Goal: Task Accomplishment & Management: Manage account settings

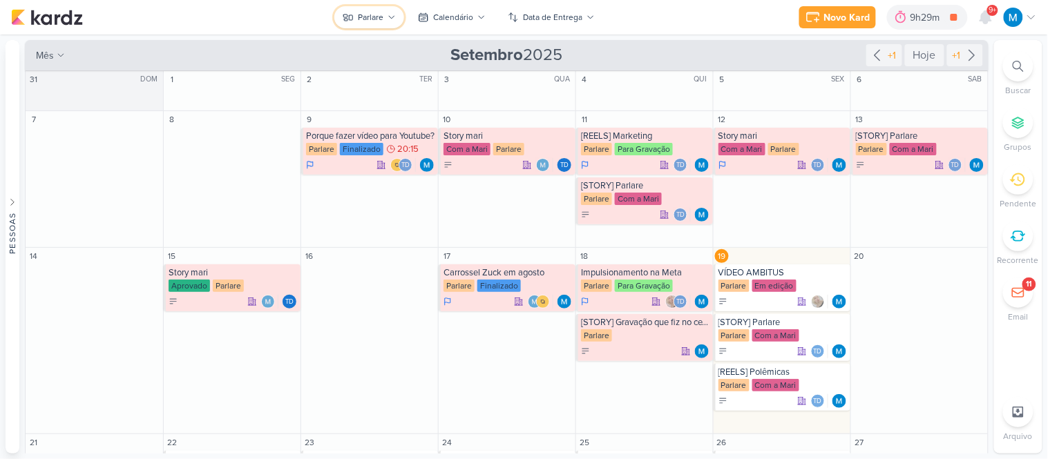
click at [392, 19] on icon at bounding box center [392, 17] width 8 height 8
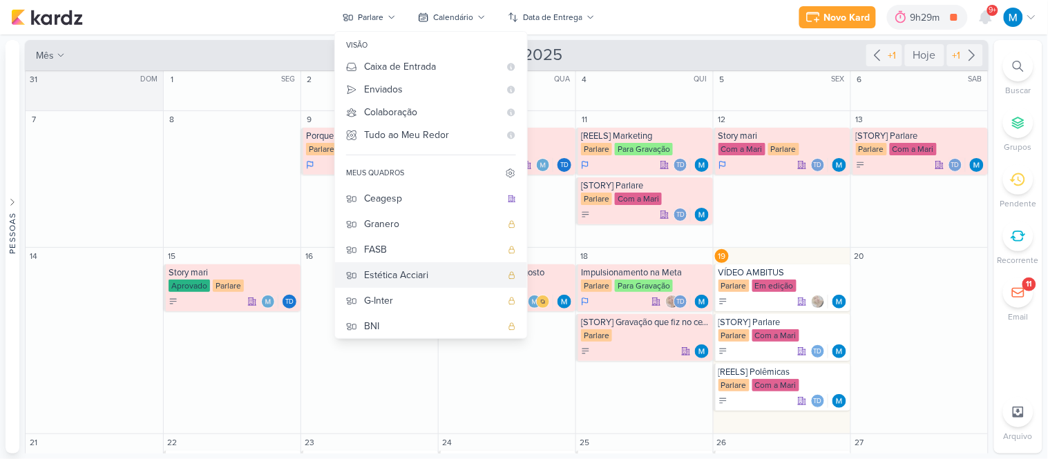
click at [412, 270] on div "Estética Acciari" at bounding box center [432, 275] width 137 height 15
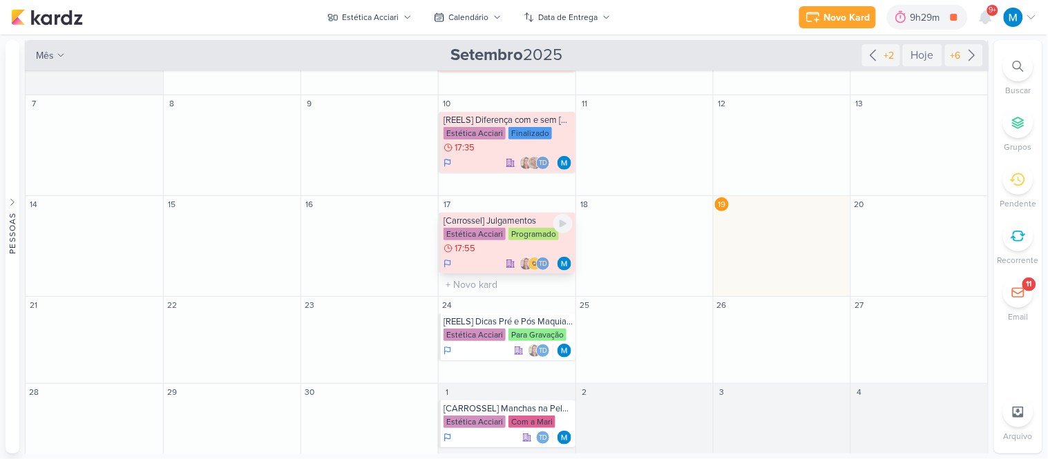
scroll to position [94, 0]
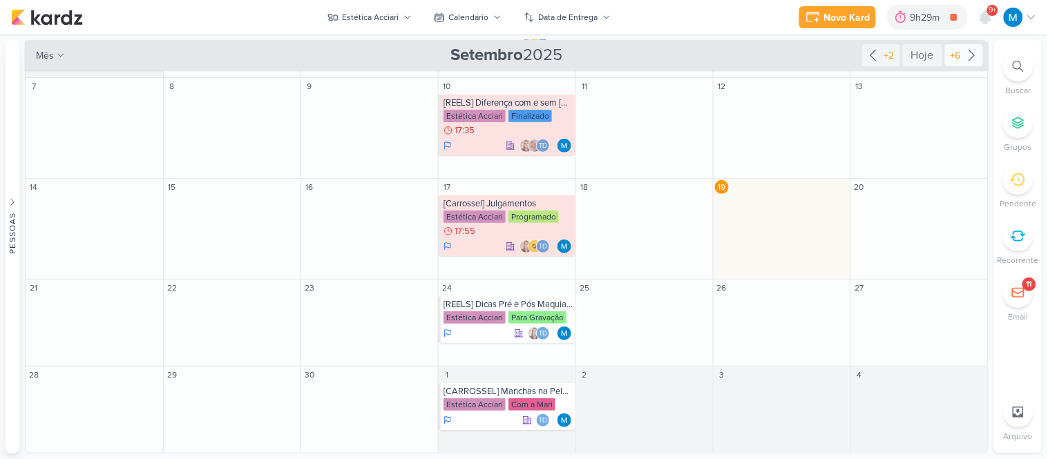
click at [965, 53] on icon at bounding box center [972, 55] width 17 height 17
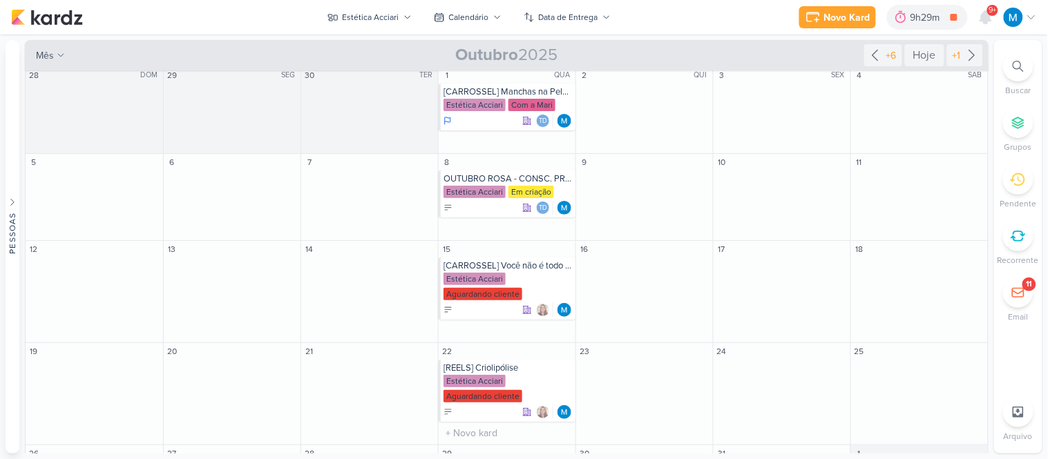
scroll to position [0, 0]
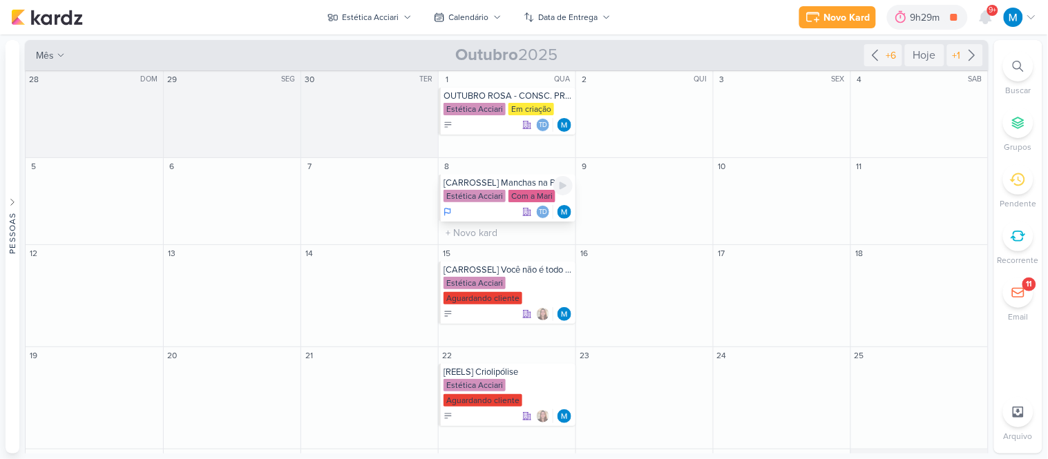
click at [479, 182] on div "[CARROSSEL] Manchas na Pele - Melasma" at bounding box center [508, 183] width 129 height 11
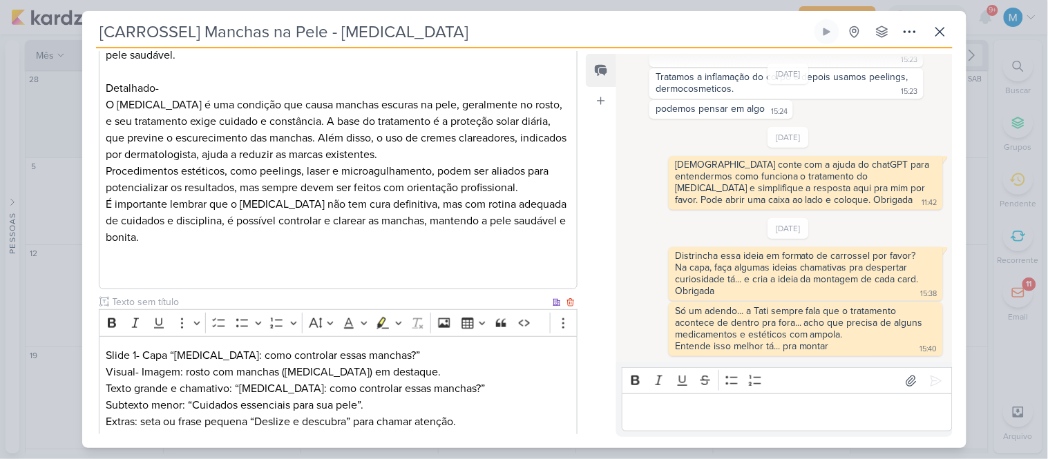
scroll to position [289, 0]
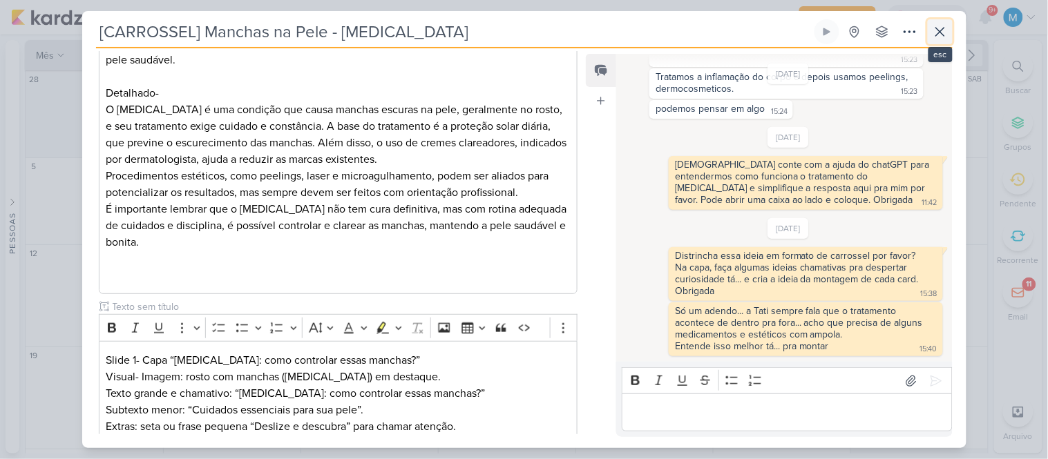
click at [937, 33] on icon at bounding box center [940, 31] width 17 height 17
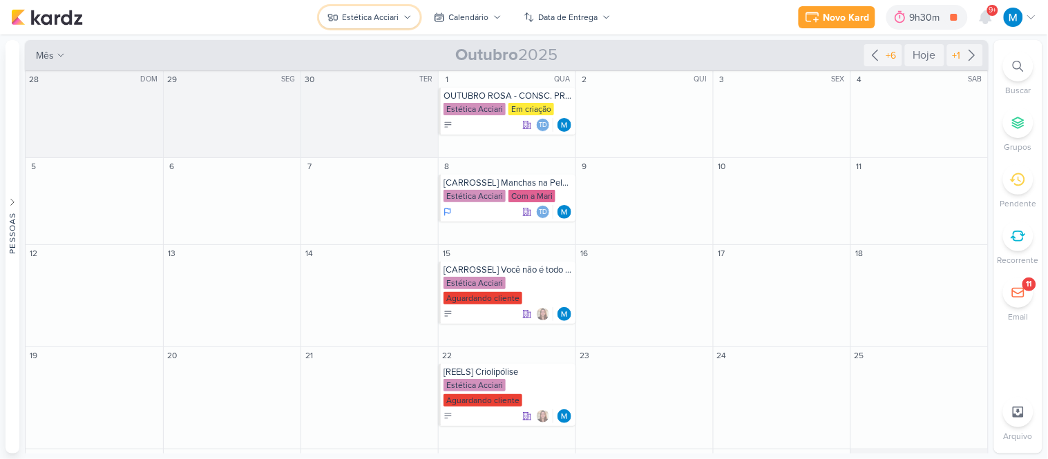
click at [402, 9] on button "Estética Acciari" at bounding box center [369, 17] width 101 height 22
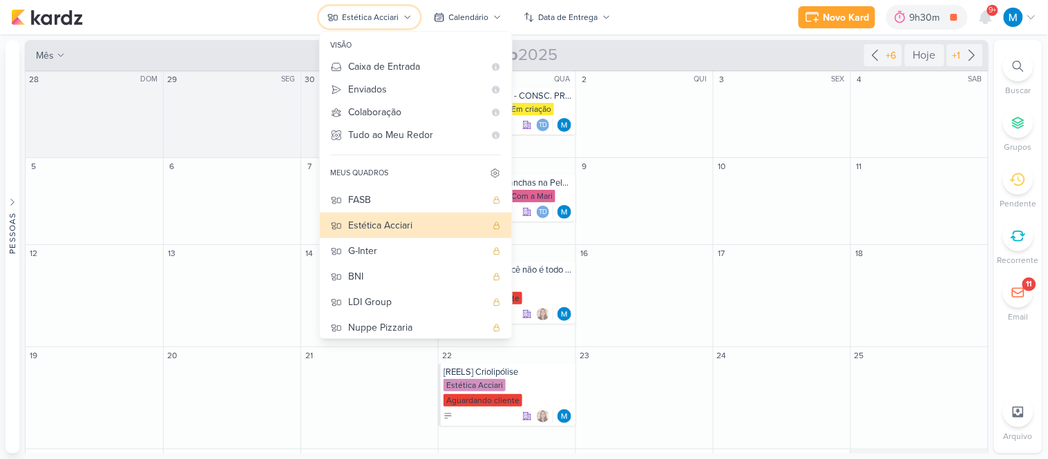
scroll to position [132, 0]
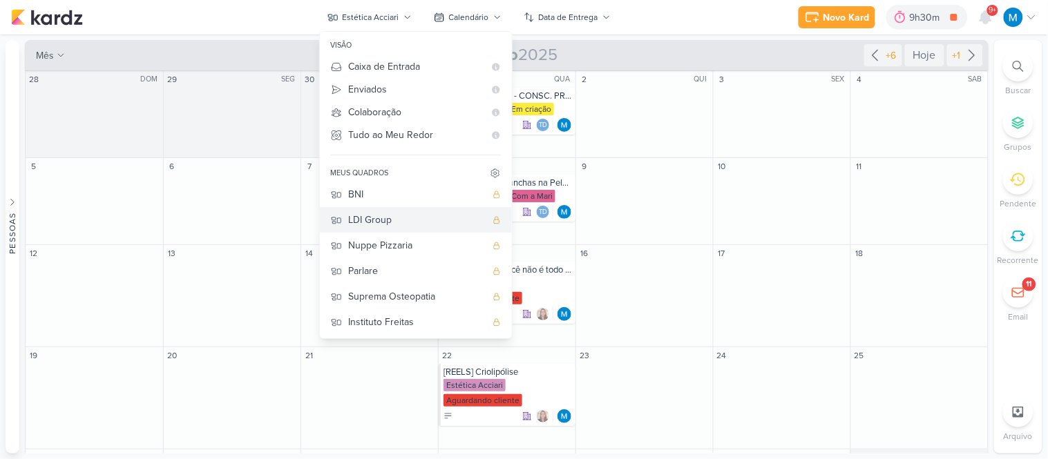
click at [377, 220] on div "LDI Group" at bounding box center [417, 220] width 137 height 15
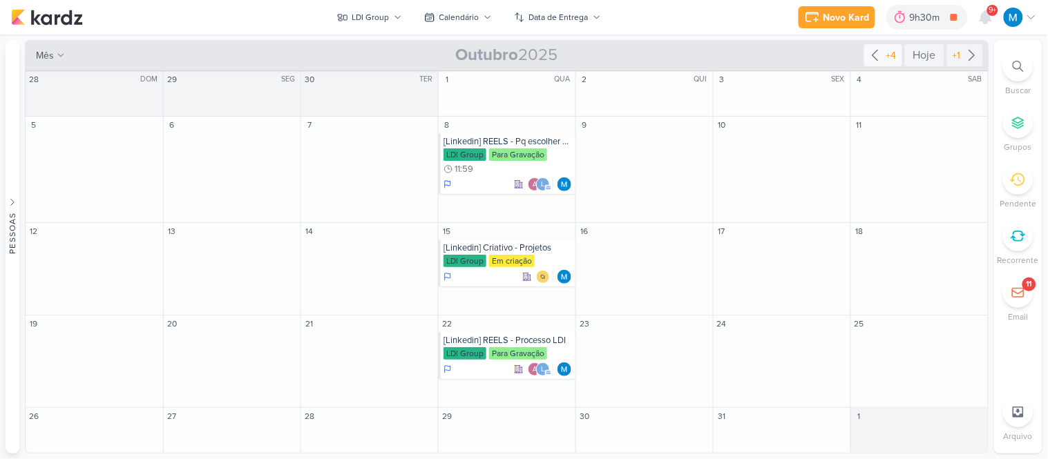
click at [877, 56] on icon at bounding box center [875, 55] width 17 height 17
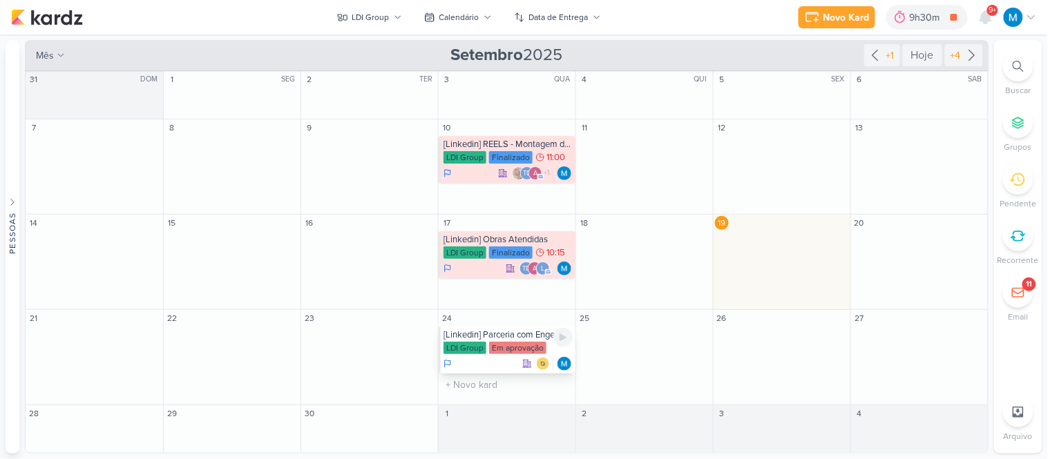
click at [524, 336] on div "[Linkedin] Parceria com Engenheiros" at bounding box center [508, 335] width 129 height 11
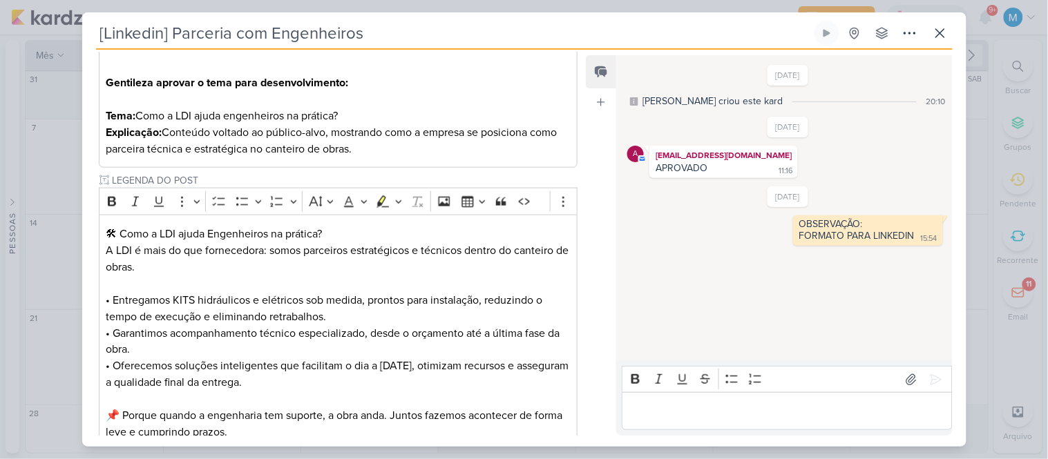
scroll to position [690, 0]
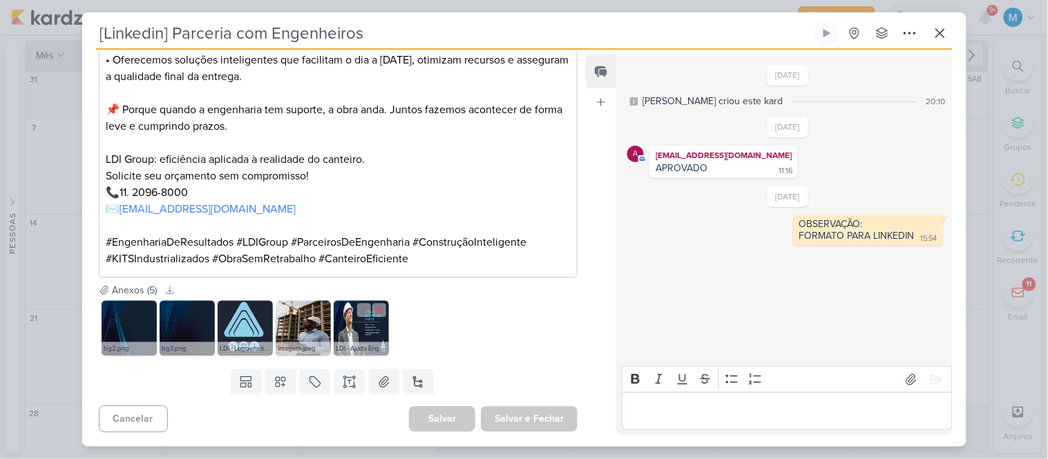
click at [367, 334] on img at bounding box center [361, 328] width 55 height 55
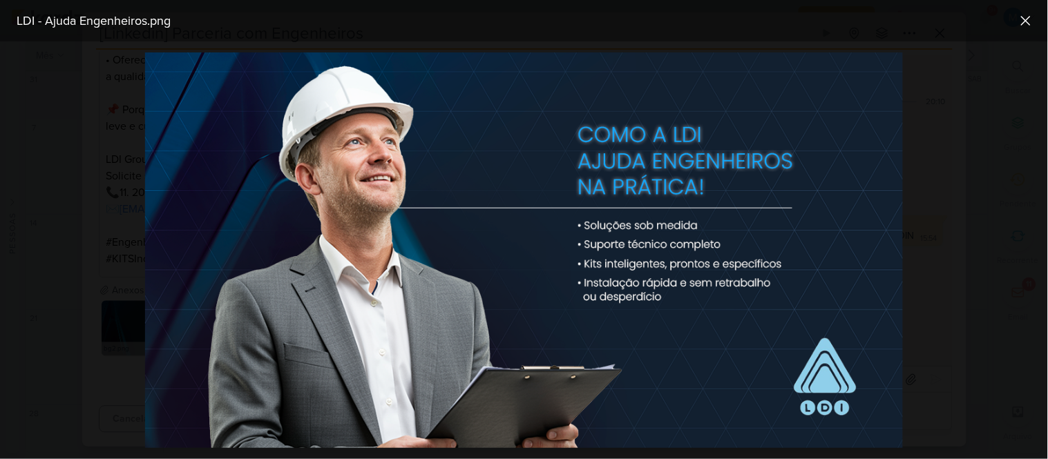
click at [991, 238] on div at bounding box center [524, 250] width 1048 height 418
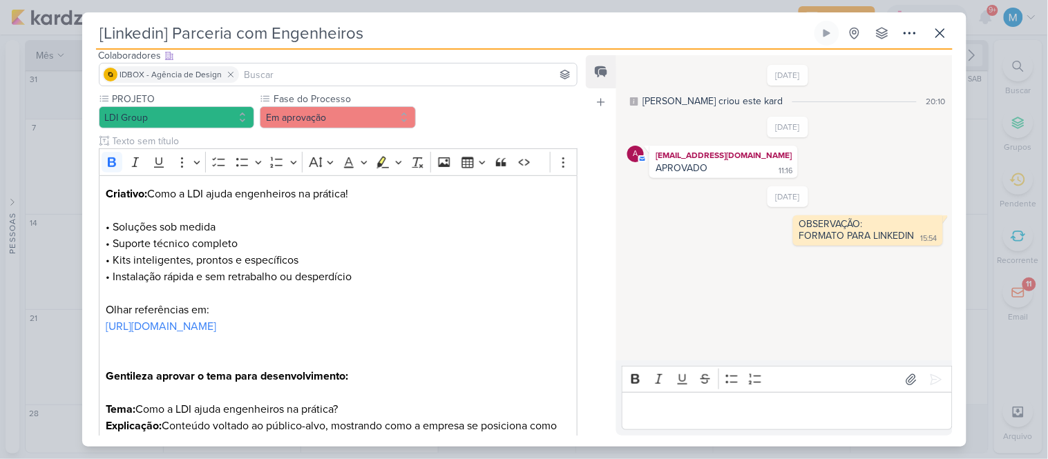
scroll to position [0, 0]
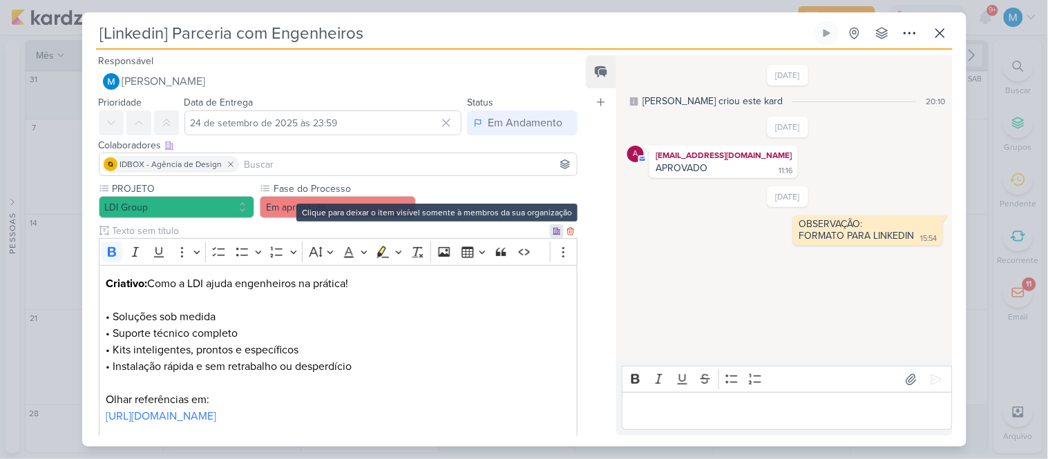
click at [553, 234] on icon at bounding box center [556, 231] width 7 height 6
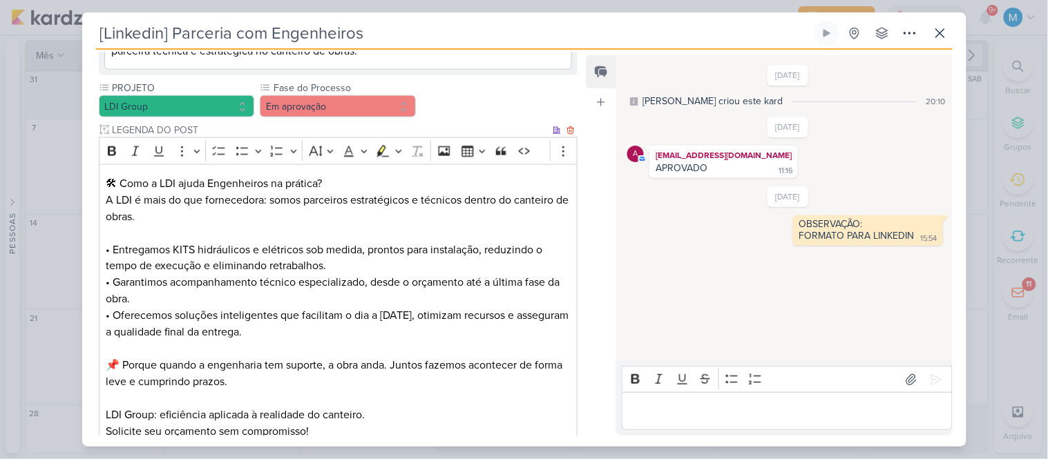
scroll to position [716, 0]
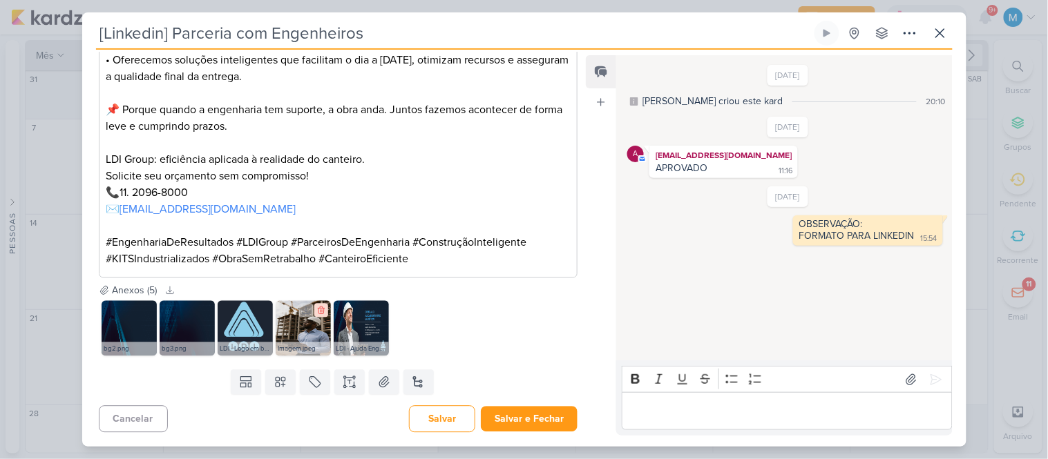
click at [323, 309] on icon at bounding box center [321, 311] width 10 height 10
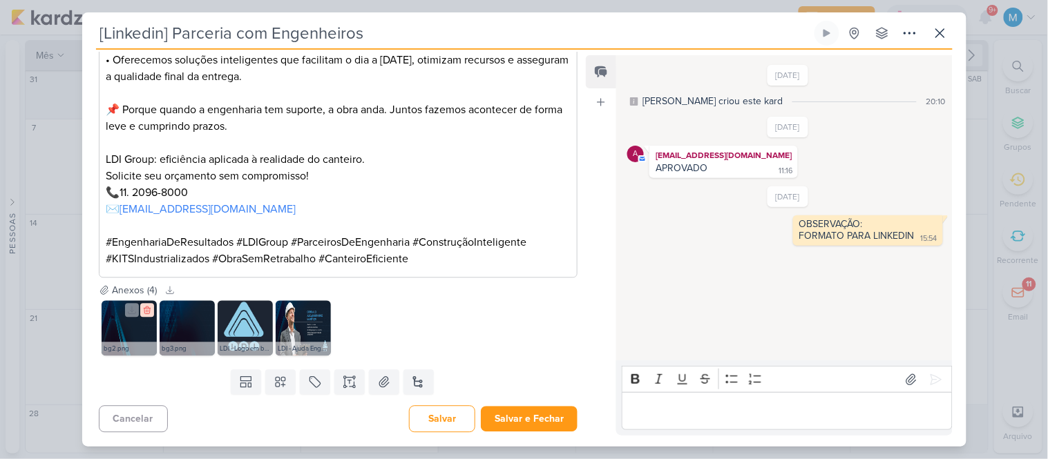
click at [148, 310] on icon at bounding box center [147, 311] width 10 height 10
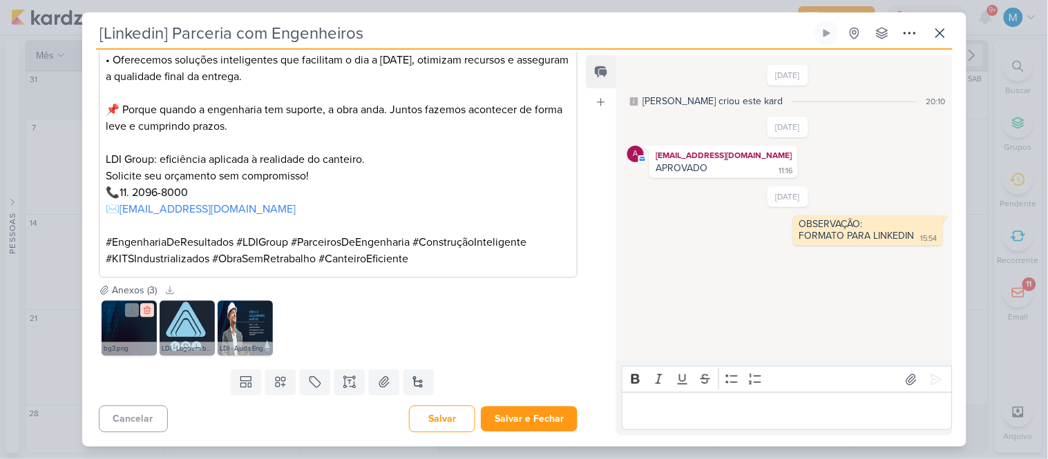
click at [147, 313] on icon at bounding box center [147, 311] width 10 height 10
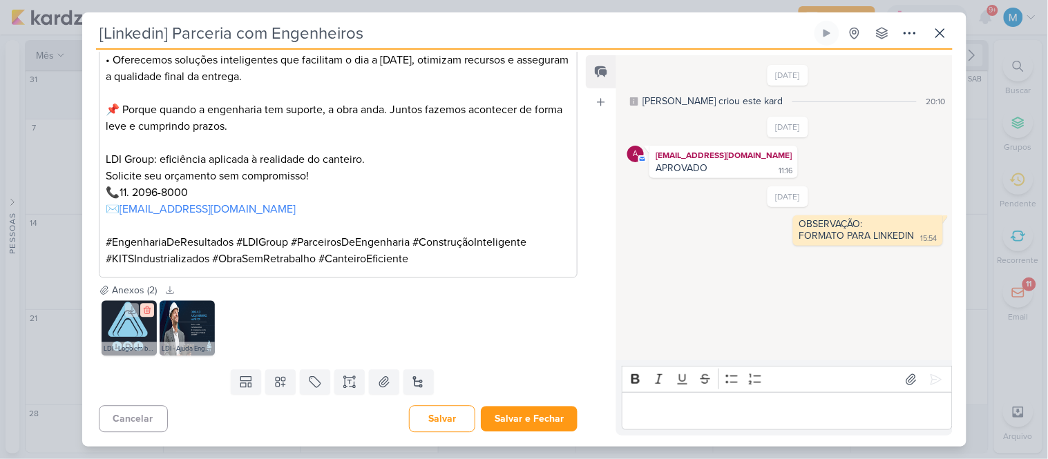
click at [146, 312] on icon at bounding box center [147, 311] width 10 height 10
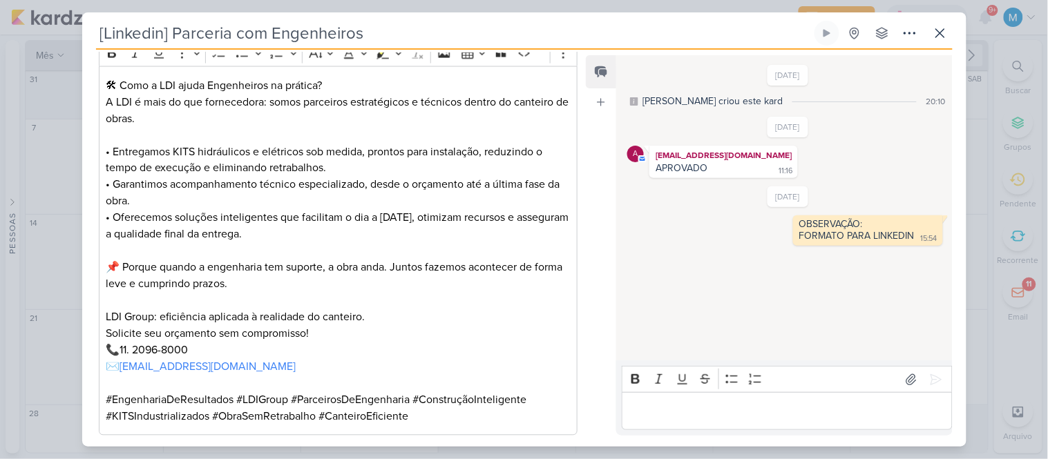
scroll to position [639, 0]
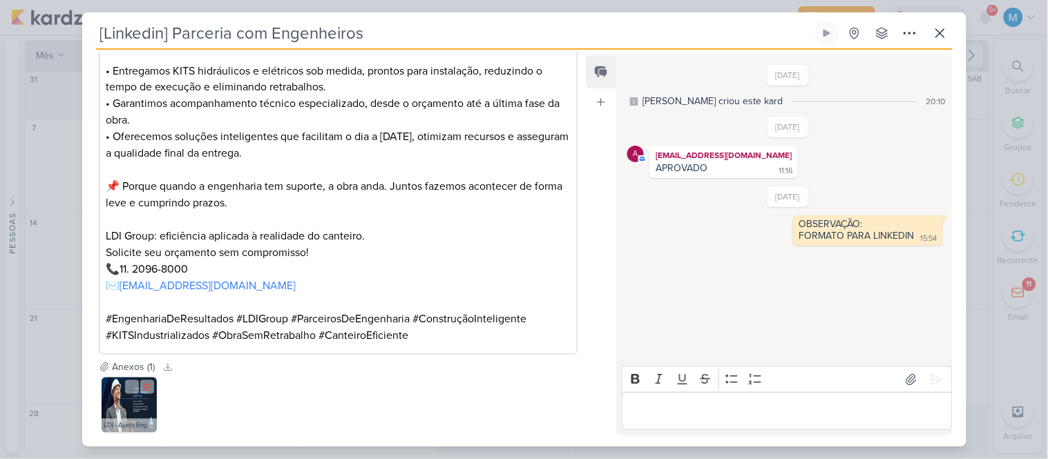
click at [123, 402] on img at bounding box center [129, 405] width 55 height 55
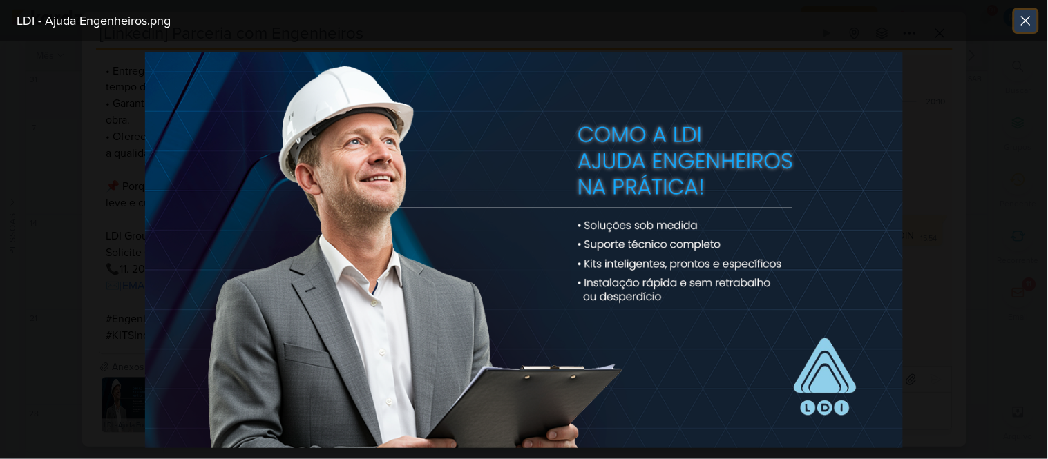
click at [1025, 21] on icon at bounding box center [1026, 21] width 8 height 8
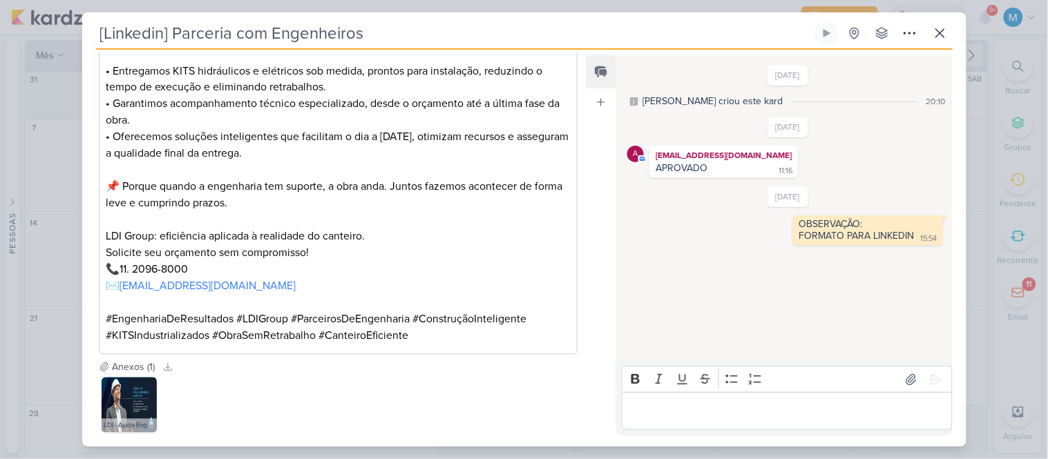
scroll to position [716, 0]
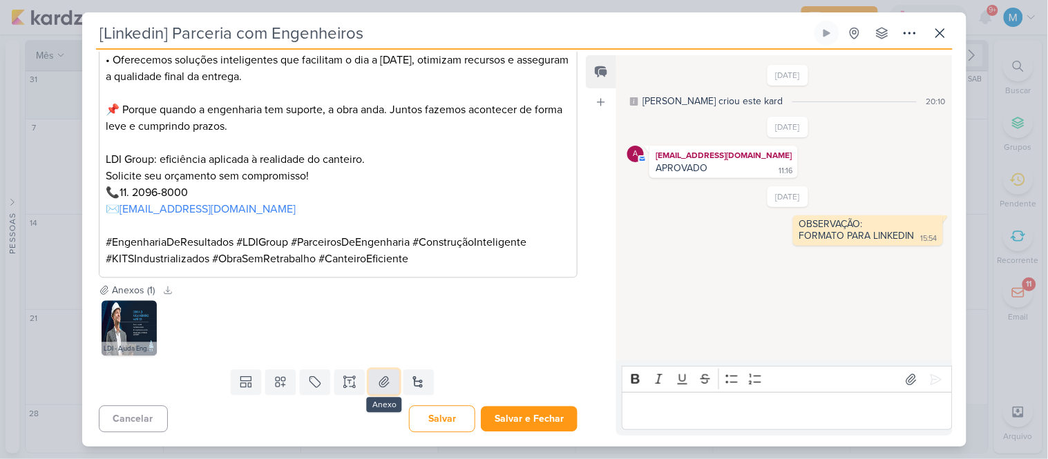
click at [380, 382] on icon at bounding box center [384, 383] width 14 height 14
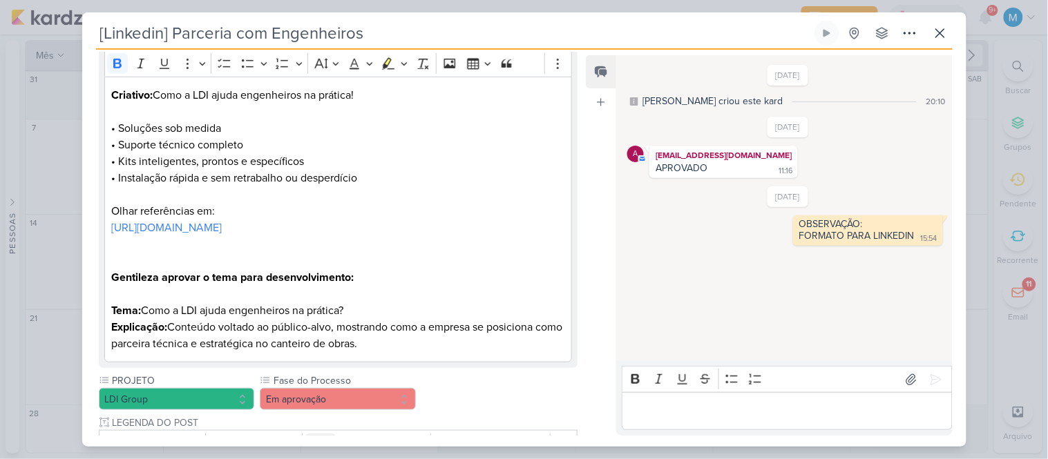
scroll to position [332, 0]
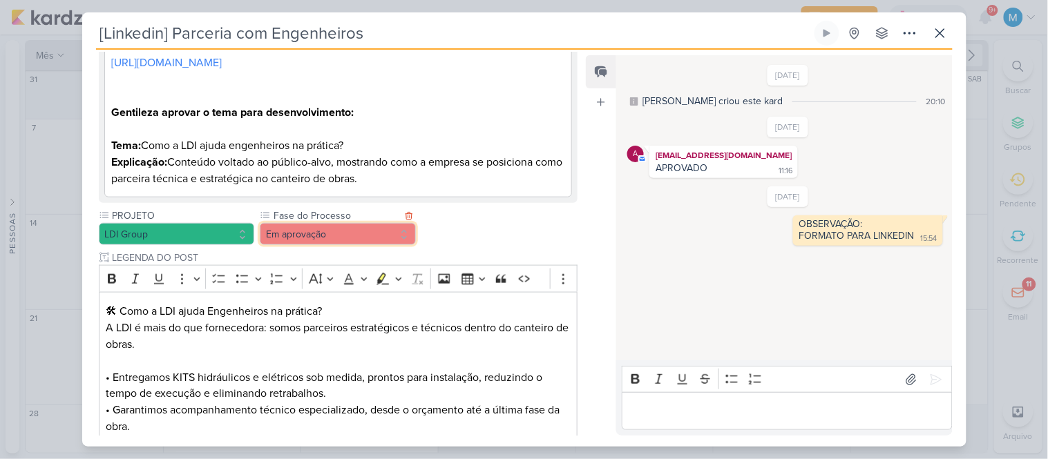
click at [335, 231] on button "Em aprovação" at bounding box center [338, 234] width 156 height 22
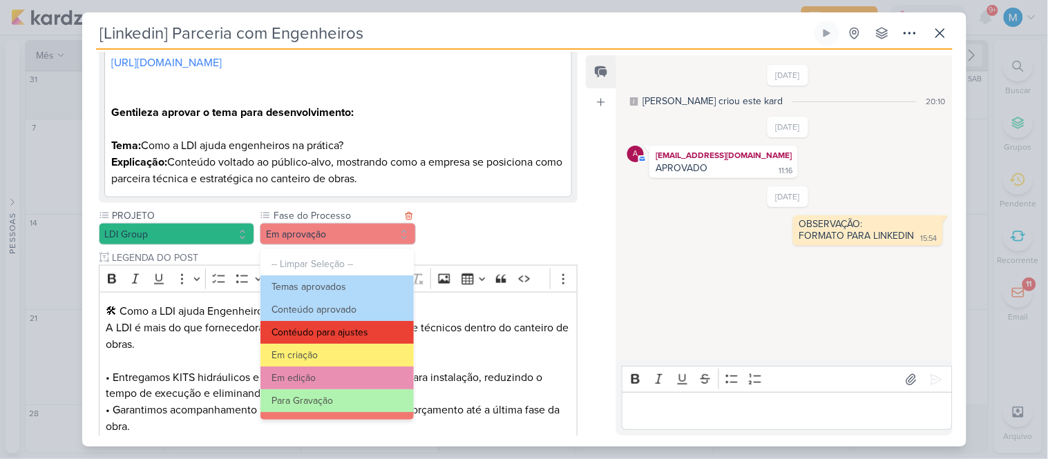
click at [359, 327] on button "Contéudo para ajustes" at bounding box center [336, 332] width 153 height 23
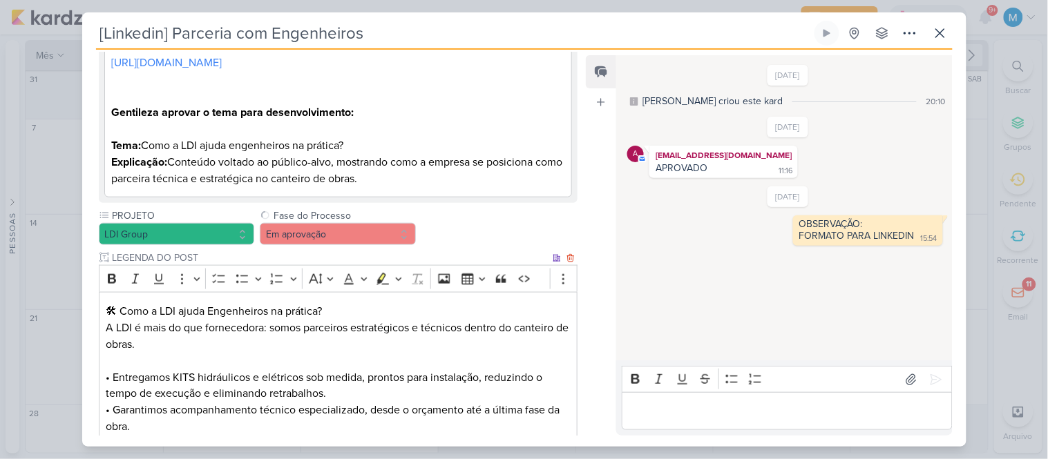
scroll to position [716, 0]
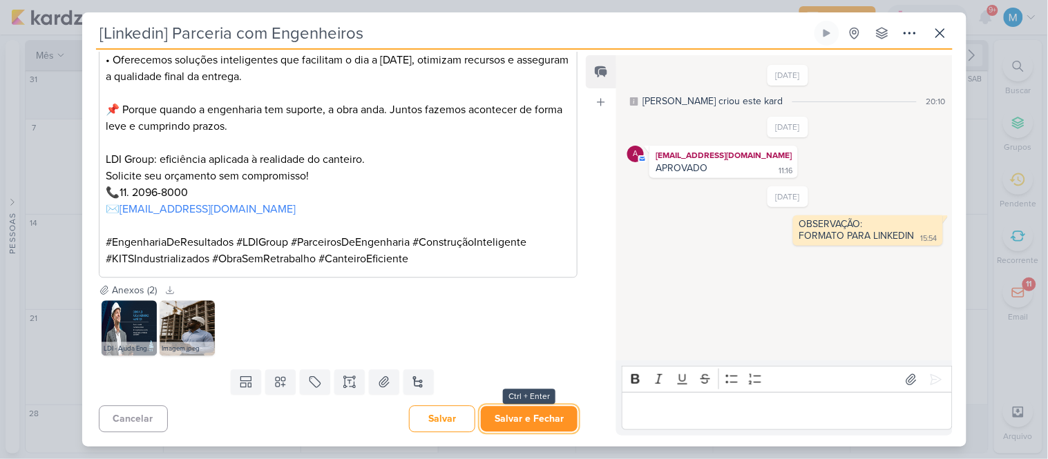
click at [555, 417] on button "Salvar e Fechar" at bounding box center [529, 420] width 97 height 26
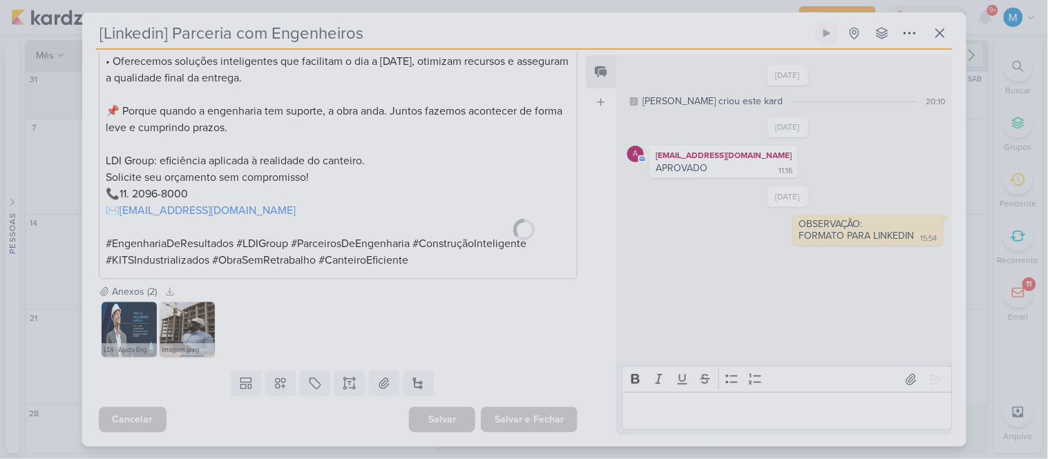
scroll to position [714, 0]
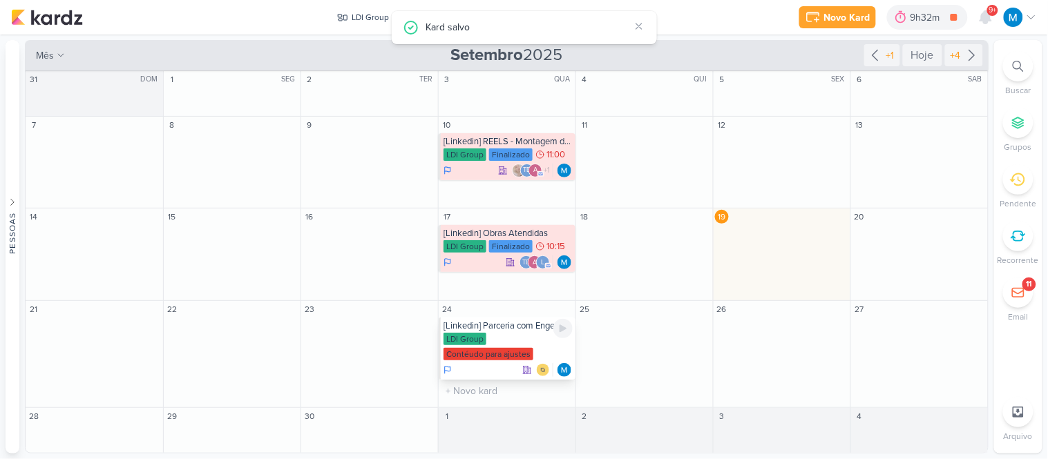
click at [518, 321] on div "[Linkedin] Parceria com Engenheiros" at bounding box center [508, 326] width 129 height 11
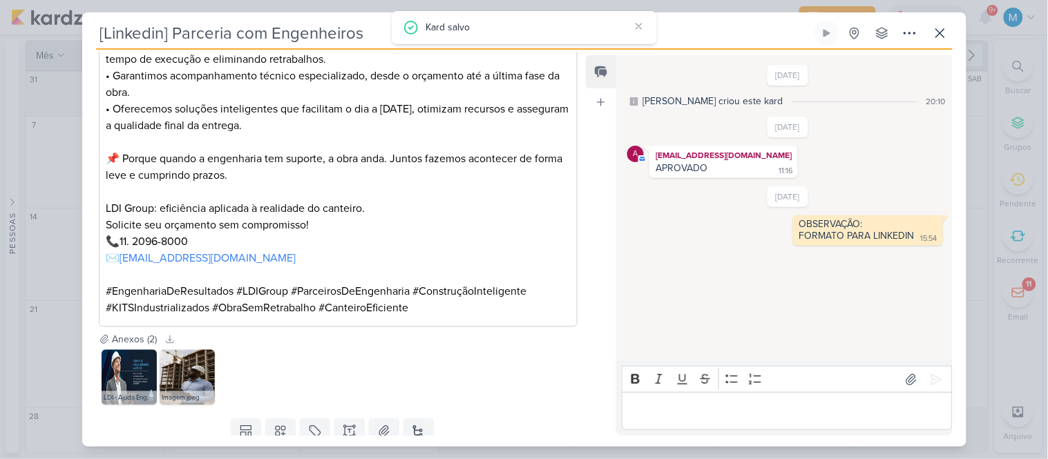
scroll to position [639, 0]
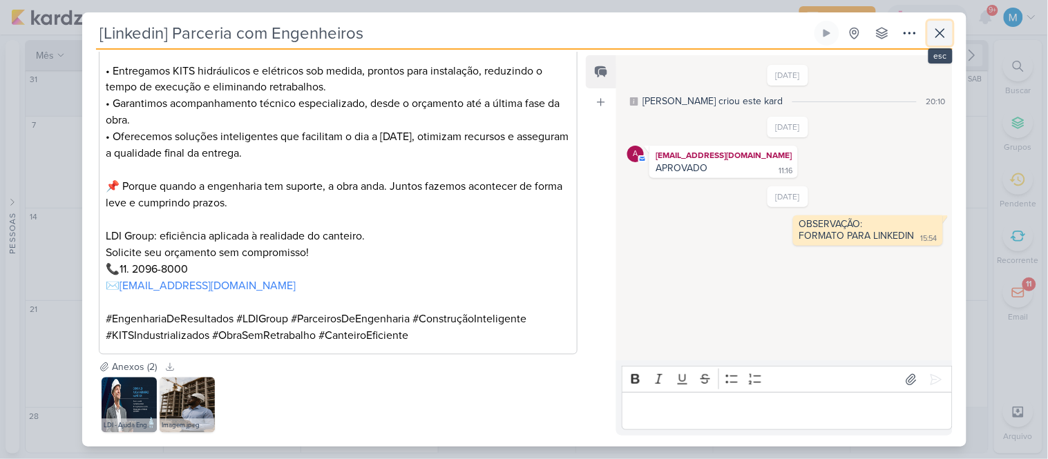
click at [937, 33] on icon at bounding box center [940, 33] width 17 height 17
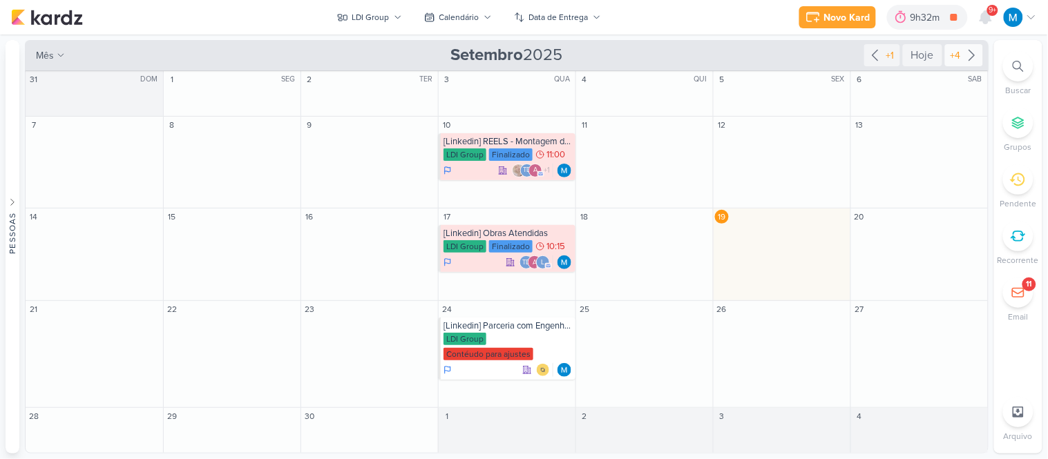
click at [971, 47] on icon at bounding box center [972, 55] width 17 height 17
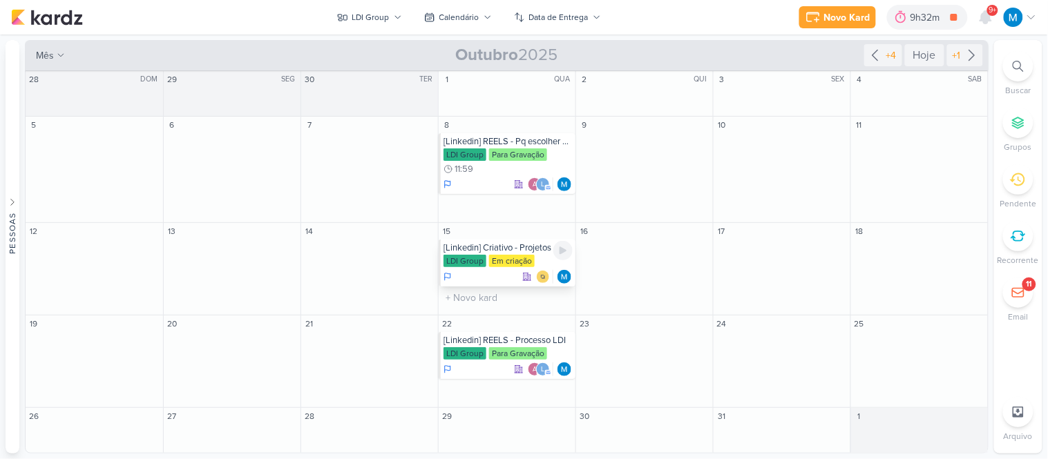
click at [506, 250] on div "[Linkedin] Criativo - Projetos" at bounding box center [508, 248] width 129 height 11
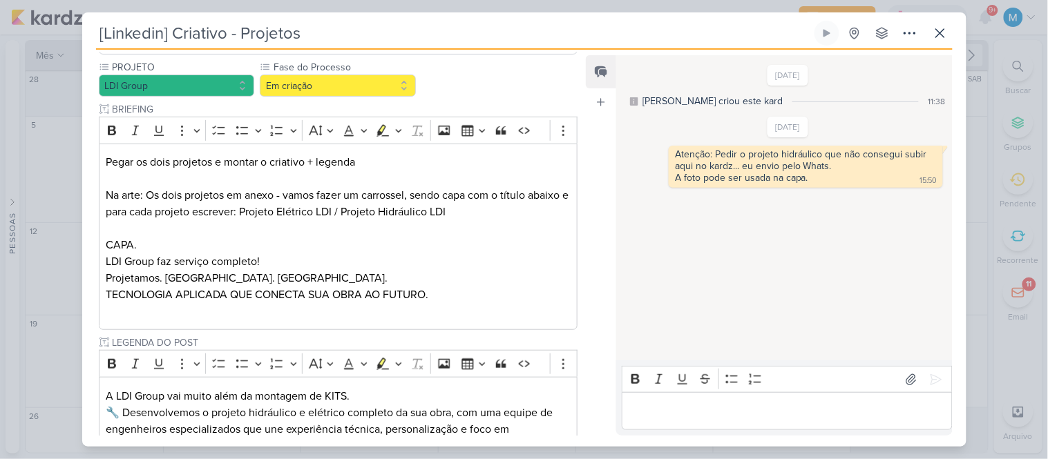
scroll to position [113, 0]
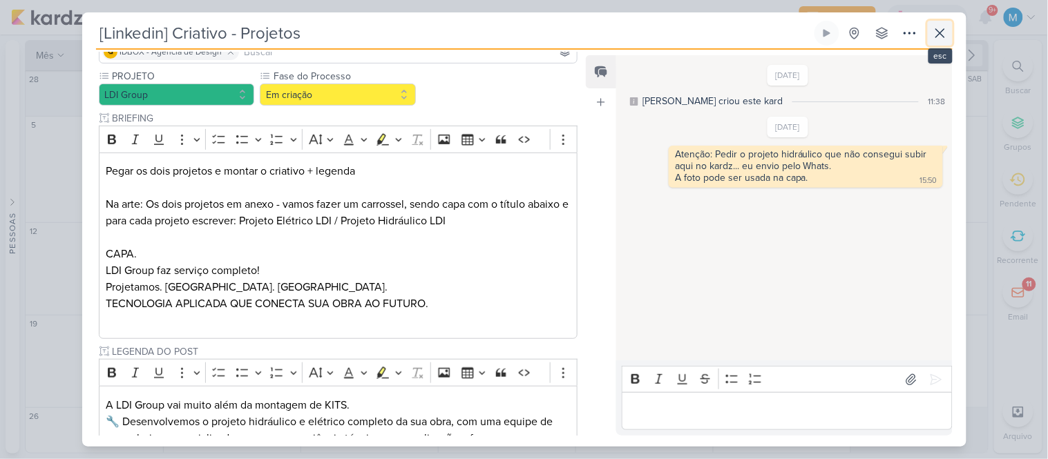
click at [936, 29] on icon at bounding box center [940, 33] width 8 height 8
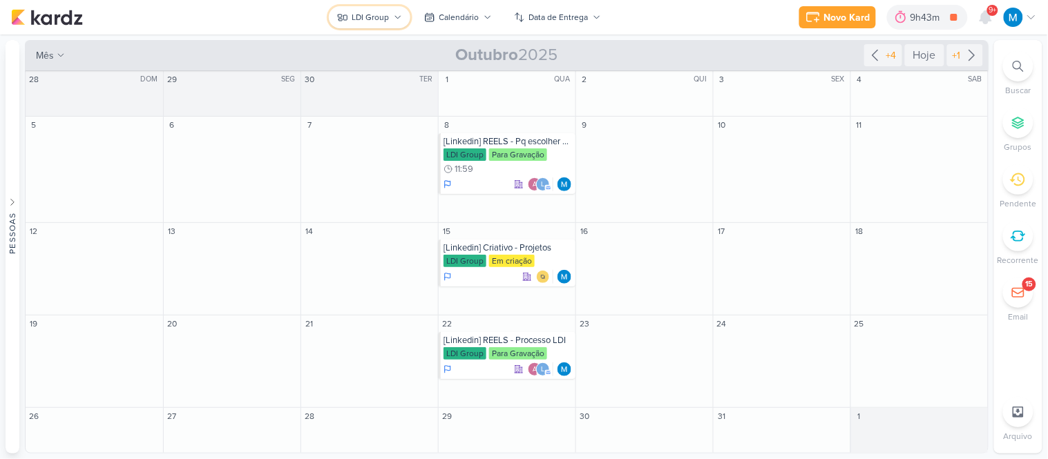
click at [391, 19] on button "LDI Group" at bounding box center [370, 17] width 82 height 22
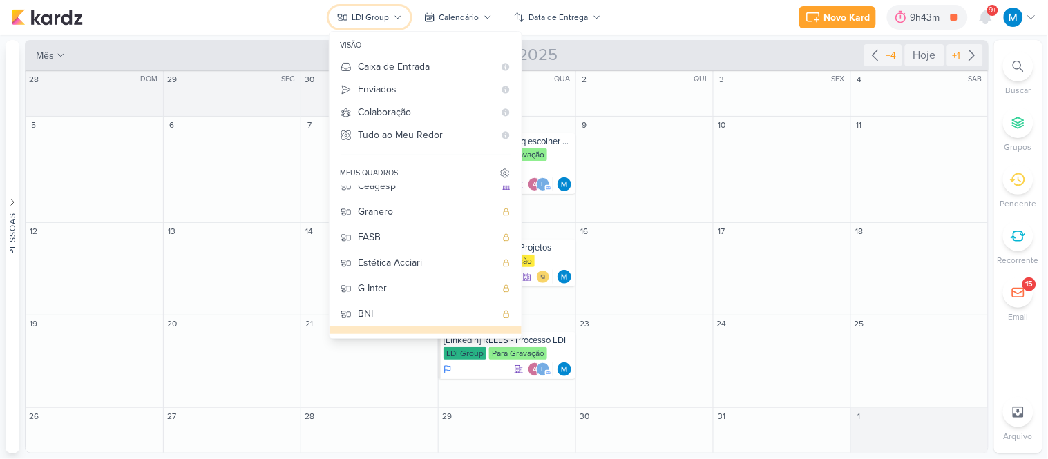
scroll to position [0, 0]
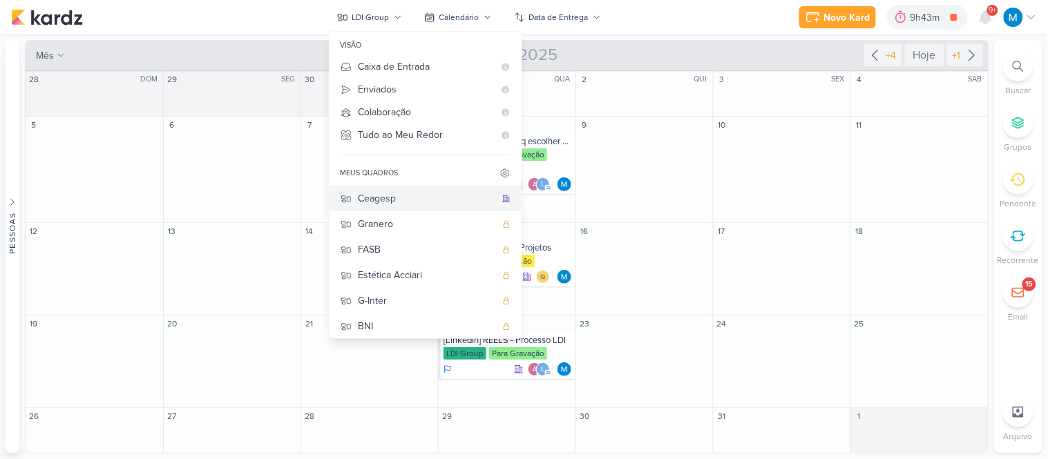
click at [385, 196] on div "Ceagesp" at bounding box center [427, 198] width 137 height 15
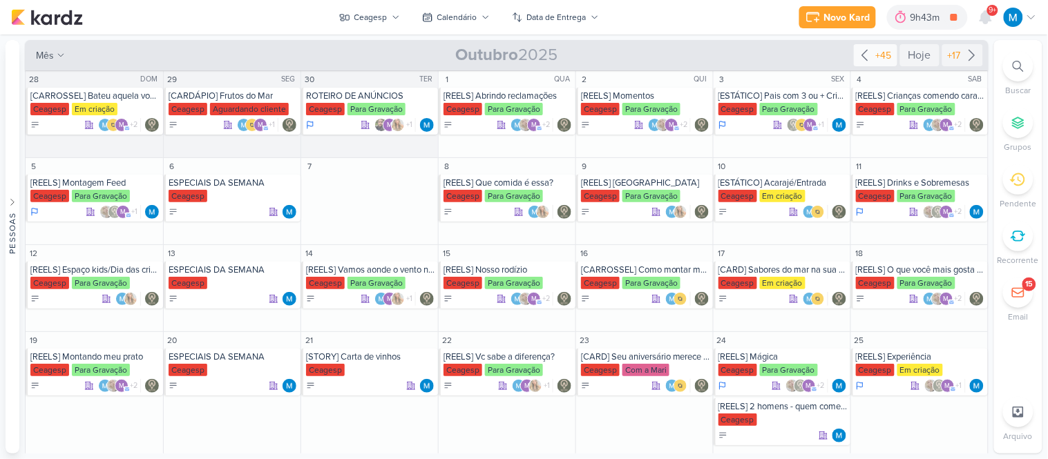
click at [862, 52] on icon at bounding box center [865, 55] width 17 height 17
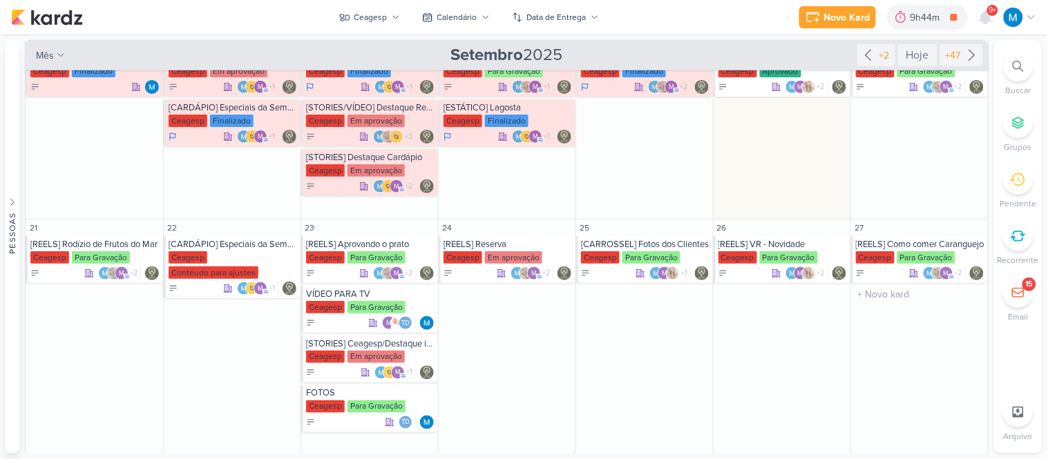
scroll to position [450, 0]
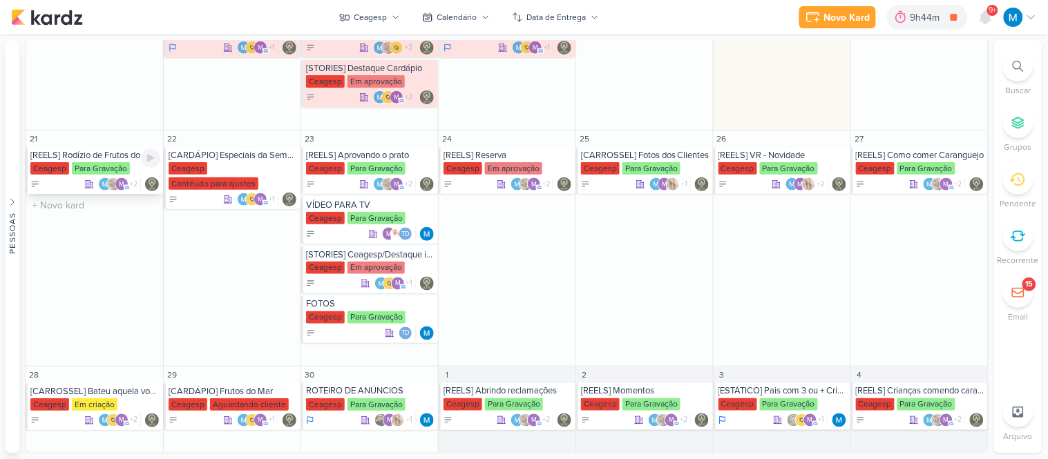
click at [114, 155] on div "[REELS] Rodízio de Frutos do Mar" at bounding box center [95, 155] width 130 height 11
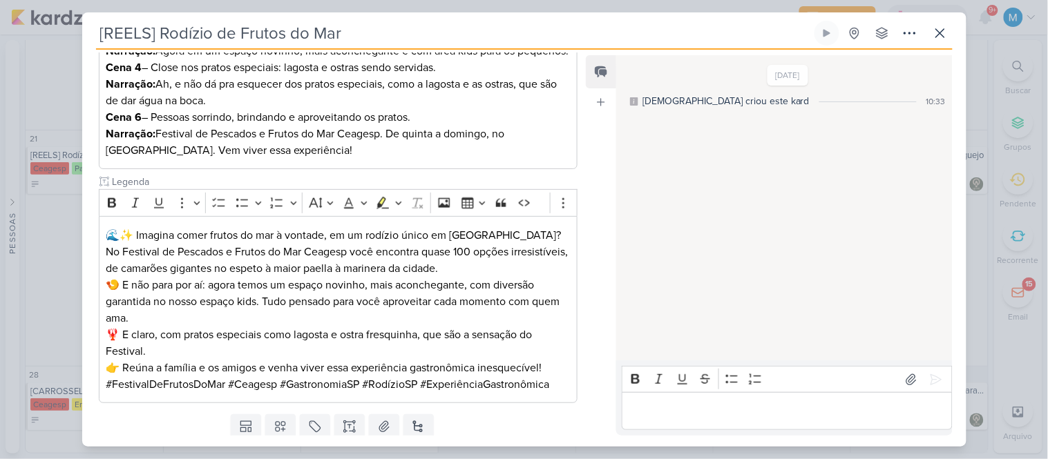
scroll to position [446, 0]
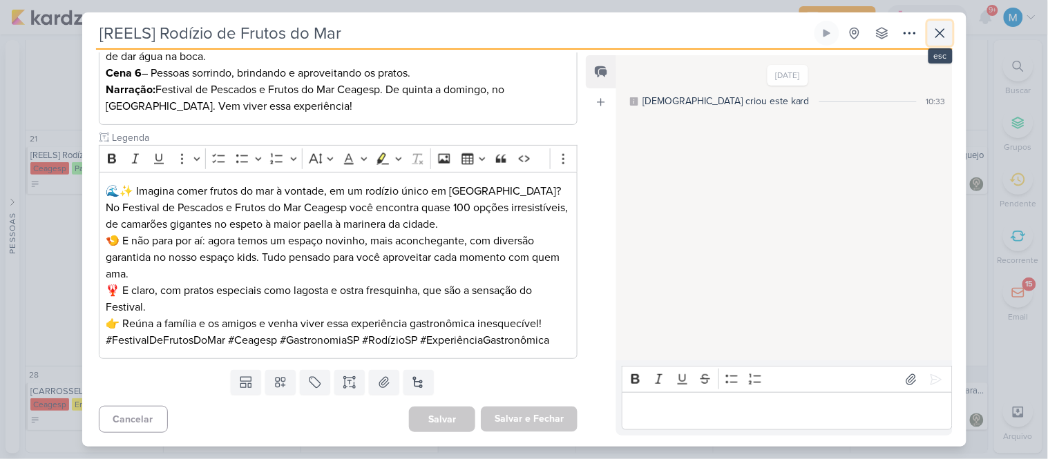
click at [941, 30] on icon at bounding box center [940, 33] width 17 height 17
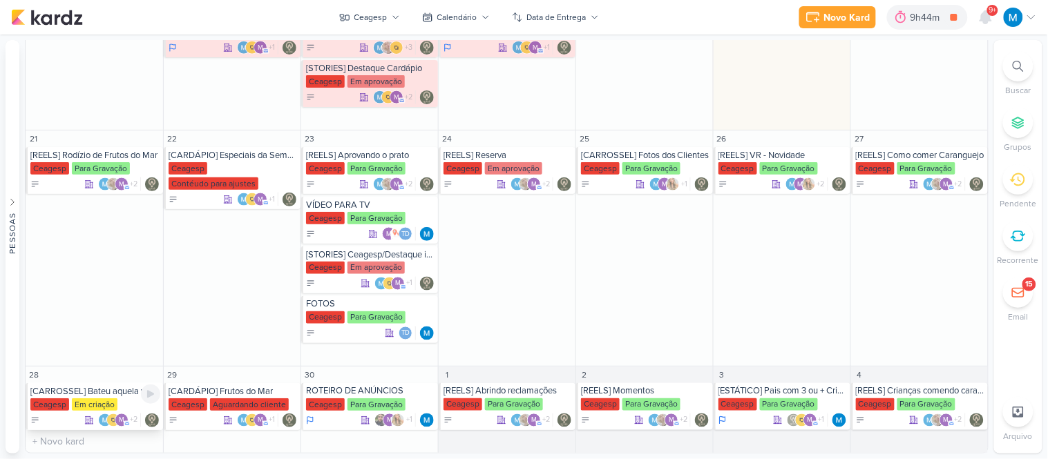
click at [95, 394] on div "[CARROSSEL] Bateu aquela vontade de frutos do mar? Vem para o Festival" at bounding box center [95, 391] width 130 height 11
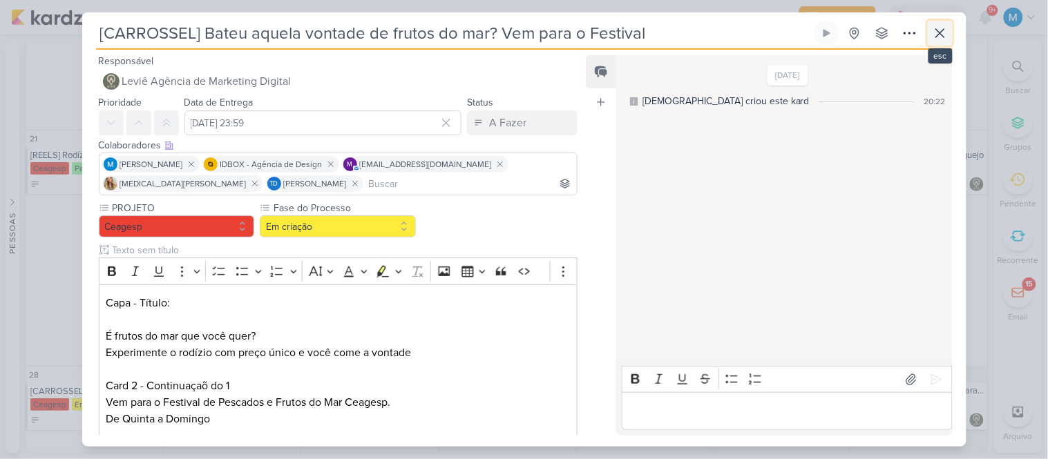
click at [940, 36] on icon at bounding box center [940, 33] width 17 height 17
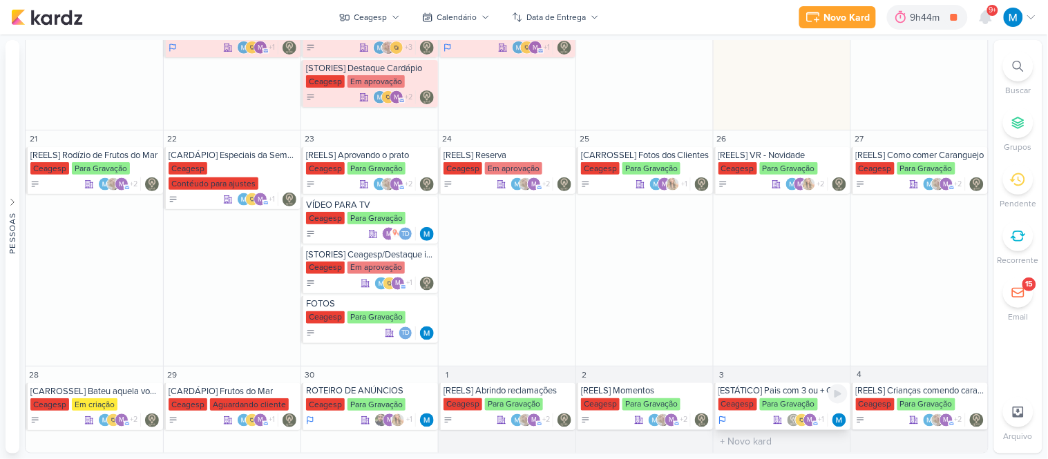
click at [781, 391] on div "[ESTÁTICO] Pais com 3 ou + Crianças - Crianças VIP" at bounding box center [783, 391] width 129 height 11
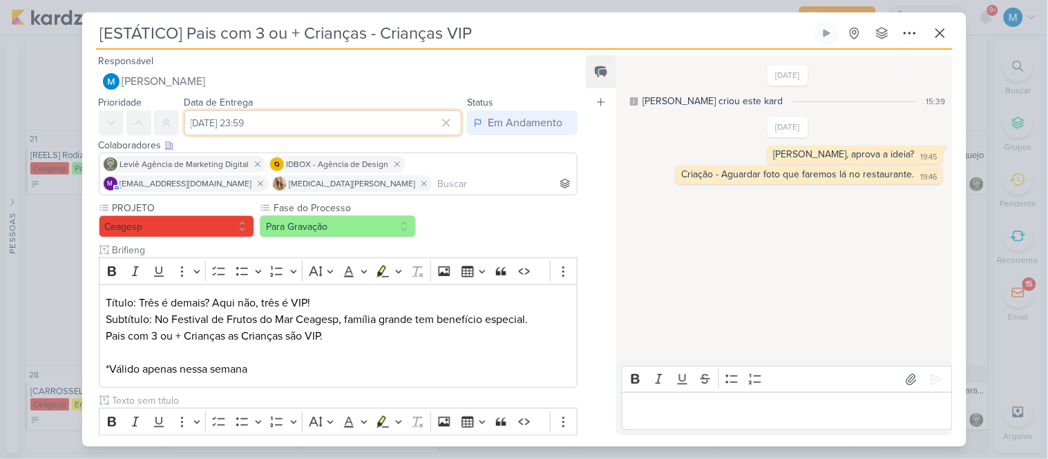
click at [281, 122] on input "3 de outubro de 2025 às 23:59" at bounding box center [323, 123] width 278 height 25
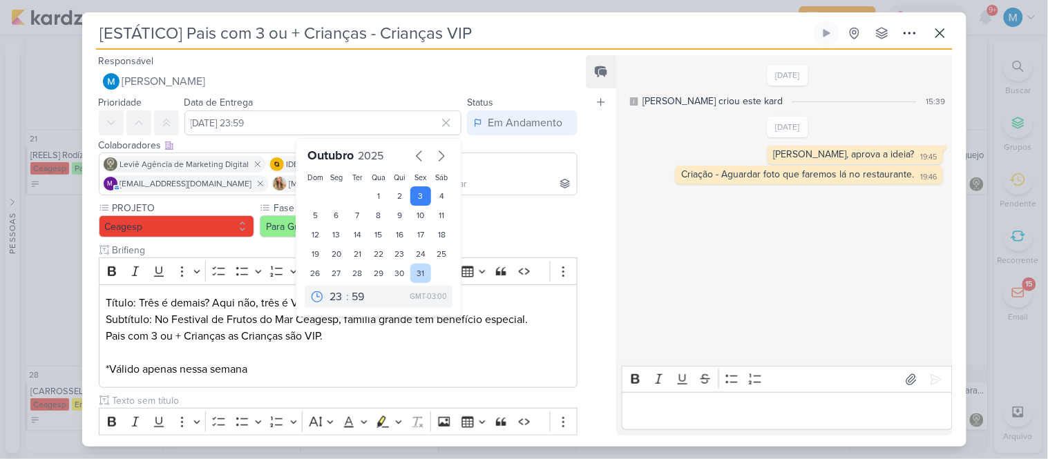
click at [415, 271] on div "31" at bounding box center [420, 273] width 21 height 19
type input "31 de outubro de 2025 às 23:59"
click at [600, 330] on div "Feed Atrelar email Solte o email para atrelar ao kard" at bounding box center [601, 245] width 30 height 381
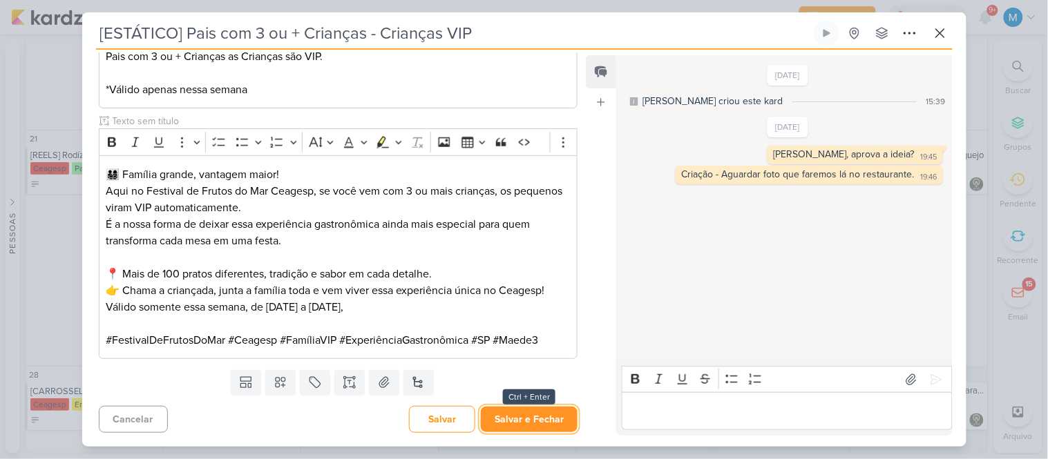
click at [542, 413] on button "Salvar e Fechar" at bounding box center [529, 420] width 97 height 26
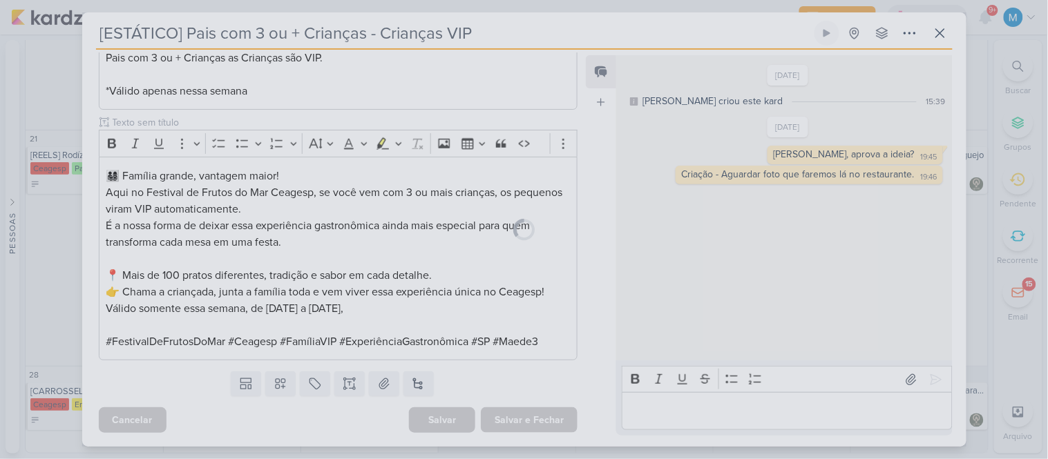
scroll to position [278, 0]
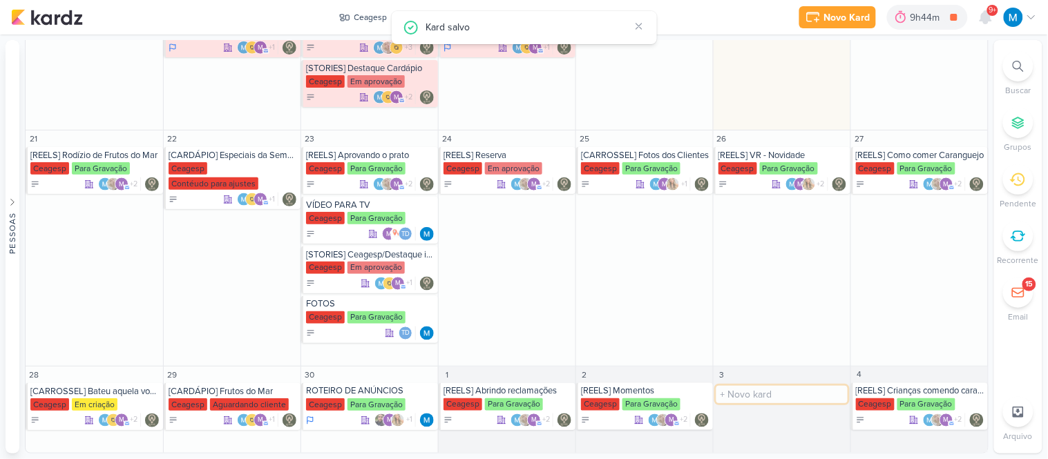
click at [745, 396] on input "text" at bounding box center [781, 394] width 131 height 17
type input "[REELS] Convite Dida"
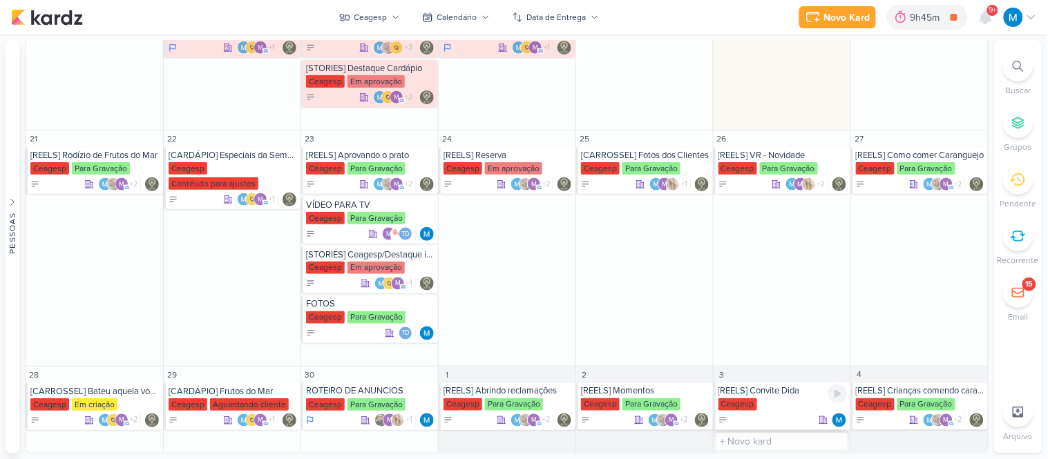
click at [784, 392] on div "[REELS] Convite Dida" at bounding box center [783, 391] width 129 height 11
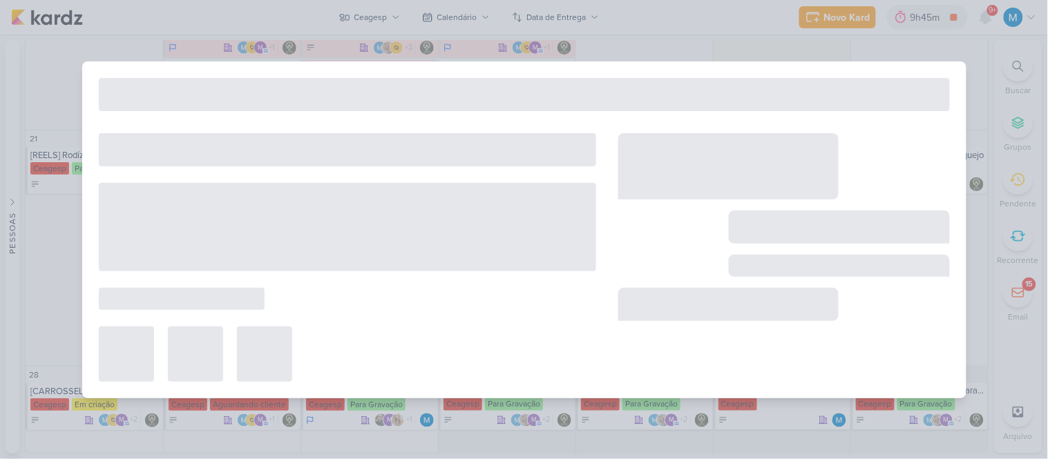
type input "[REELS] Convite Dida"
type input "3 de outubro de 2025 às 23:59"
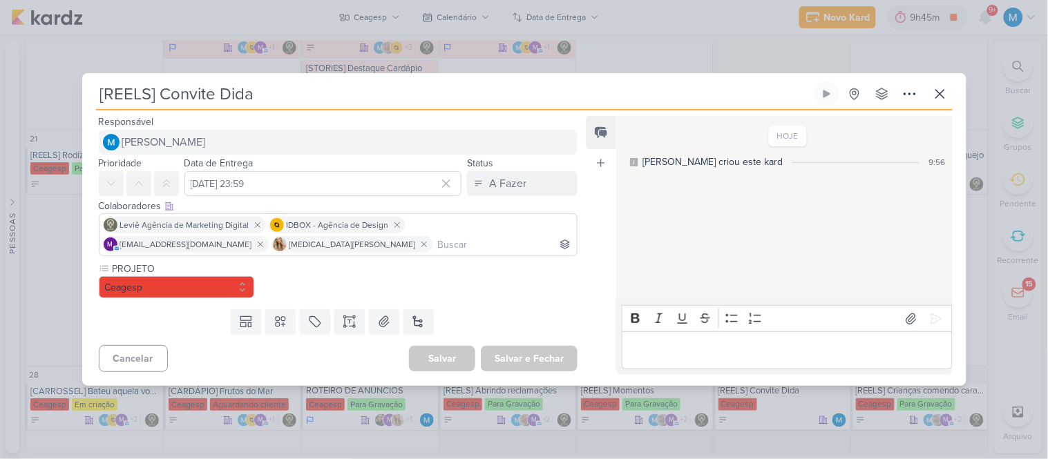
scroll to position [0, 0]
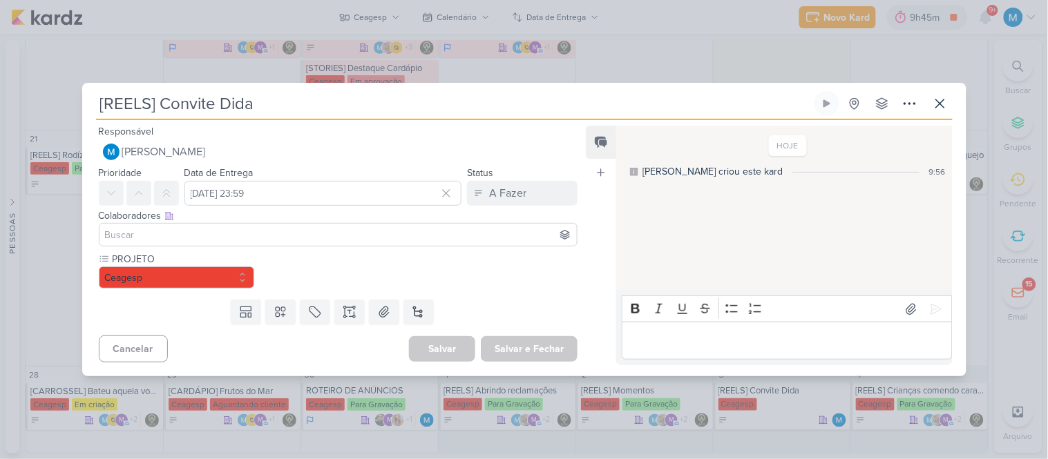
click at [257, 238] on input at bounding box center [338, 235] width 473 height 17
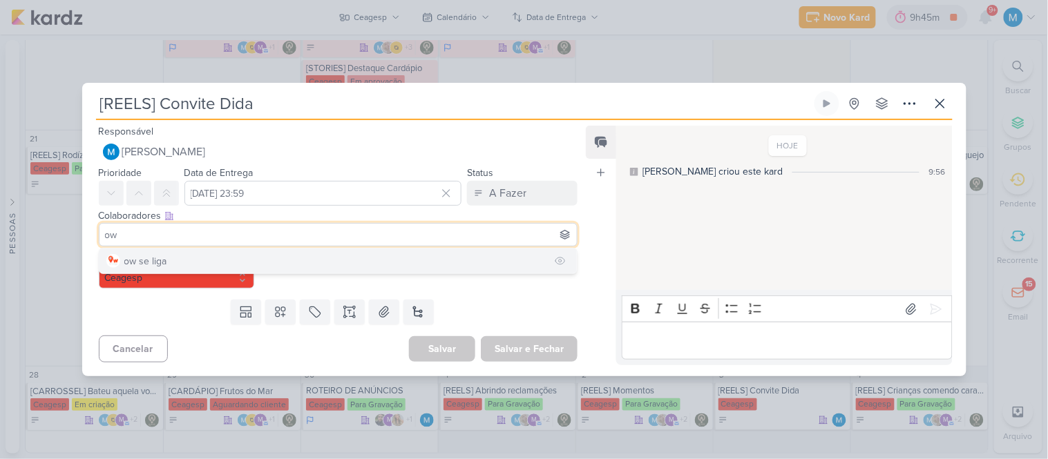
type input "ow"
click at [246, 258] on button "ow se liga" at bounding box center [338, 261] width 478 height 25
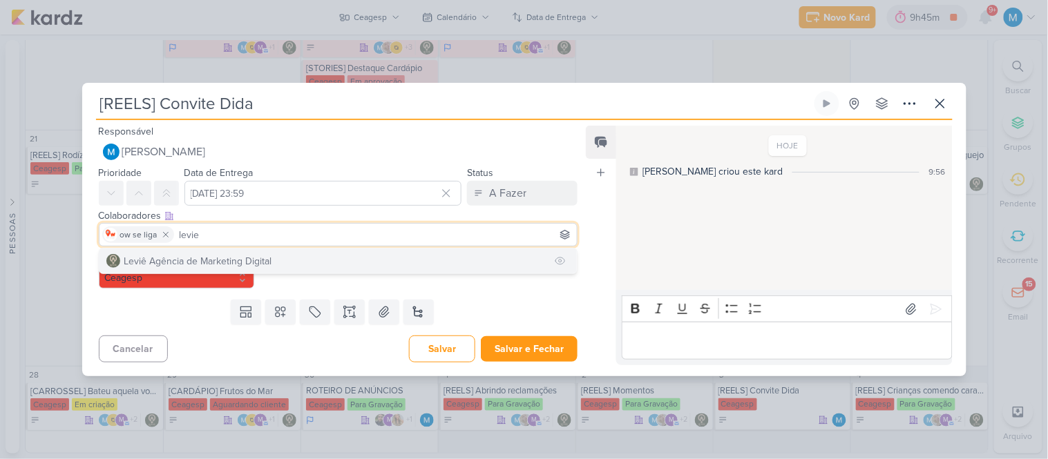
type input "levie"
click at [284, 252] on button "Leviê Agência de Marketing Digital" at bounding box center [338, 261] width 478 height 25
type input "thais"
click at [254, 259] on button "Td Thais de carvalho" at bounding box center [338, 261] width 478 height 25
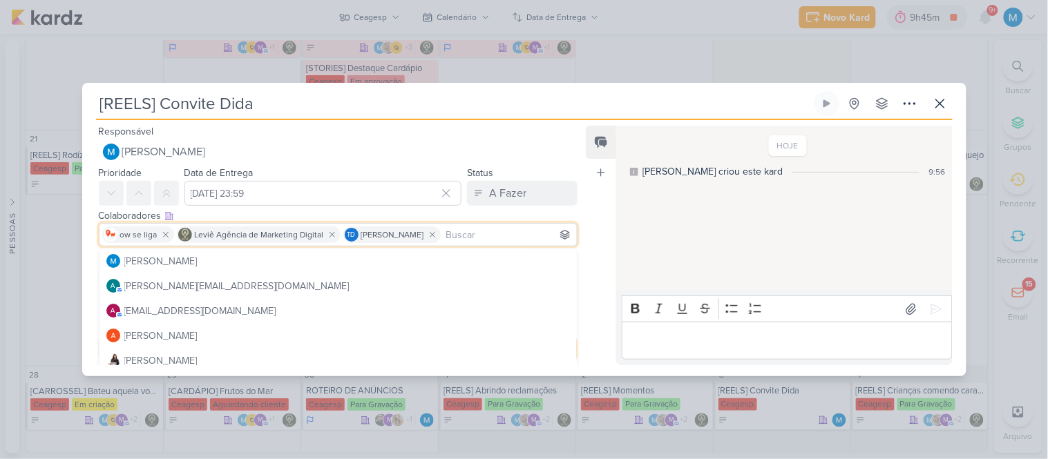
click at [608, 234] on div "Feed Atrelar email Solte o email para atrelar ao kard" at bounding box center [601, 246] width 30 height 240
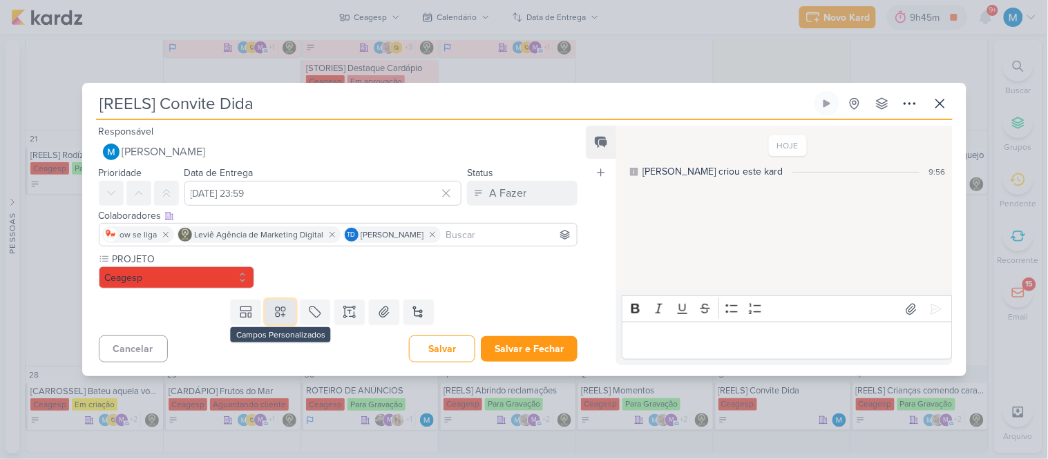
click at [283, 313] on icon at bounding box center [281, 312] width 14 height 14
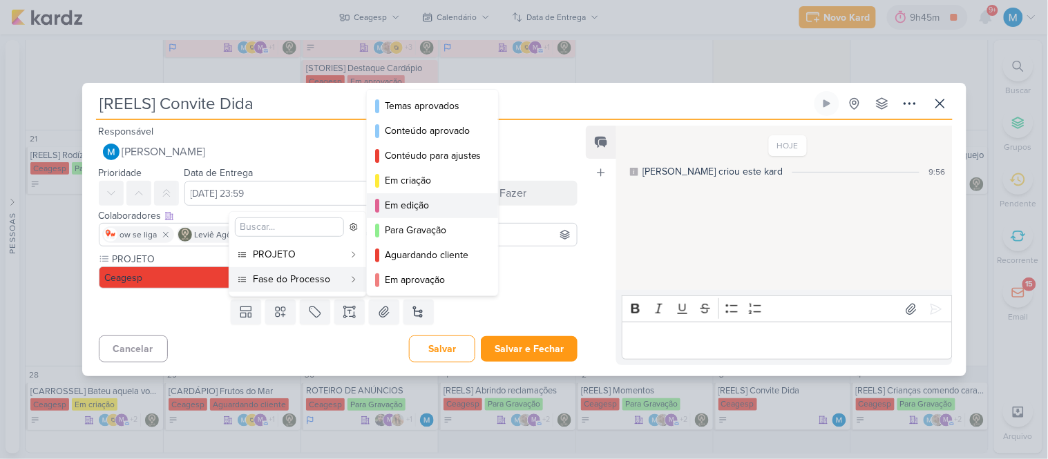
click at [426, 205] on div "Em edição" at bounding box center [433, 205] width 97 height 15
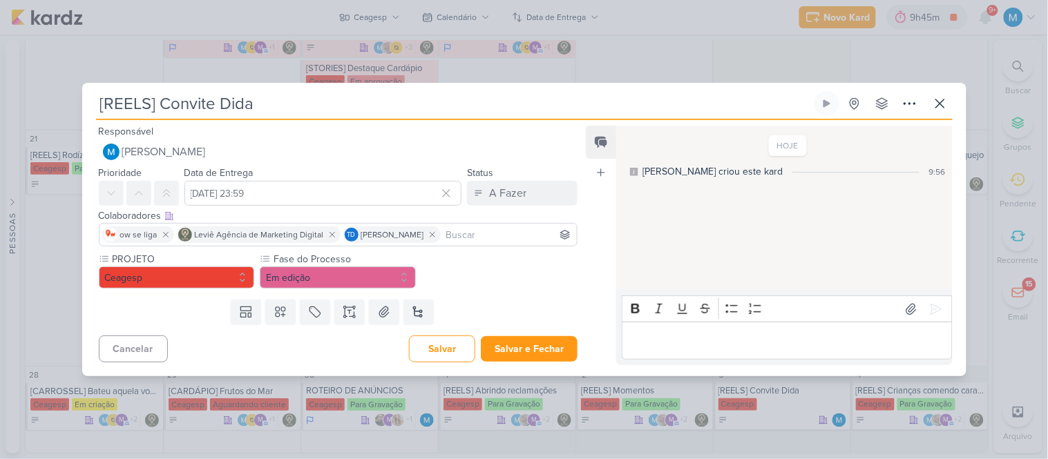
click at [574, 285] on div "PROJETO Ceagesp Fase do Processo" at bounding box center [333, 273] width 502 height 42
click at [535, 343] on button "Salvar e Fechar" at bounding box center [529, 349] width 97 height 26
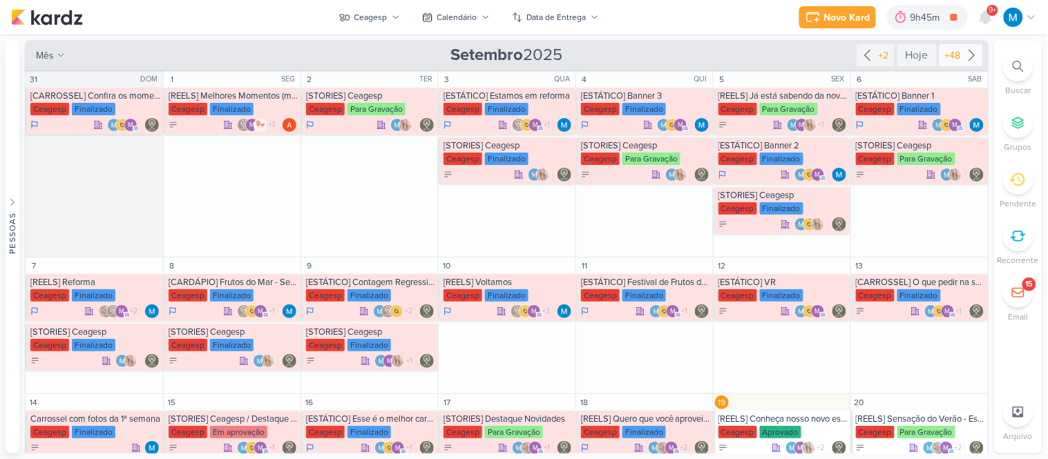
click at [964, 45] on div "+48" at bounding box center [962, 55] width 44 height 22
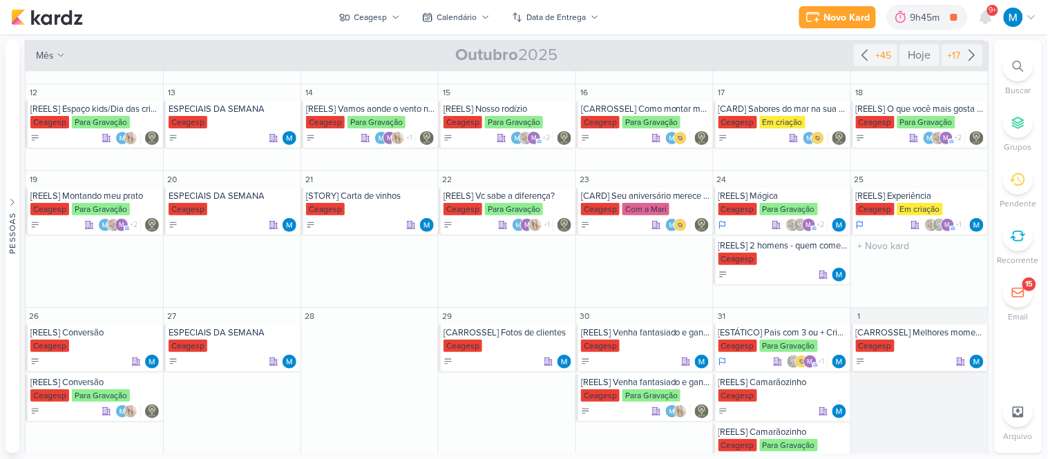
scroll to position [202, 0]
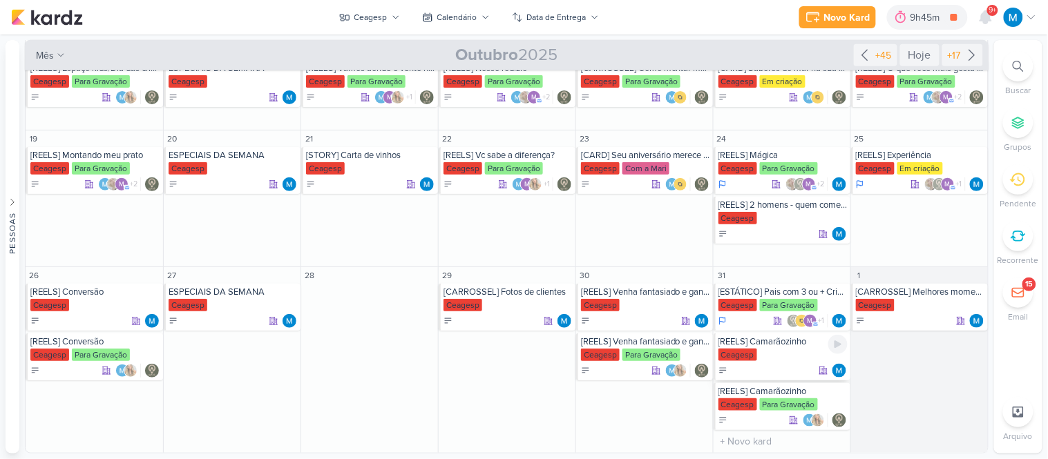
click at [793, 345] on div "[REELS] Camarãozinho" at bounding box center [783, 341] width 129 height 11
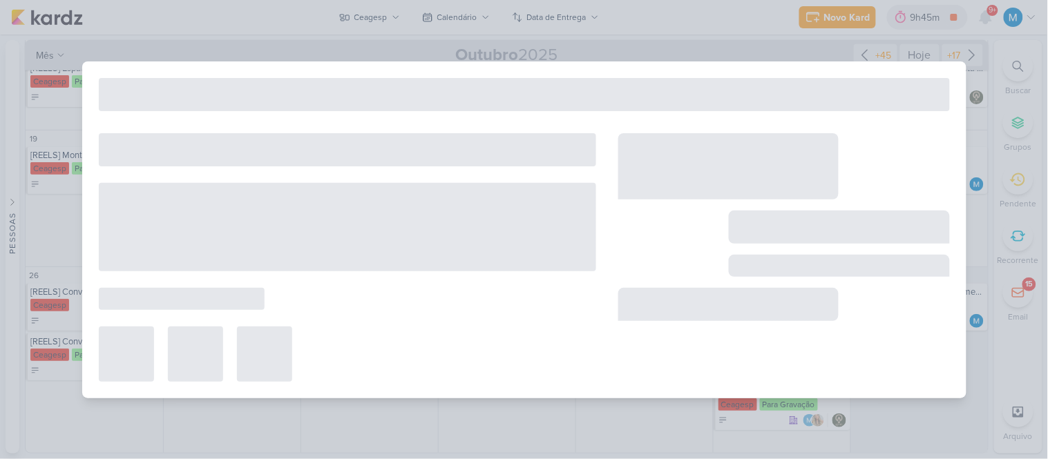
type input "[REELS] Camarãozinho"
type input "31 de outubro de 2025 às 23:59"
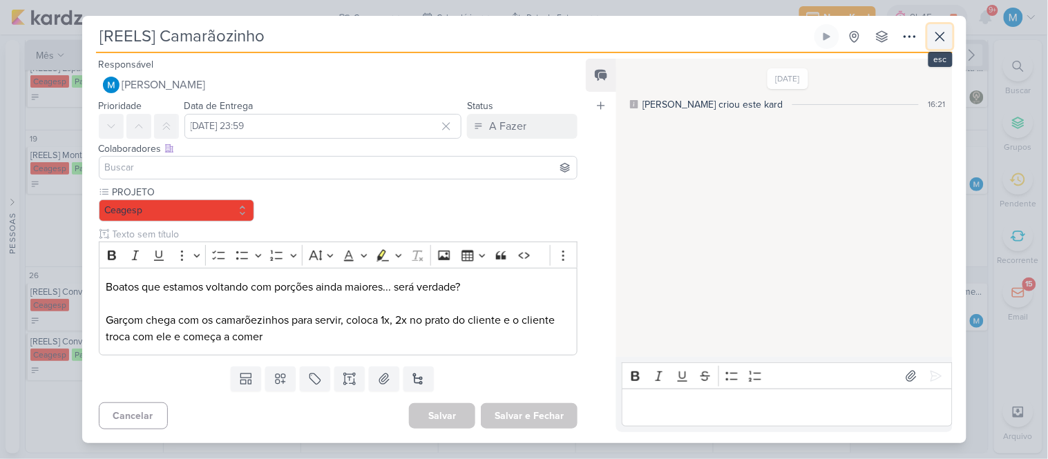
click at [934, 35] on icon at bounding box center [940, 36] width 17 height 17
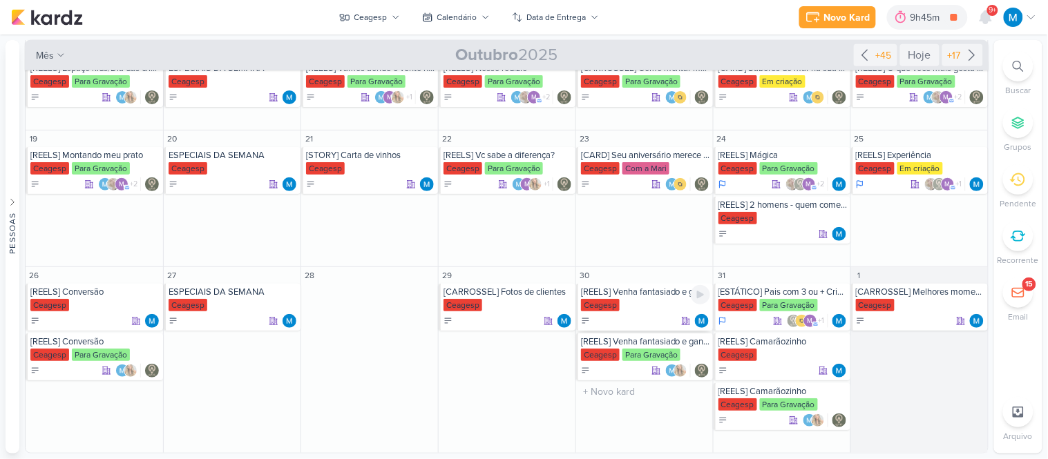
click at [655, 301] on div "Ceagesp" at bounding box center [645, 306] width 129 height 14
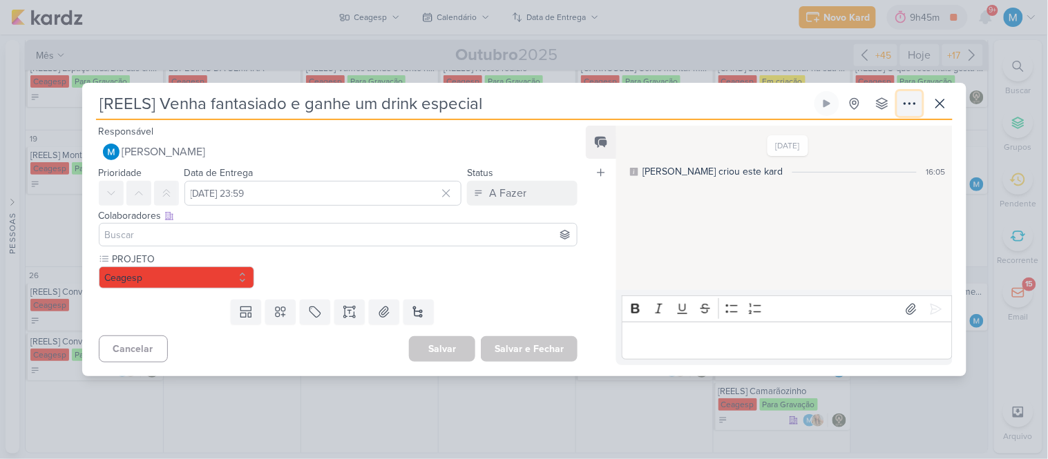
click at [909, 102] on icon at bounding box center [910, 103] width 17 height 17
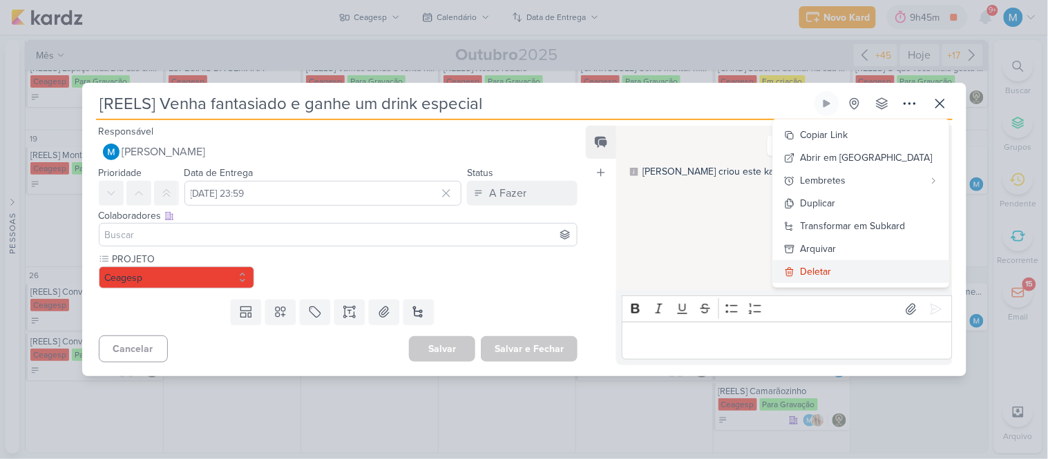
click at [857, 263] on button "Deletar" at bounding box center [861, 271] width 176 height 23
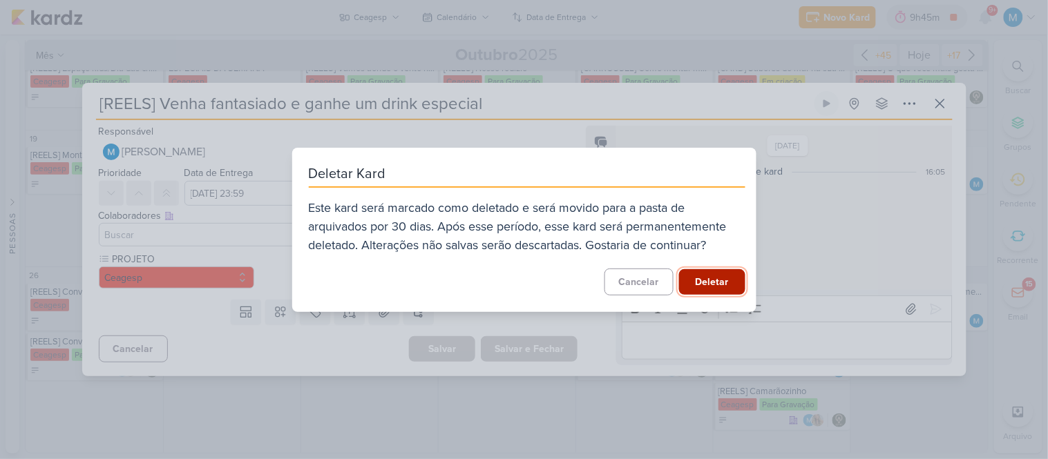
click at [719, 284] on button "Deletar" at bounding box center [712, 282] width 66 height 26
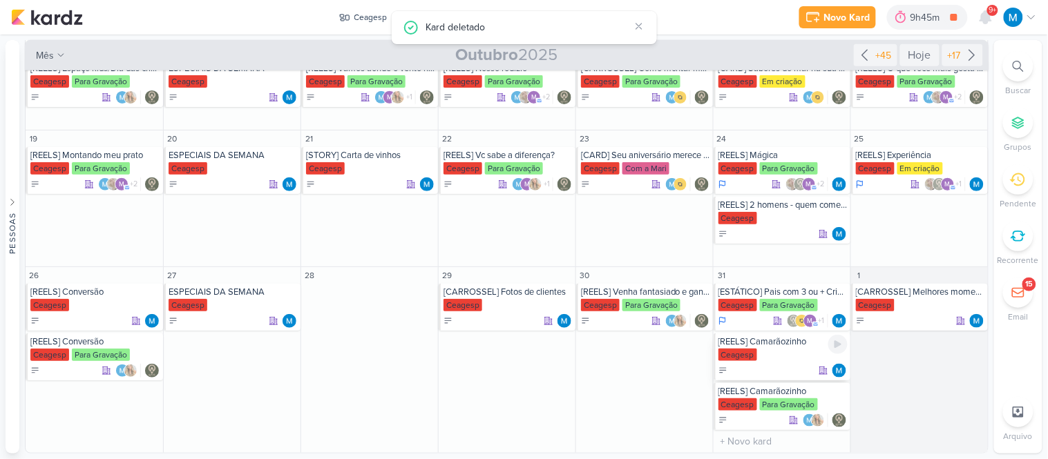
click at [792, 348] on div "[REELS] Camarãozinho Ceagesp" at bounding box center [782, 357] width 137 height 47
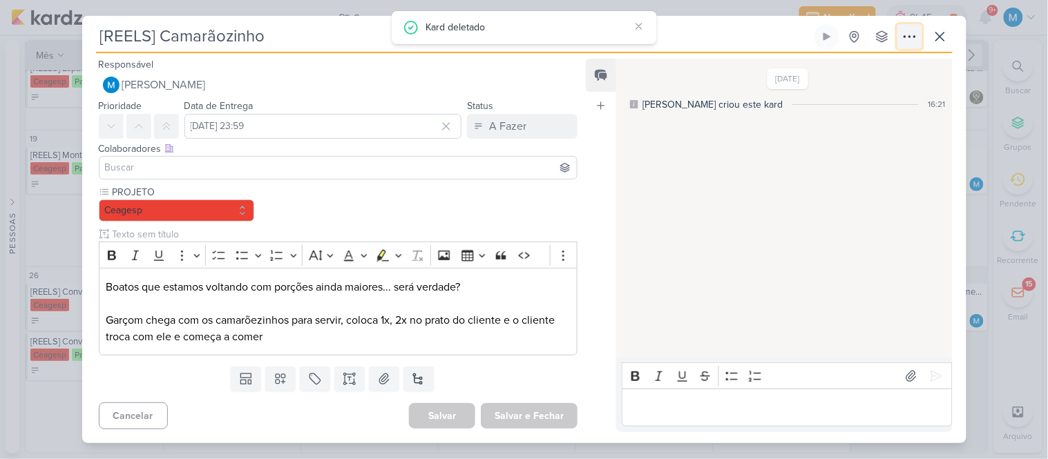
click at [914, 39] on icon at bounding box center [910, 36] width 17 height 17
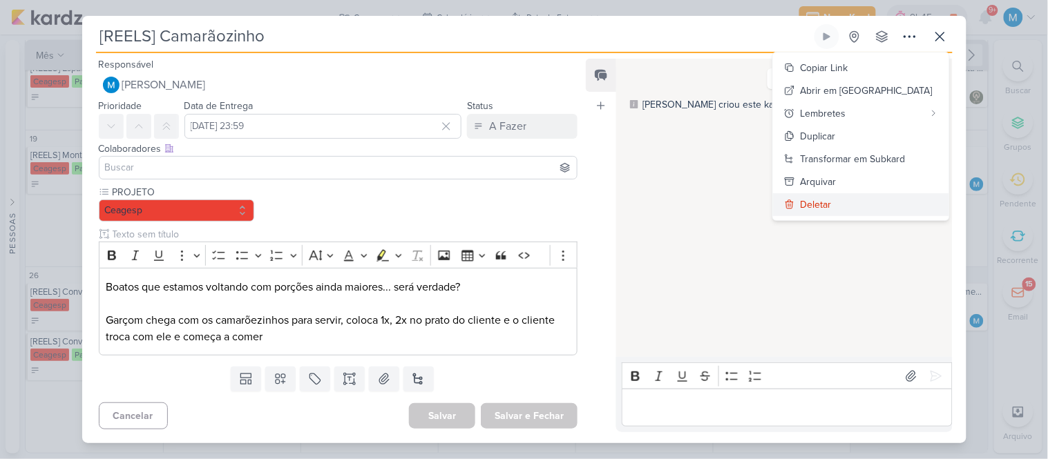
click at [832, 202] on div "Deletar" at bounding box center [816, 205] width 31 height 15
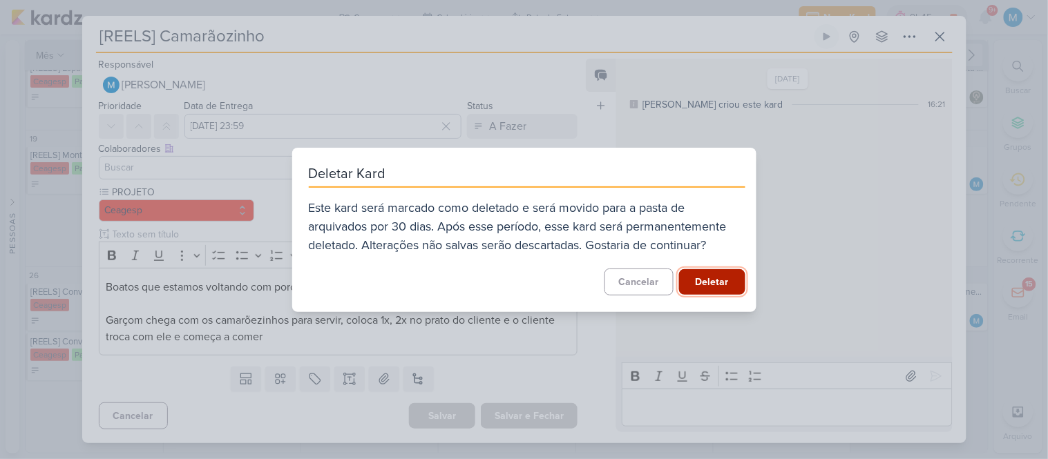
click at [719, 281] on button "Deletar" at bounding box center [712, 282] width 66 height 26
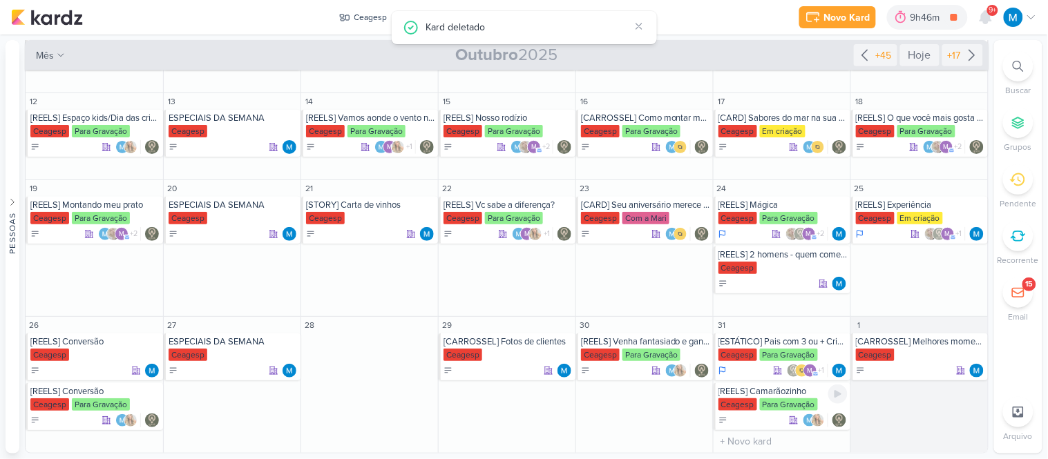
scroll to position [152, 0]
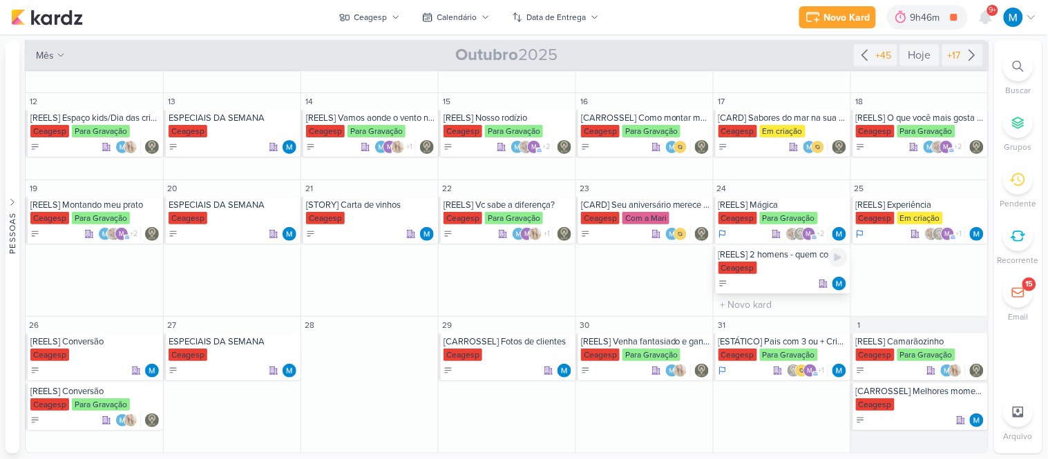
click at [786, 257] on div "[REELS] 2 homens - quem comer primeiro ganha o rodízio do casal" at bounding box center [783, 254] width 129 height 11
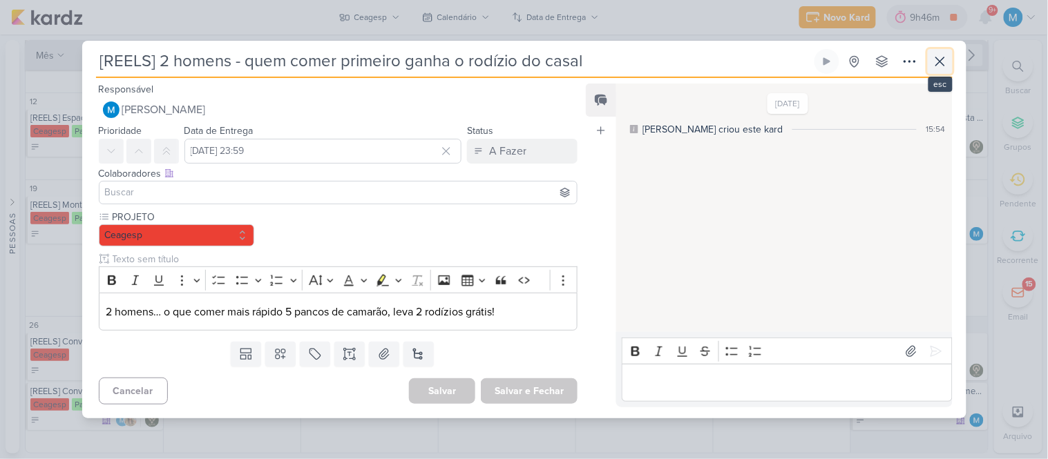
click at [938, 56] on icon at bounding box center [940, 61] width 17 height 17
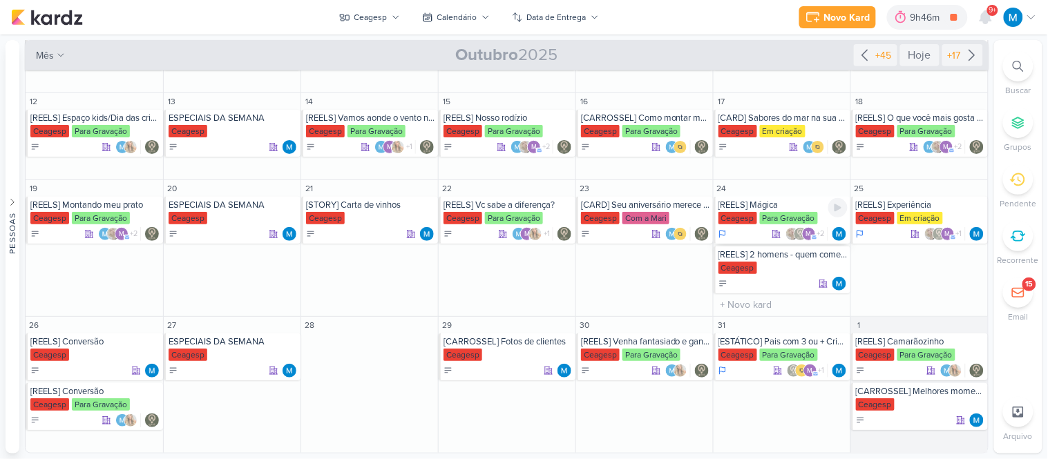
click at [767, 206] on div "[REELS] Mágica" at bounding box center [783, 205] width 129 height 11
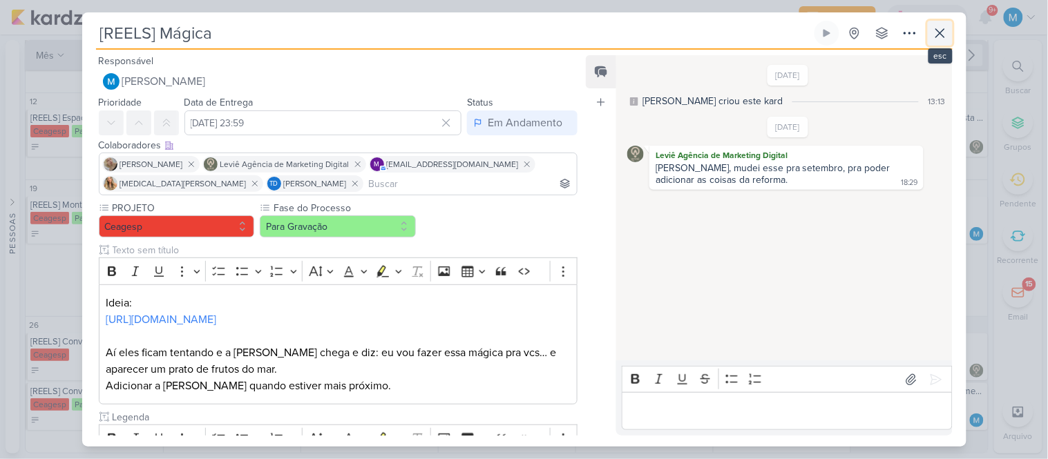
click at [945, 35] on icon at bounding box center [940, 33] width 17 height 17
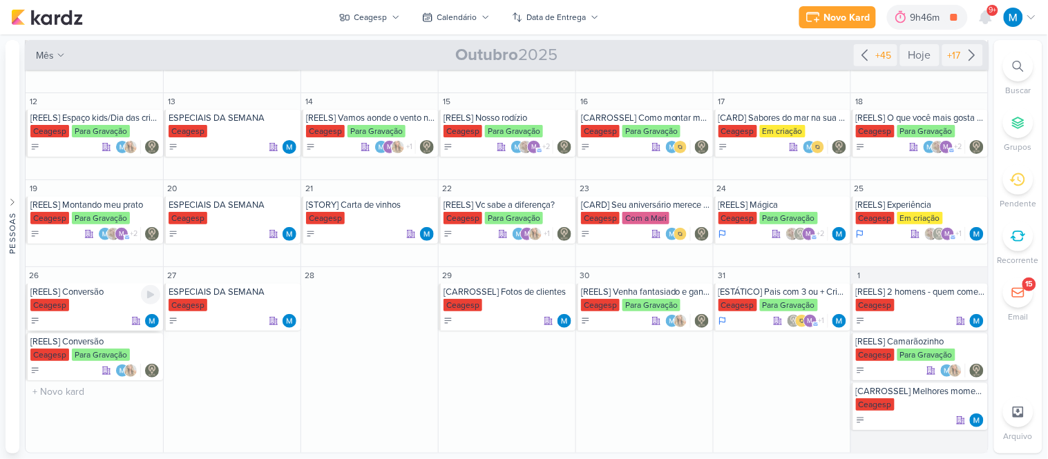
click at [79, 298] on div "[REELS] Conversão" at bounding box center [95, 292] width 130 height 11
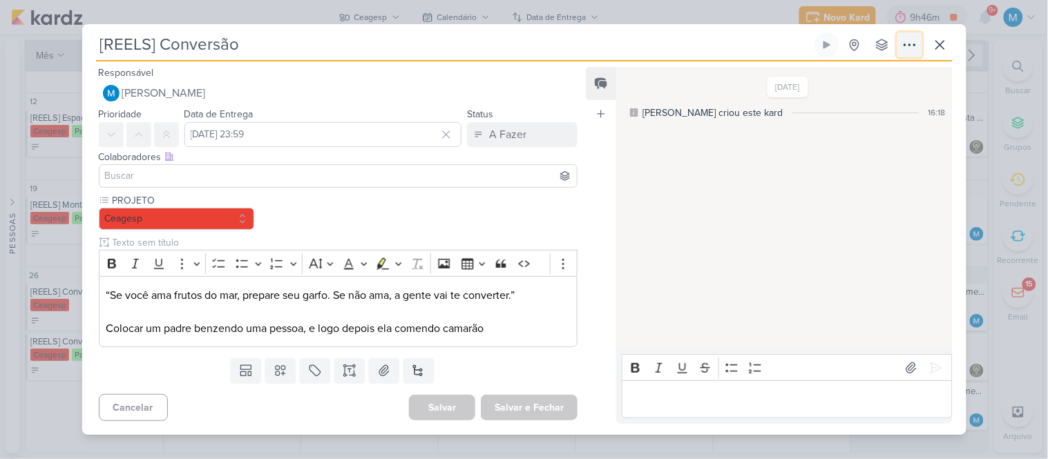
click at [910, 47] on icon at bounding box center [910, 45] width 17 height 17
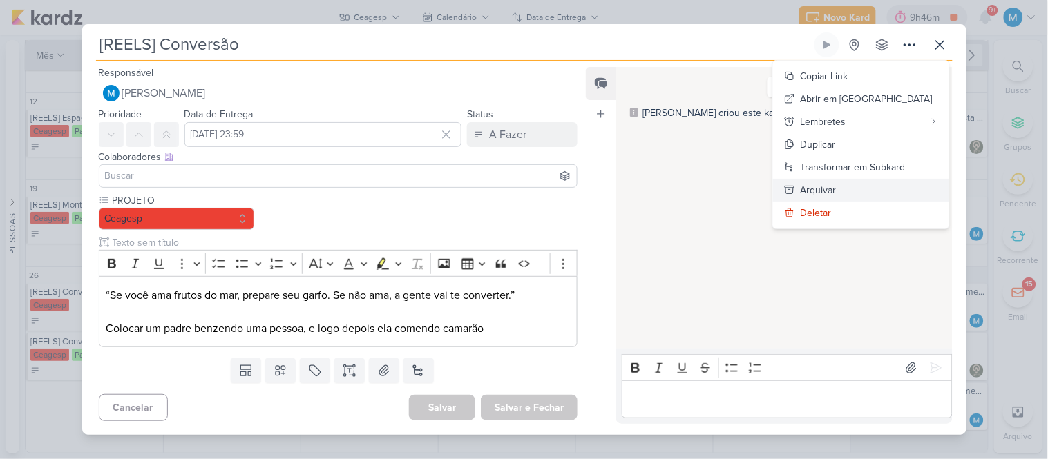
click at [859, 200] on button "Arquivar" at bounding box center [861, 190] width 176 height 23
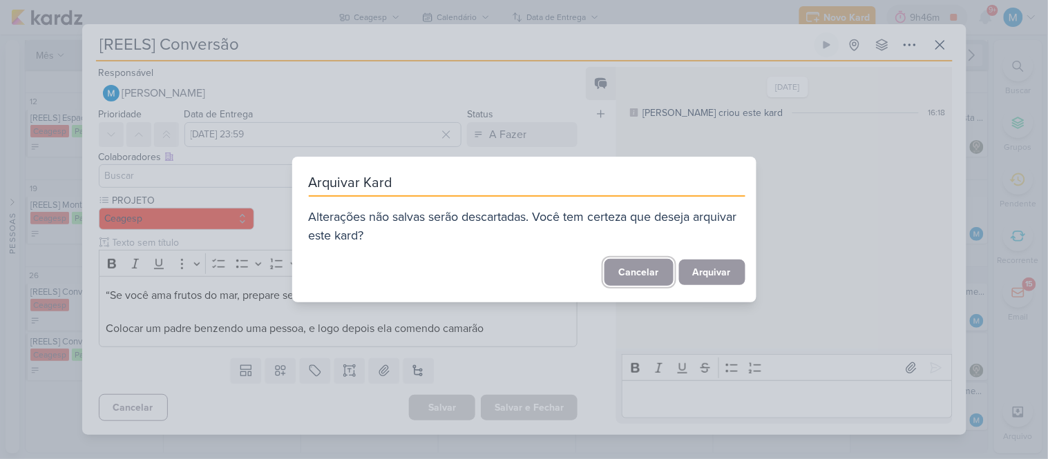
click at [649, 264] on button "Cancelar" at bounding box center [639, 272] width 69 height 27
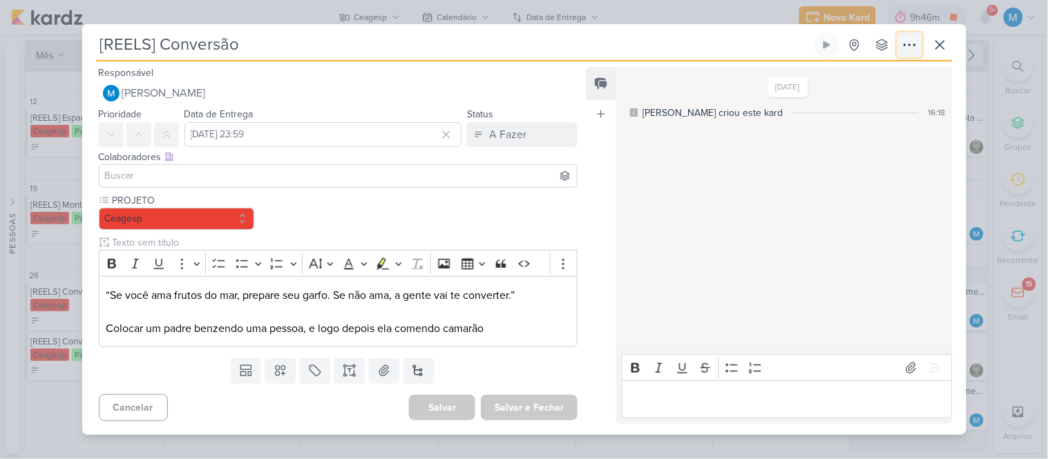
click at [913, 46] on icon at bounding box center [910, 45] width 17 height 17
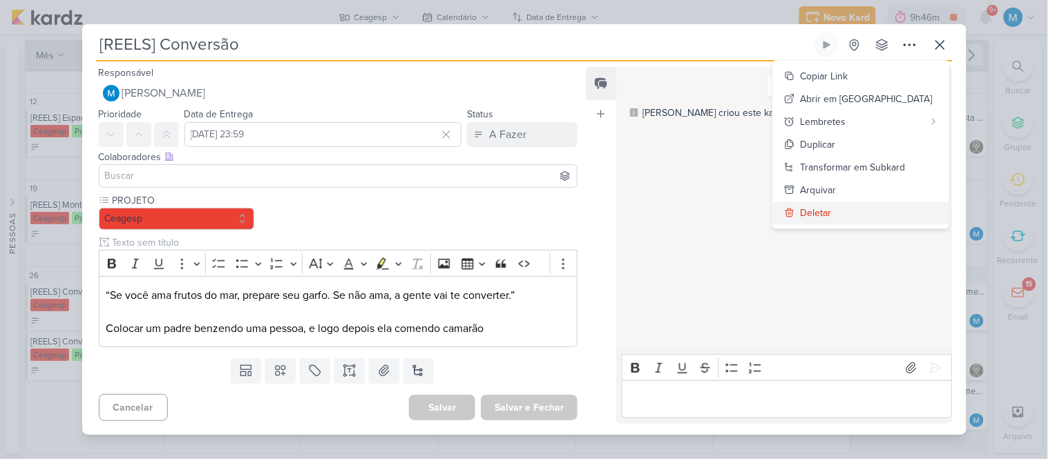
drag, startPoint x: 843, startPoint y: 211, endPoint x: 846, endPoint y: 218, distance: 7.4
click at [832, 214] on div "Deletar" at bounding box center [816, 213] width 31 height 15
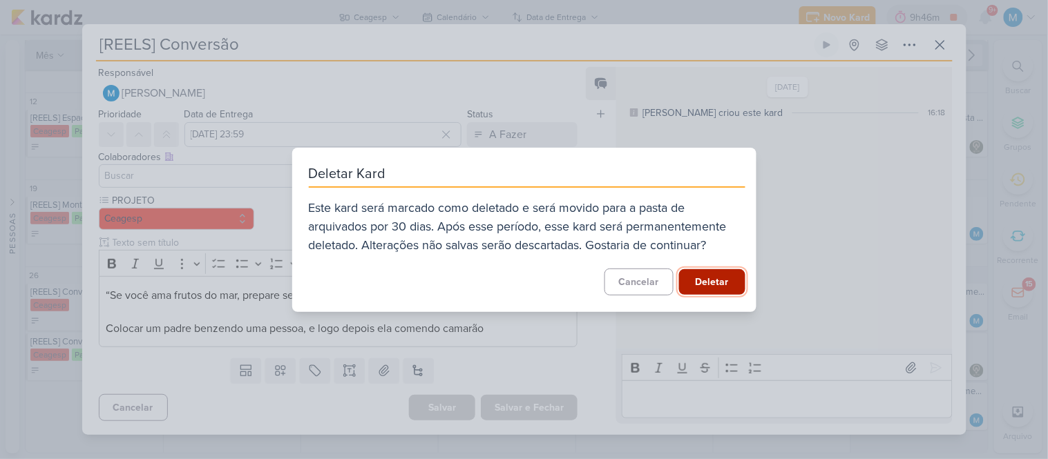
click at [715, 281] on button "Deletar" at bounding box center [712, 282] width 66 height 26
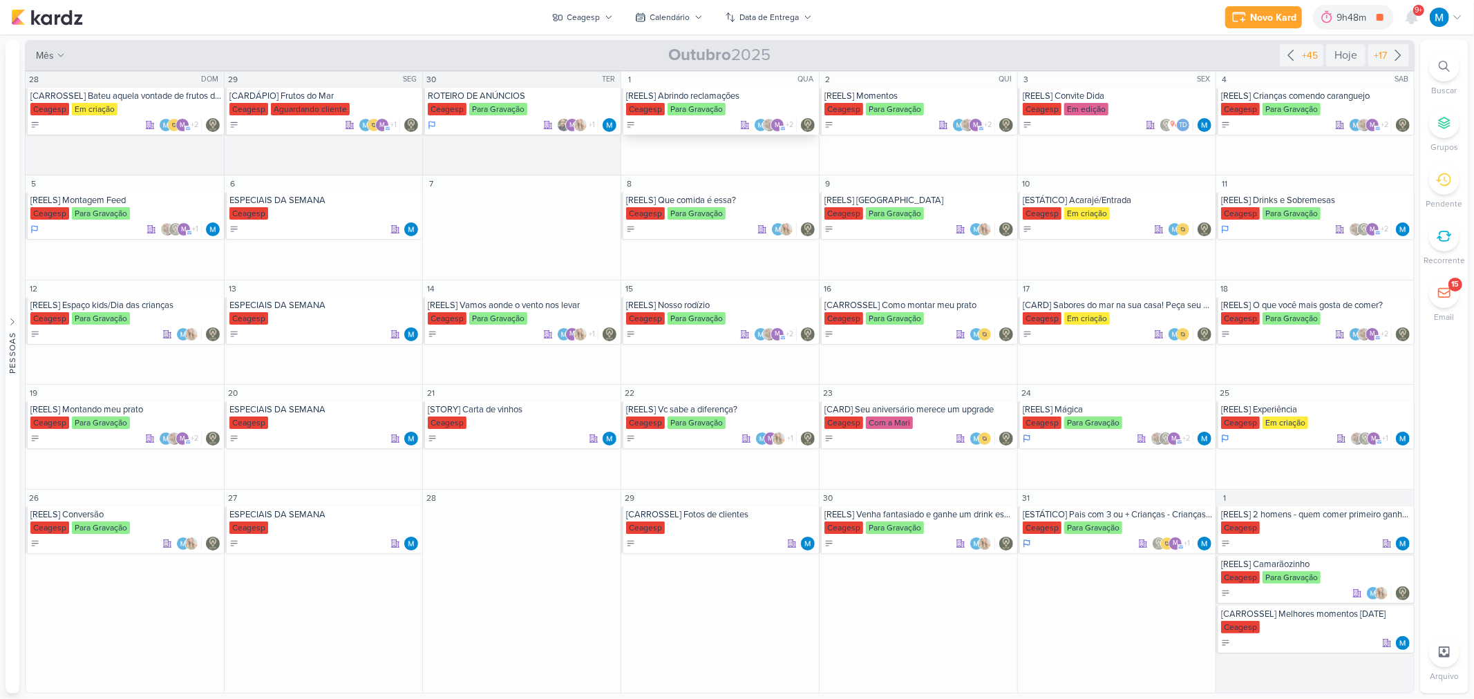
scroll to position [0, 0]
click at [716, 198] on div "[REELS] Que comida é essa?" at bounding box center [721, 200] width 190 height 11
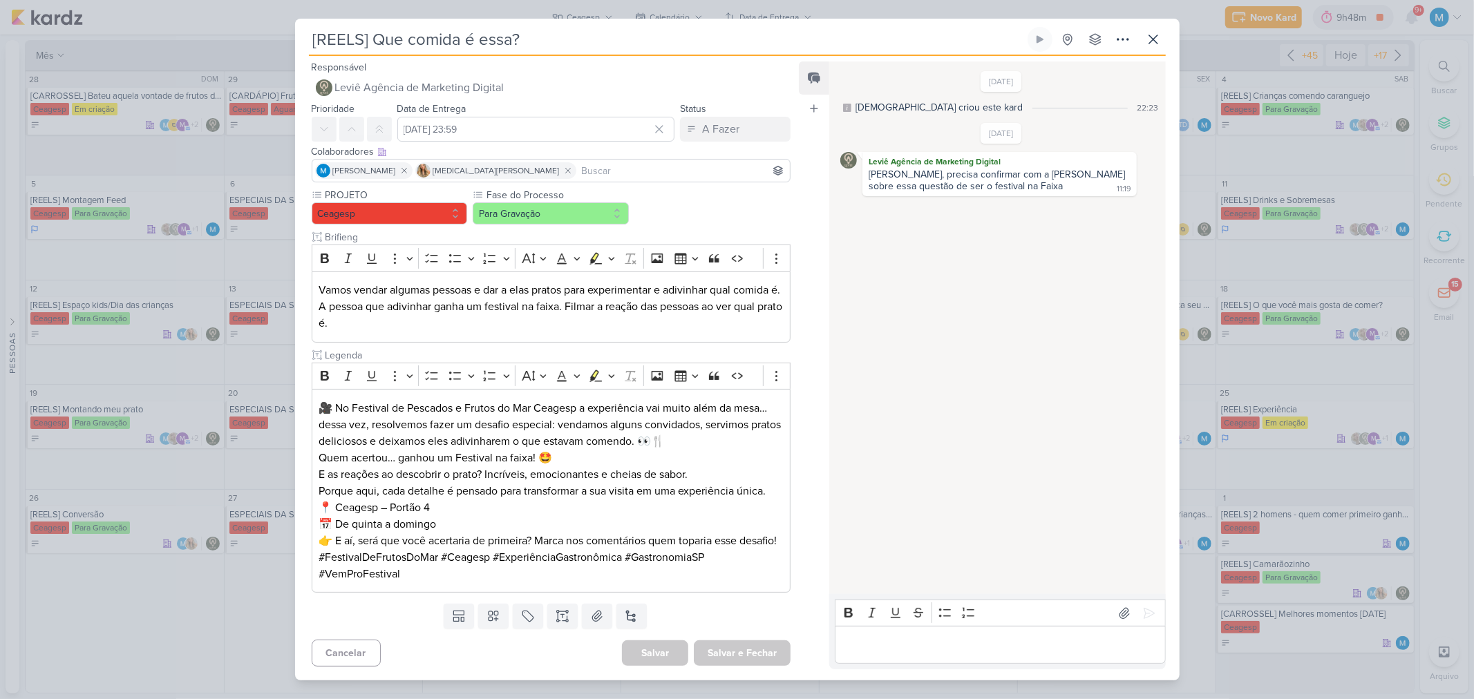
click at [579, 167] on input at bounding box center [683, 170] width 209 height 17
type input "th"
click at [426, 187] on button "Td Thais de carvalho" at bounding box center [551, 196] width 478 height 25
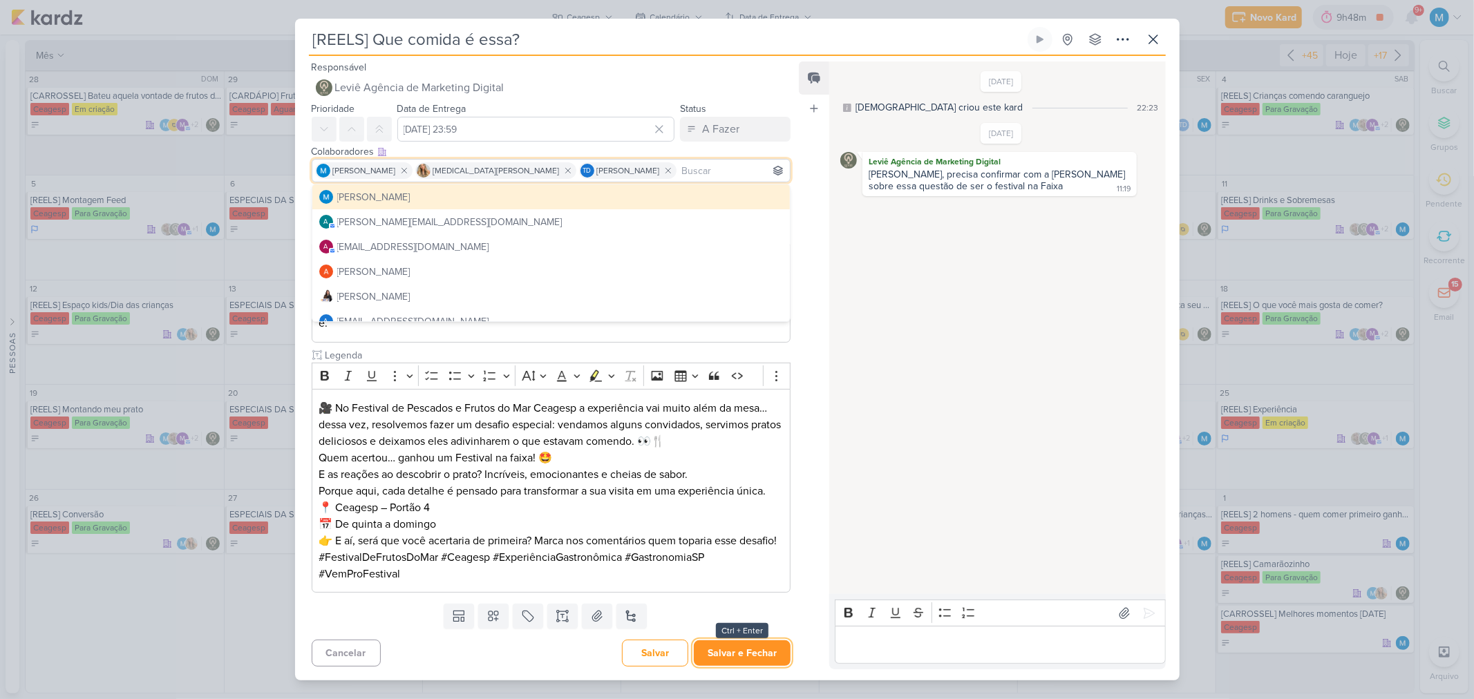
click at [749, 459] on button "Salvar e Fechar" at bounding box center [742, 653] width 97 height 26
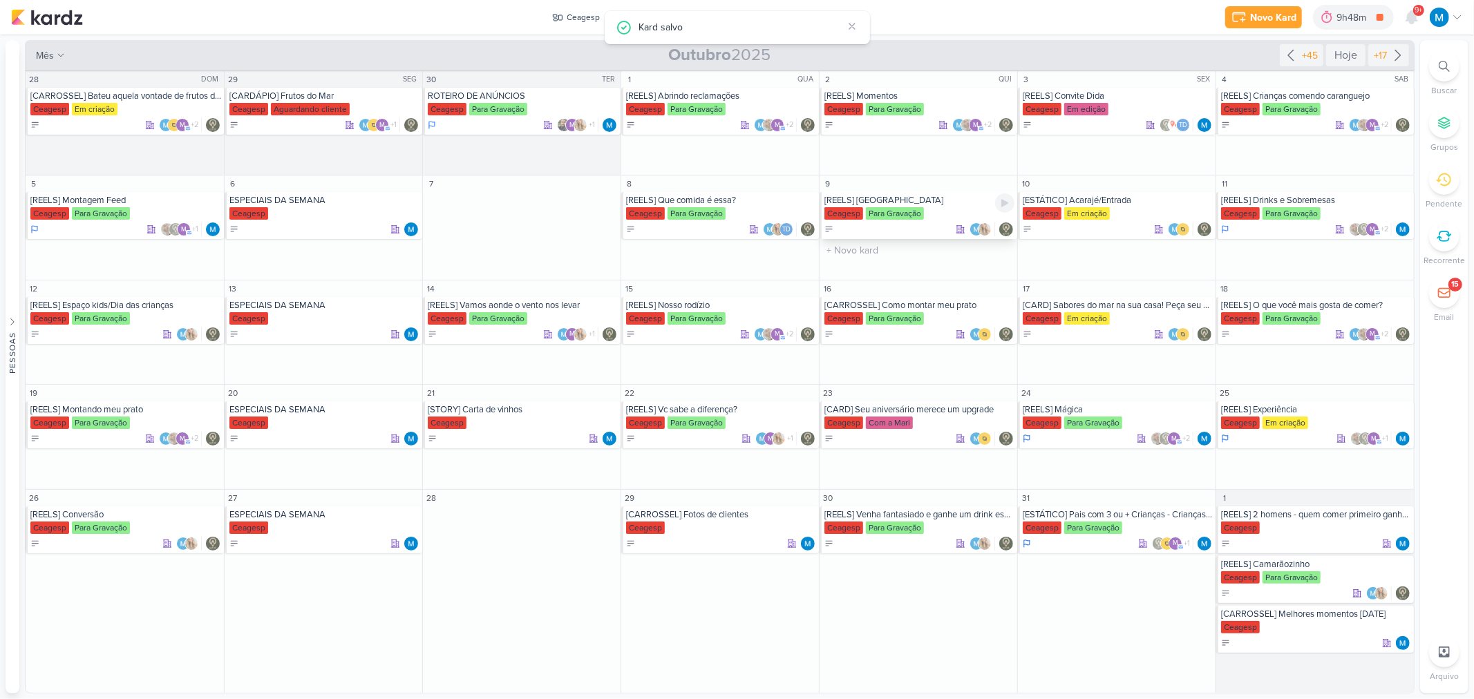
click at [873, 200] on div "[REELS] Prato" at bounding box center [919, 200] width 190 height 11
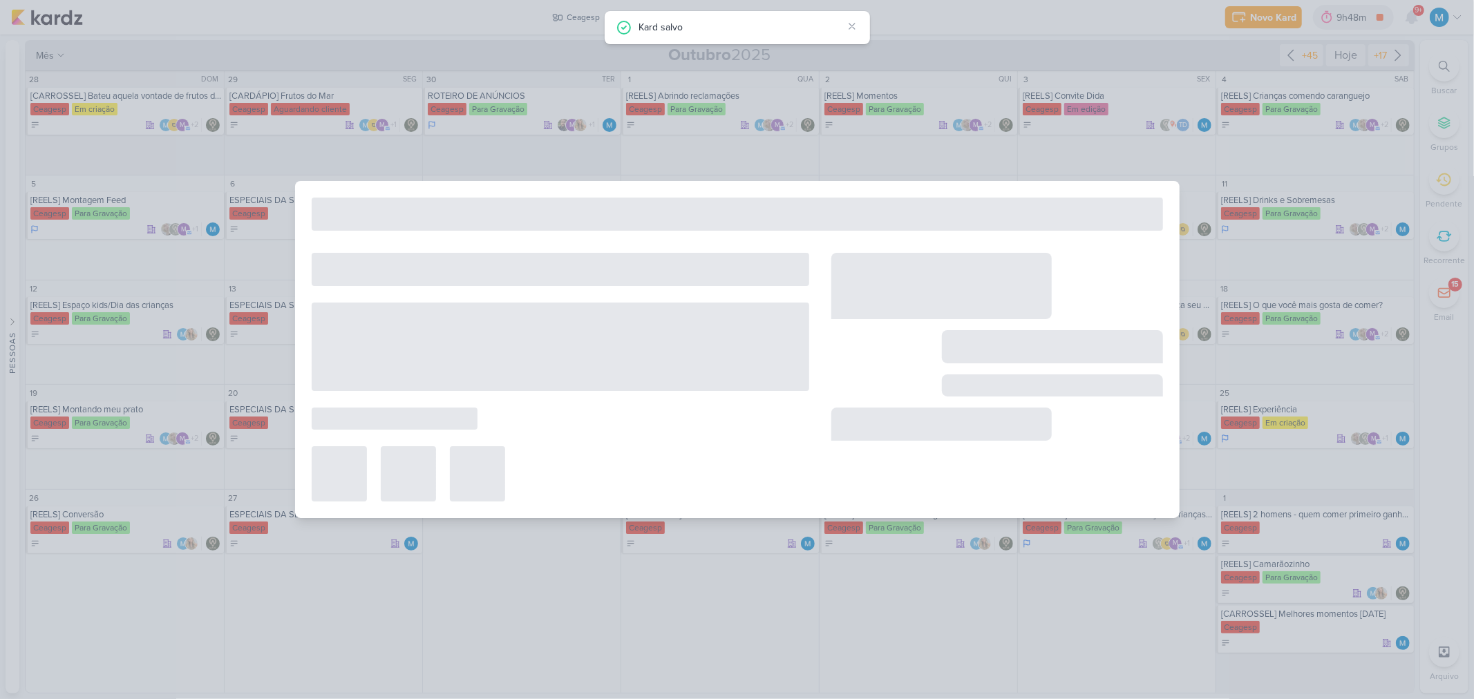
type input "[REELS] Prato"
type input "9 de outubro de 2025 às 23:59"
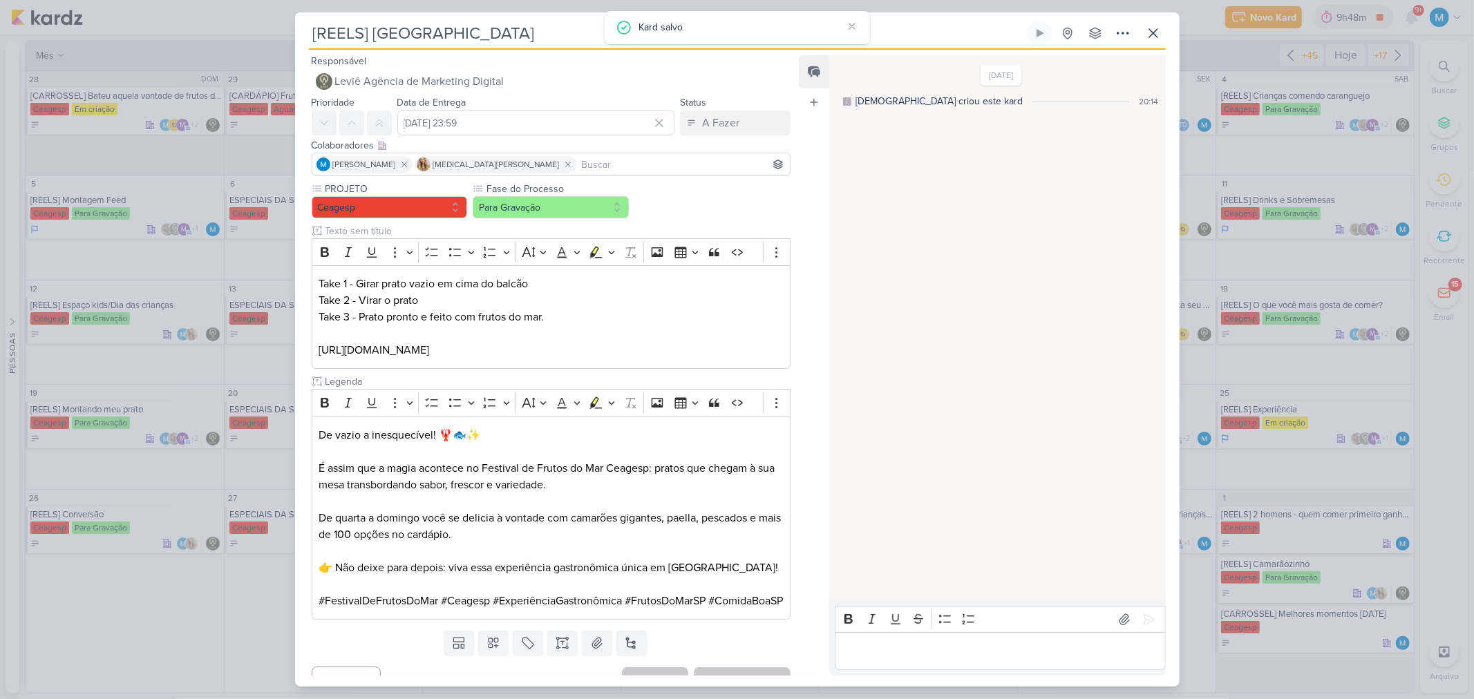
click at [677, 167] on input at bounding box center [683, 164] width 209 height 17
type input "th"
click at [668, 191] on button "Td Thais de carvalho" at bounding box center [551, 190] width 478 height 25
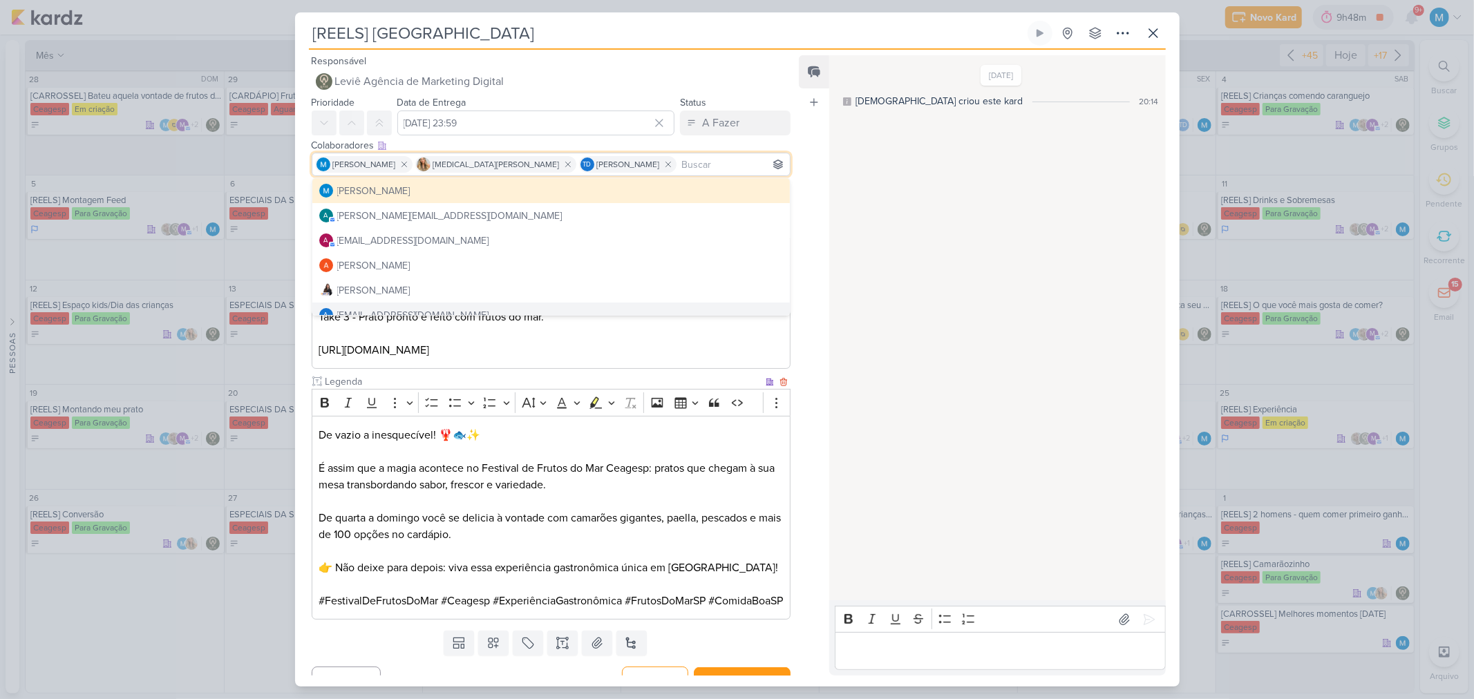
scroll to position [37, 0]
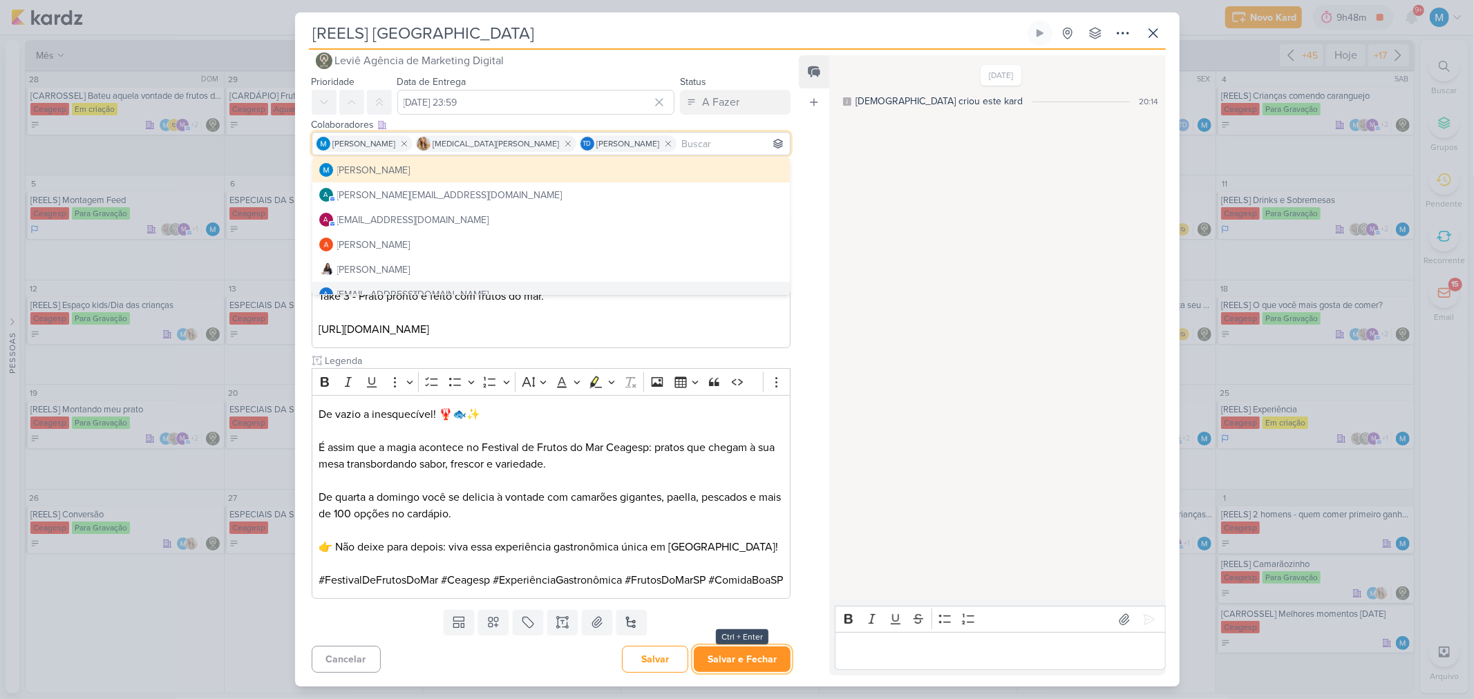
click at [760, 459] on button "Salvar e Fechar" at bounding box center [742, 660] width 97 height 26
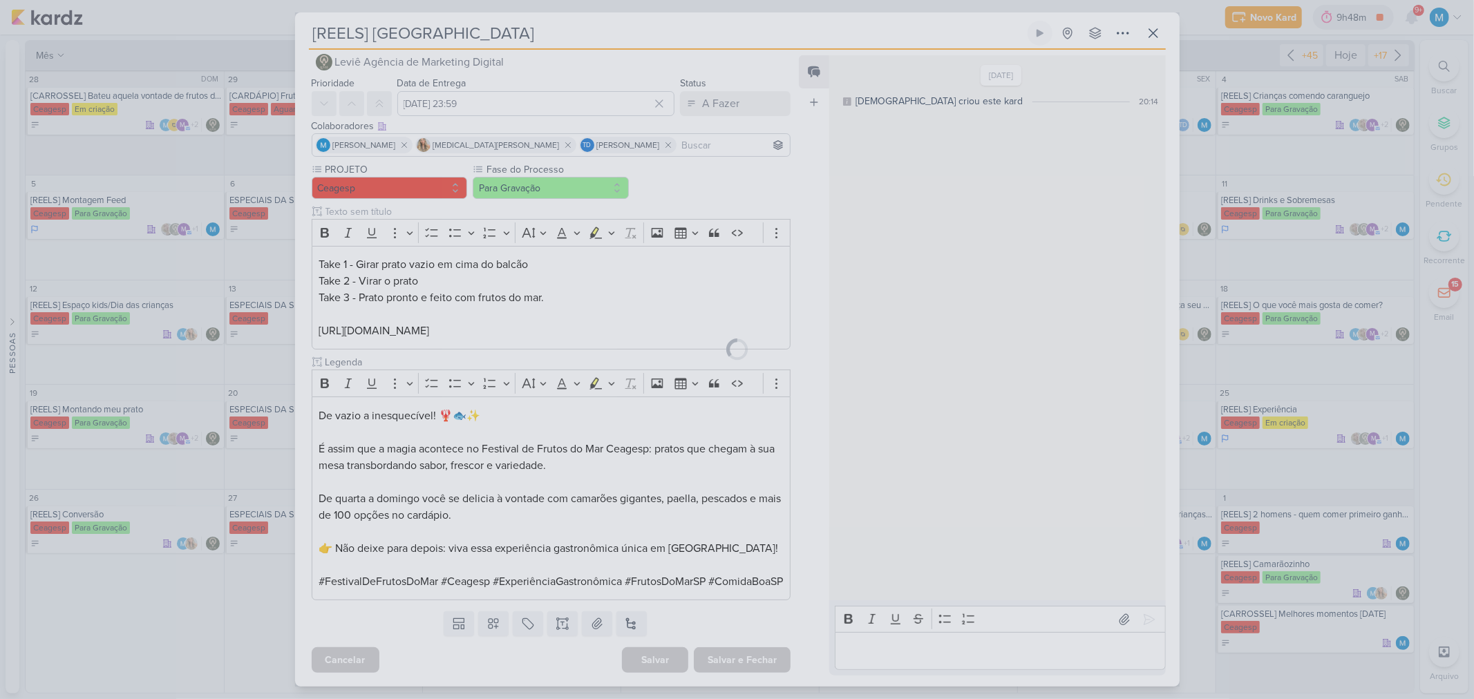
scroll to position [36, 0]
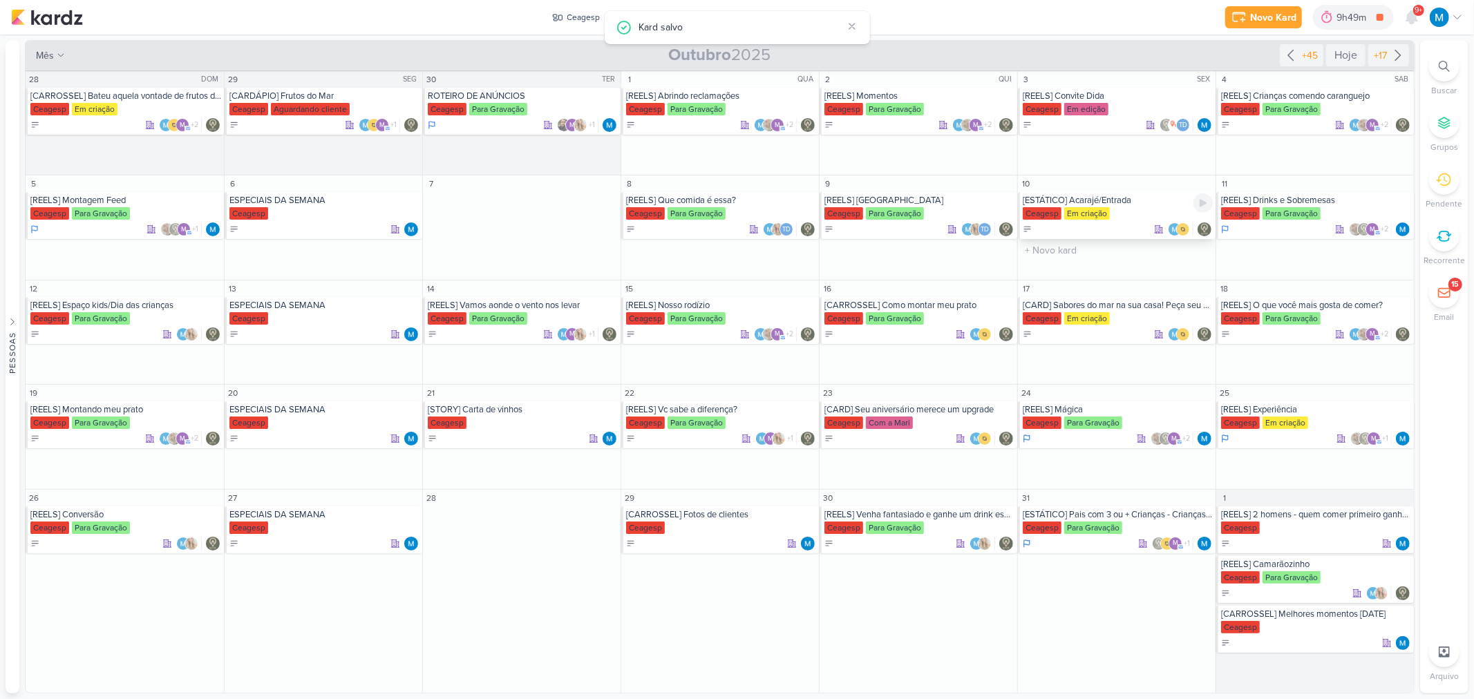
click at [1047, 201] on div "[ESTÁTICO] Acarajé/Entrada" at bounding box center [1118, 200] width 190 height 11
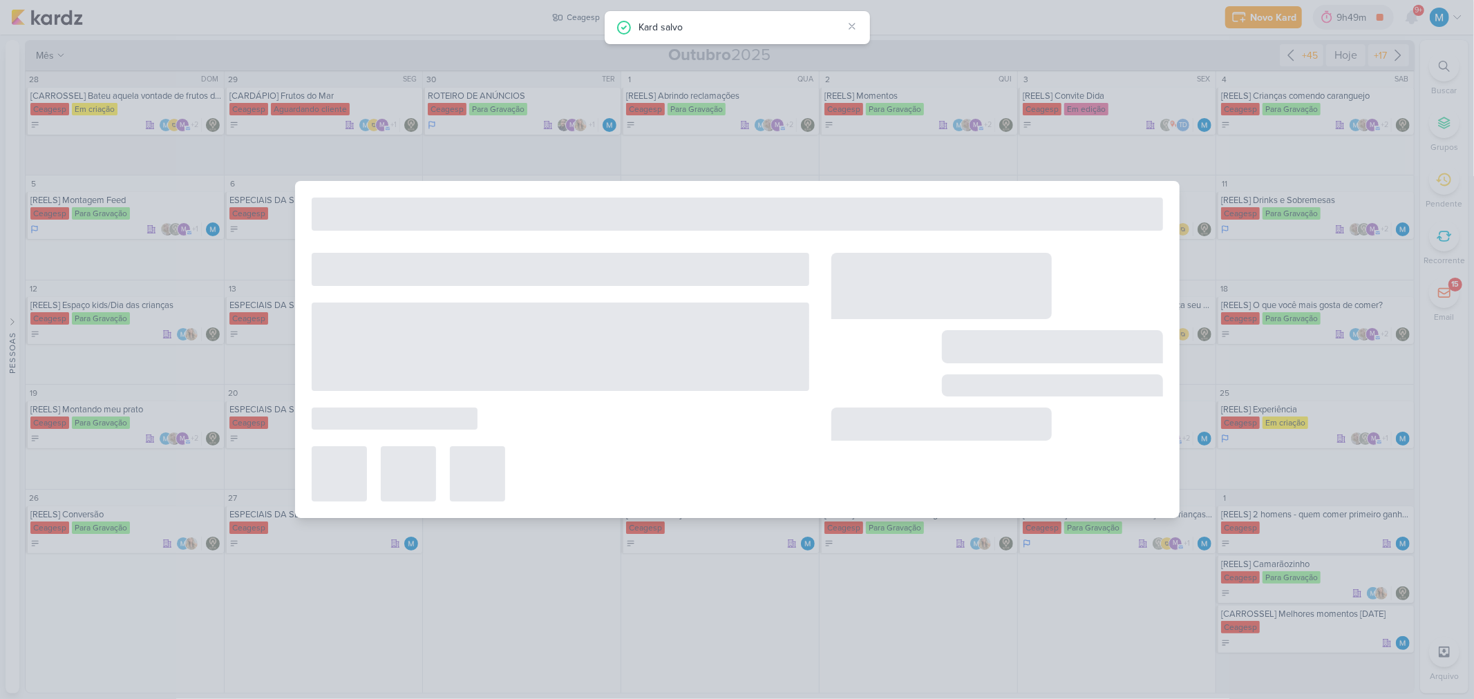
type input "[ESTÁTICO] Acarajé/Entrada"
type input "10 de outubro de 2025 às 23:59"
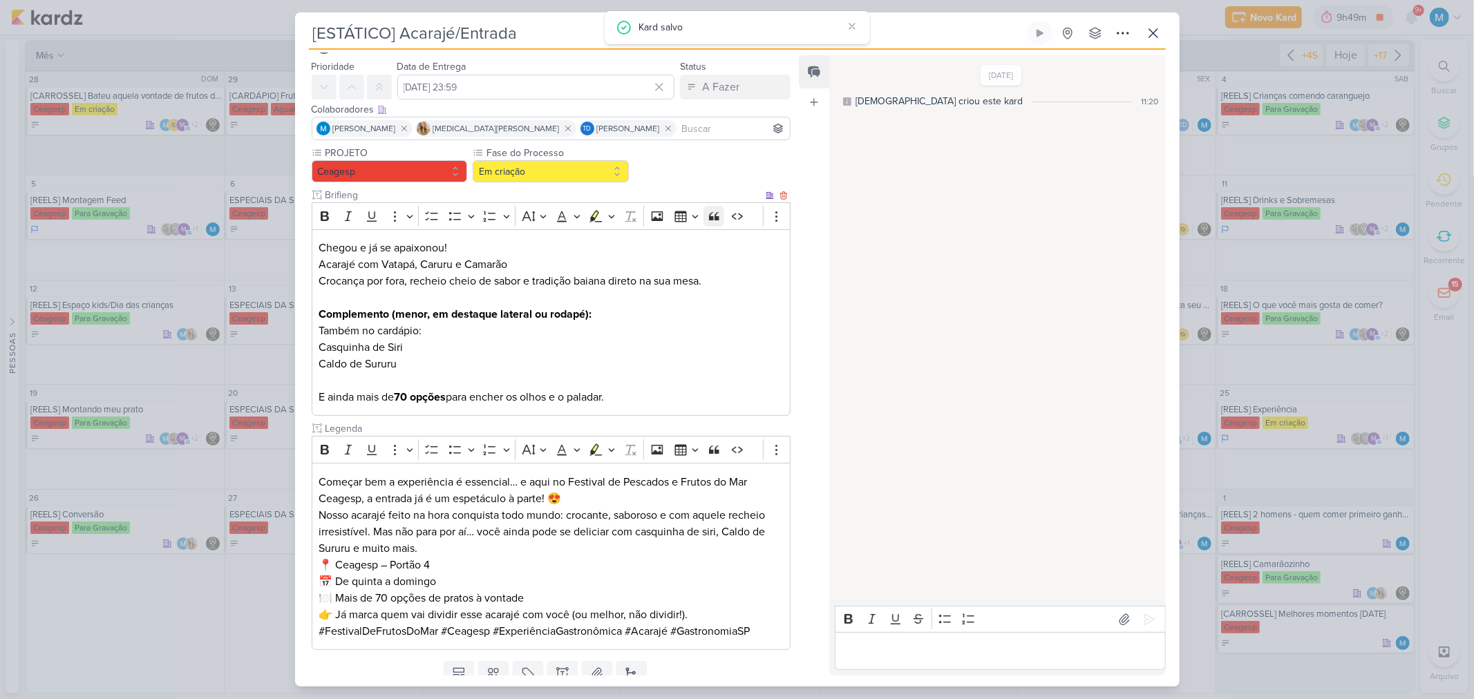
scroll to position [0, 0]
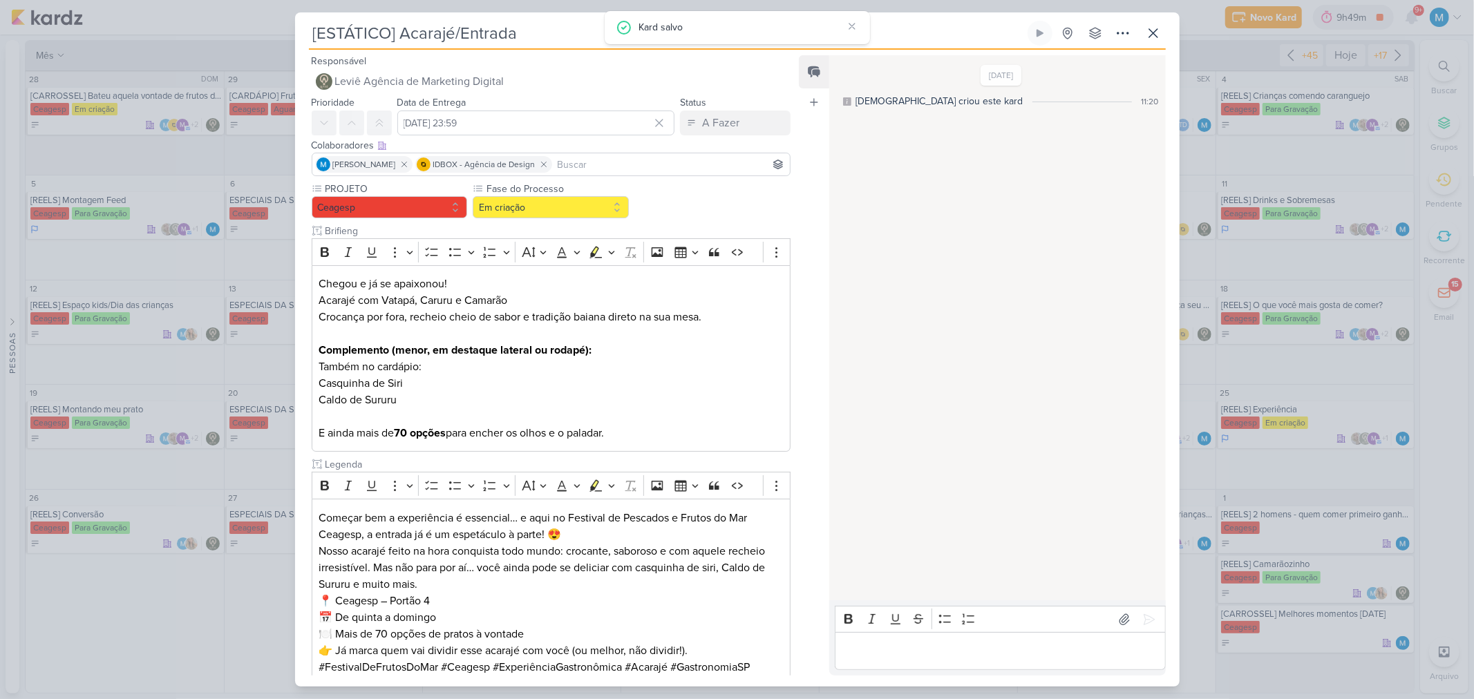
click at [710, 169] on input at bounding box center [671, 164] width 233 height 17
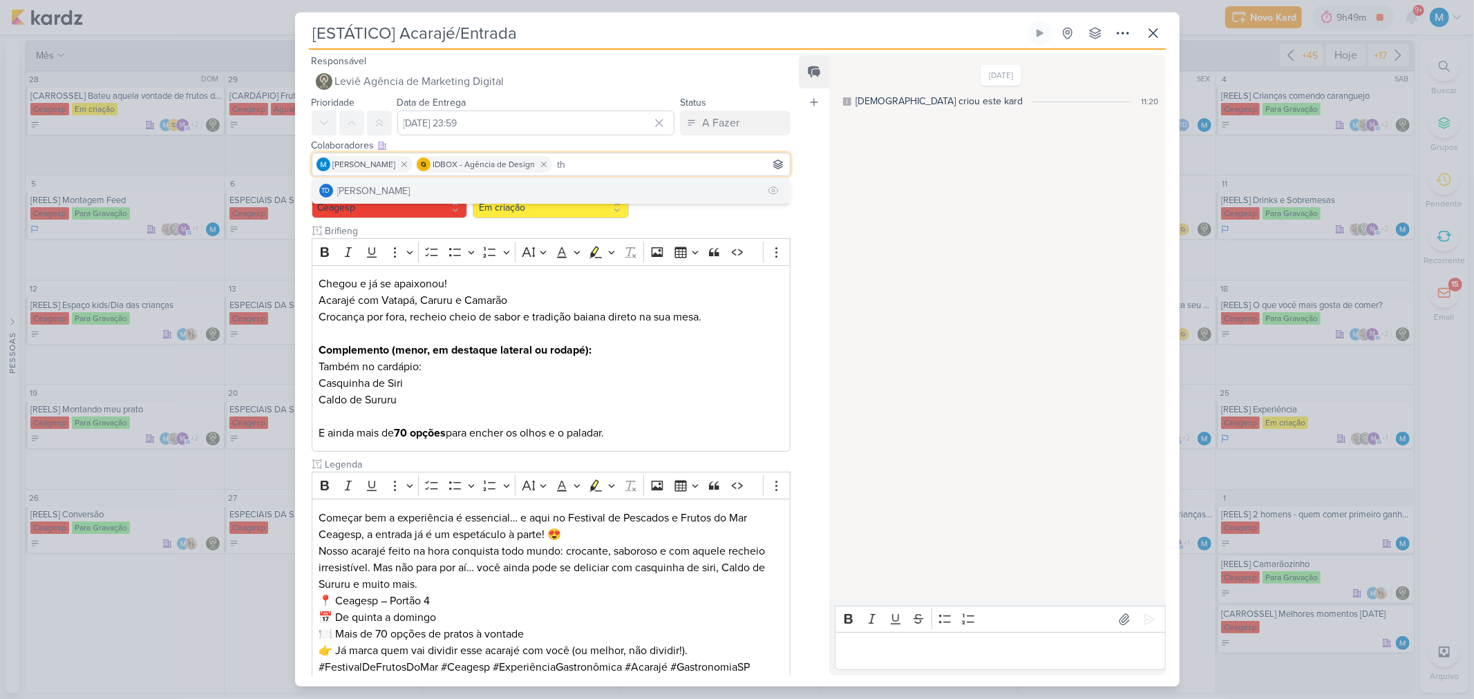
type input "th"
click at [568, 184] on button "Td Thais de carvalho" at bounding box center [551, 190] width 478 height 25
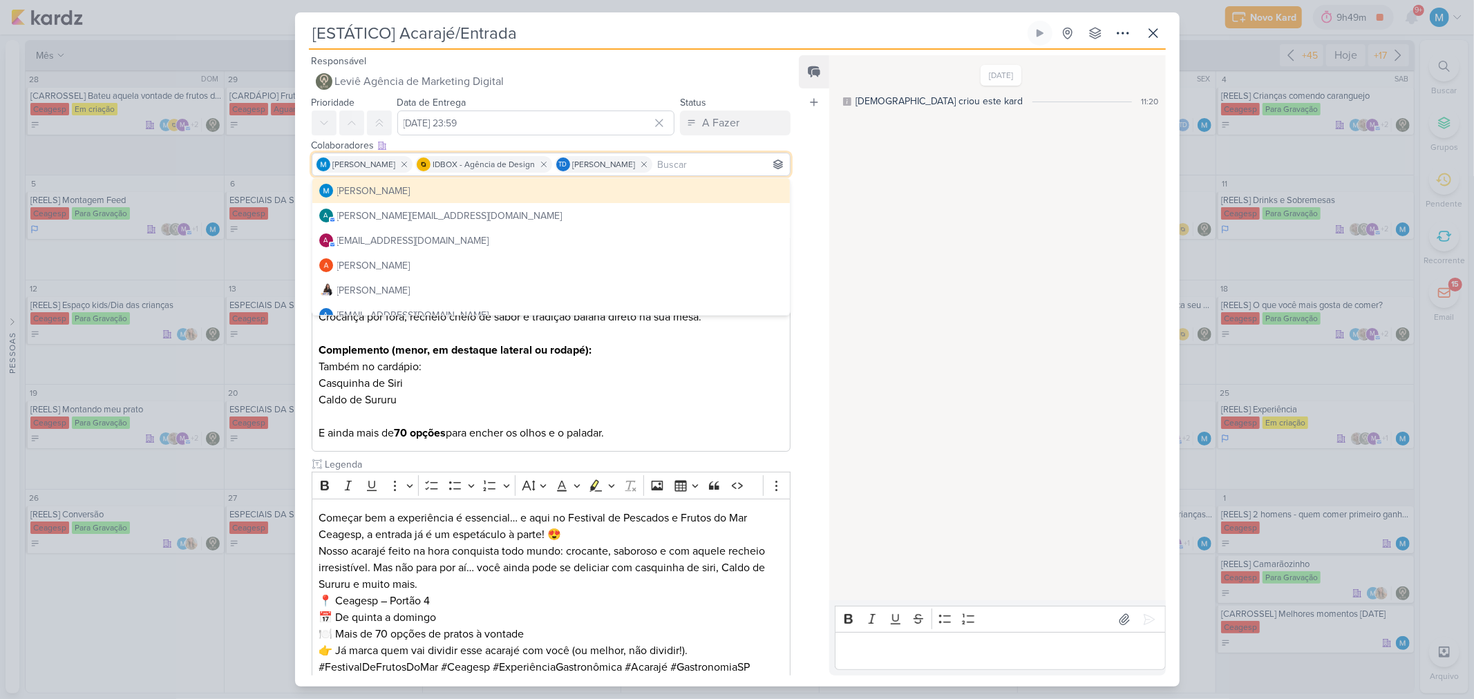
click at [819, 304] on div "Feed Atrelar email Solte o email para atrelar ao kard" at bounding box center [814, 365] width 30 height 620
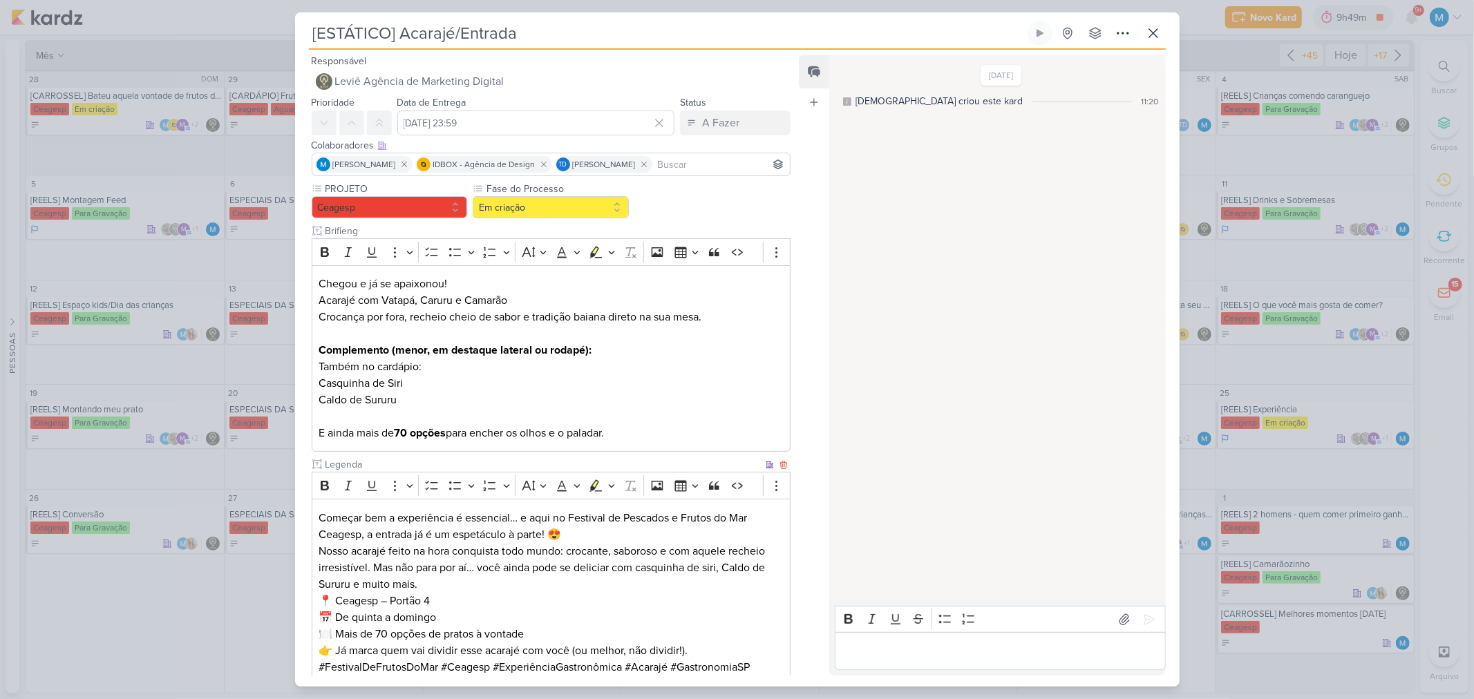
scroll to position [87, 0]
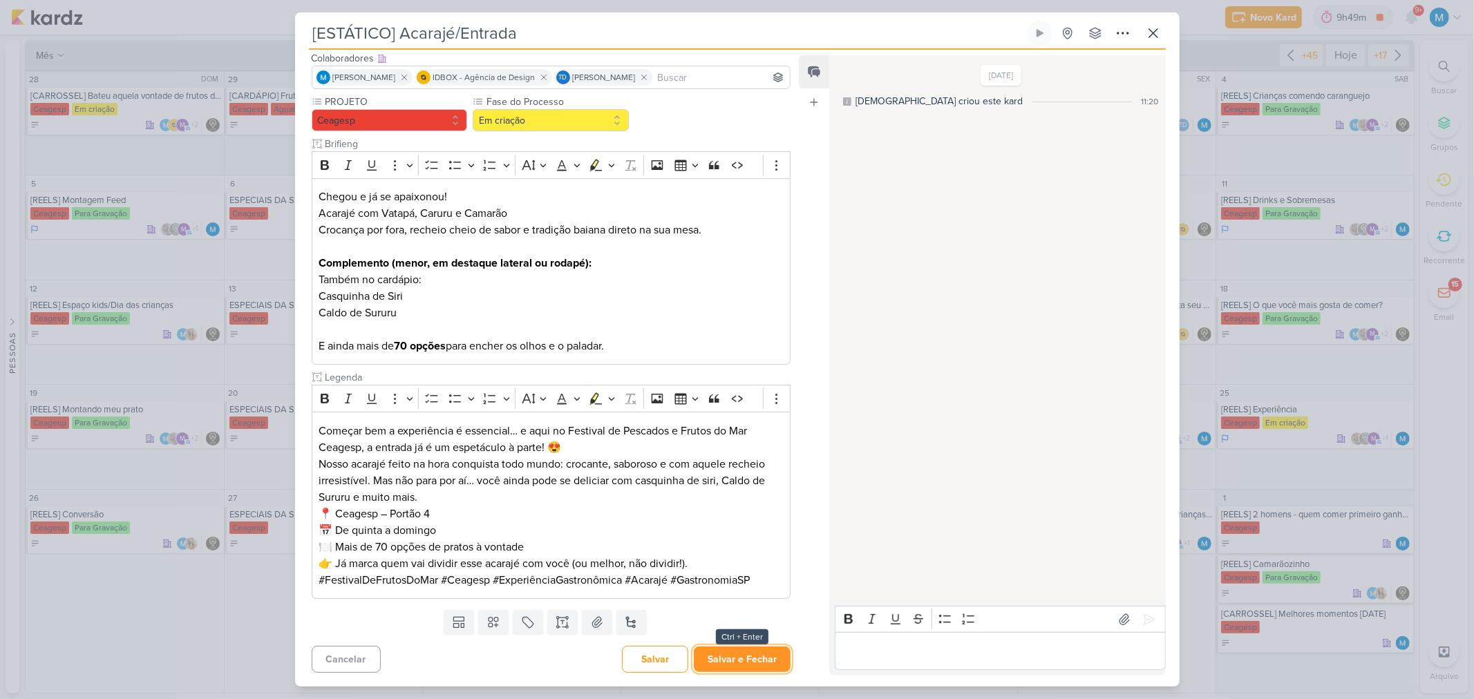
click at [749, 459] on button "Salvar e Fechar" at bounding box center [742, 660] width 97 height 26
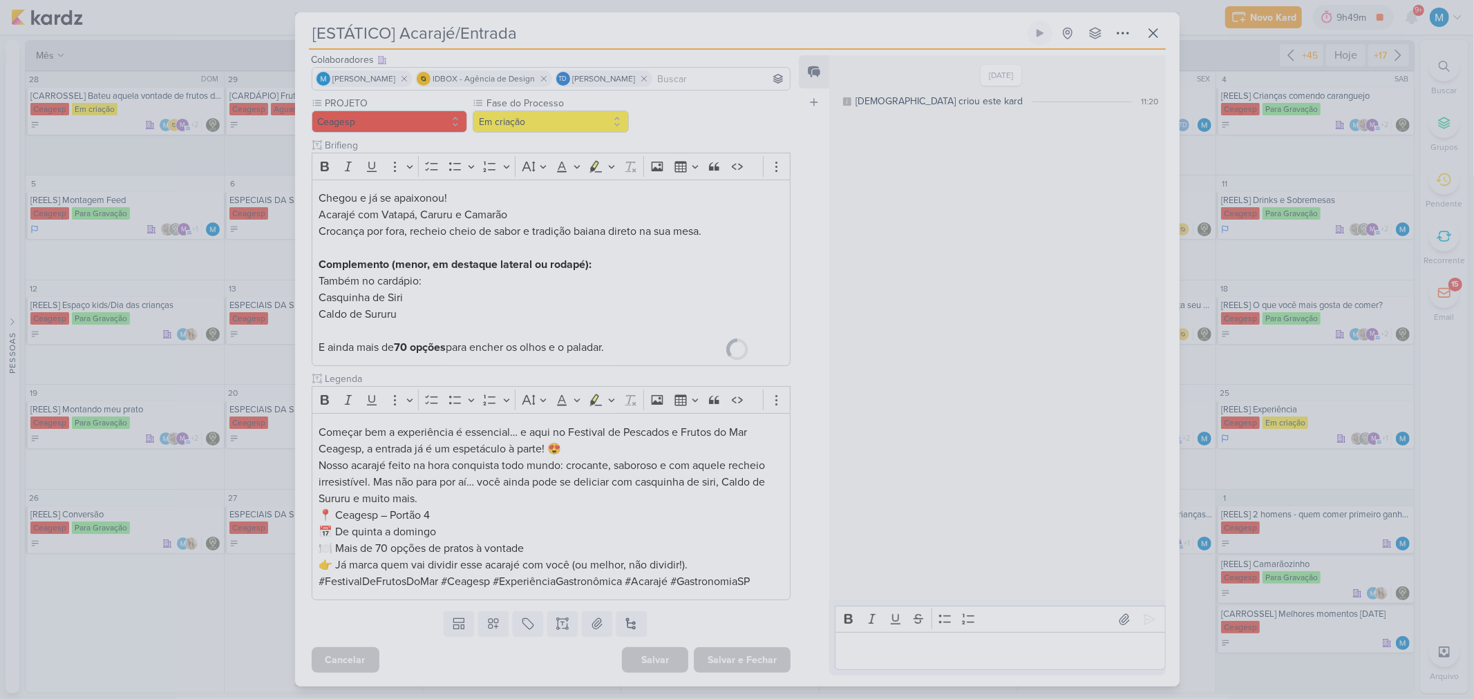
scroll to position [86, 0]
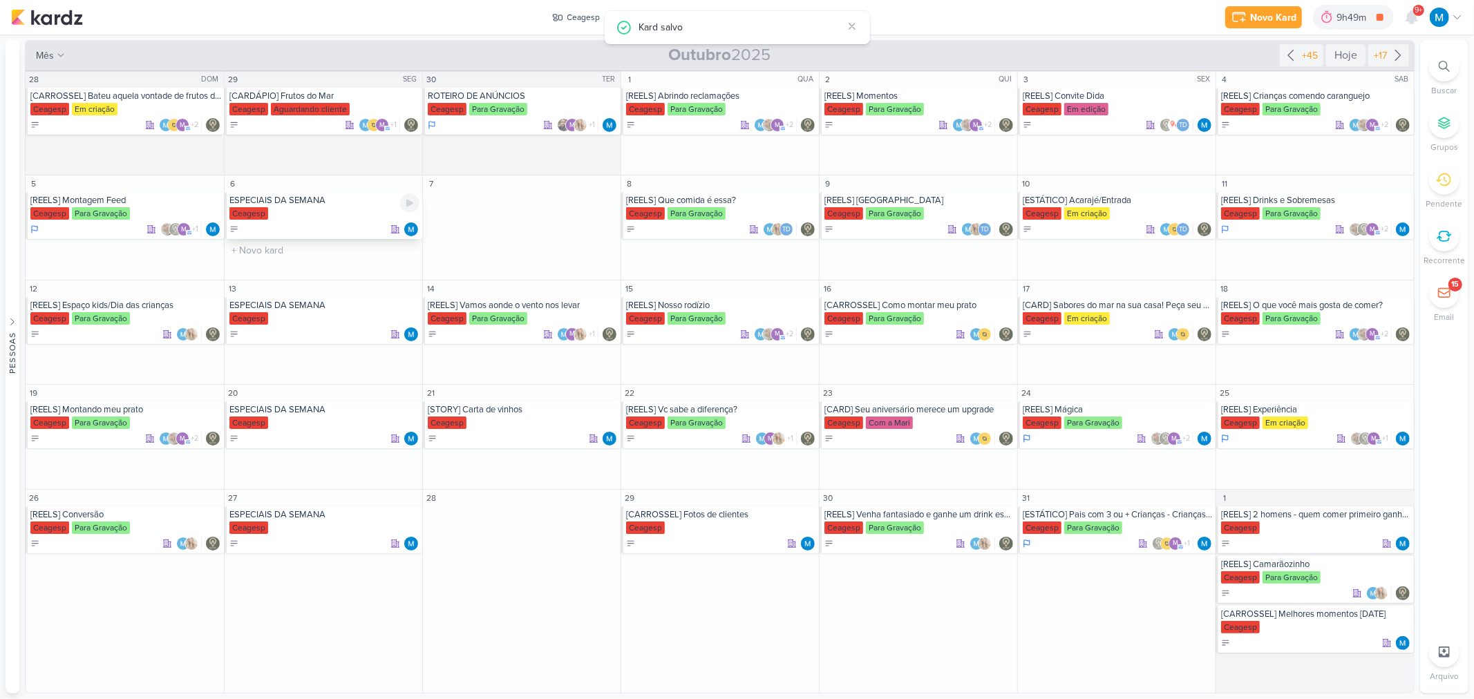
click at [319, 204] on div "ESPECIAIS DA SEMANA" at bounding box center [324, 200] width 190 height 11
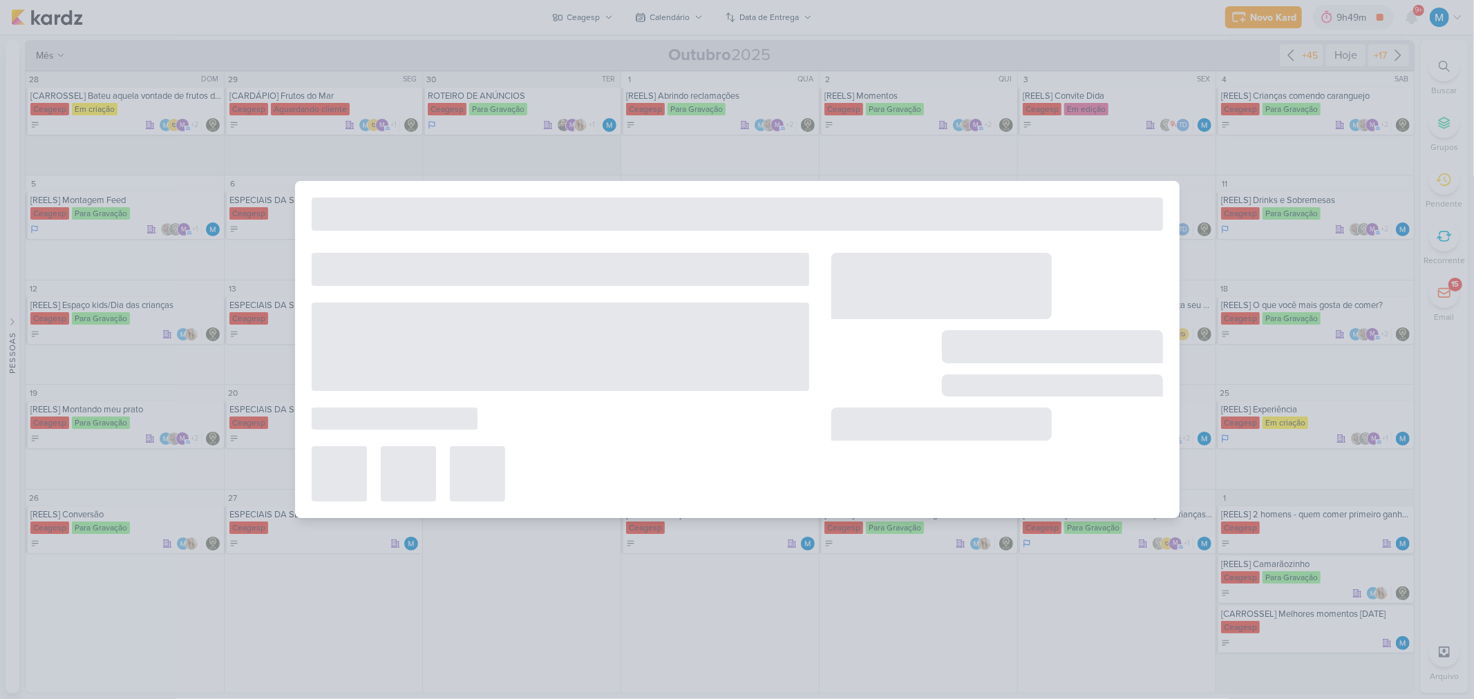
type input "ESPECIAIS DA SEMANA"
type input "6 de outubro de 2025 às 23:59"
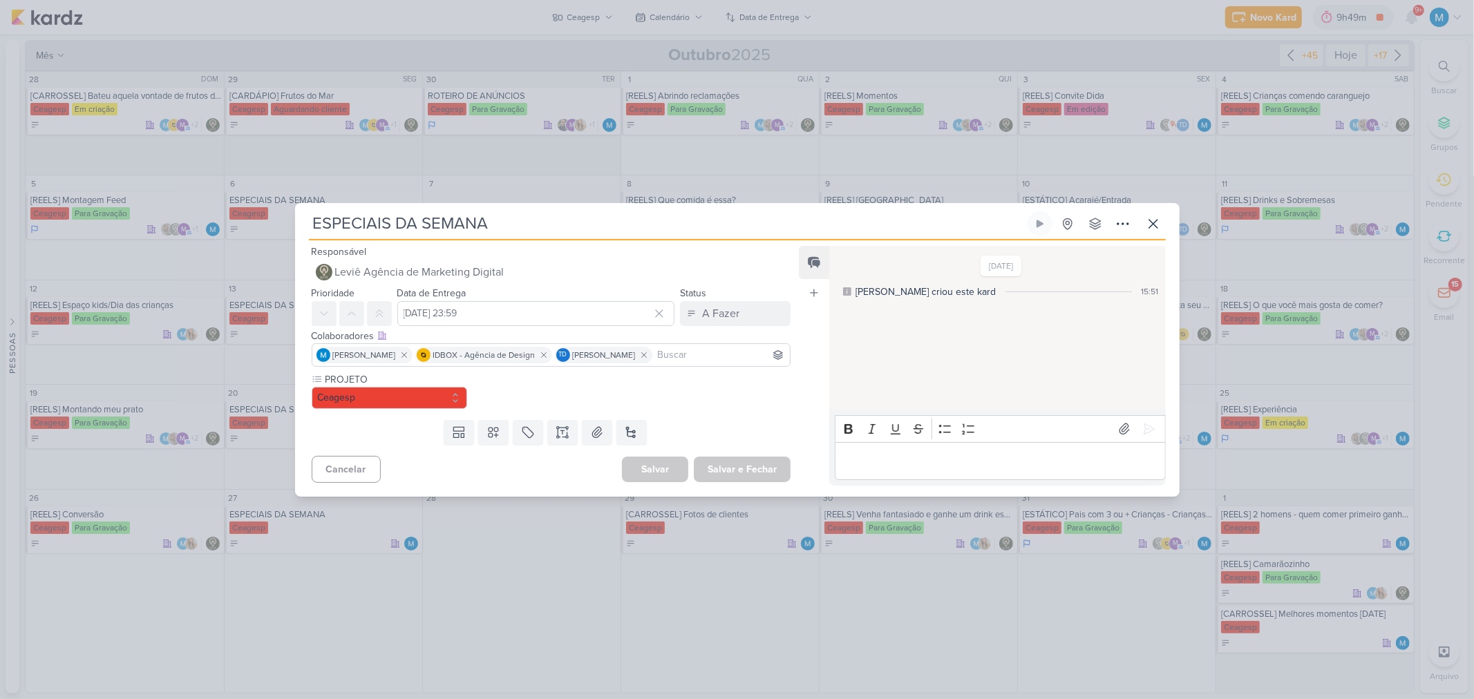
scroll to position [0, 0]
click at [409, 350] on input at bounding box center [551, 355] width 473 height 17
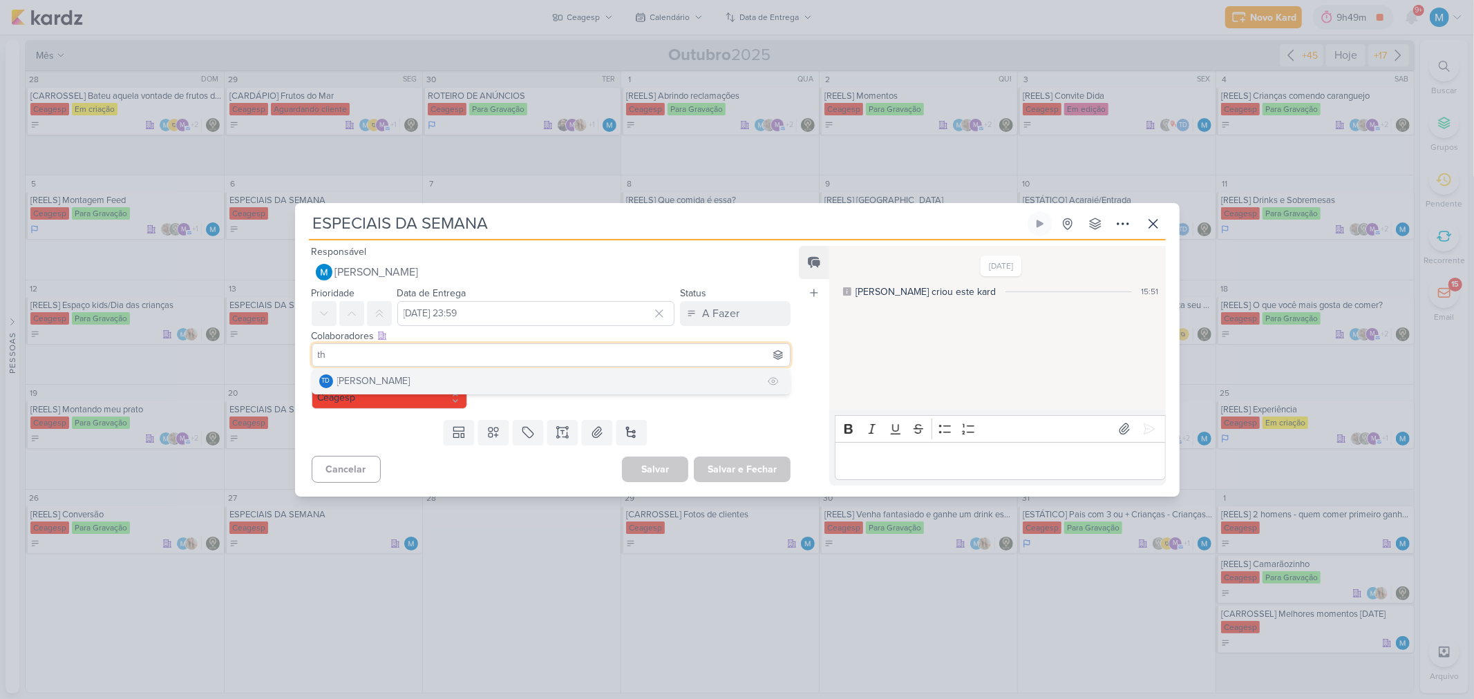
type input "th"
click at [398, 379] on div "[PERSON_NAME]" at bounding box center [373, 381] width 73 height 15
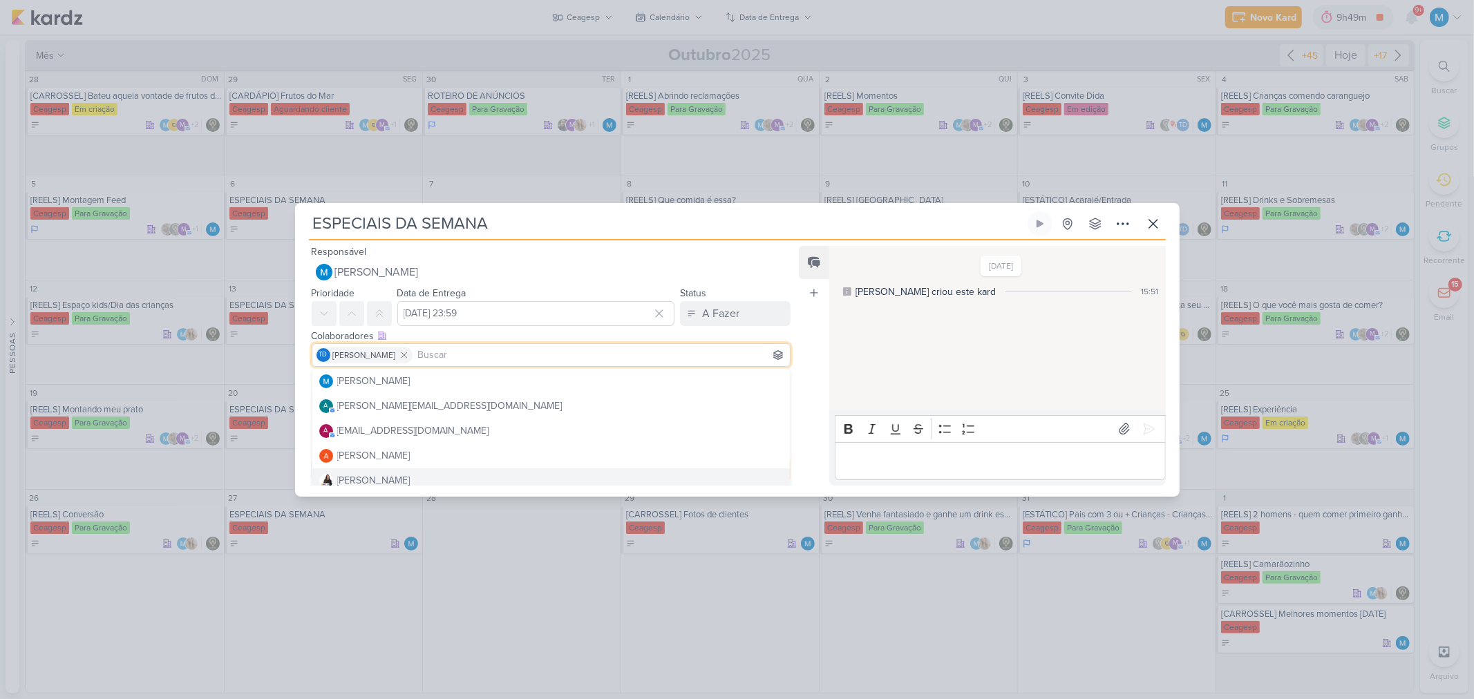
click at [813, 399] on div "Feed Atrelar email Solte o email para atrelar ao kard" at bounding box center [814, 366] width 30 height 240
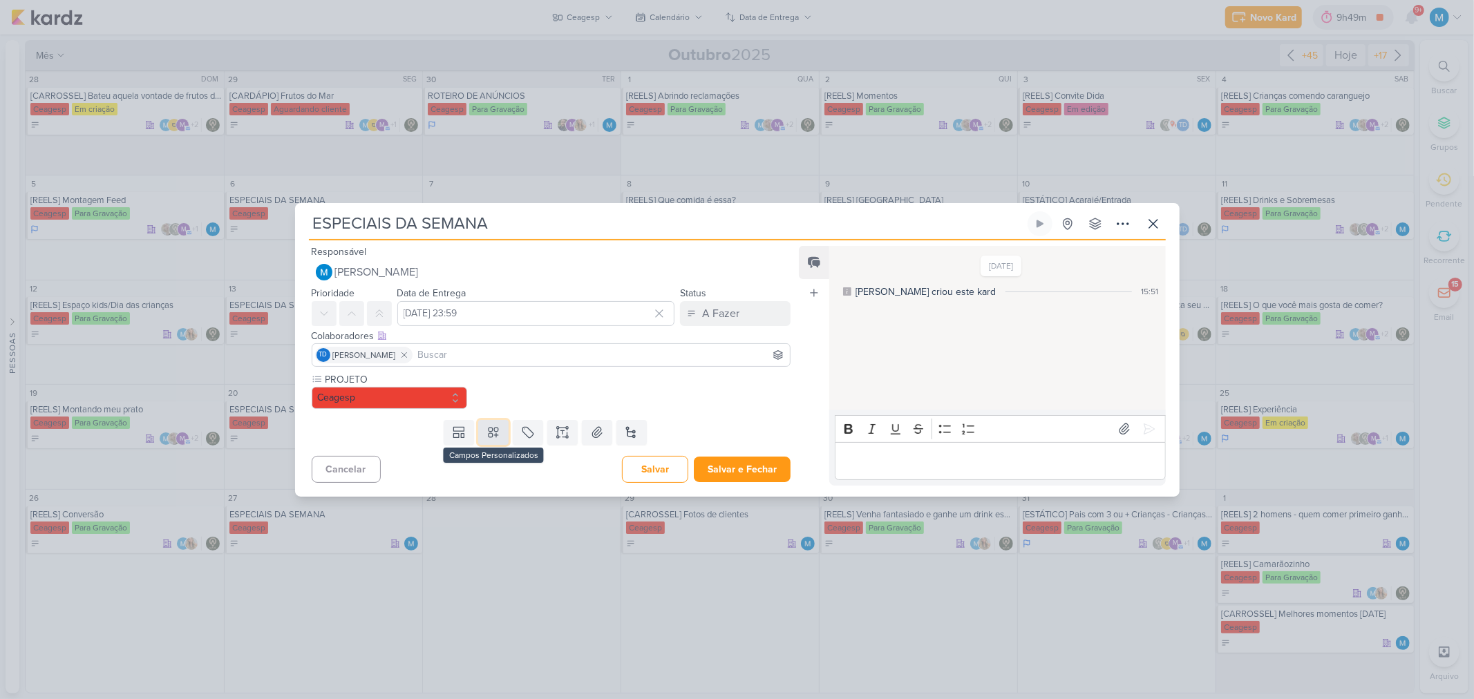
click at [495, 424] on button at bounding box center [493, 432] width 30 height 25
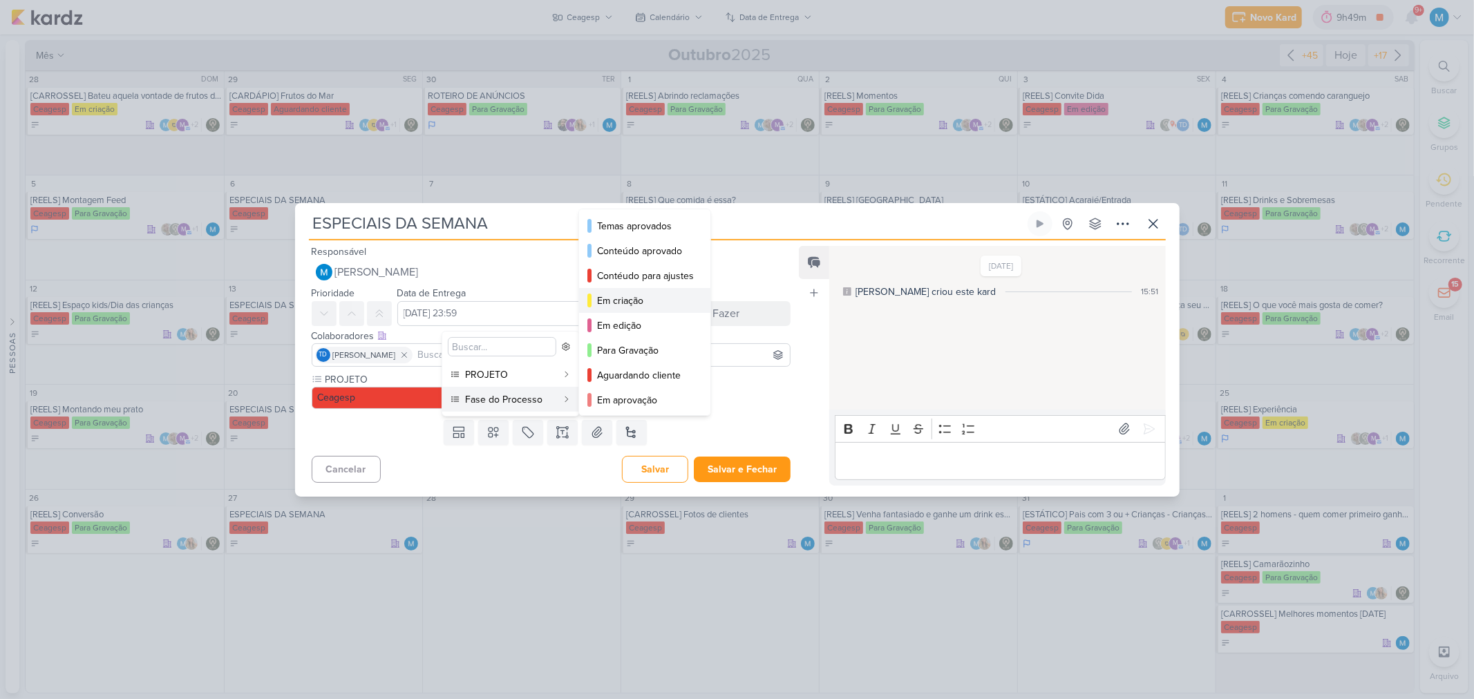
click at [636, 298] on div "Em criação" at bounding box center [645, 301] width 97 height 15
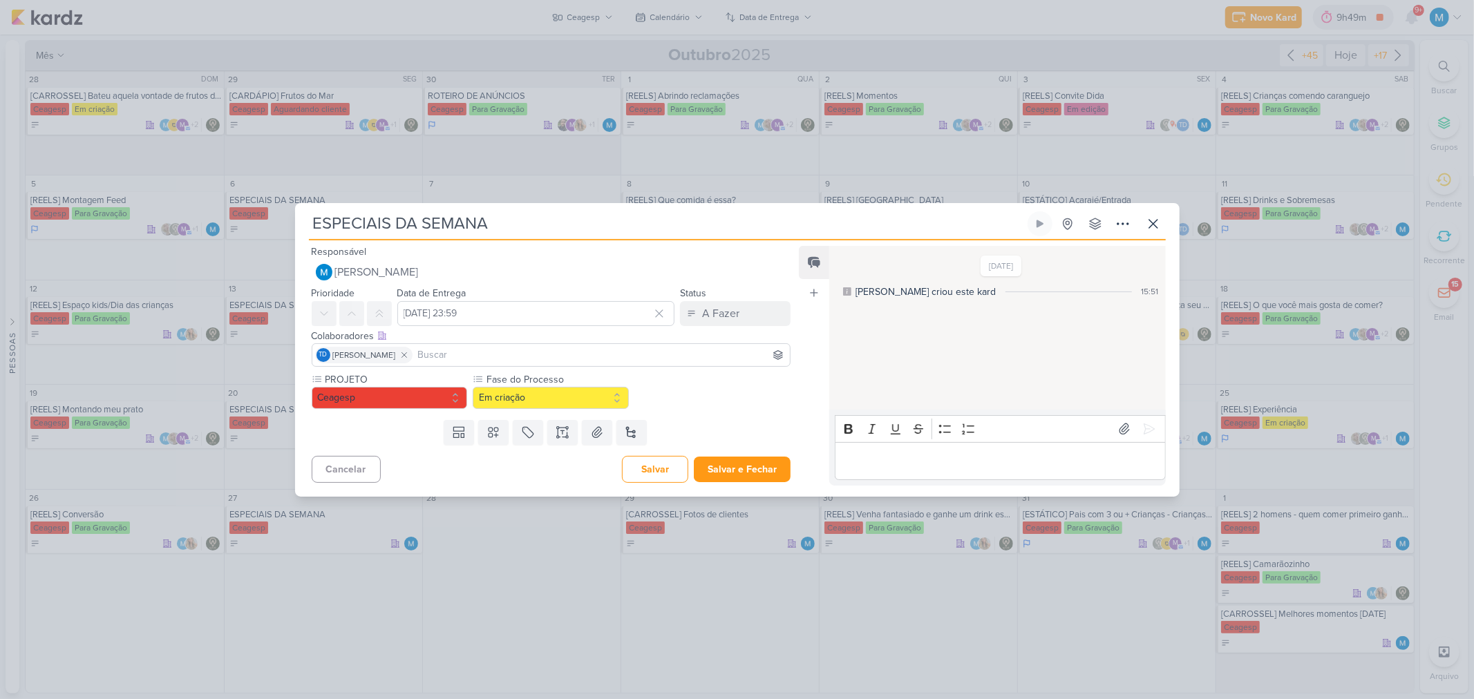
click at [540, 350] on input at bounding box center [601, 355] width 372 height 17
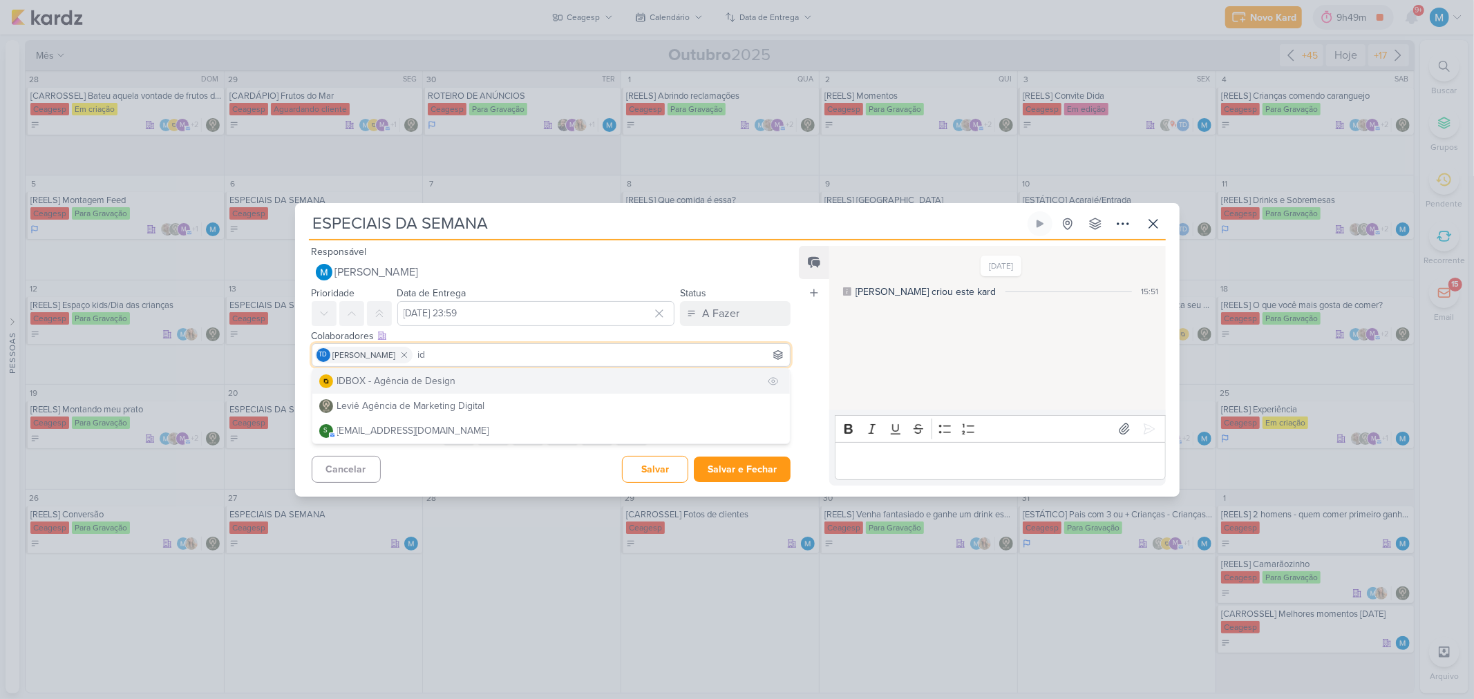
type input "id"
click at [496, 373] on button "IDBOX - Agência de Design" at bounding box center [551, 381] width 478 height 25
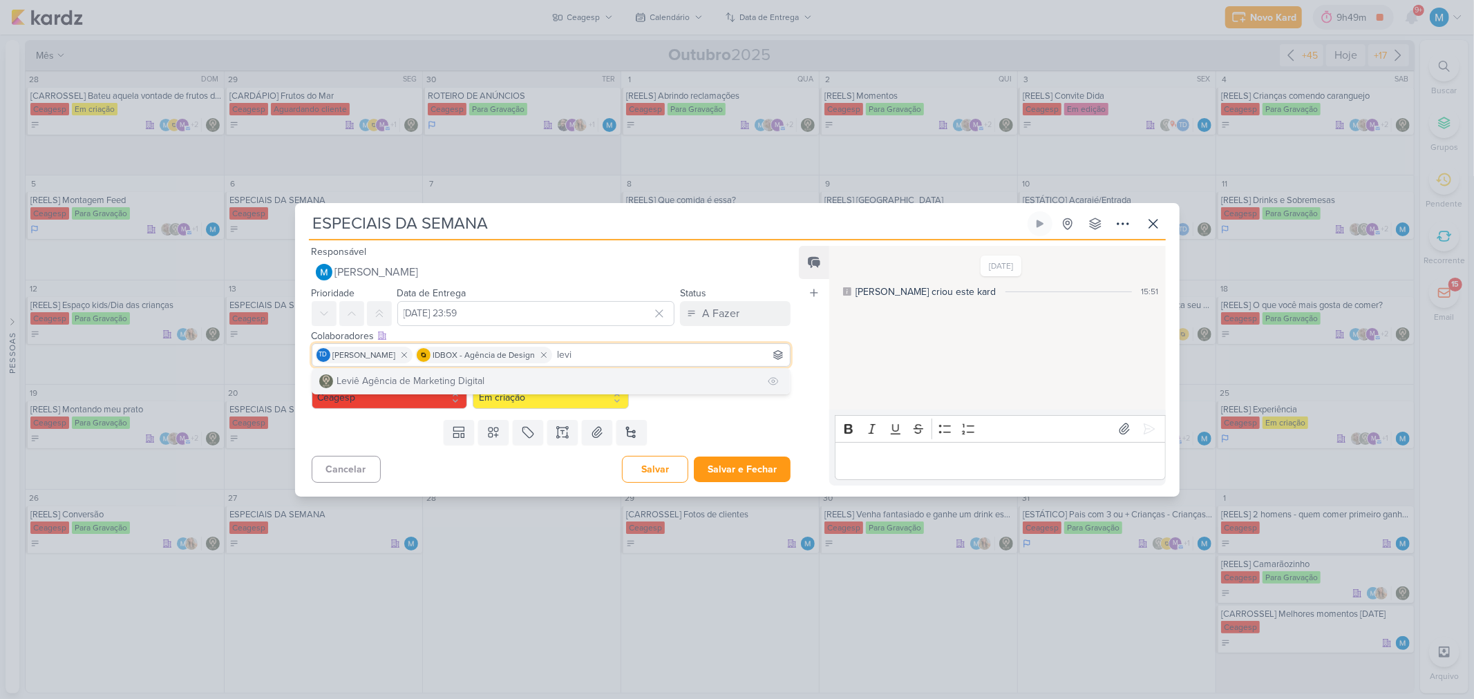
type input "levi"
click at [526, 377] on button "Leviê Agência de Marketing Digital" at bounding box center [551, 381] width 478 height 25
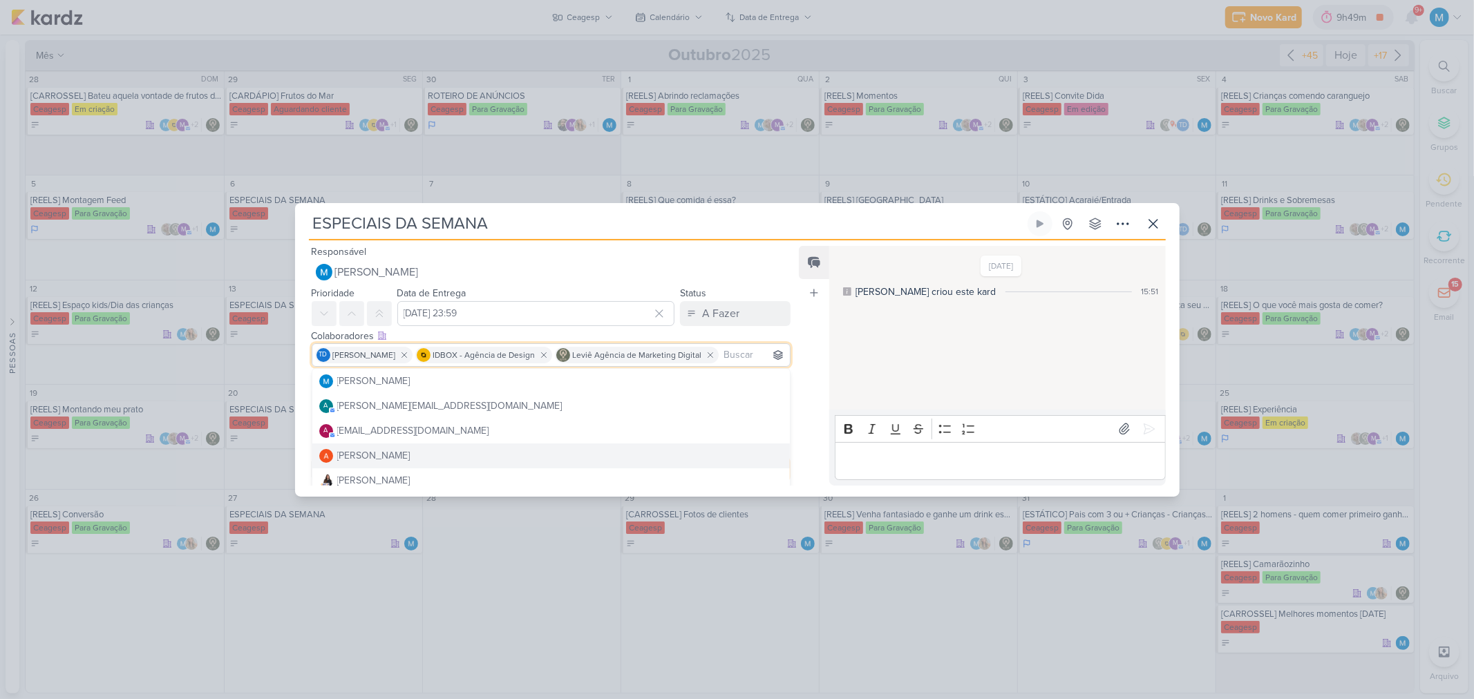
click at [799, 428] on div "Feed Atrelar email Solte o email para atrelar ao kard" at bounding box center [814, 366] width 30 height 240
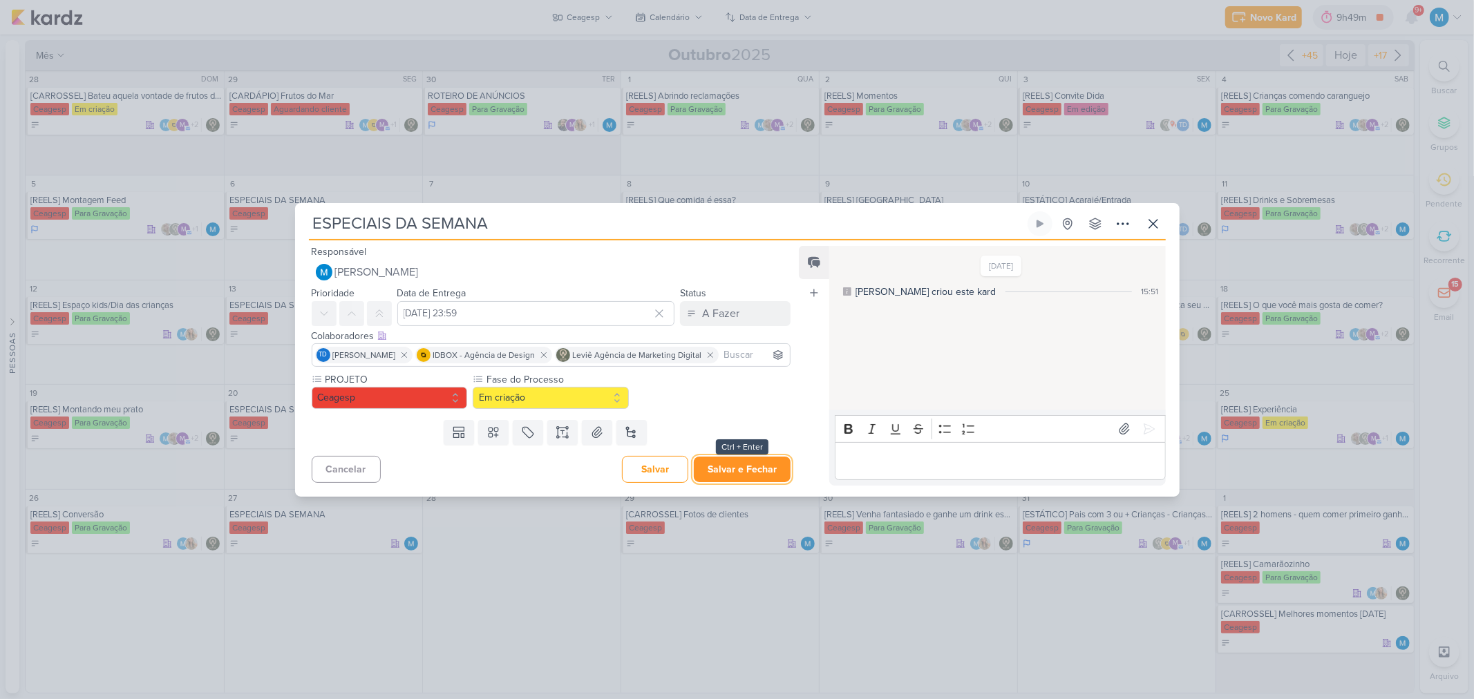
click at [734, 459] on button "Salvar e Fechar" at bounding box center [742, 470] width 97 height 26
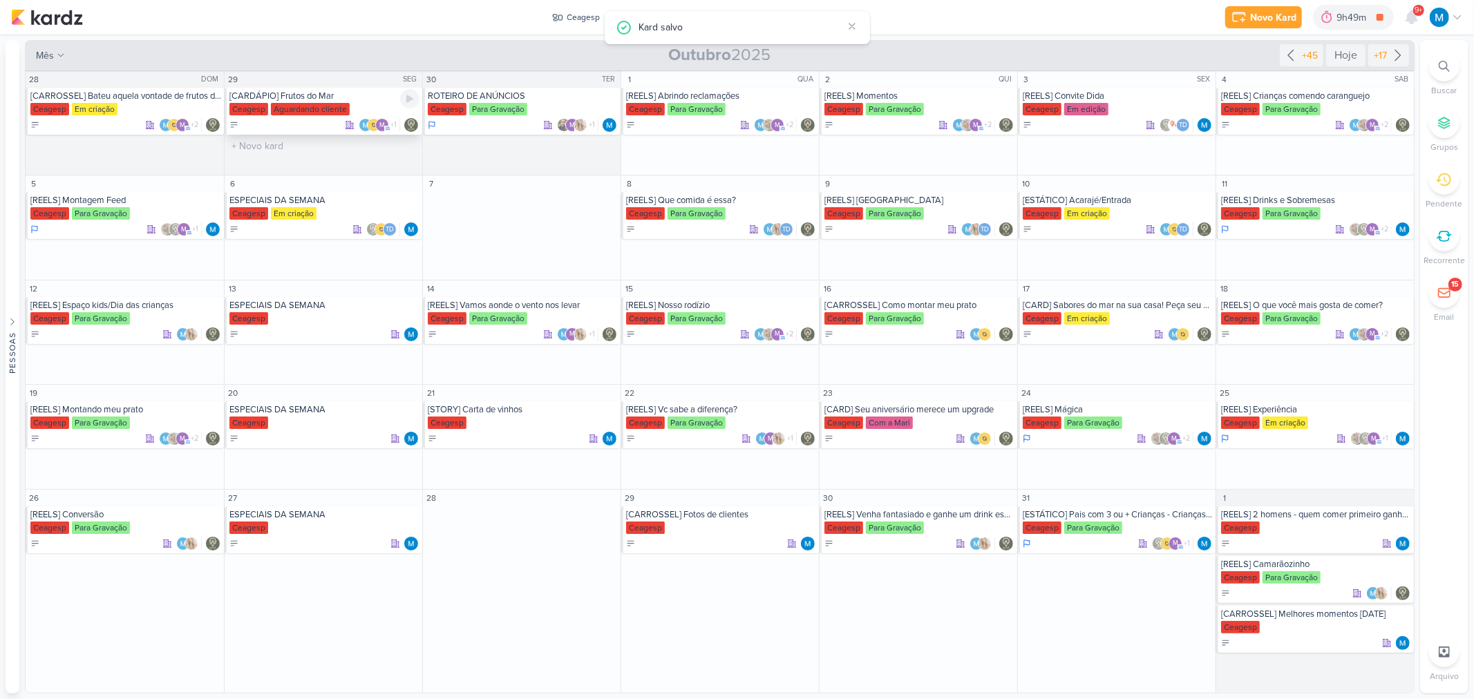
click at [289, 97] on div "[CARDÁPIO] Frutos do Mar" at bounding box center [324, 96] width 190 height 11
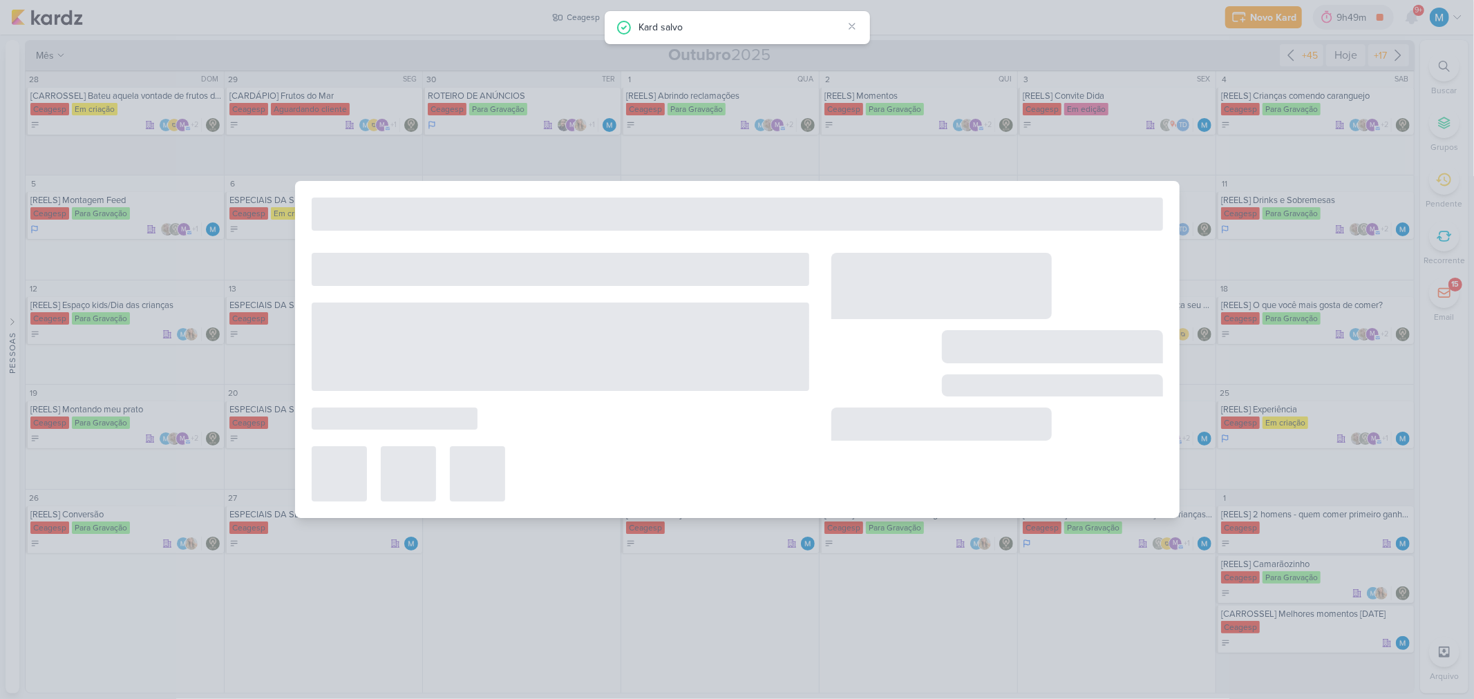
type input "[CARDÁPIO] Frutos do Mar"
type input "29 de setembro de 2025 às 23:59"
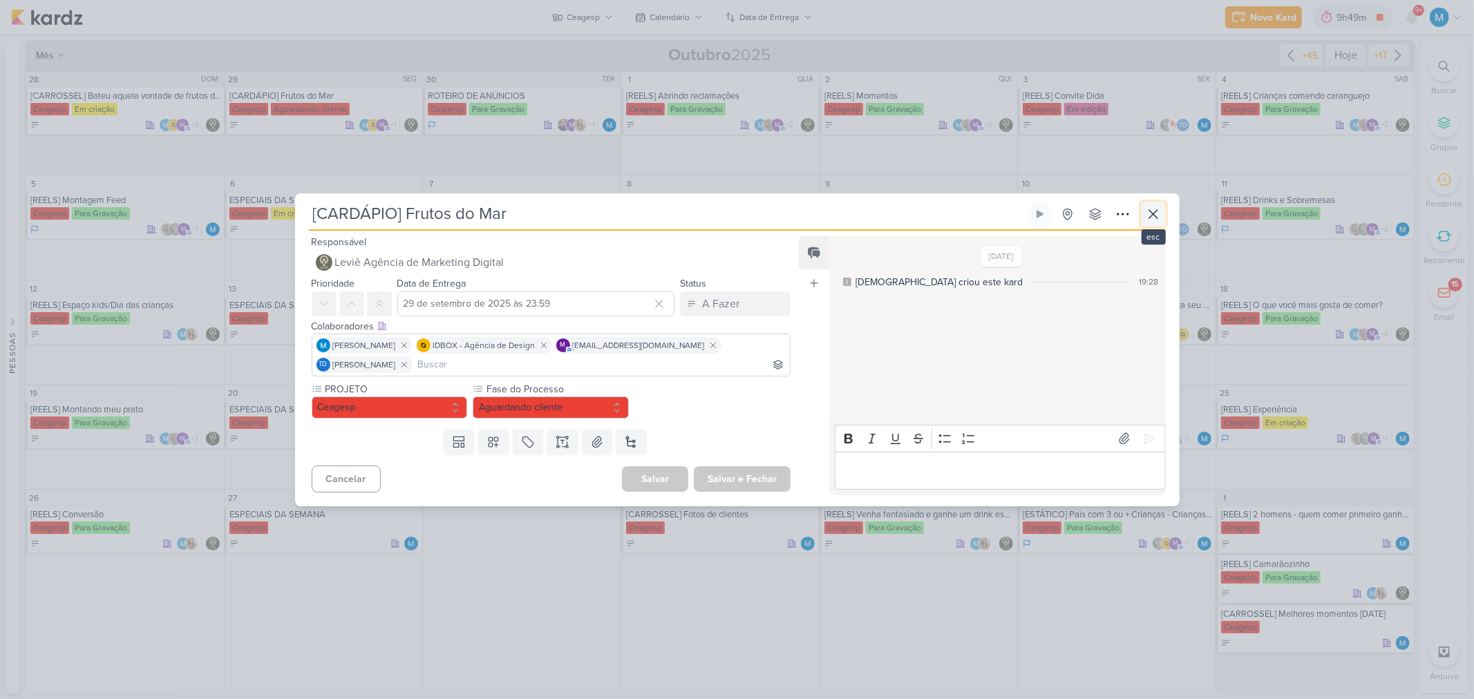
click at [1047, 215] on icon at bounding box center [1153, 214] width 17 height 17
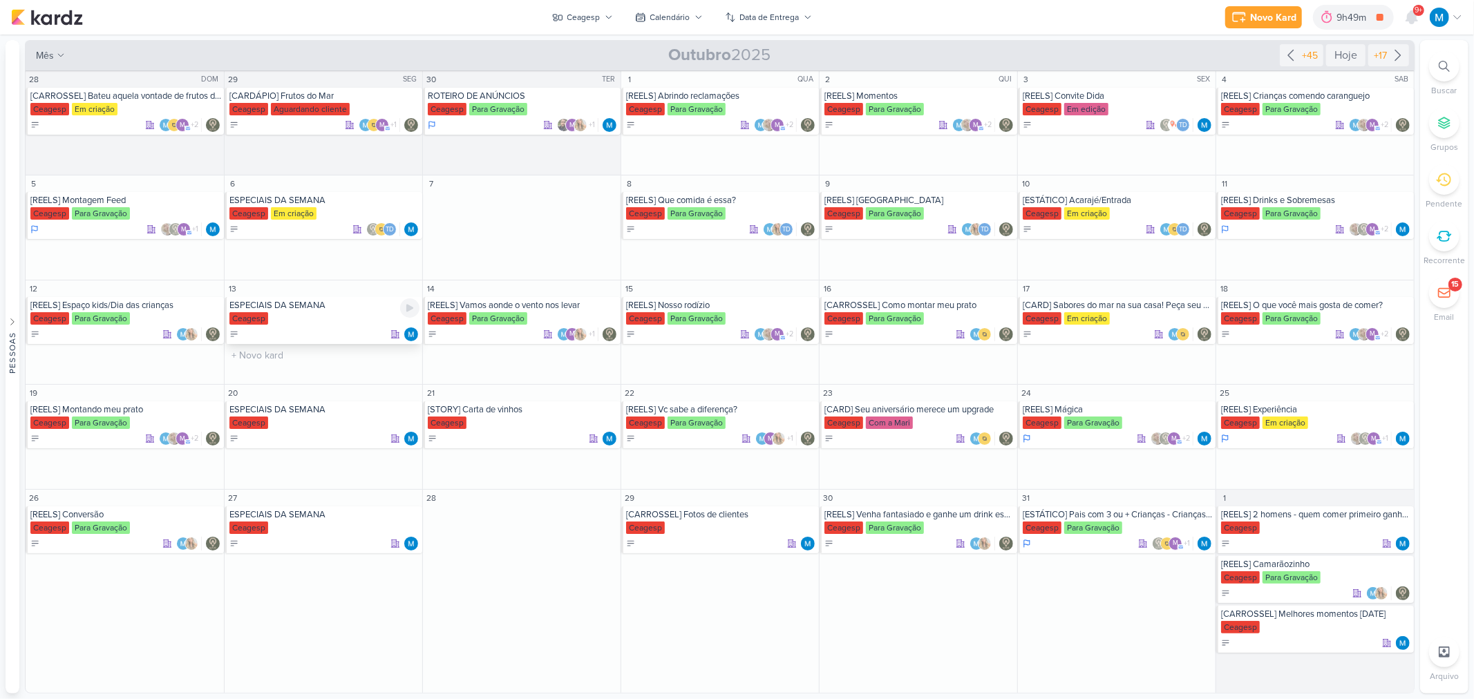
click at [314, 307] on div "ESPECIAIS DA SEMANA" at bounding box center [324, 305] width 190 height 11
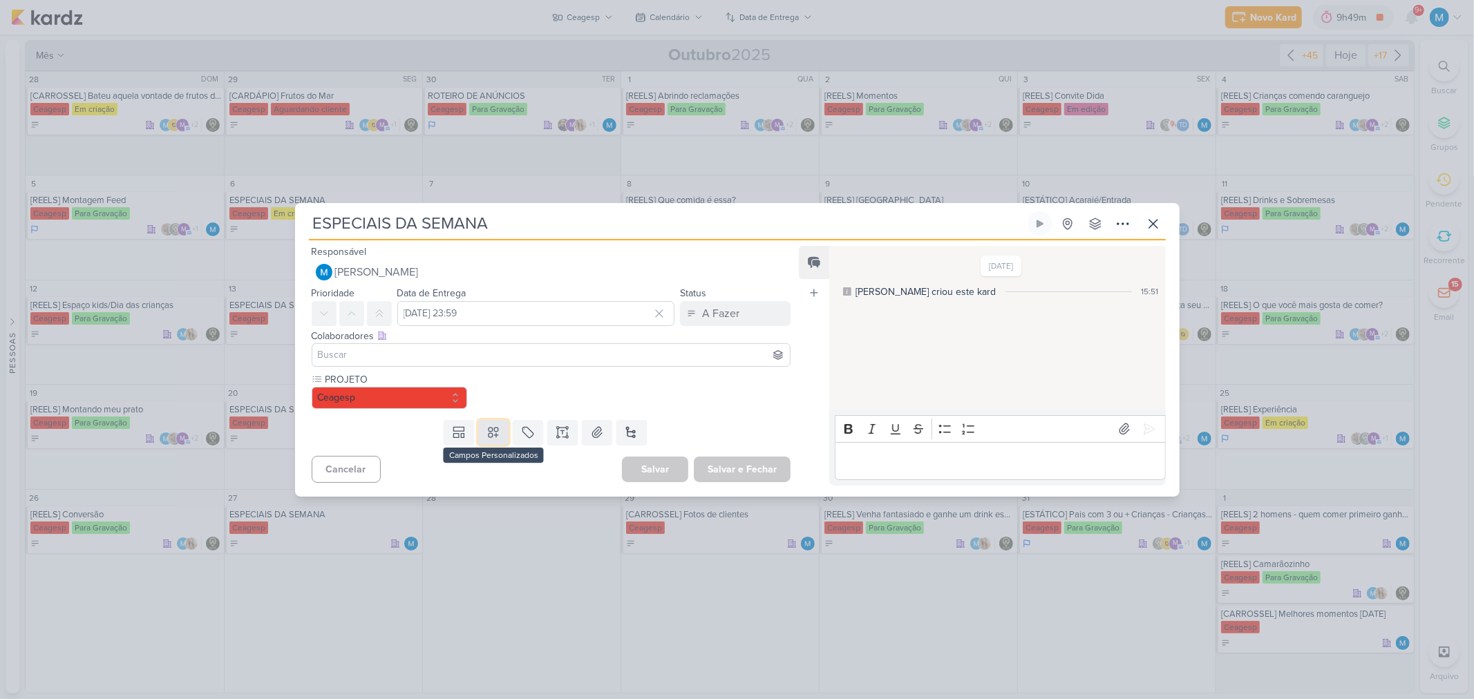
click at [486, 423] on button at bounding box center [493, 432] width 30 height 25
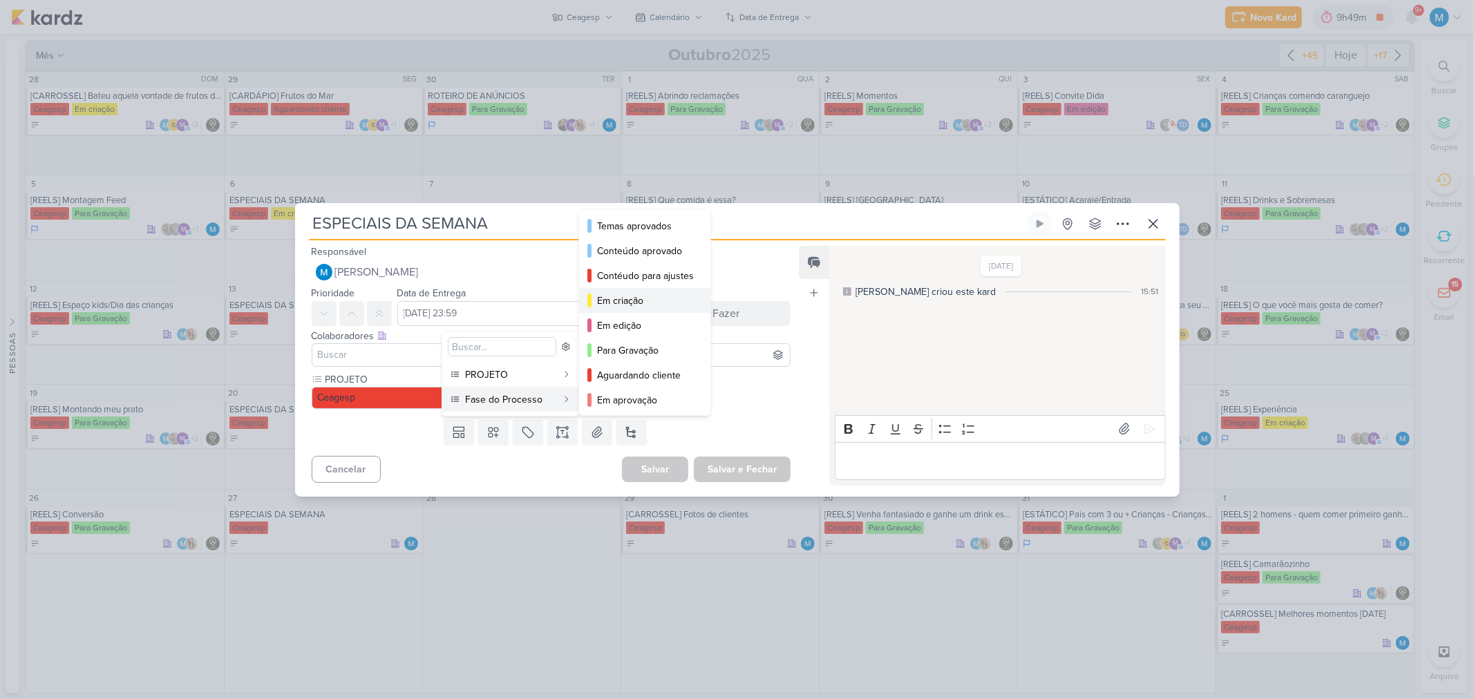
click at [634, 301] on div "Em criação" at bounding box center [645, 301] width 97 height 15
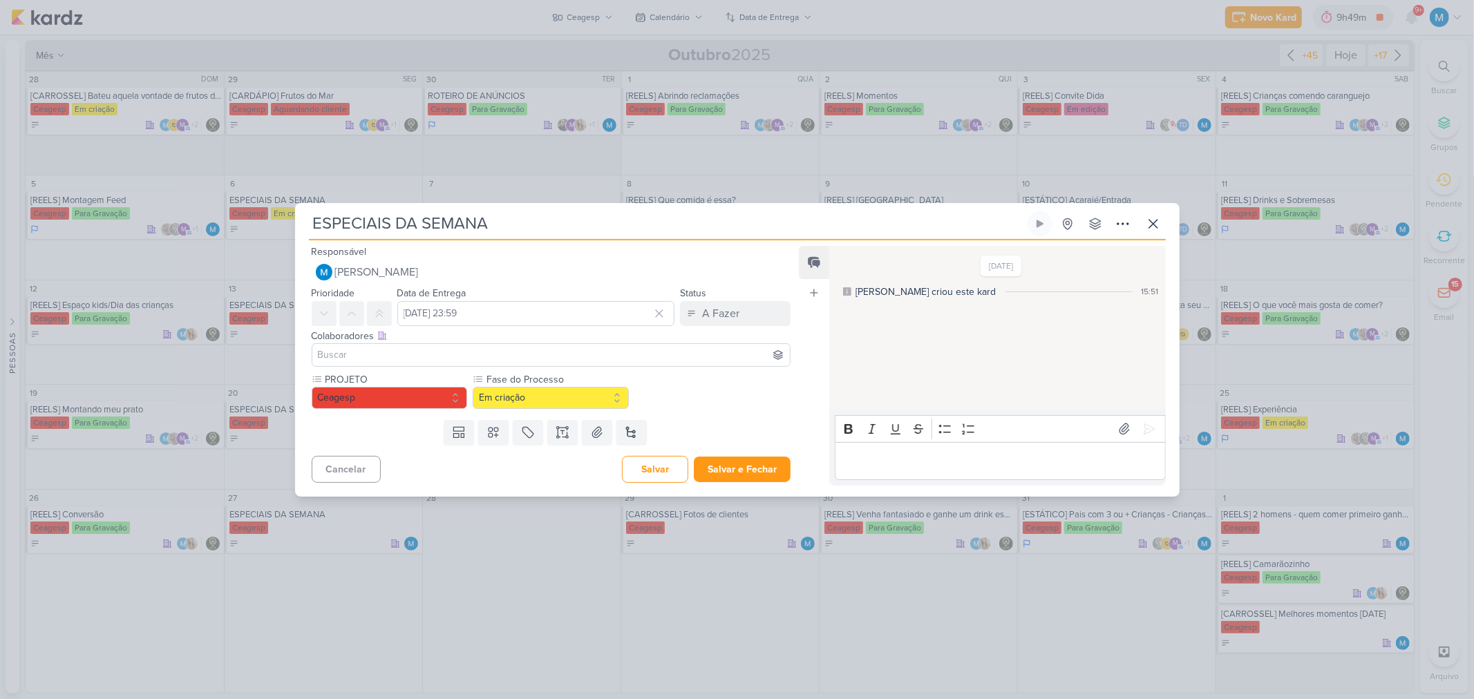
click at [446, 351] on input at bounding box center [551, 355] width 473 height 17
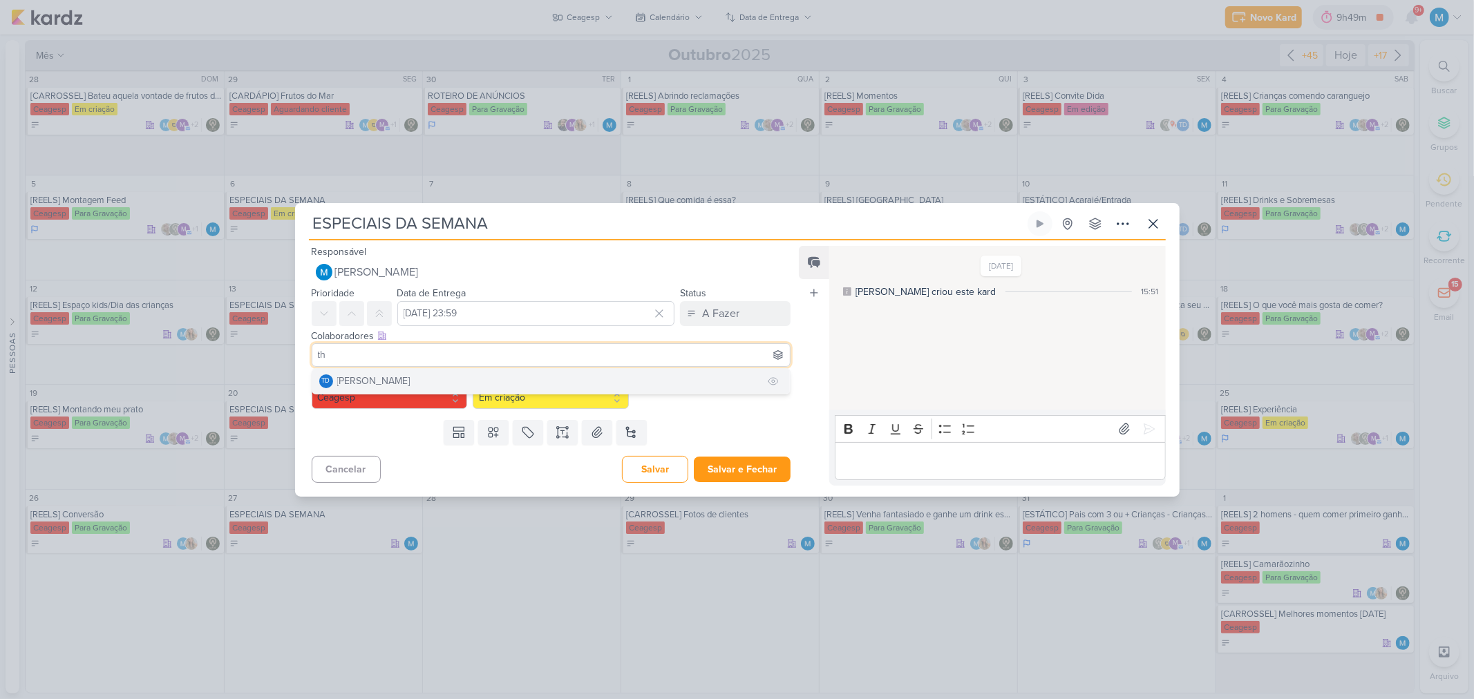
type input "th"
click at [437, 377] on button "Td Thais de carvalho" at bounding box center [551, 381] width 478 height 25
type input "lev"
click at [464, 377] on div "Leviê Agência de Marketing Digital" at bounding box center [411, 381] width 148 height 15
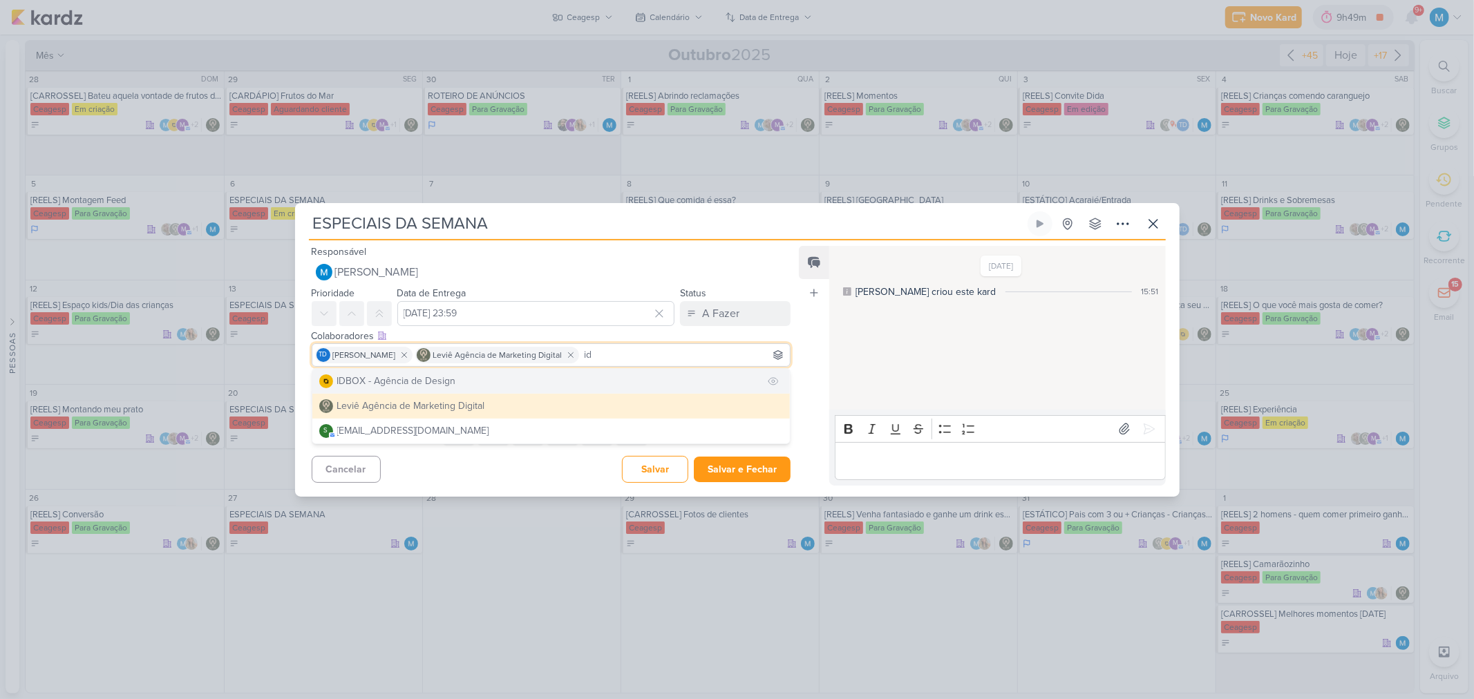
type input "id"
click at [479, 377] on button "IDBOX - Agência de Design" at bounding box center [551, 381] width 478 height 25
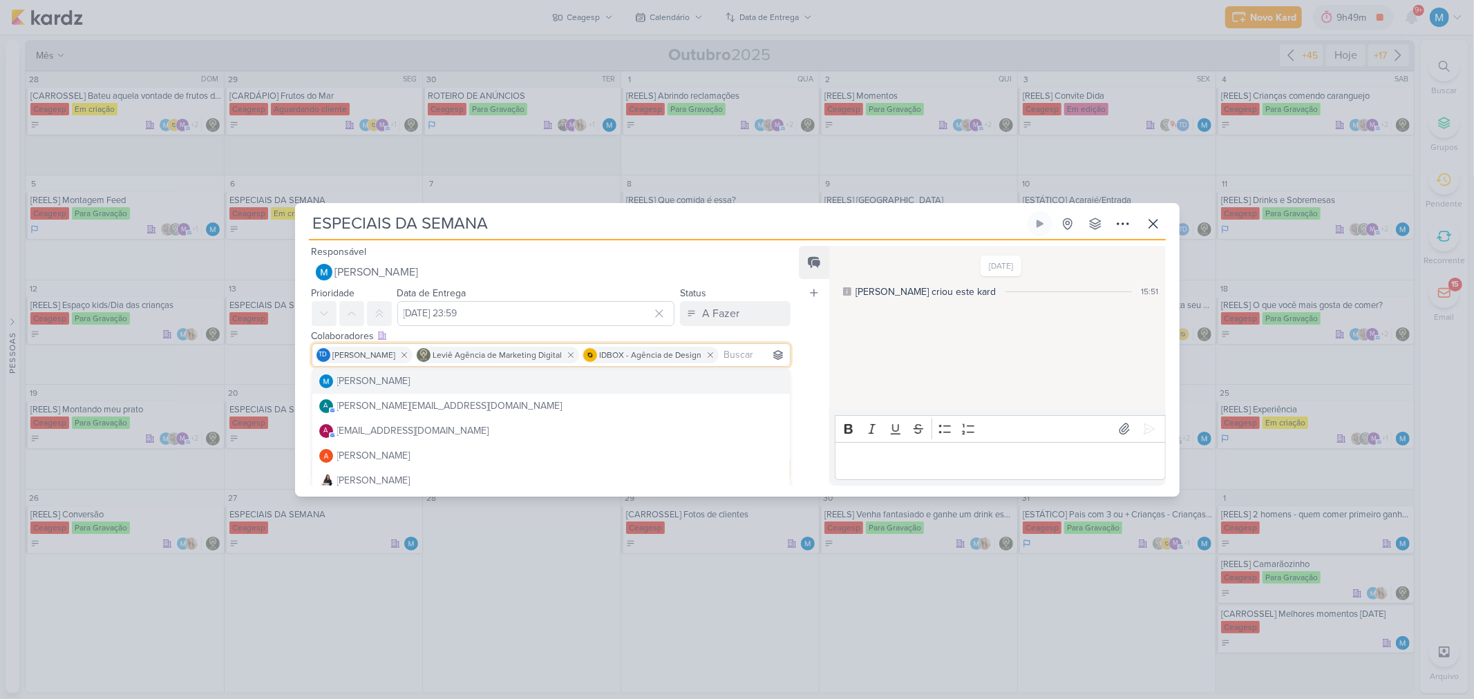
click at [809, 357] on div "Feed Atrelar email Solte o email para atrelar ao kard" at bounding box center [814, 366] width 30 height 240
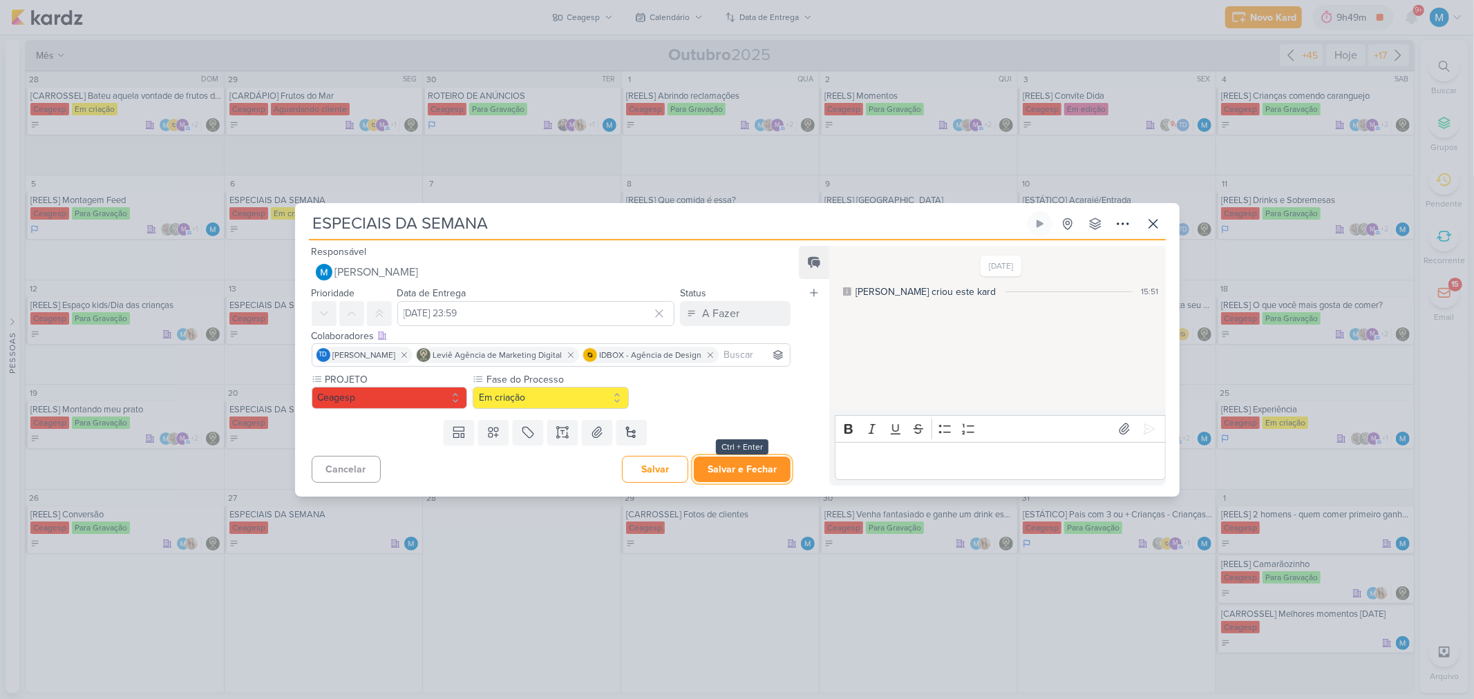
click at [754, 459] on button "Salvar e Fechar" at bounding box center [742, 470] width 97 height 26
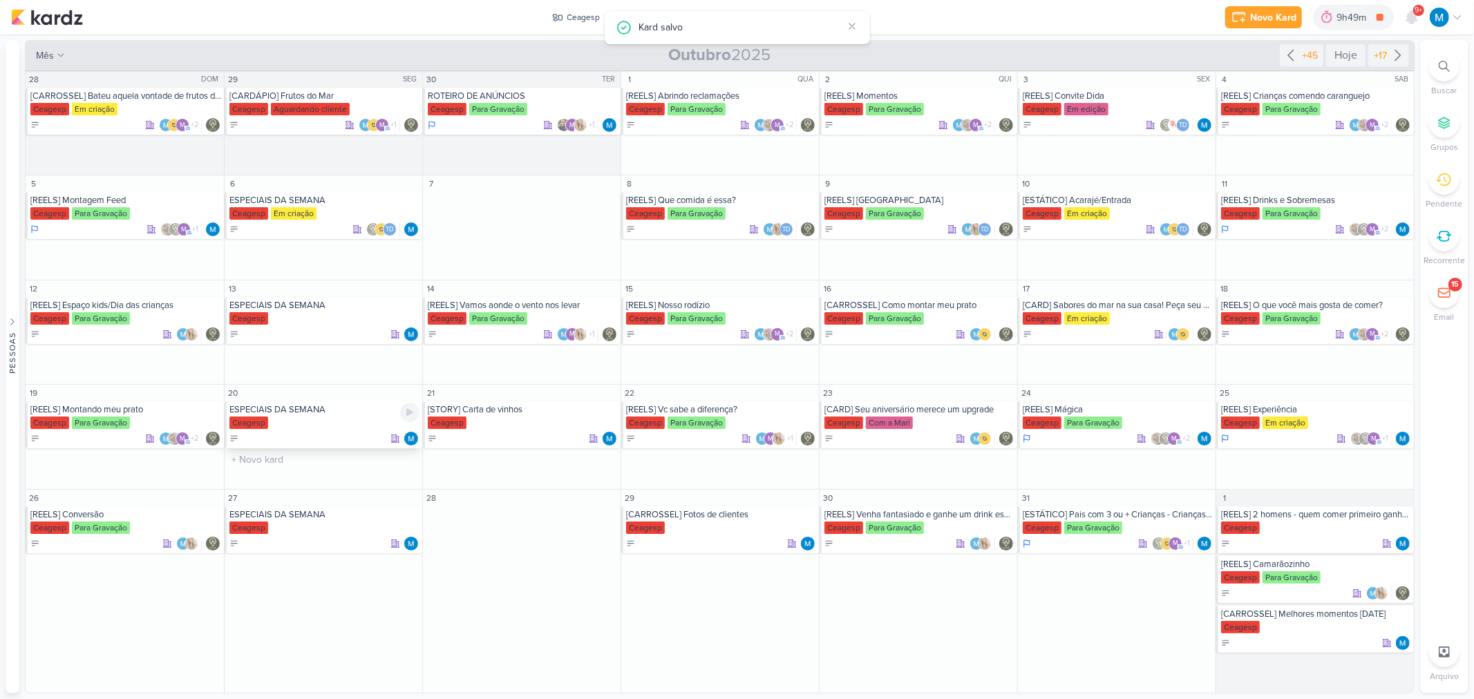
click at [312, 410] on div "ESPECIAIS DA SEMANA" at bounding box center [324, 409] width 190 height 11
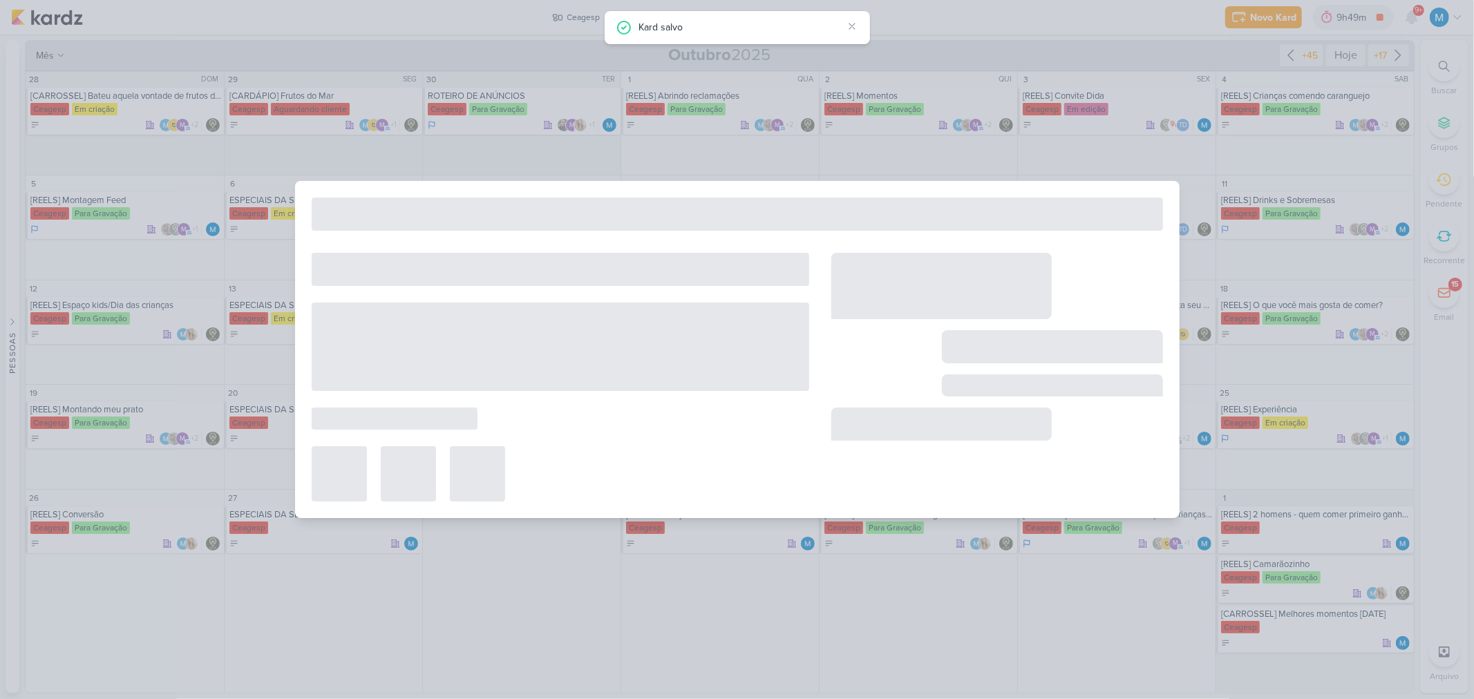
type input "20 de outubro de 2025 às 23:59"
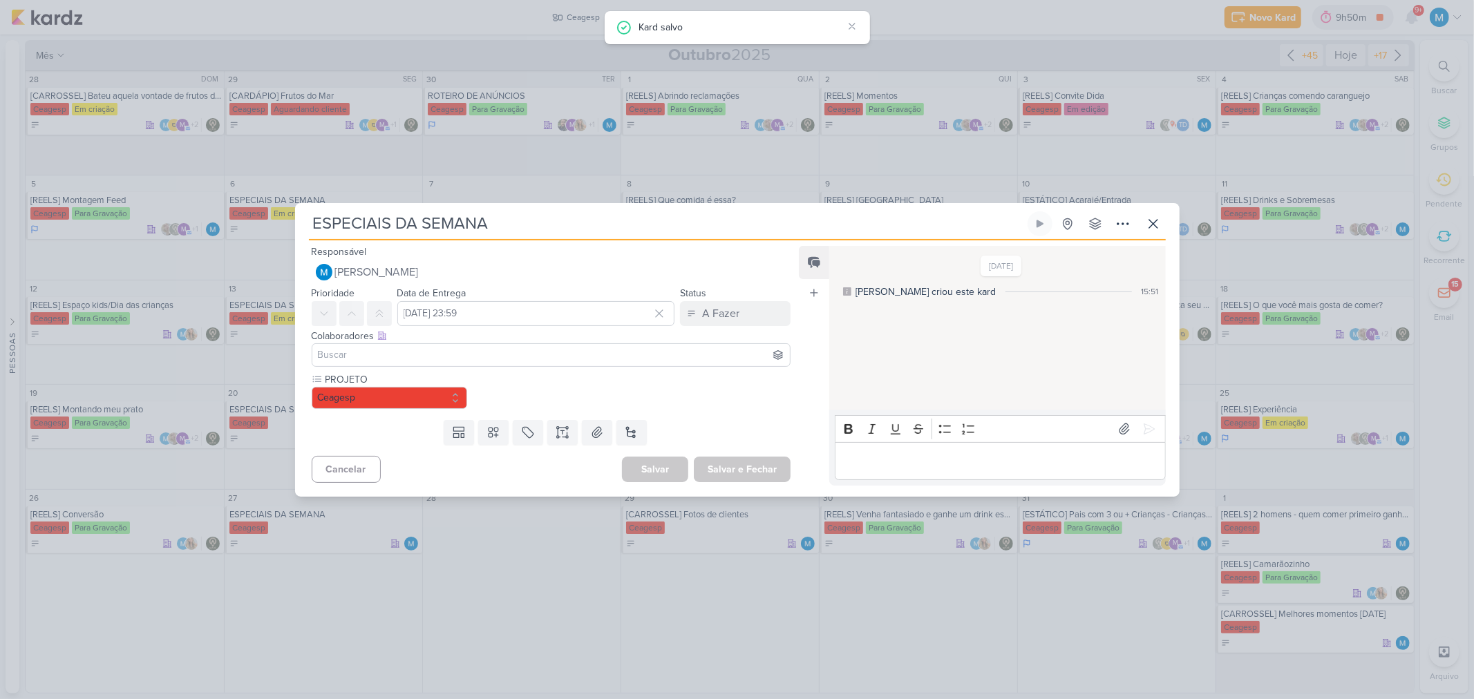
click at [413, 350] on input at bounding box center [551, 355] width 473 height 17
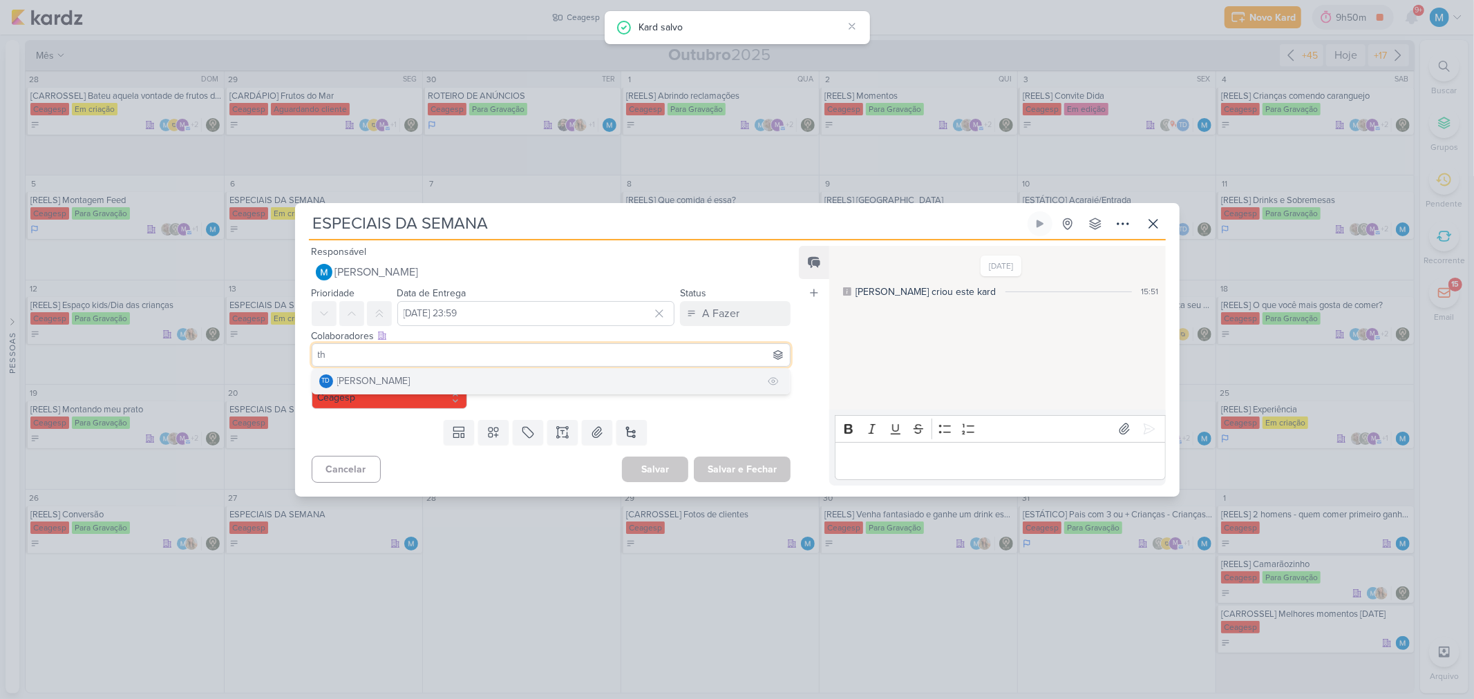
type input "th"
drag, startPoint x: 401, startPoint y: 381, endPoint x: 430, endPoint y: 374, distance: 30.5
click at [401, 381] on div "[PERSON_NAME]" at bounding box center [373, 381] width 73 height 15
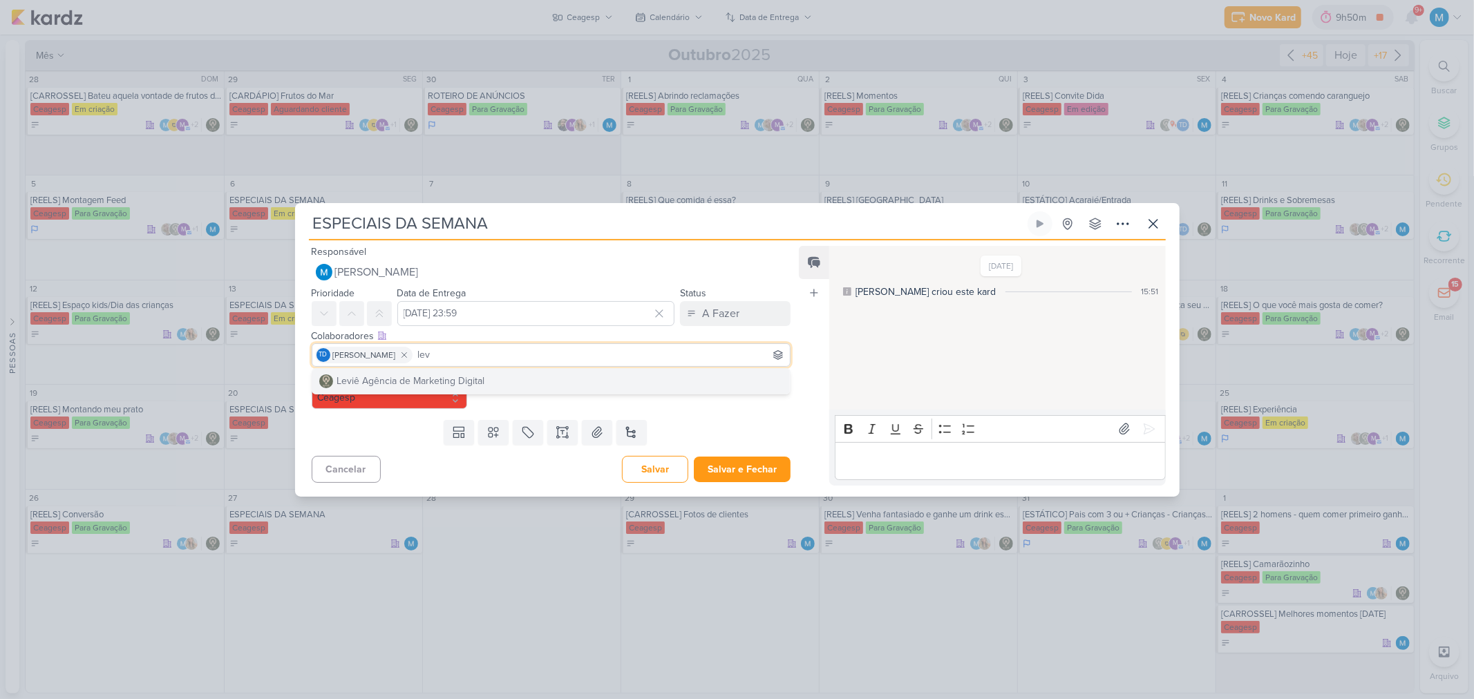
type input "lev"
click at [452, 376] on div "Leviê Agência de Marketing Digital" at bounding box center [411, 381] width 148 height 15
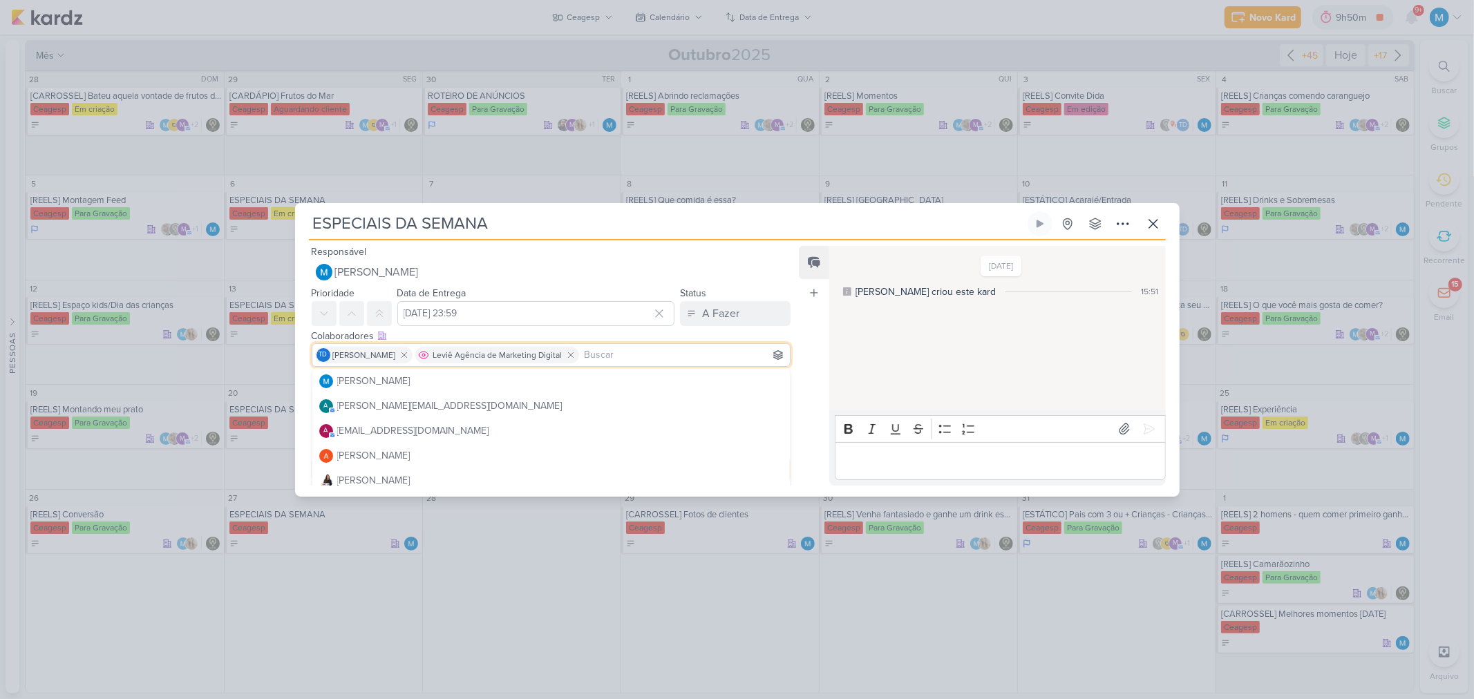
type input "u"
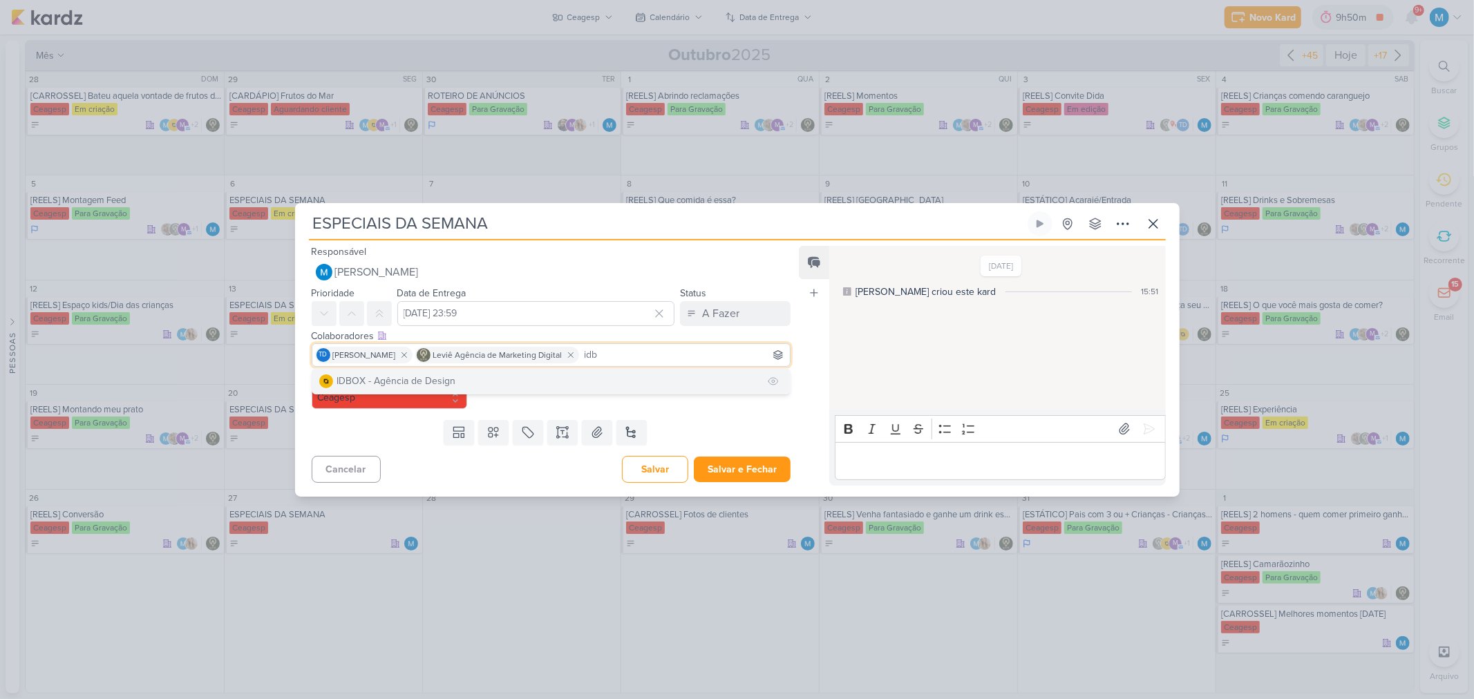
type input "idb"
click at [487, 376] on button "IDBOX - Agência de Design" at bounding box center [551, 381] width 478 height 25
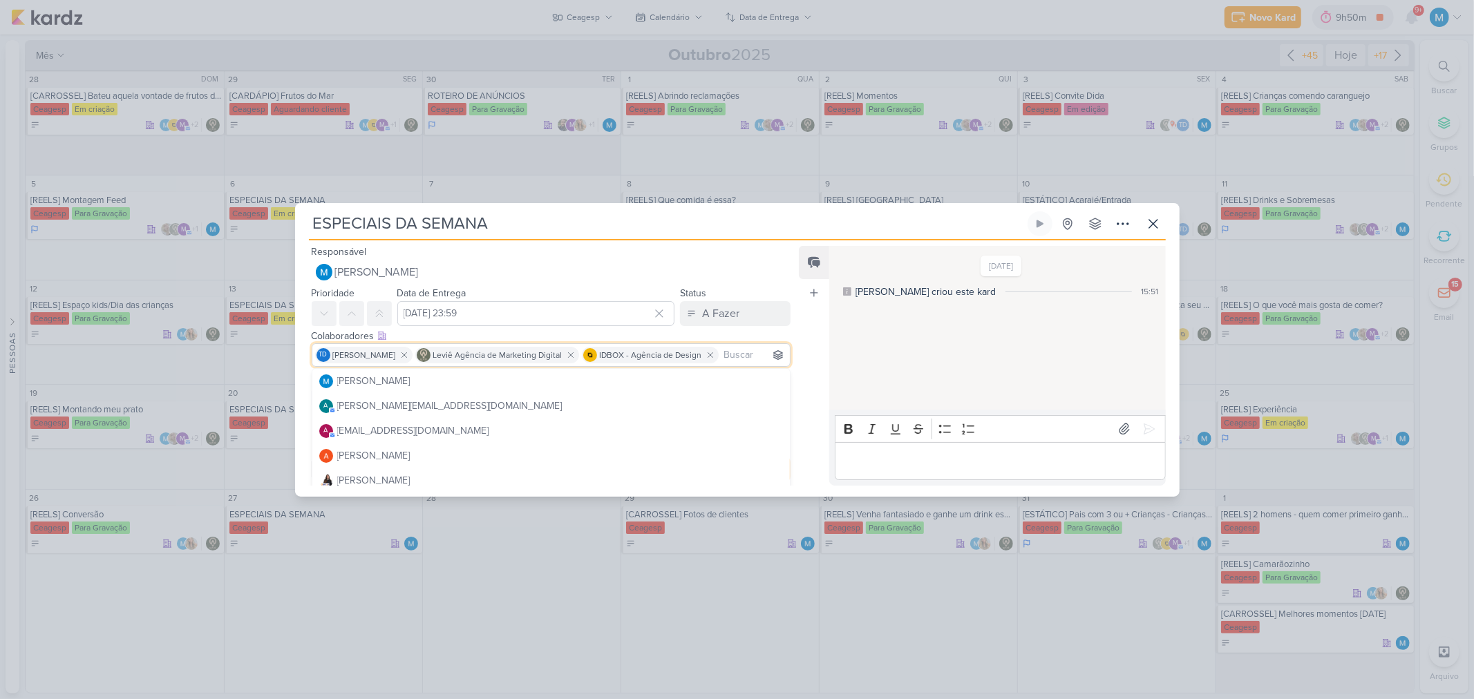
click at [819, 342] on div "Feed Atrelar email Solte o email para atrelar ao kard" at bounding box center [814, 366] width 30 height 240
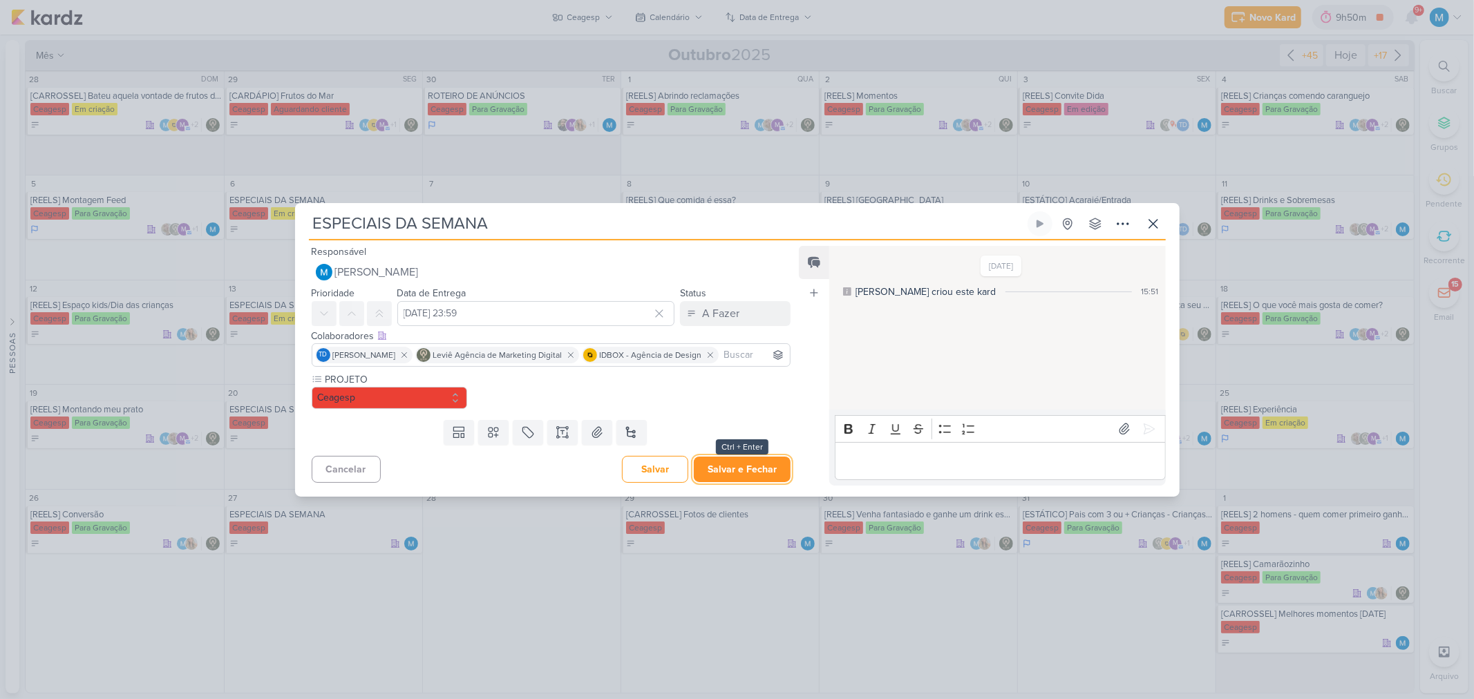
click at [754, 459] on button "Salvar e Fechar" at bounding box center [742, 470] width 97 height 26
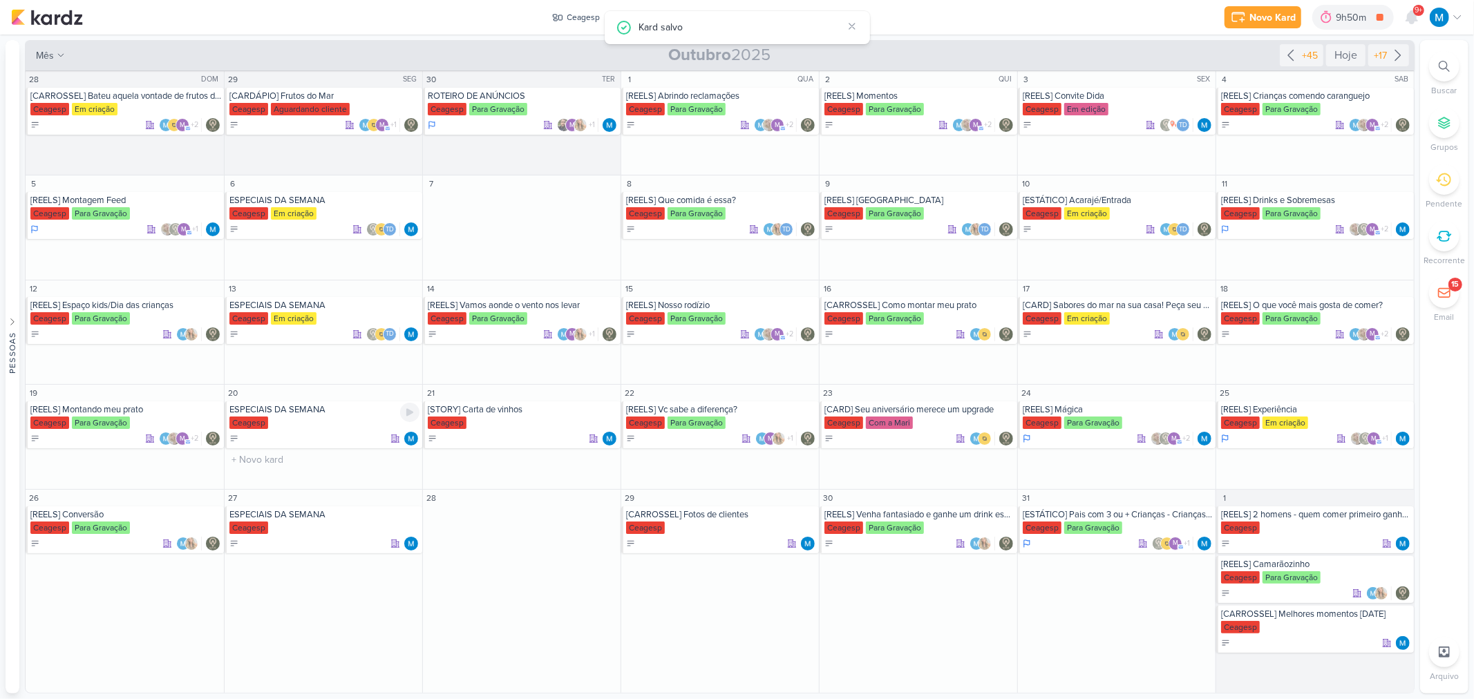
drag, startPoint x: 322, startPoint y: 415, endPoint x: 401, endPoint y: 446, distance: 85.1
click at [323, 416] on div "ESPECIAIS DA SEMANA Ceagesp" at bounding box center [324, 424] width 198 height 47
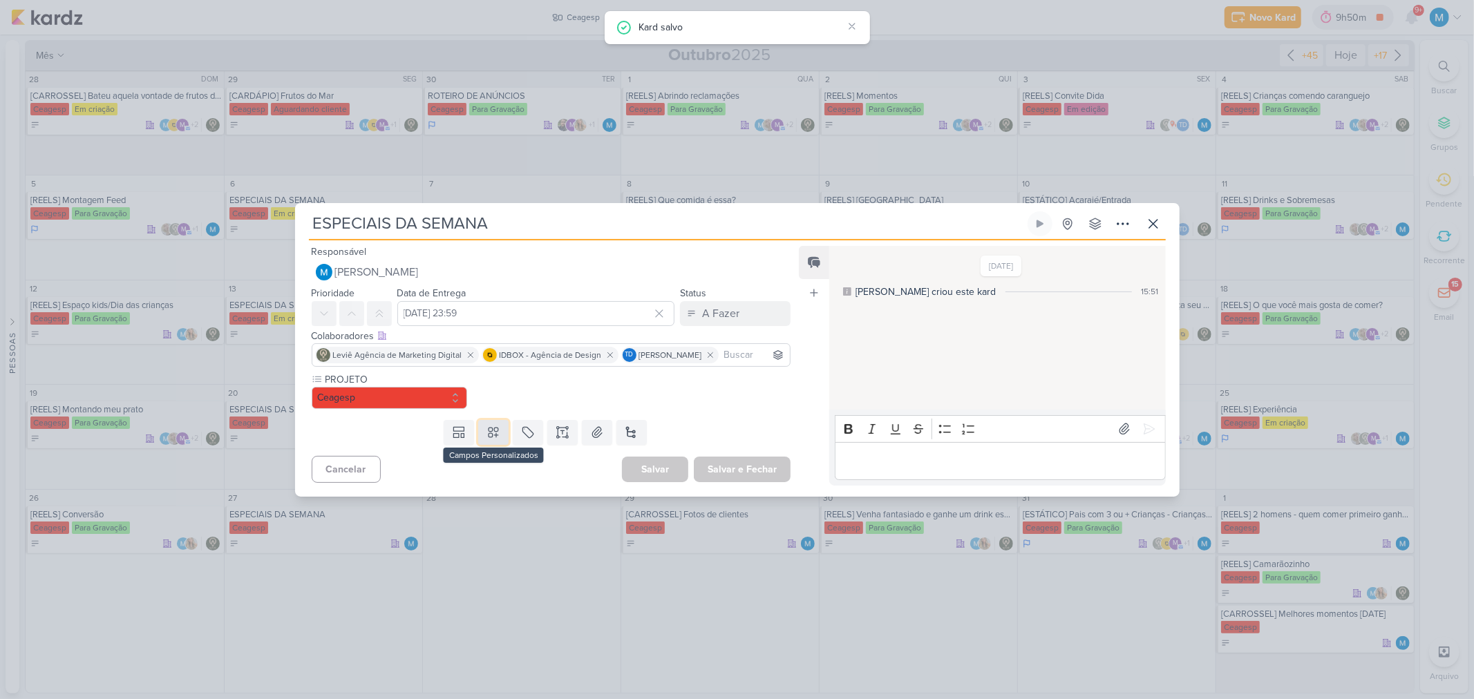
drag, startPoint x: 491, startPoint y: 438, endPoint x: 495, endPoint y: 425, distance: 14.0
click at [491, 437] on icon at bounding box center [493, 433] width 14 height 14
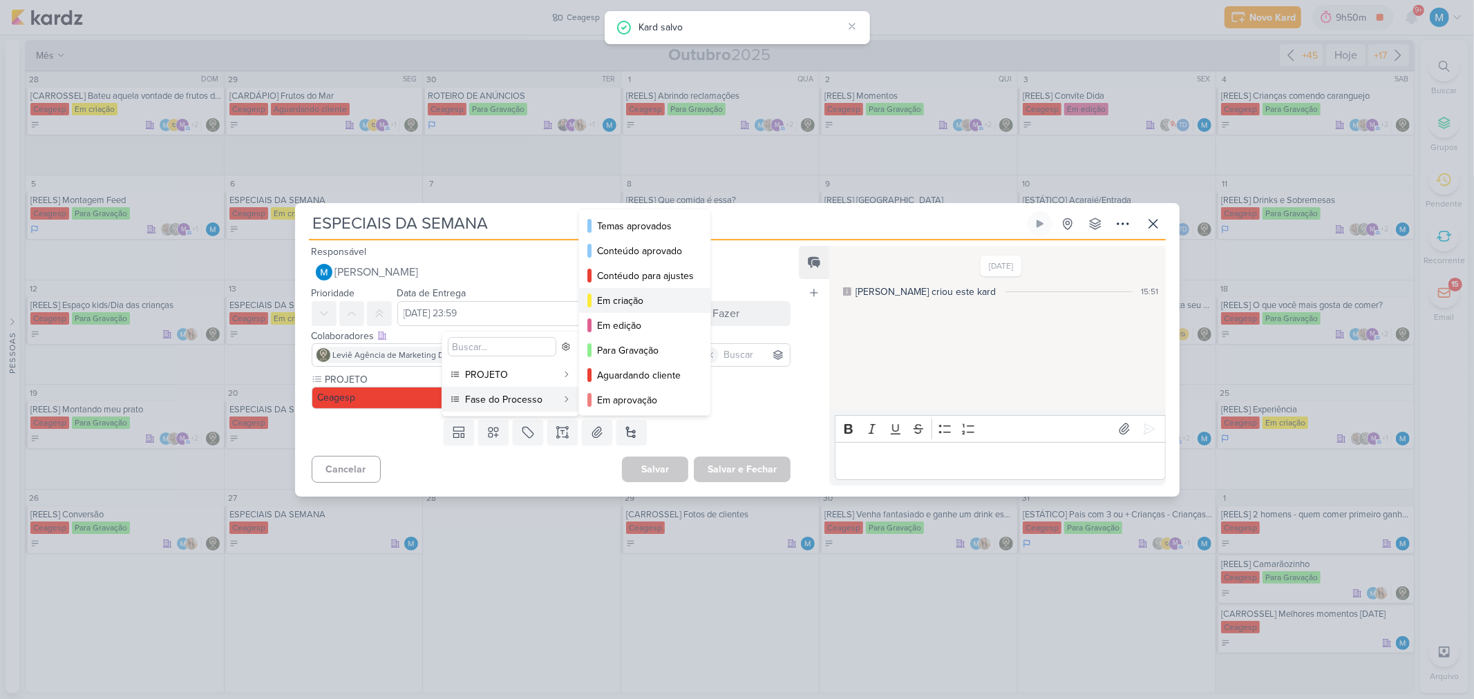
click at [625, 298] on div "Em criação" at bounding box center [645, 301] width 97 height 15
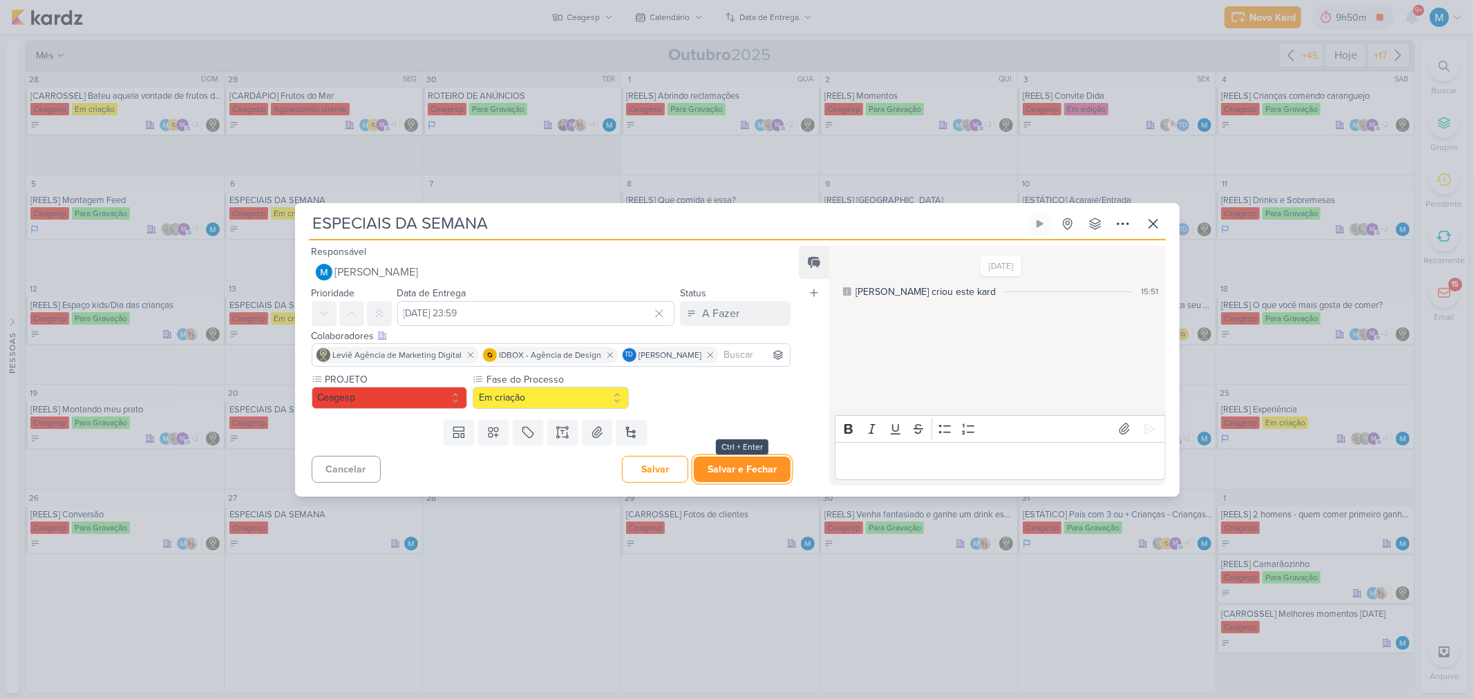
click at [729, 459] on button "Salvar e Fechar" at bounding box center [742, 470] width 97 height 26
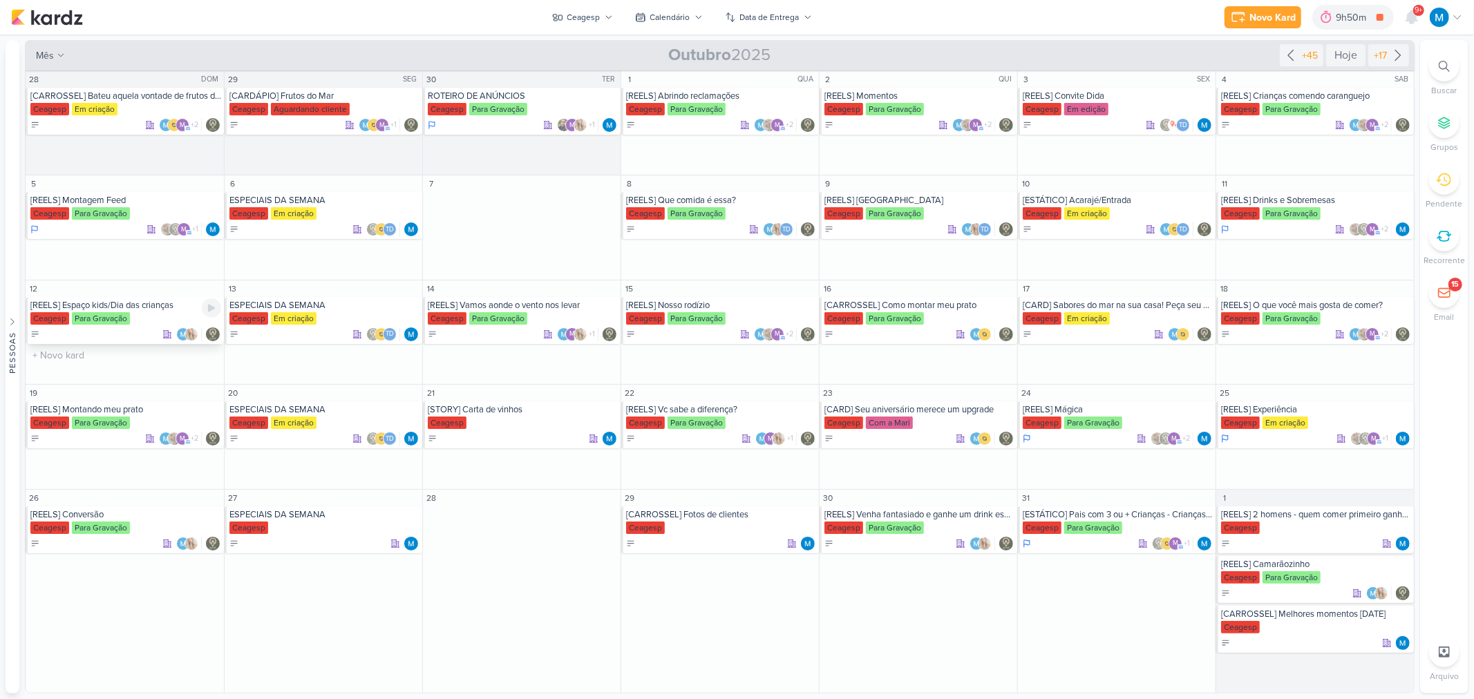
click at [141, 305] on div "[REELS] Espaço kids/Dia das crianças" at bounding box center [125, 305] width 191 height 11
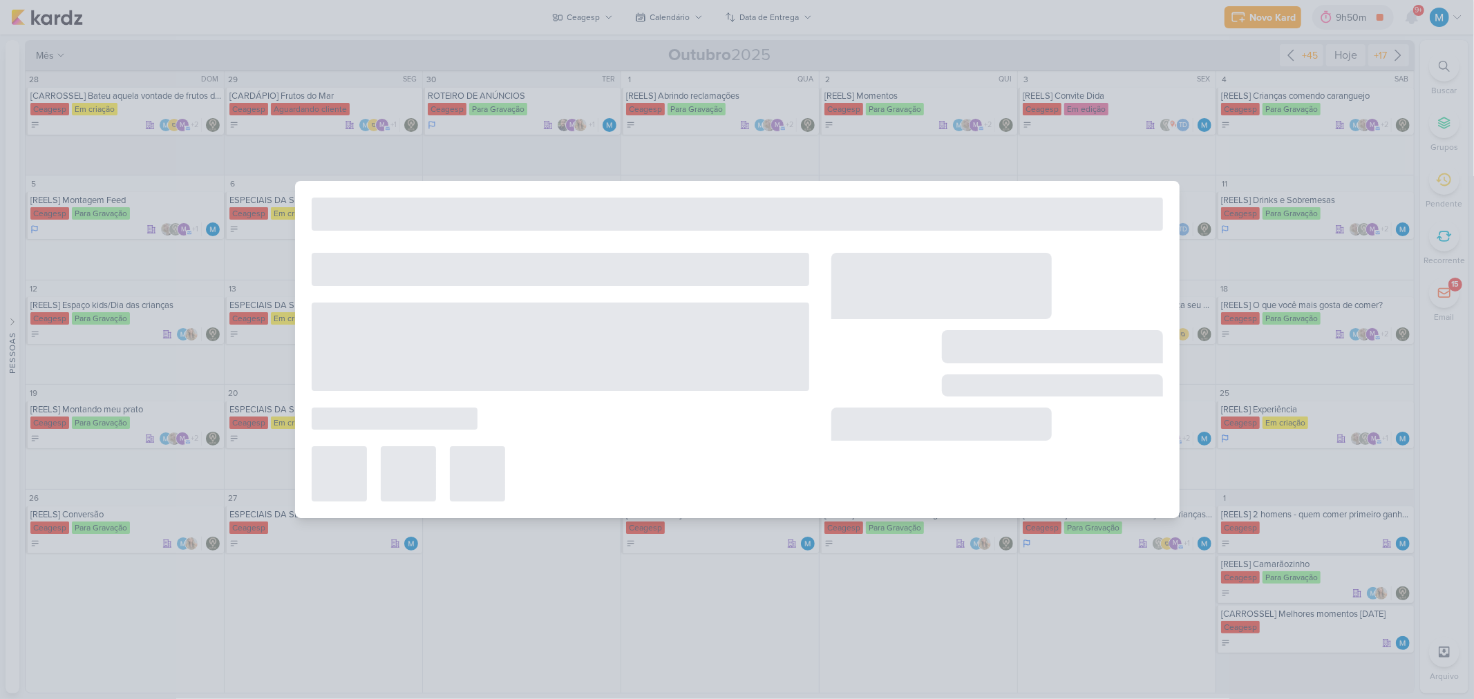
type input "[REELS] Espaço kids/Dia das crianças"
type input "12 de outubro de 2025 às 23:59"
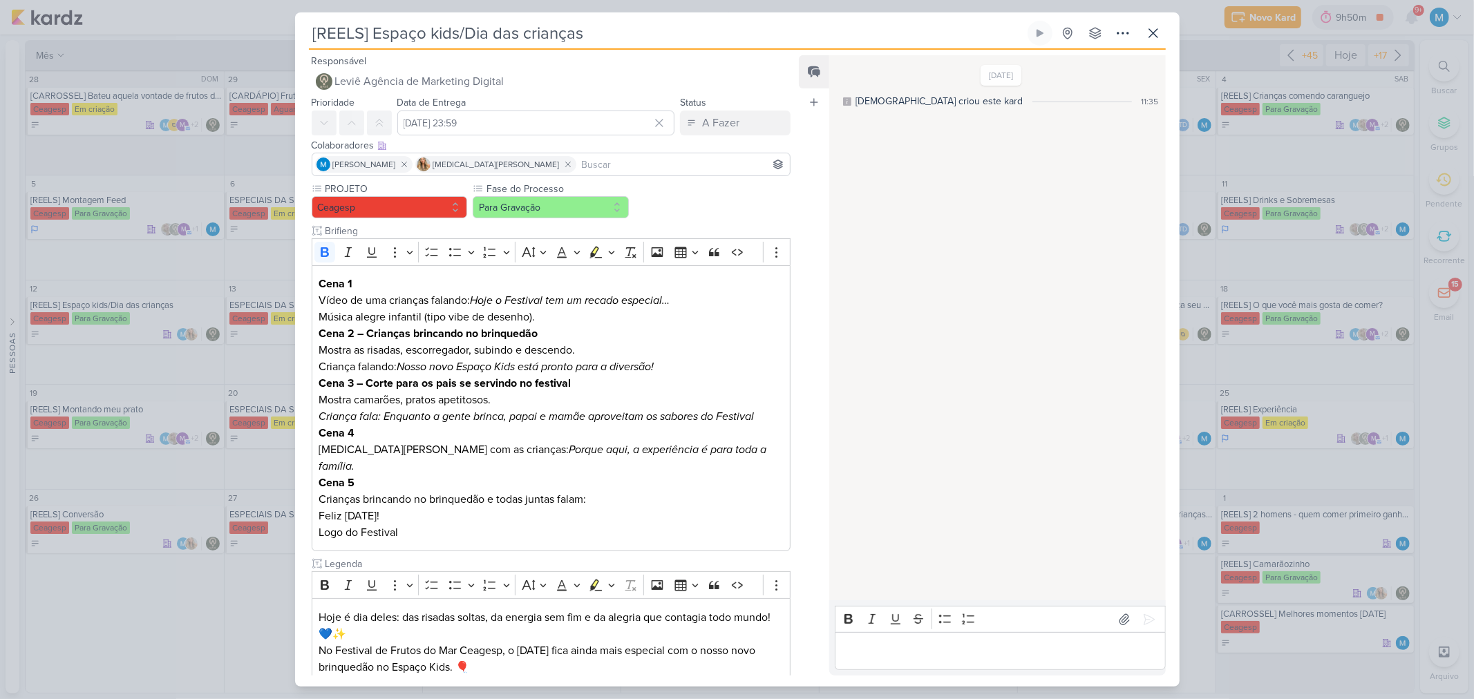
click at [603, 164] on input at bounding box center [683, 164] width 209 height 17
type input "th"
click at [529, 187] on button "Td Thais de carvalho" at bounding box center [551, 190] width 478 height 25
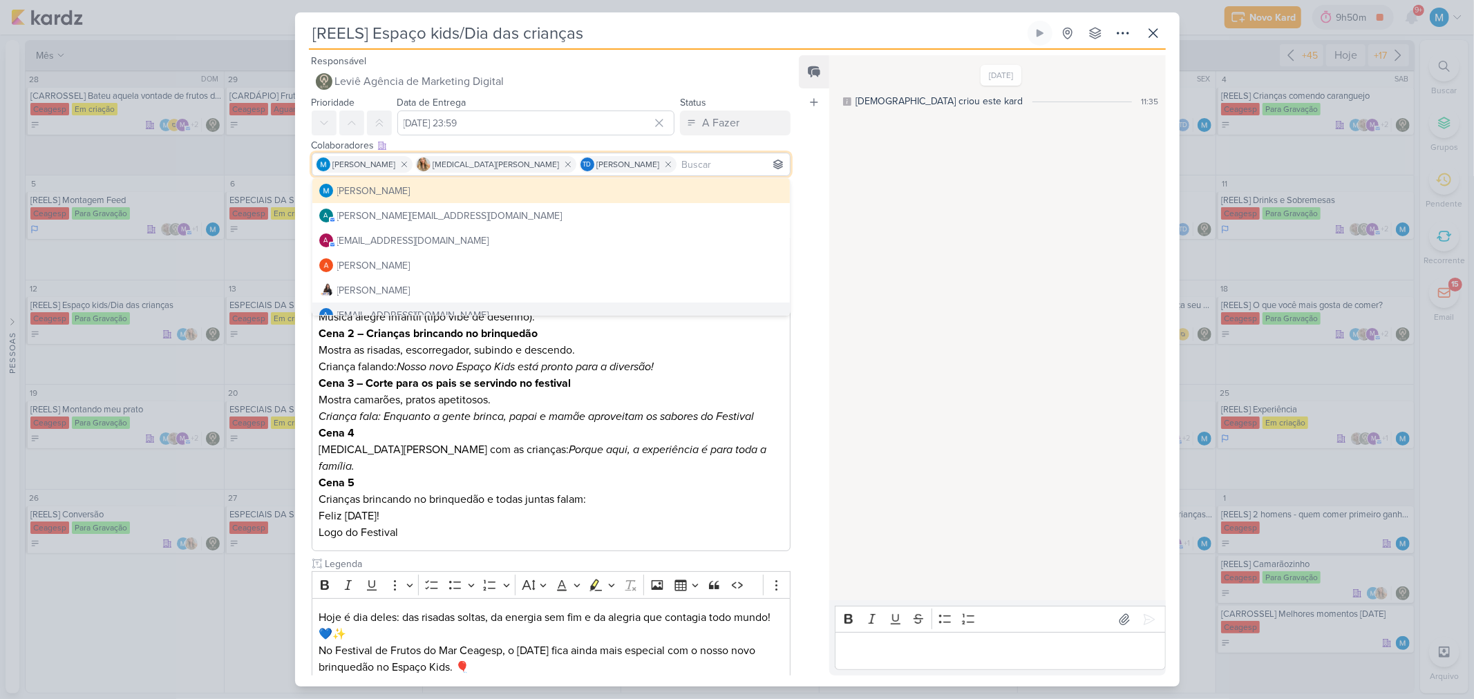
click at [809, 326] on div "Feed Atrelar email Solte o email para atrelar ao kard" at bounding box center [814, 365] width 30 height 620
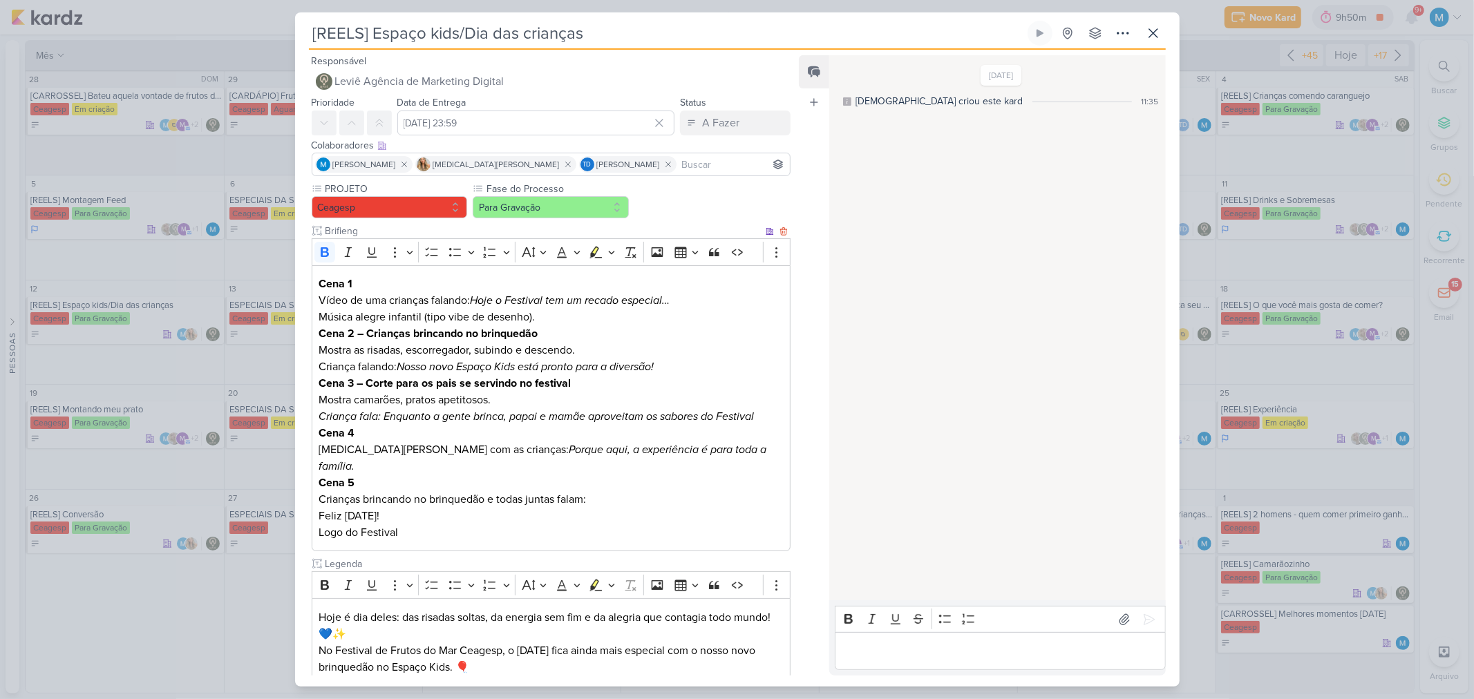
scroll to position [137, 0]
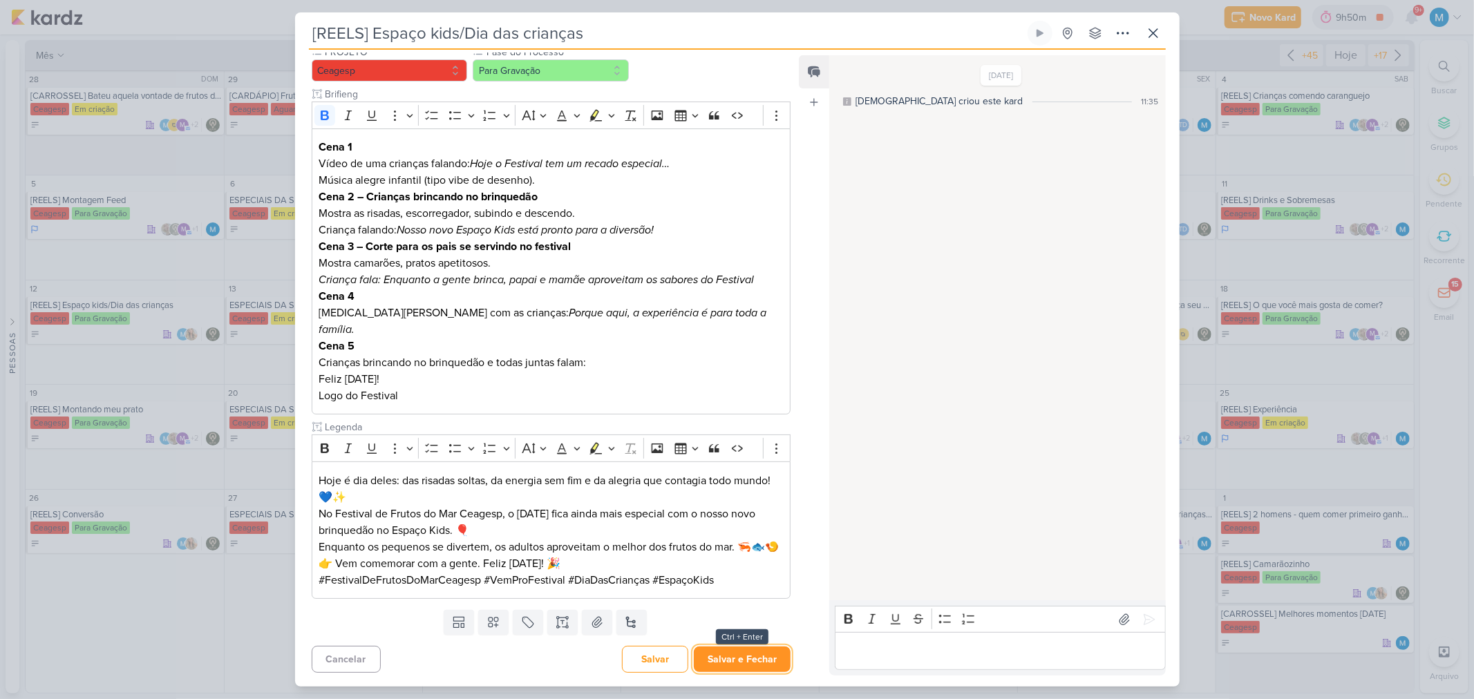
click at [761, 459] on button "Salvar e Fechar" at bounding box center [742, 660] width 97 height 26
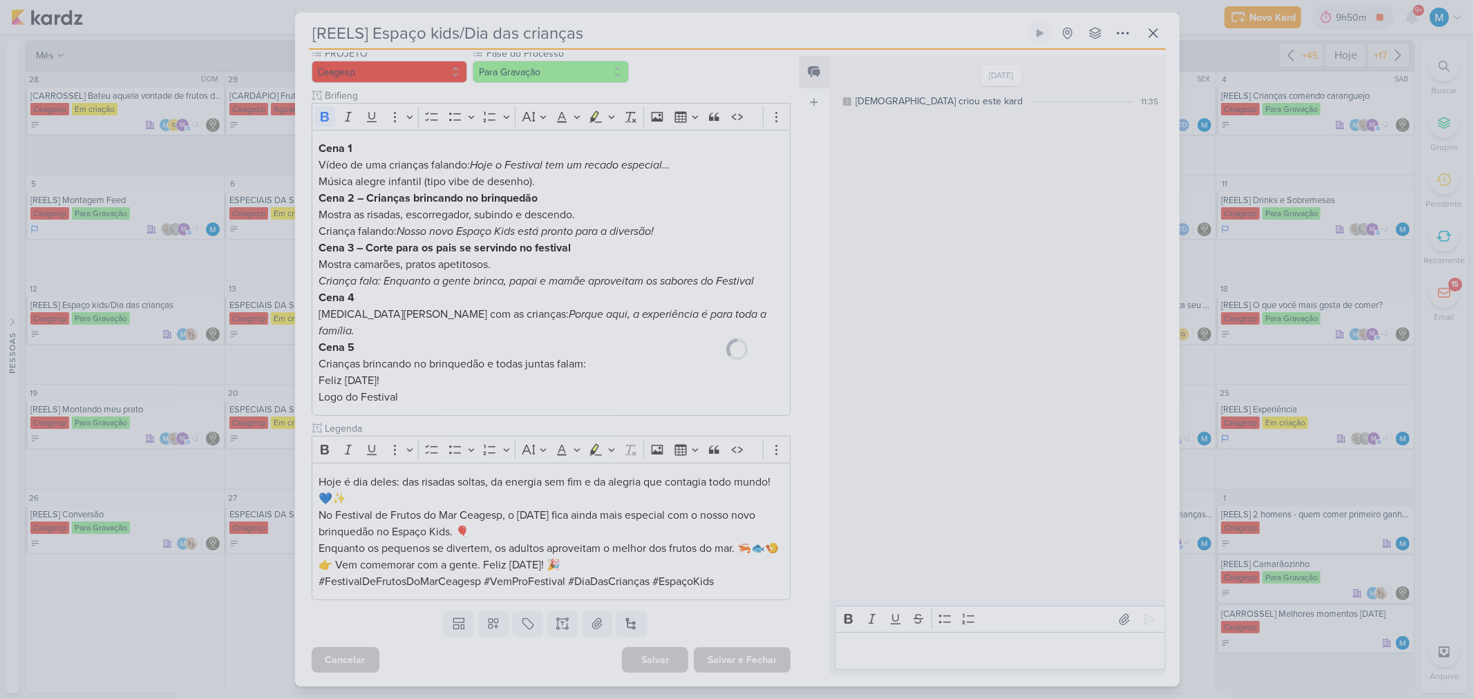
scroll to position [135, 0]
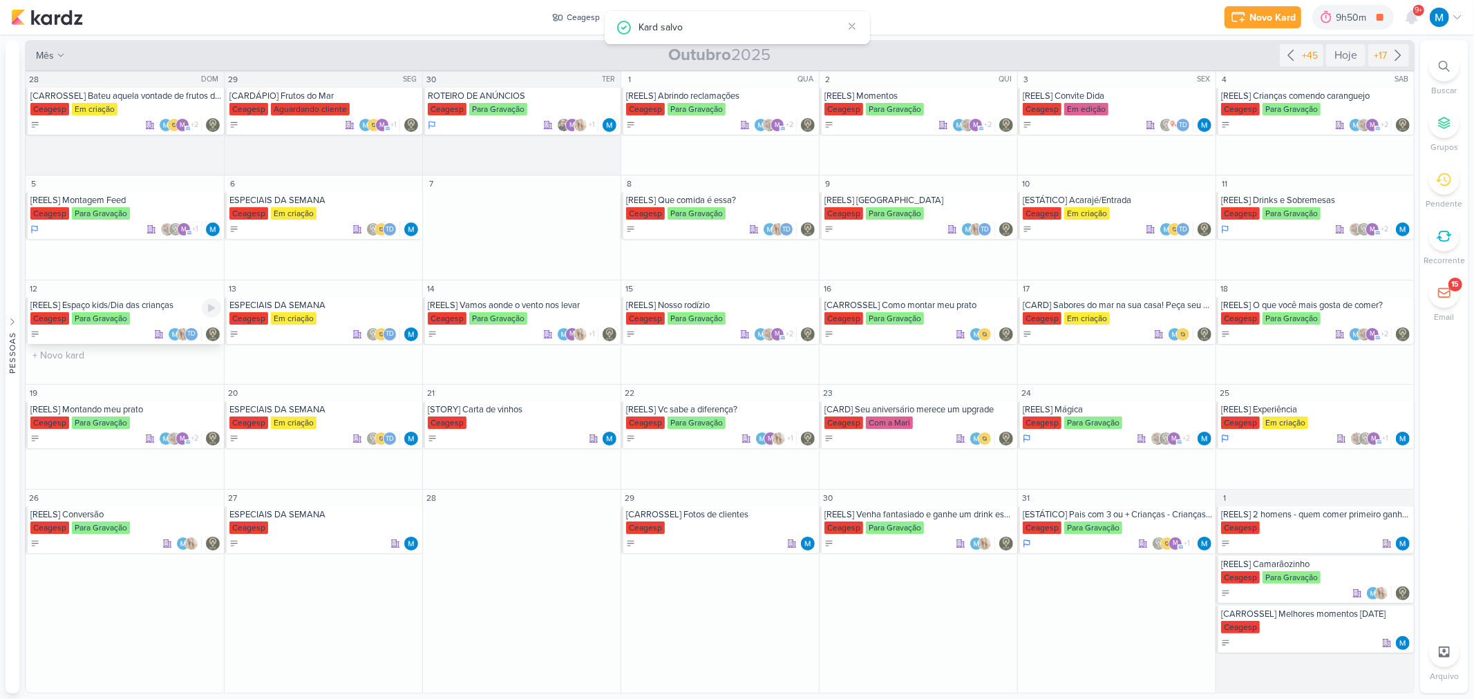
click at [149, 304] on div "[REELS] Espaço kids/Dia das crianças" at bounding box center [125, 305] width 191 height 11
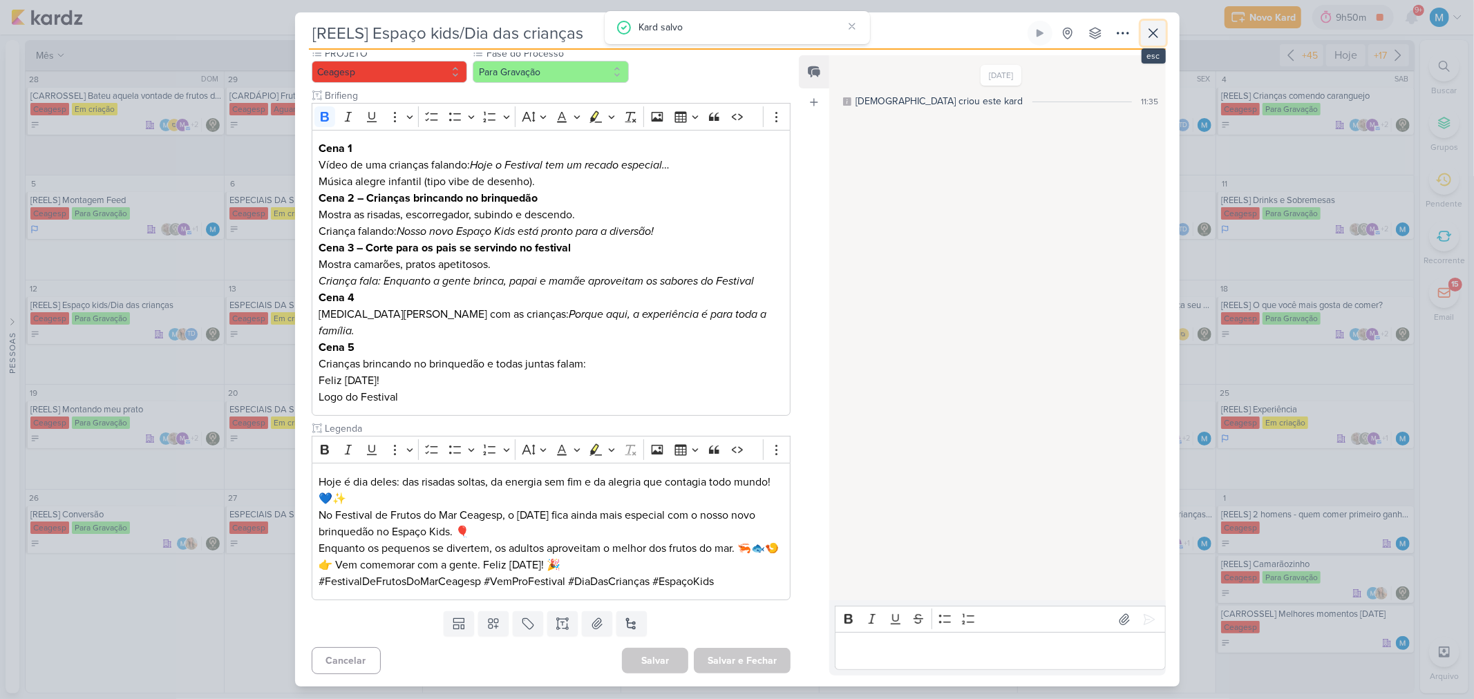
click at [1047, 37] on icon at bounding box center [1153, 33] width 17 height 17
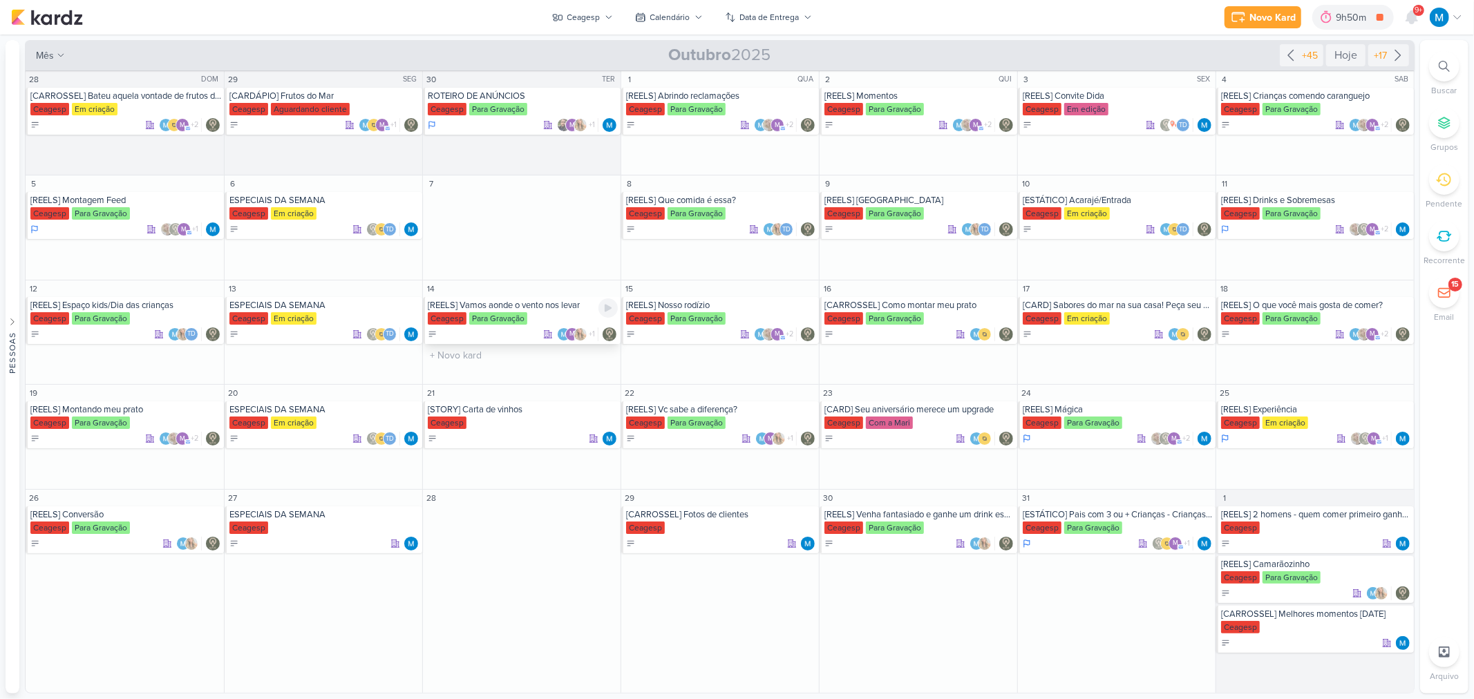
click at [544, 310] on div "[REELS] Vamos aonde o vento nos levar" at bounding box center [523, 305] width 190 height 11
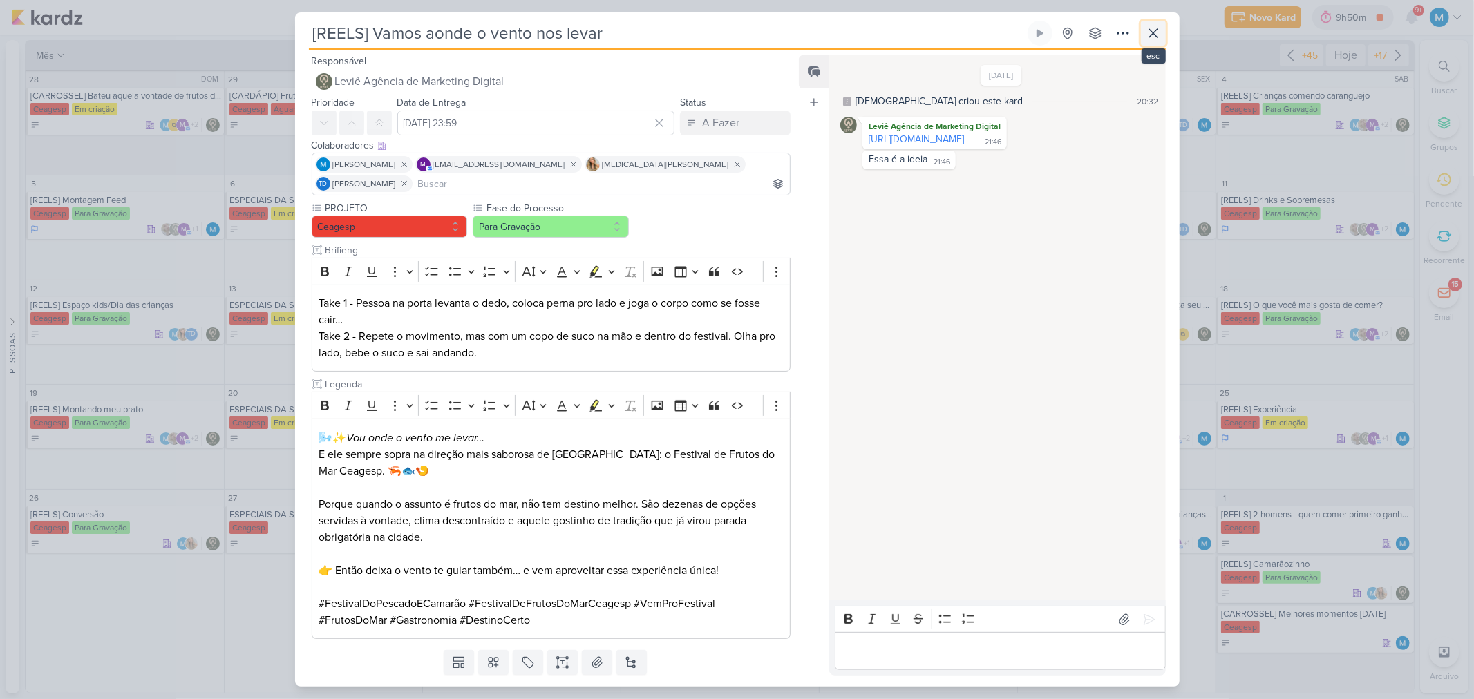
click at [1047, 28] on icon at bounding box center [1153, 33] width 17 height 17
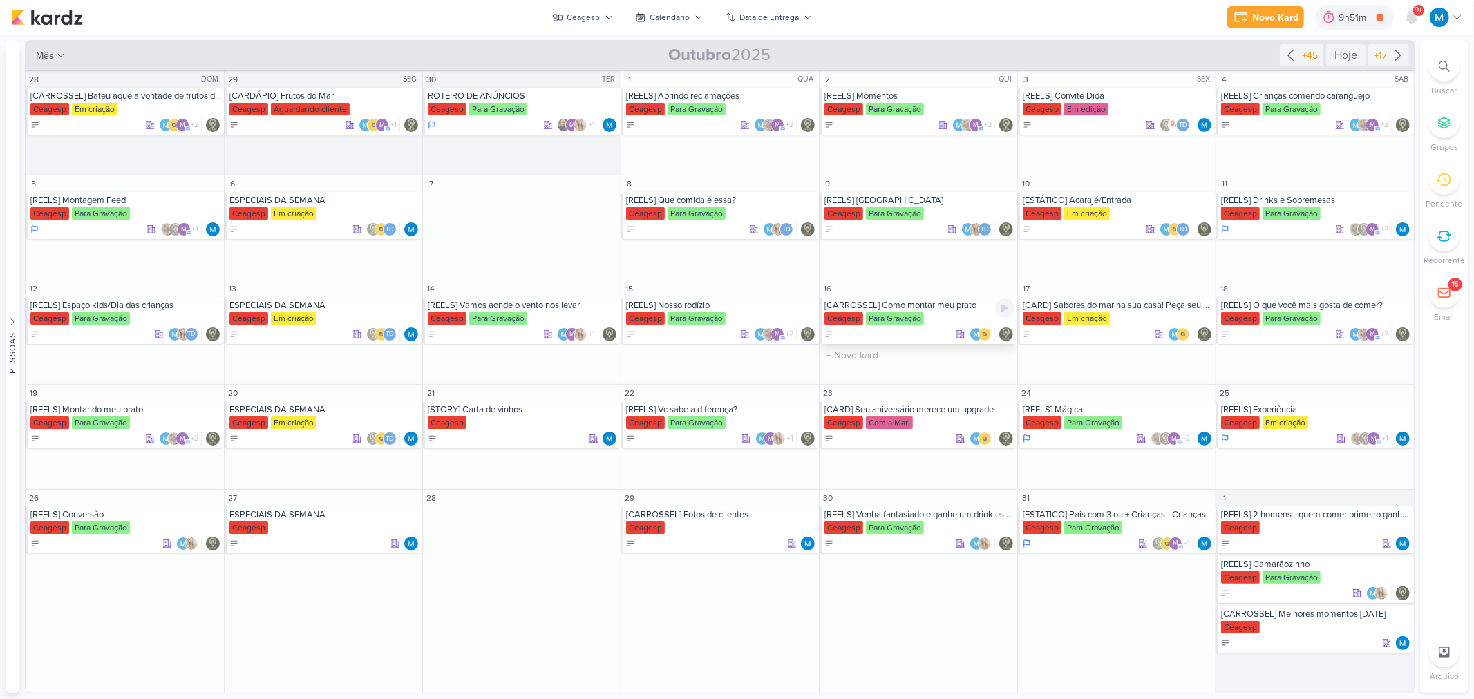
click at [933, 305] on div "[CARROSSEL] Como montar meu prato" at bounding box center [919, 305] width 190 height 11
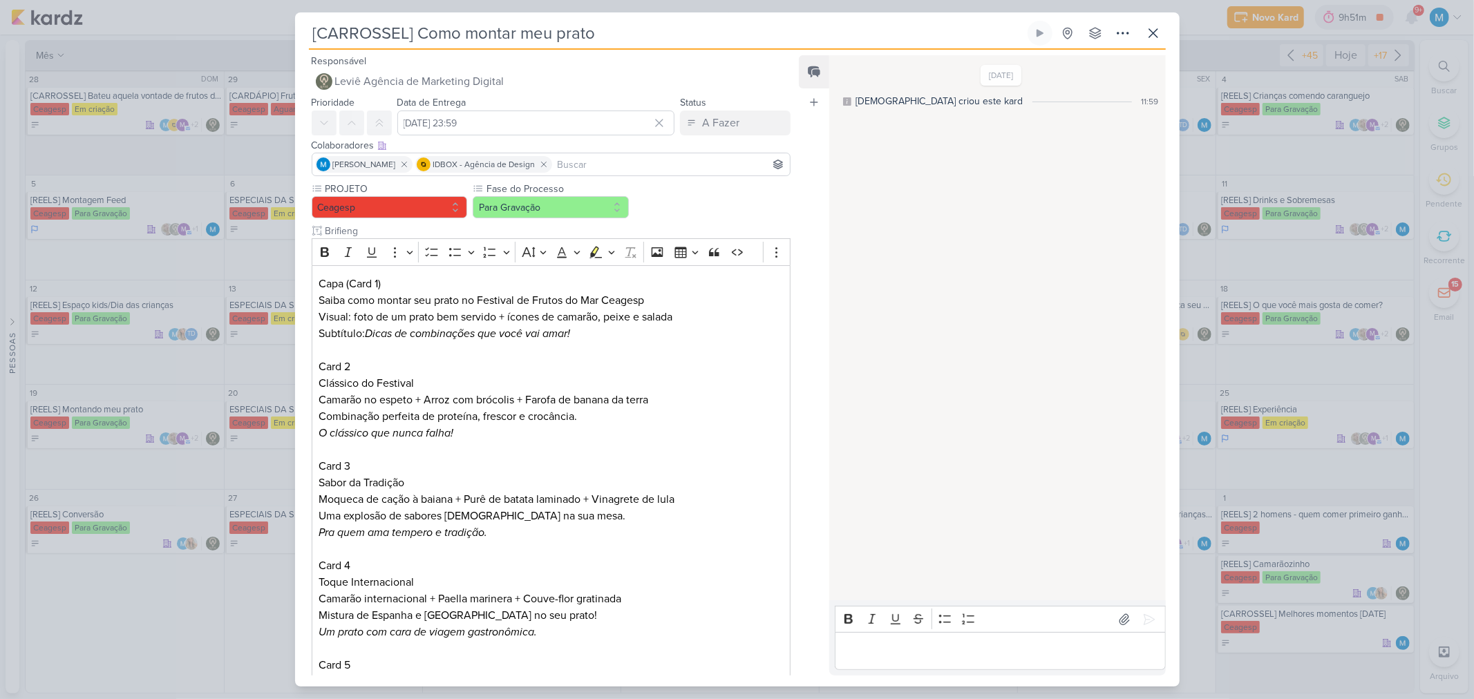
click at [618, 169] on input at bounding box center [671, 164] width 233 height 17
type input "th"
click at [607, 196] on button "Td Thais de carvalho" at bounding box center [551, 190] width 478 height 25
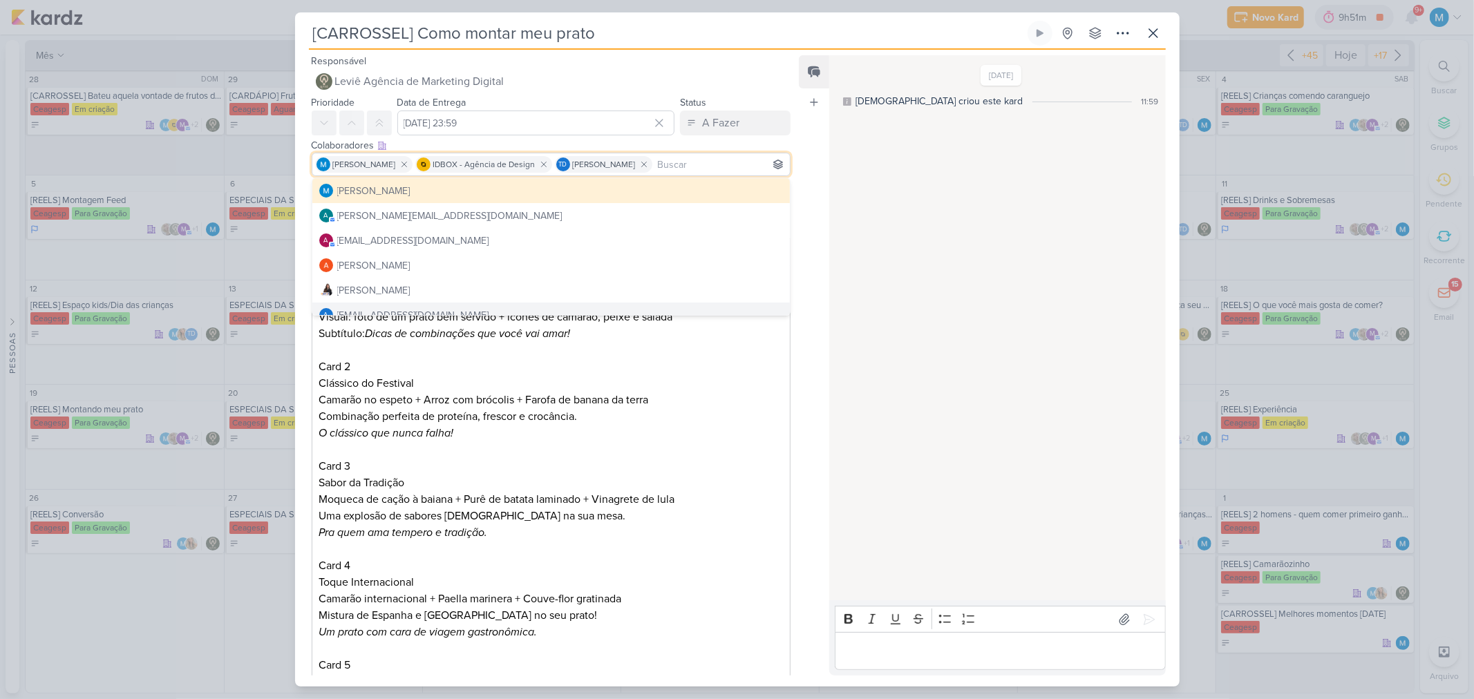
click at [804, 353] on div "Feed Atrelar email Solte o email para atrelar ao kard" at bounding box center [814, 365] width 30 height 620
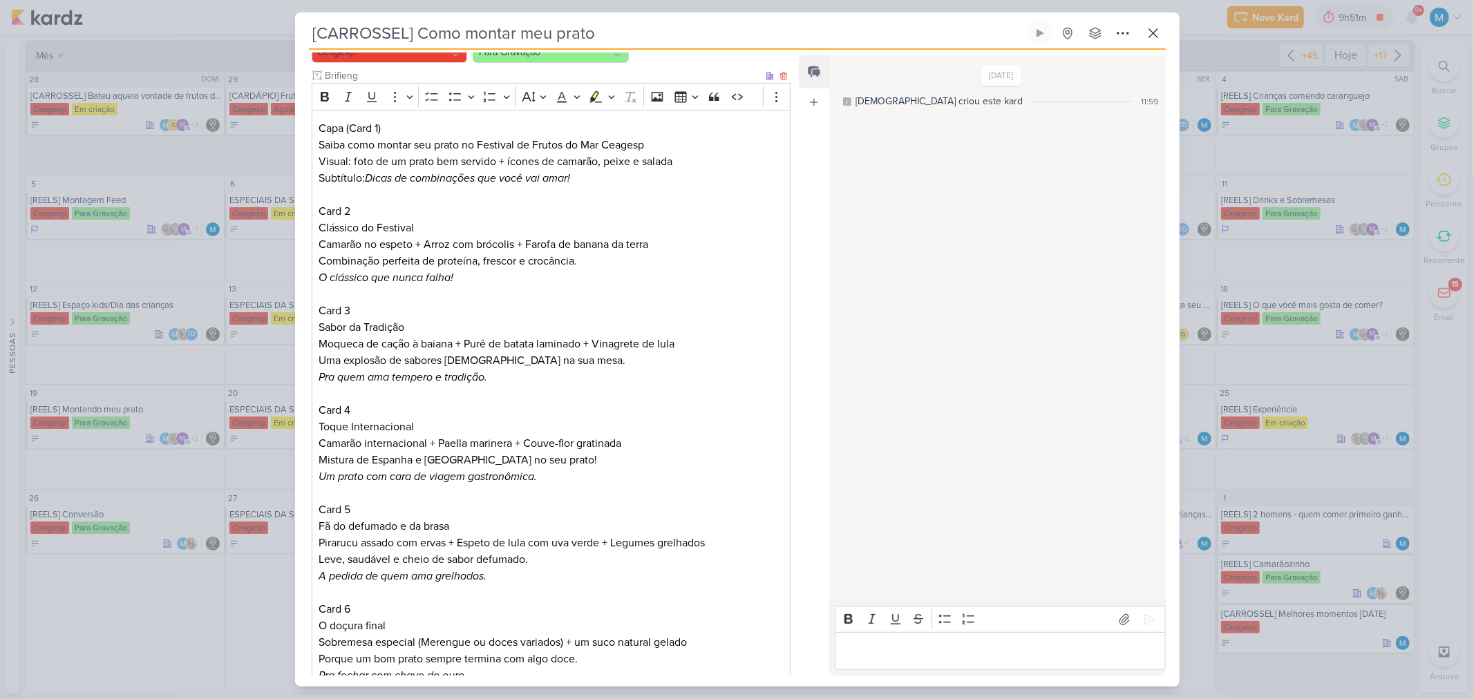
scroll to position [535, 0]
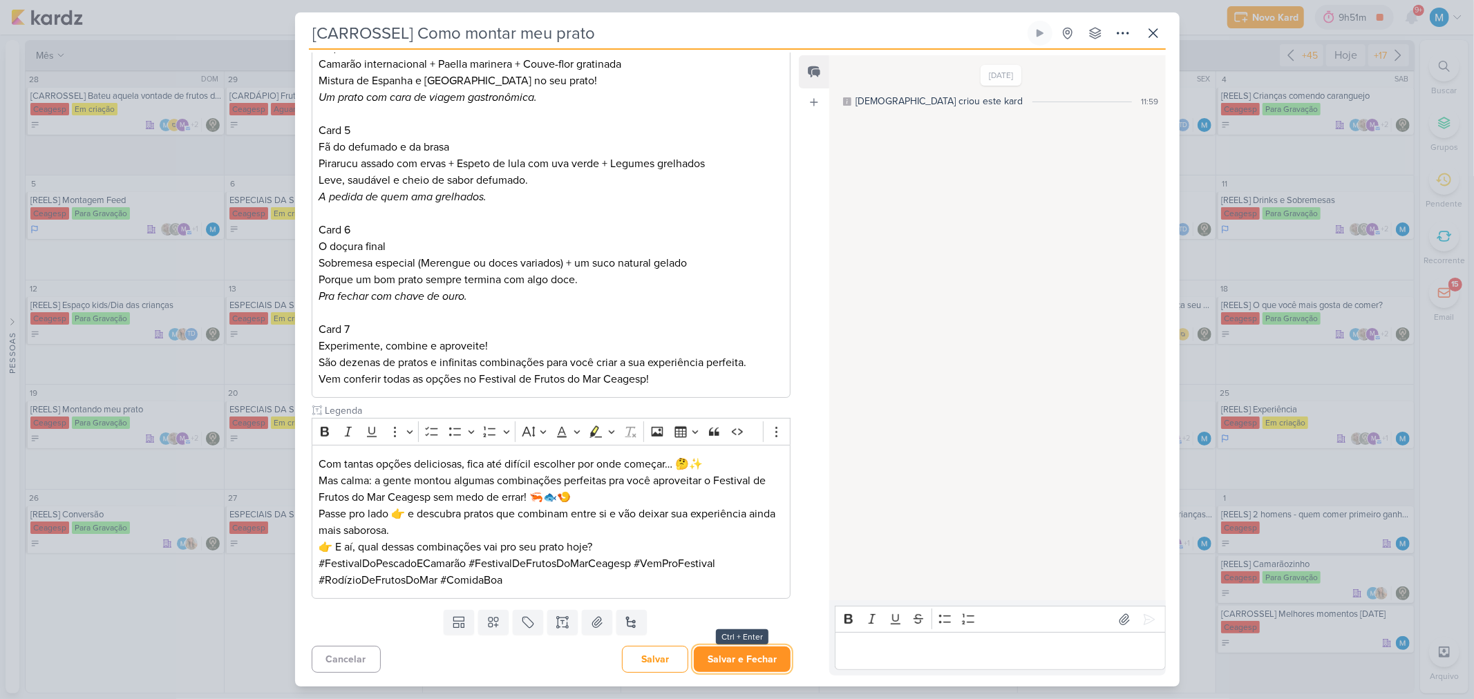
click at [742, 459] on button "Salvar e Fechar" at bounding box center [742, 660] width 97 height 26
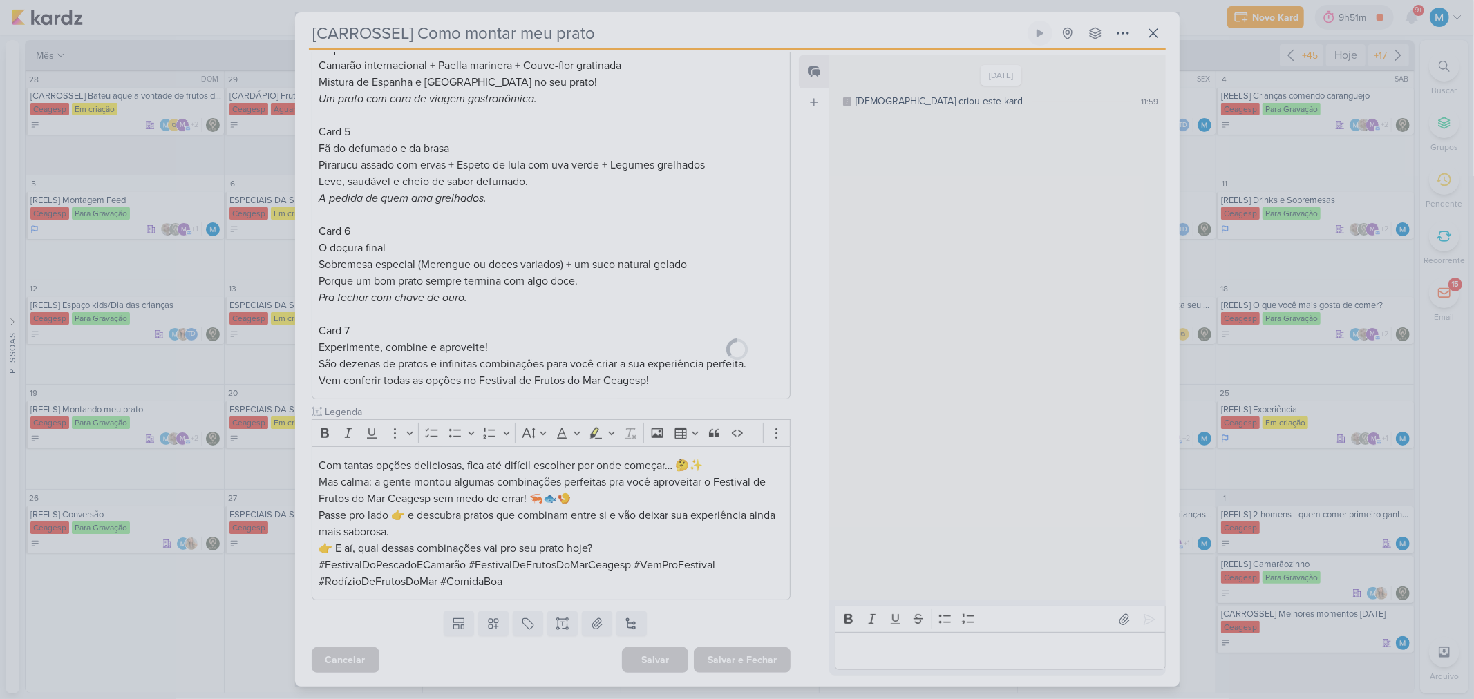
scroll to position [534, 0]
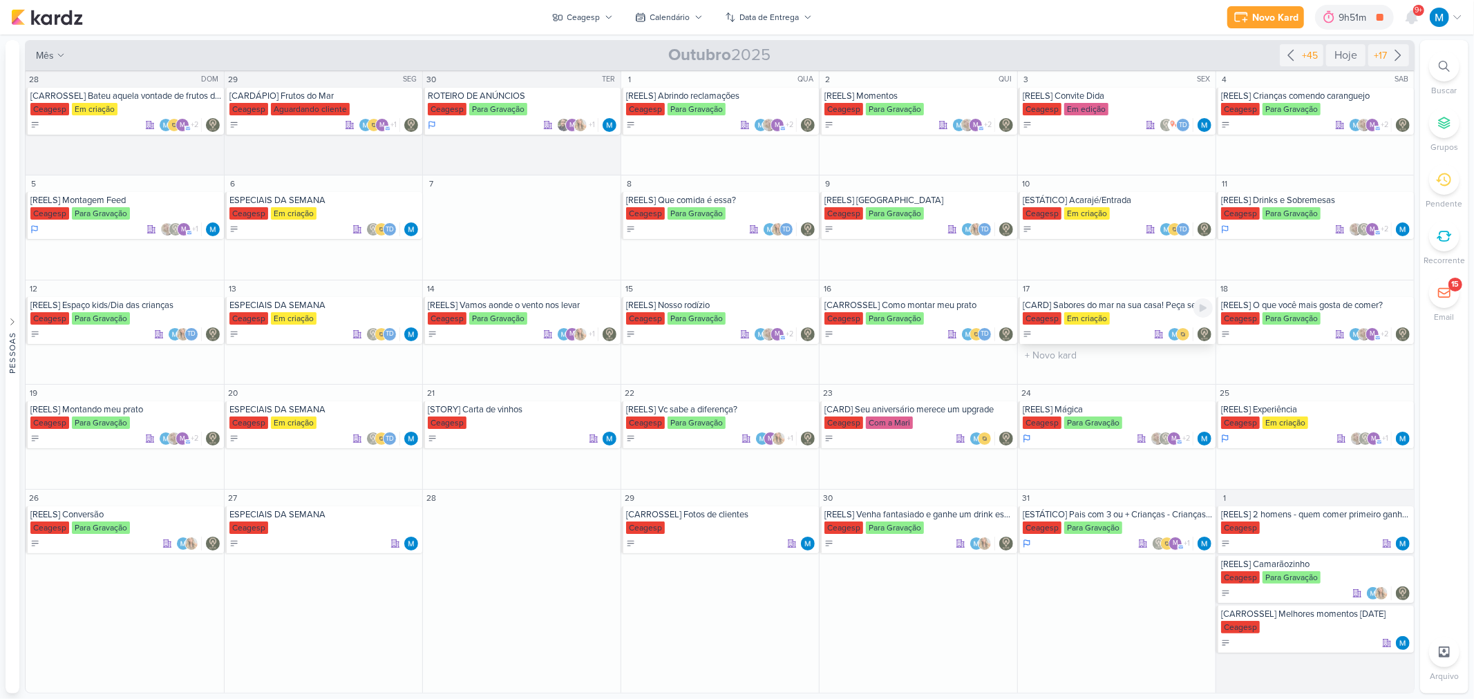
click at [1047, 306] on div "[CARD] Sabores do mar na sua casa! Peça seu delivery no Festival de Frutos do M…" at bounding box center [1118, 305] width 190 height 11
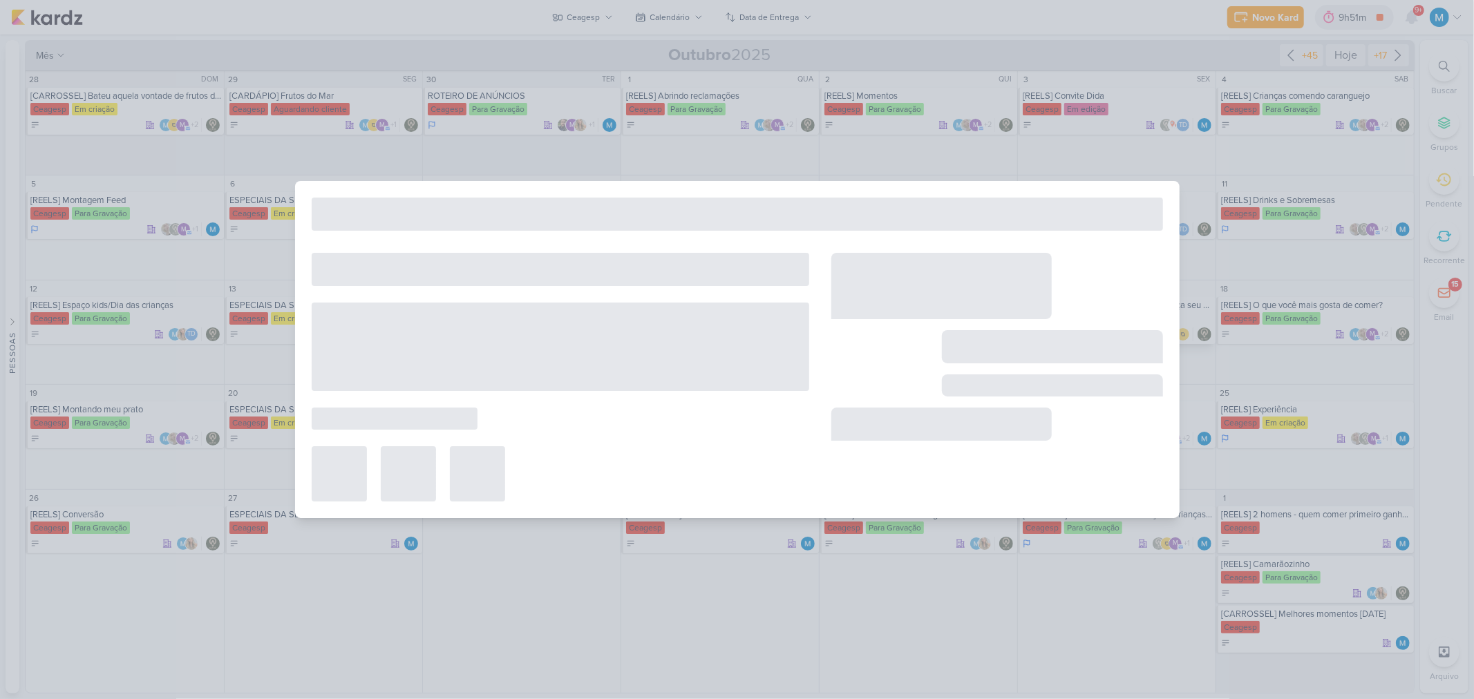
type input "[CARD] Sabores do mar na sua casa! Peça seu delivery no Festival de Frutos do M…"
type input "17 de outubro de 2025 às 23:59"
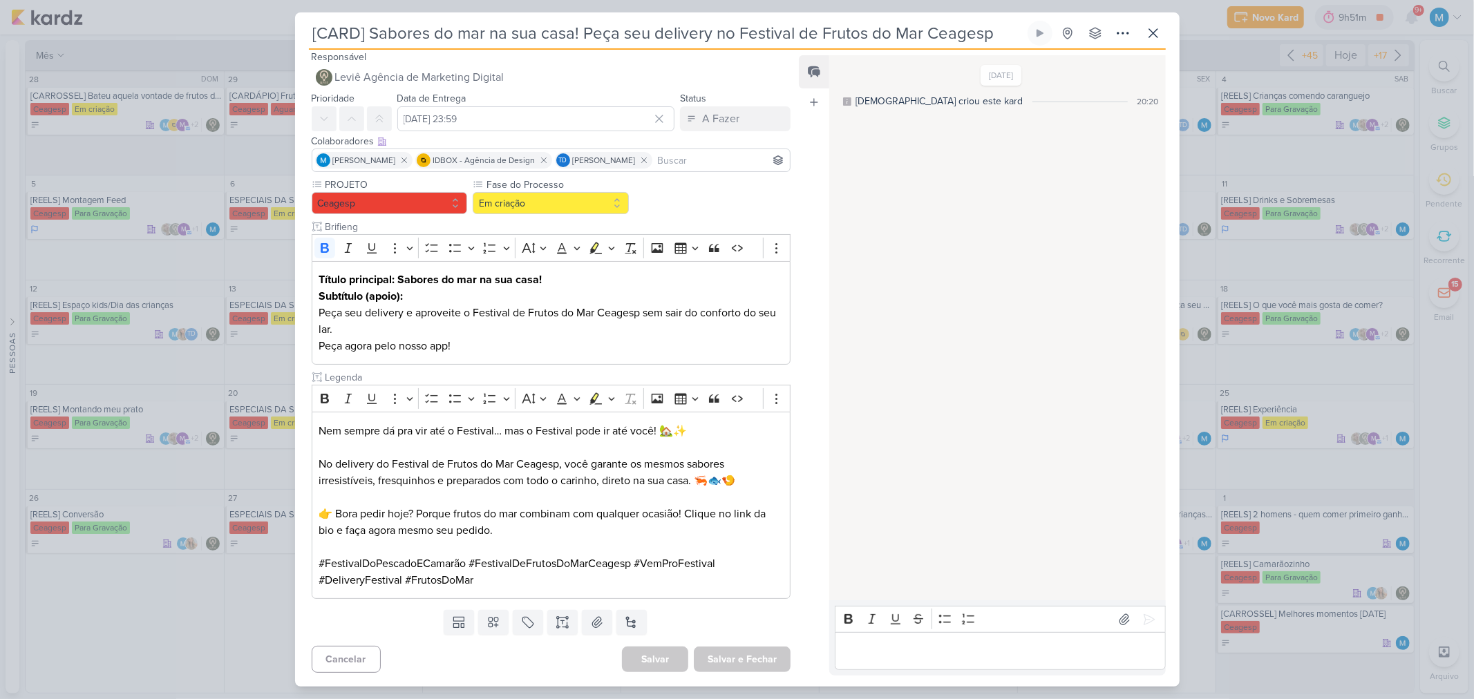
scroll to position [0, 0]
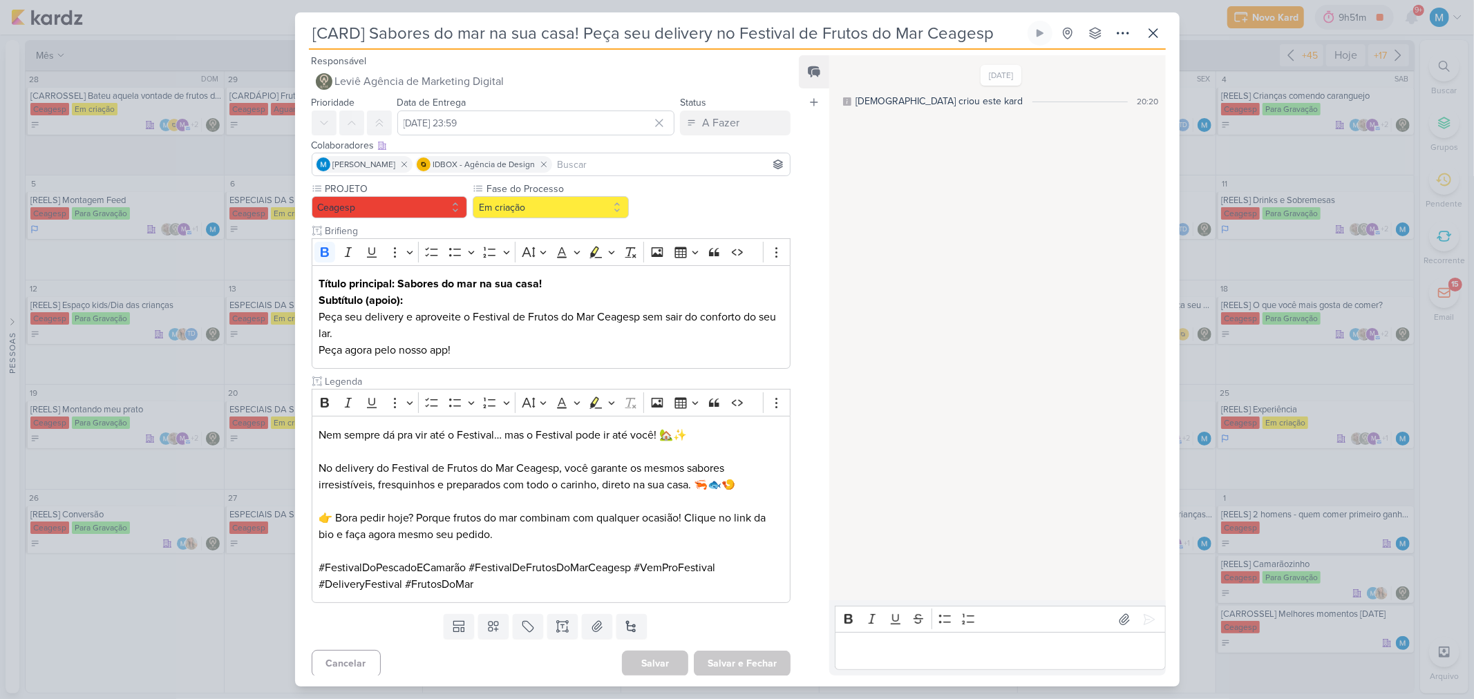
click at [647, 167] on input at bounding box center [671, 164] width 233 height 17
type input "th"
click at [438, 183] on button "Td Thais de carvalho" at bounding box center [551, 190] width 478 height 25
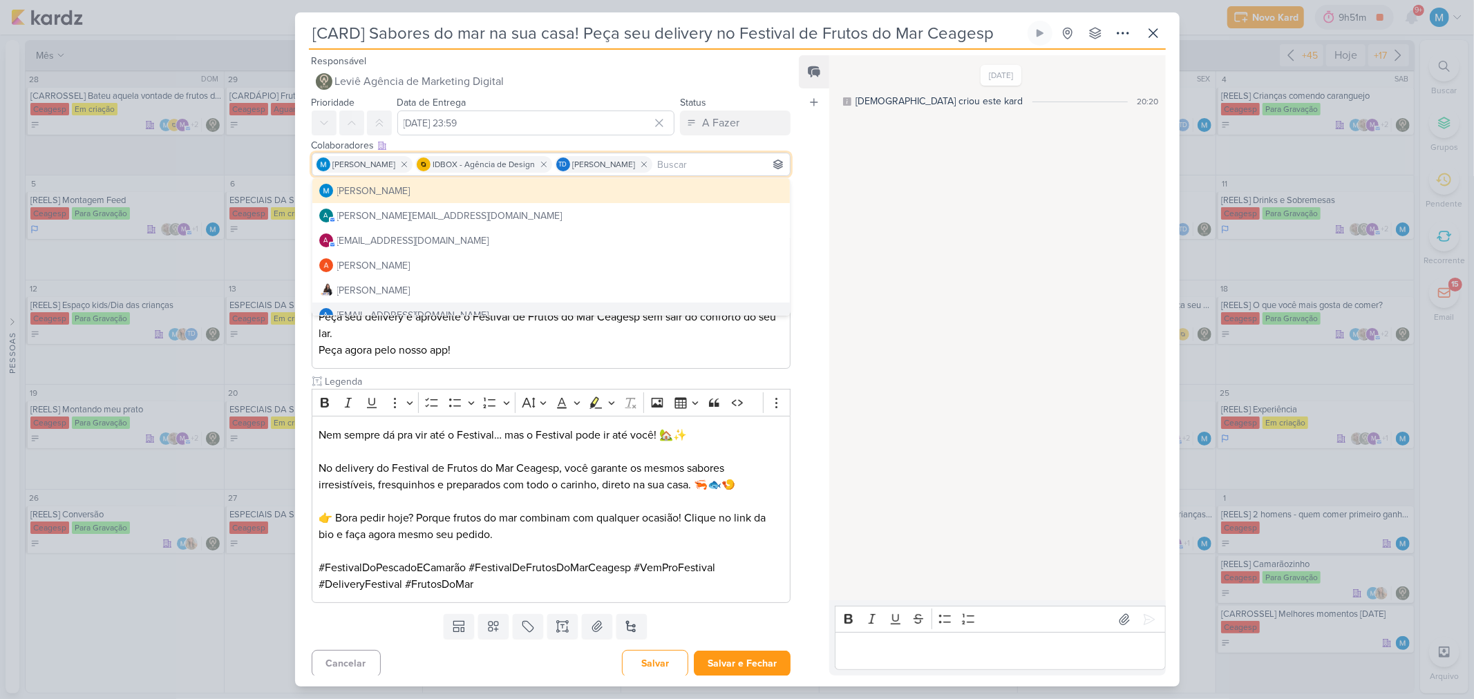
drag, startPoint x: 817, startPoint y: 314, endPoint x: 782, endPoint y: 385, distance: 79.4
click at [816, 314] on div "Feed Atrelar email Solte o email para atrelar ao kard" at bounding box center [814, 365] width 30 height 620
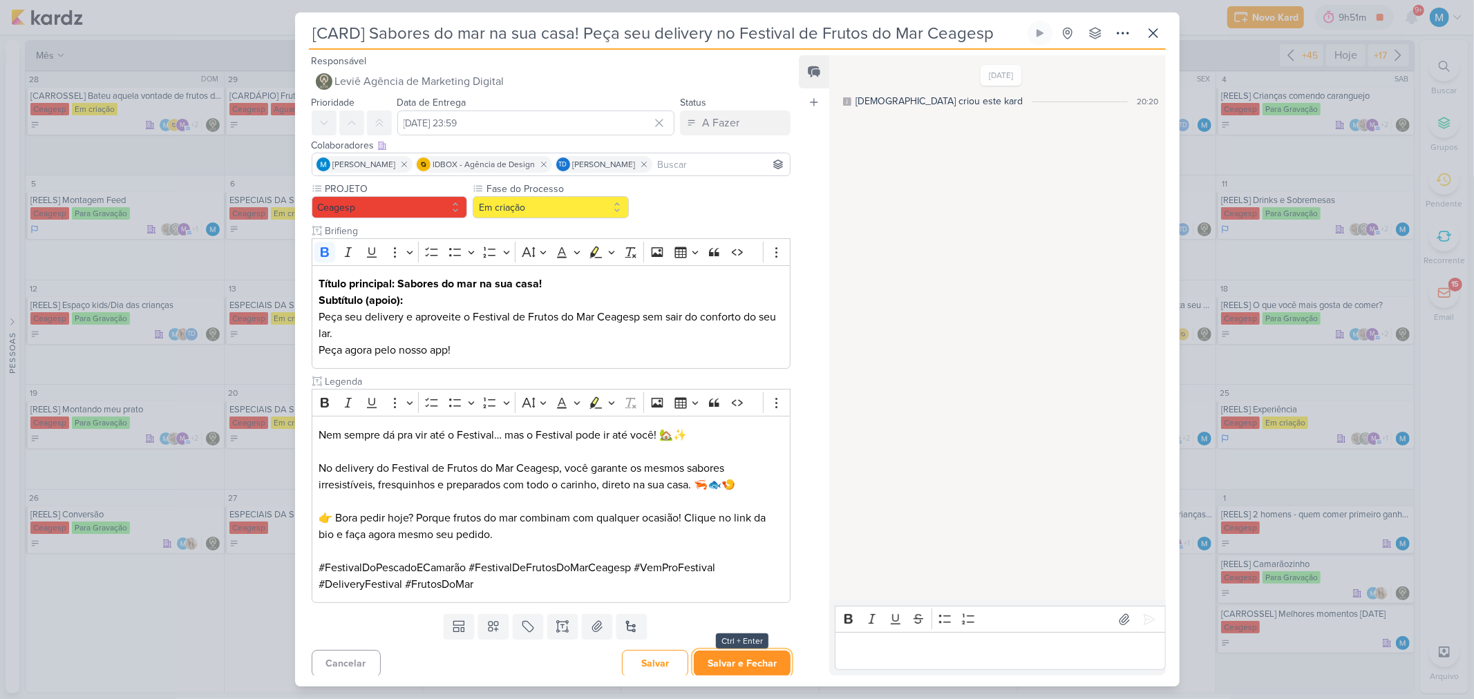
click at [743, 459] on button "Salvar e Fechar" at bounding box center [742, 664] width 97 height 26
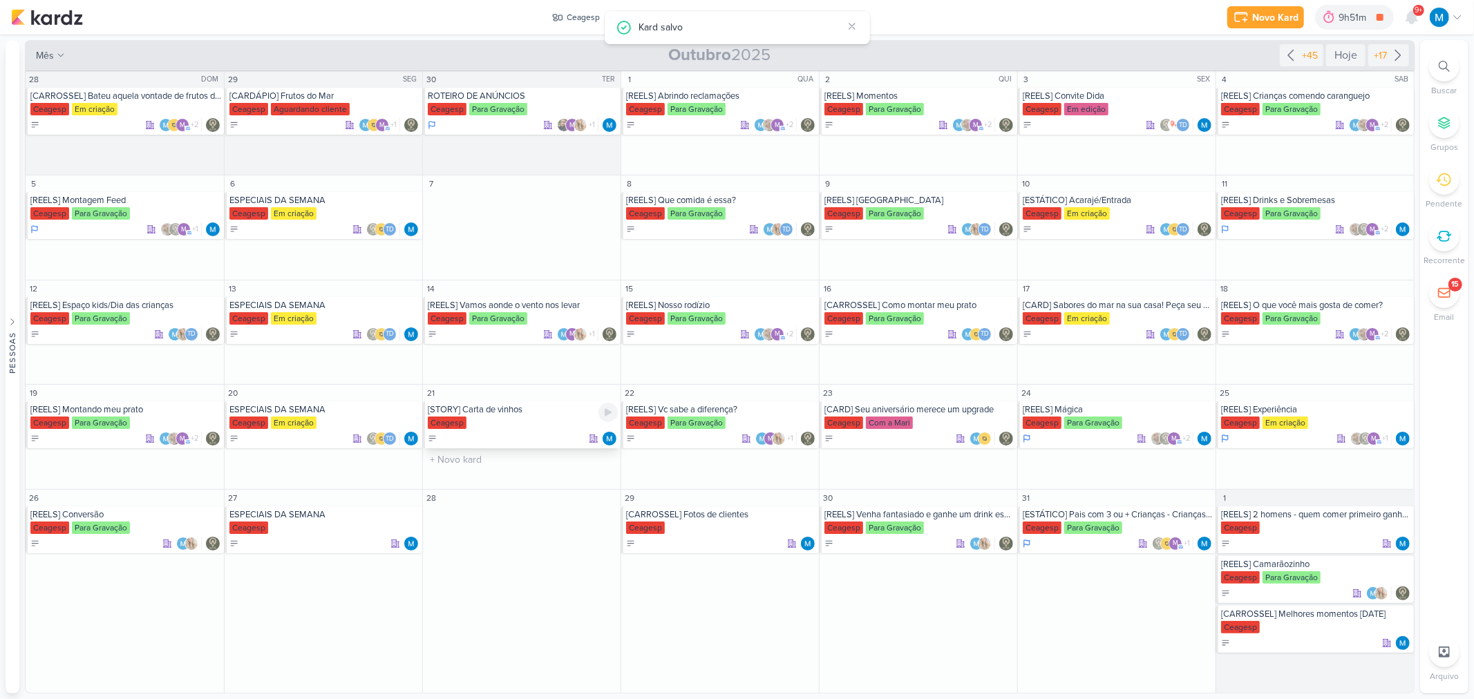
click at [493, 412] on div "[STORY] Carta de vinhos" at bounding box center [523, 409] width 190 height 11
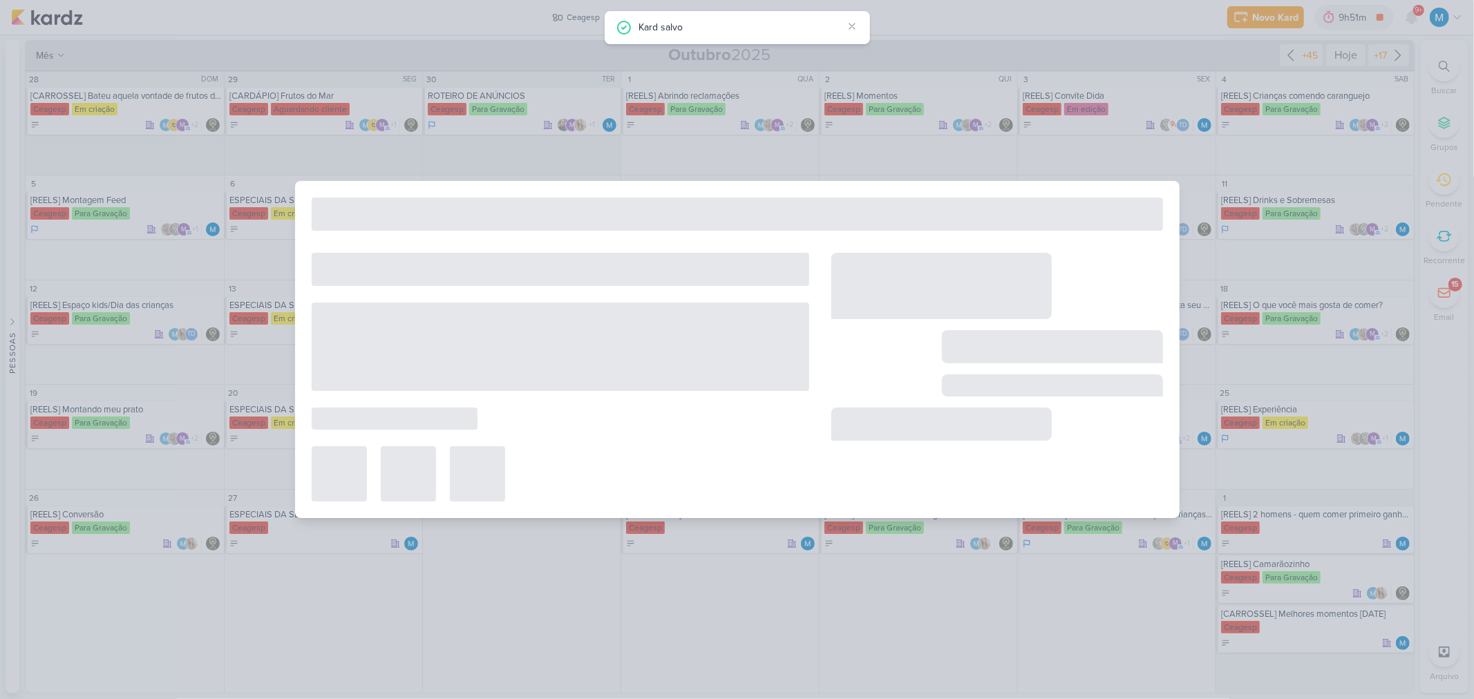
type input "[STORY] Carta de vinhos"
type input "21 de outubro de 2025 às 23:59"
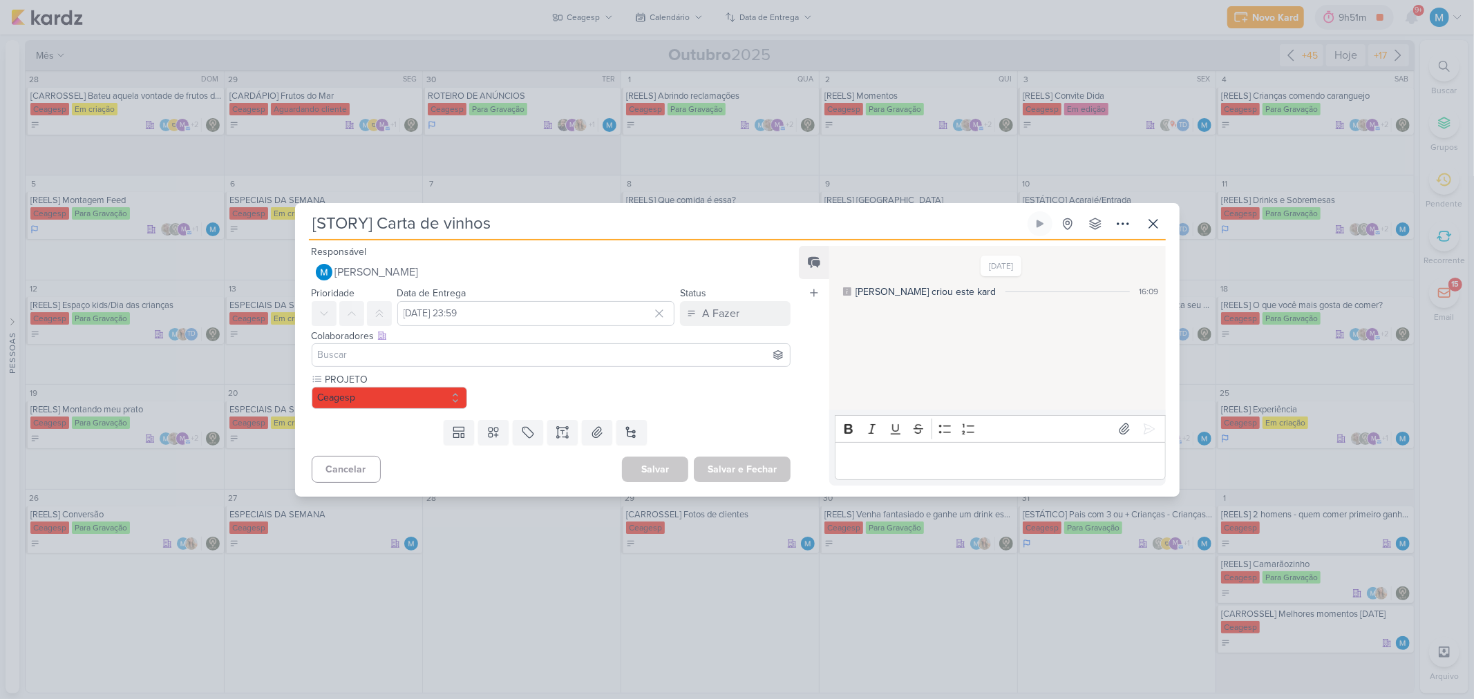
click at [497, 354] on input at bounding box center [551, 355] width 473 height 17
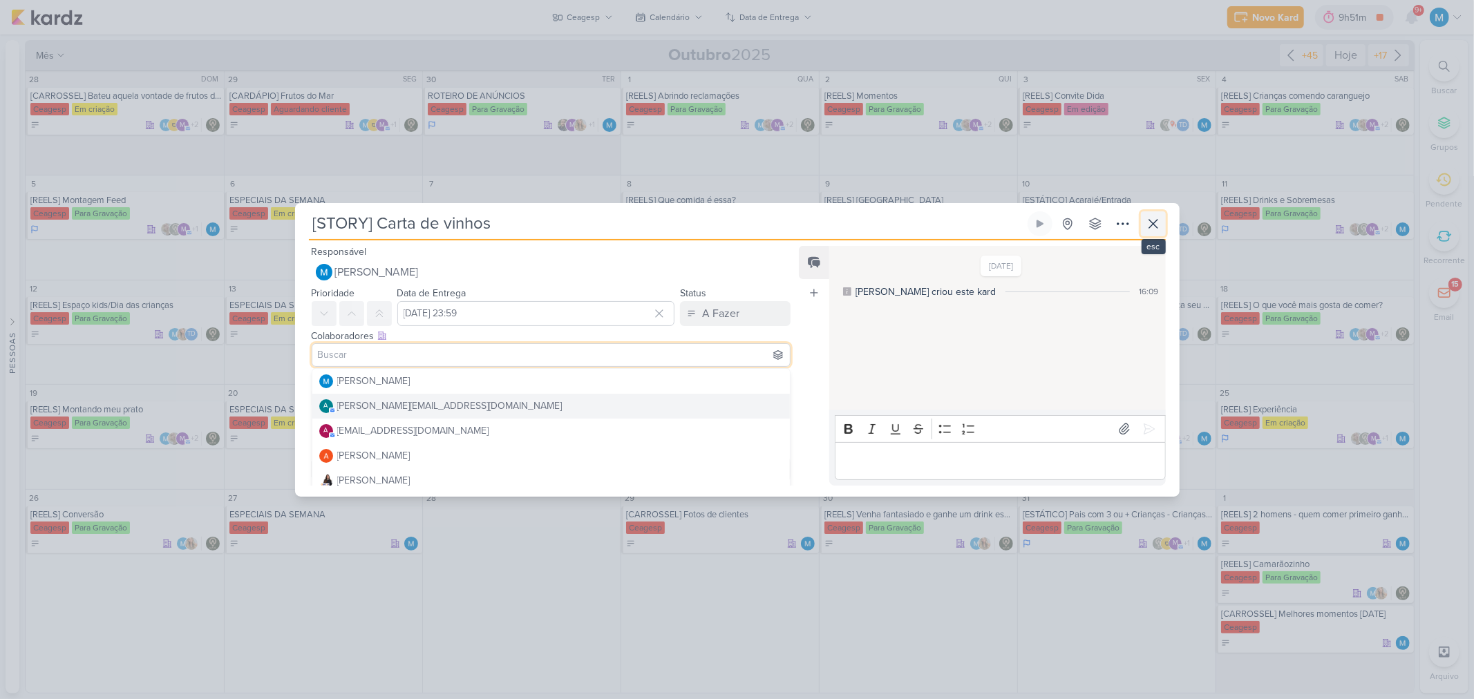
click at [1047, 224] on icon at bounding box center [1153, 224] width 8 height 8
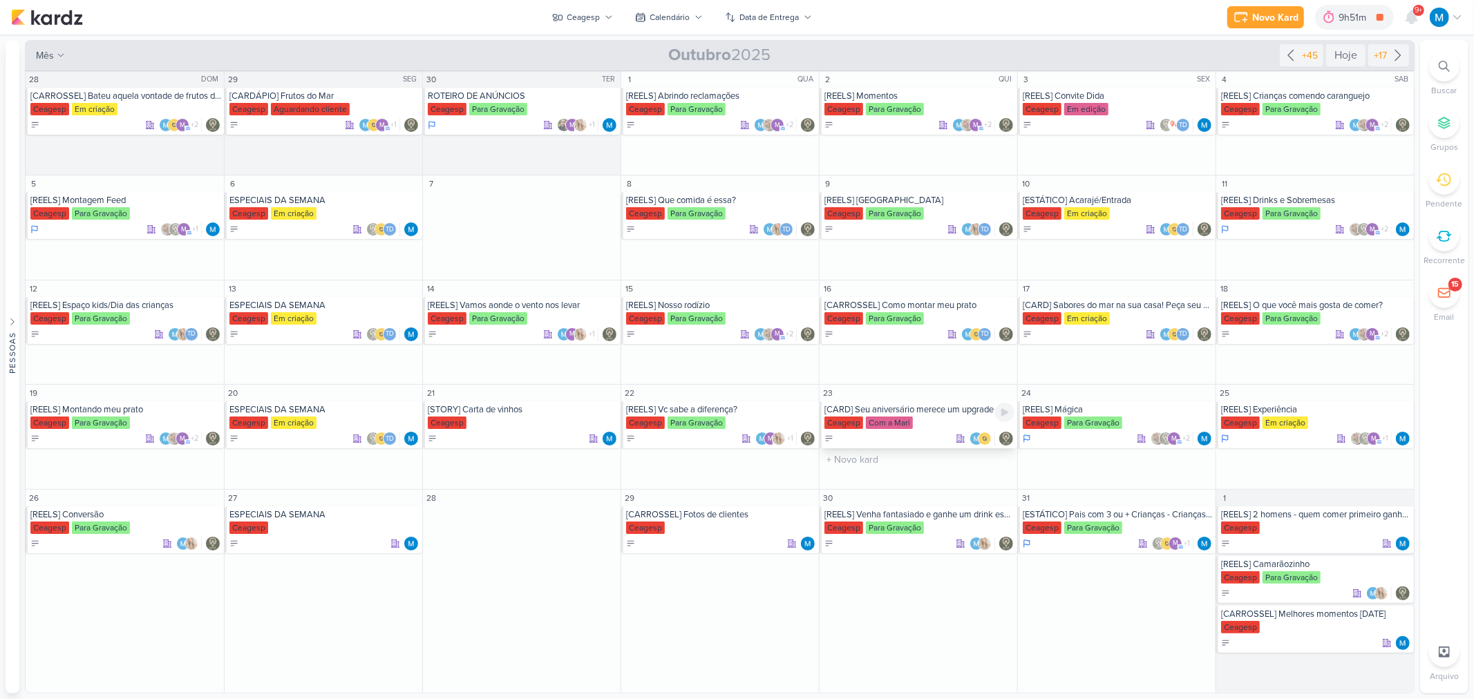
click at [919, 410] on div "[CARD] Seu aniversário merece um upgrade" at bounding box center [919, 409] width 190 height 11
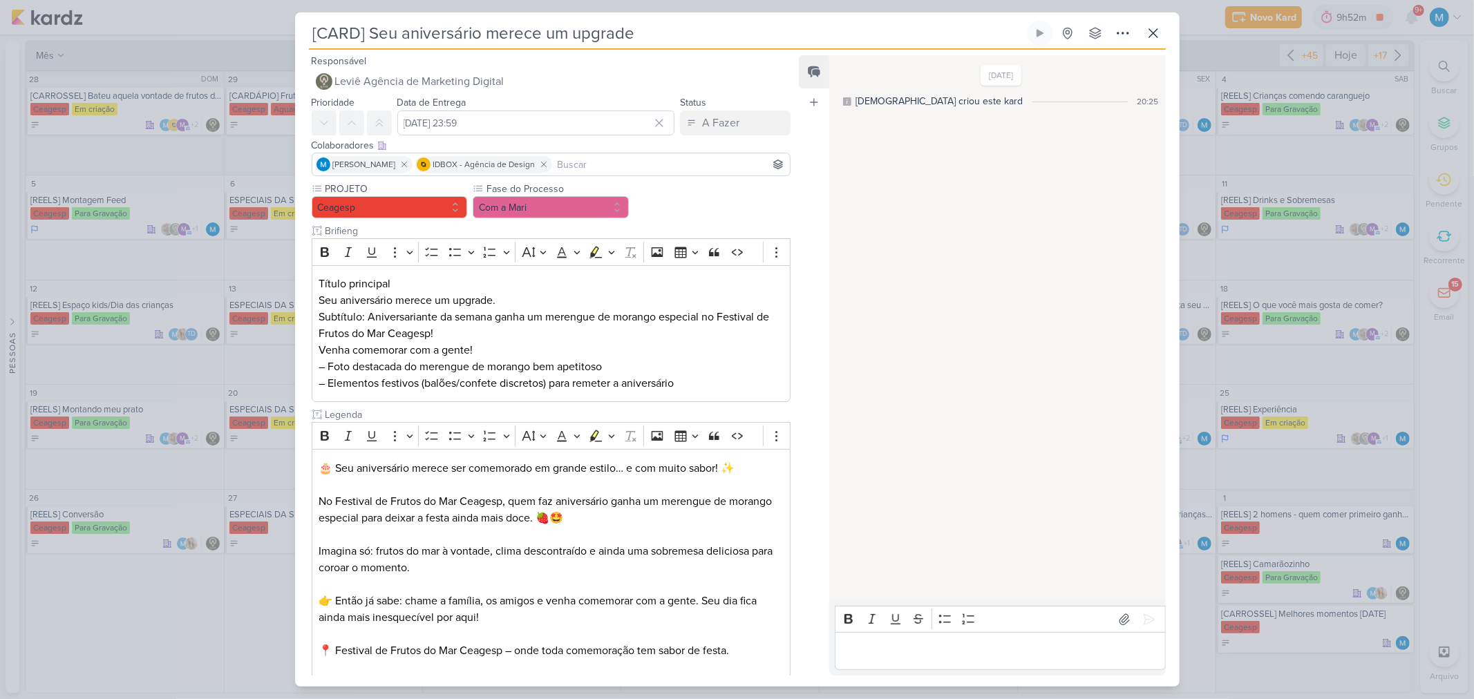
click at [582, 166] on input at bounding box center [671, 164] width 233 height 17
type input "th"
click at [564, 189] on button "Td Thais de carvalho" at bounding box center [551, 190] width 478 height 25
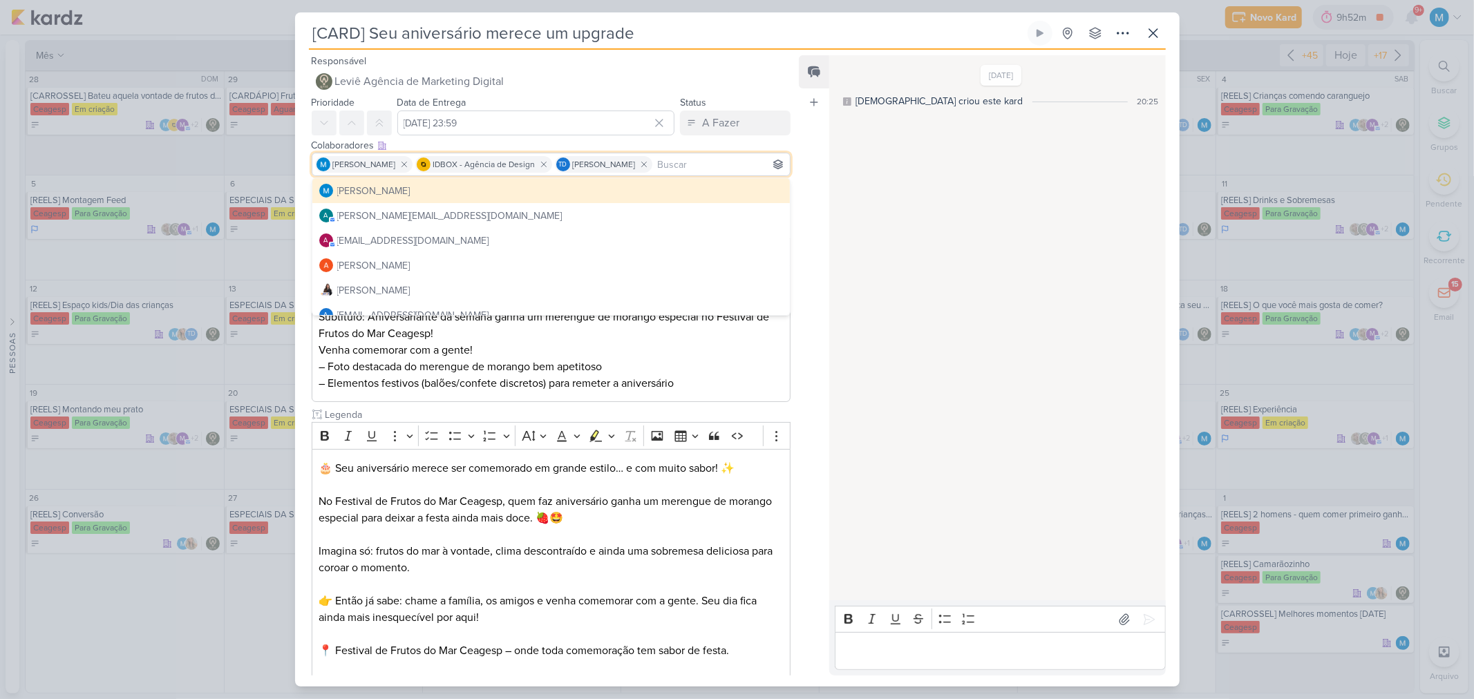
click at [805, 300] on div "Feed Atrelar email Solte o email para atrelar ao kard" at bounding box center [814, 365] width 30 height 620
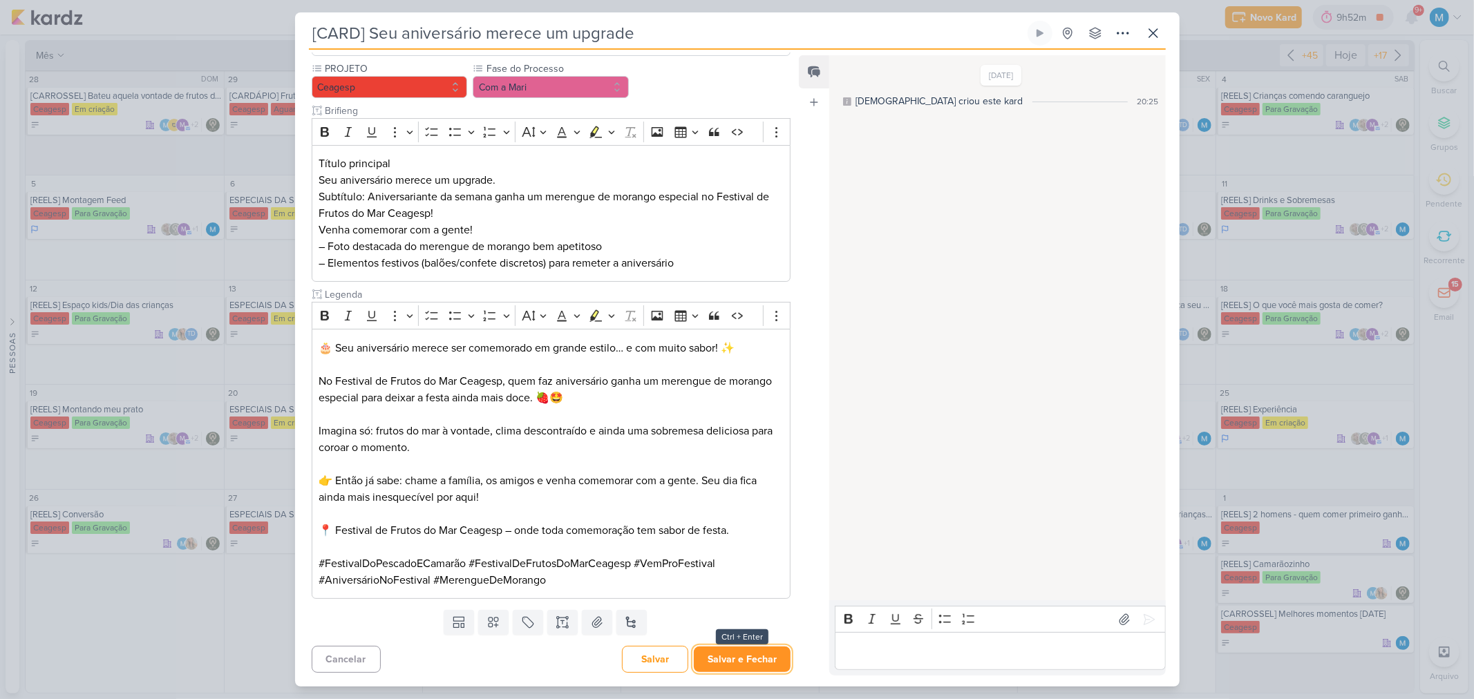
click at [763, 459] on button "Salvar e Fechar" at bounding box center [742, 660] width 97 height 26
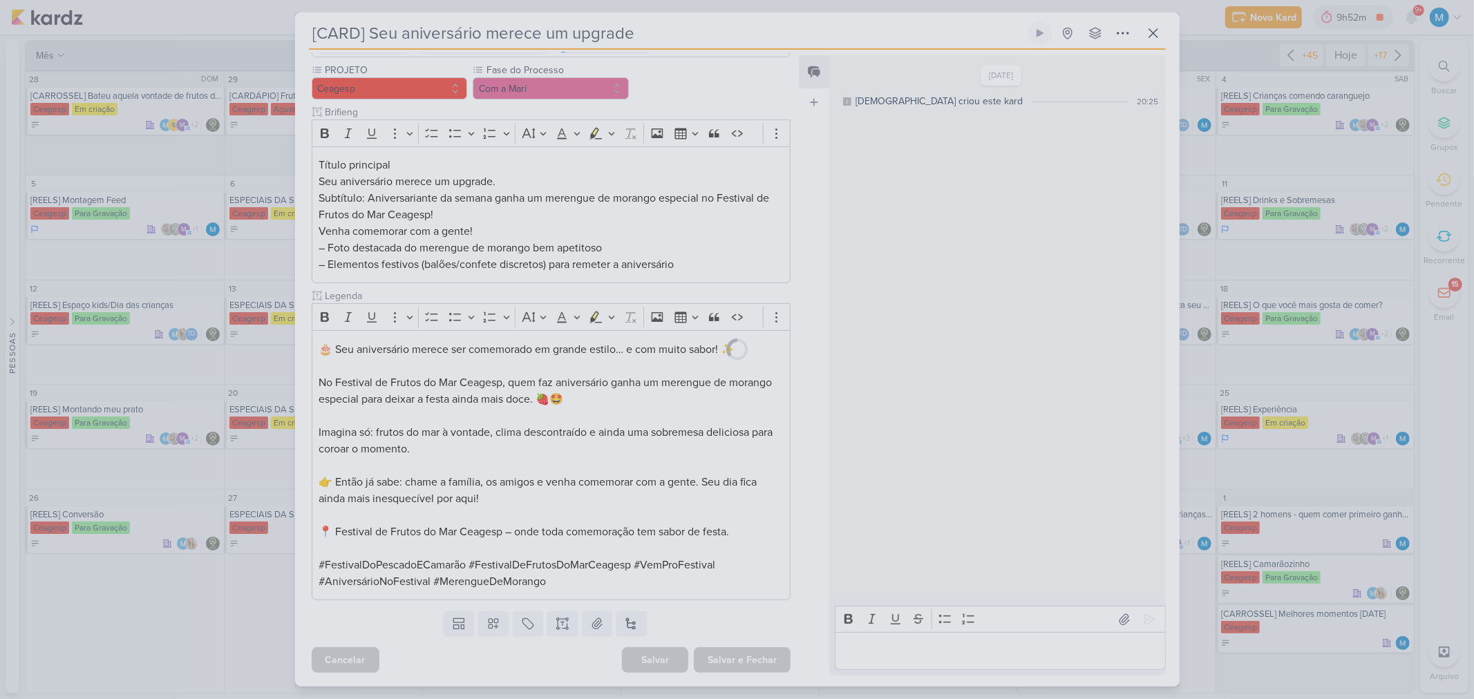
scroll to position [119, 0]
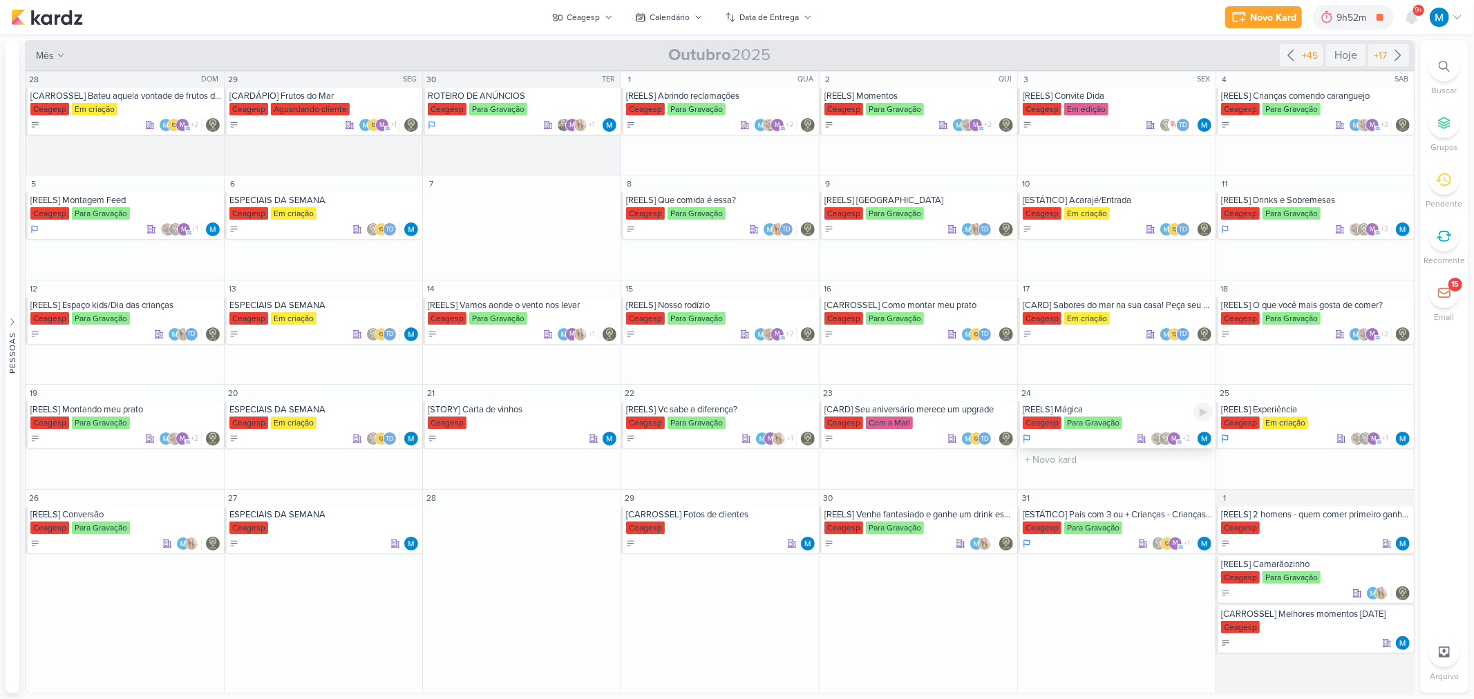
click at [1047, 410] on div "[REELS] Mágica" at bounding box center [1118, 409] width 190 height 11
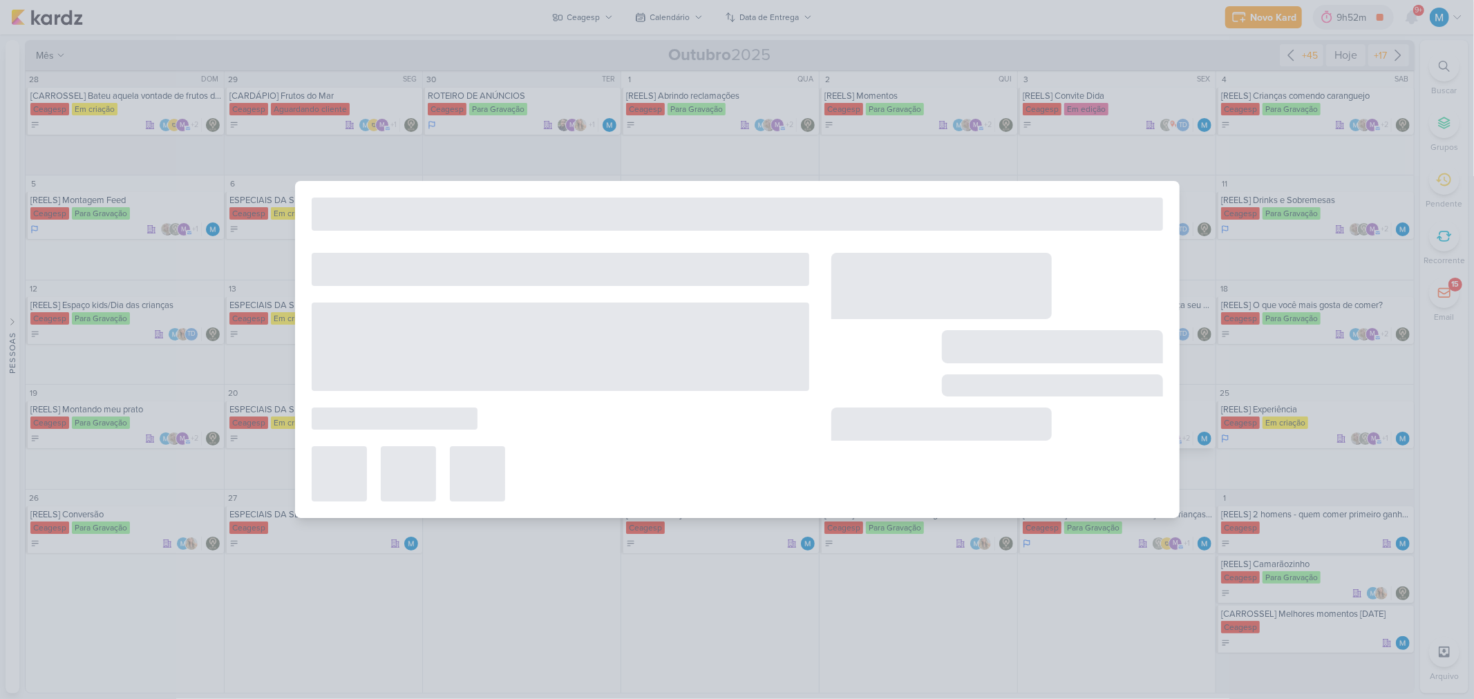
type input "[REELS] Mágica"
type input "24 de outubro de 2025 às 23:59"
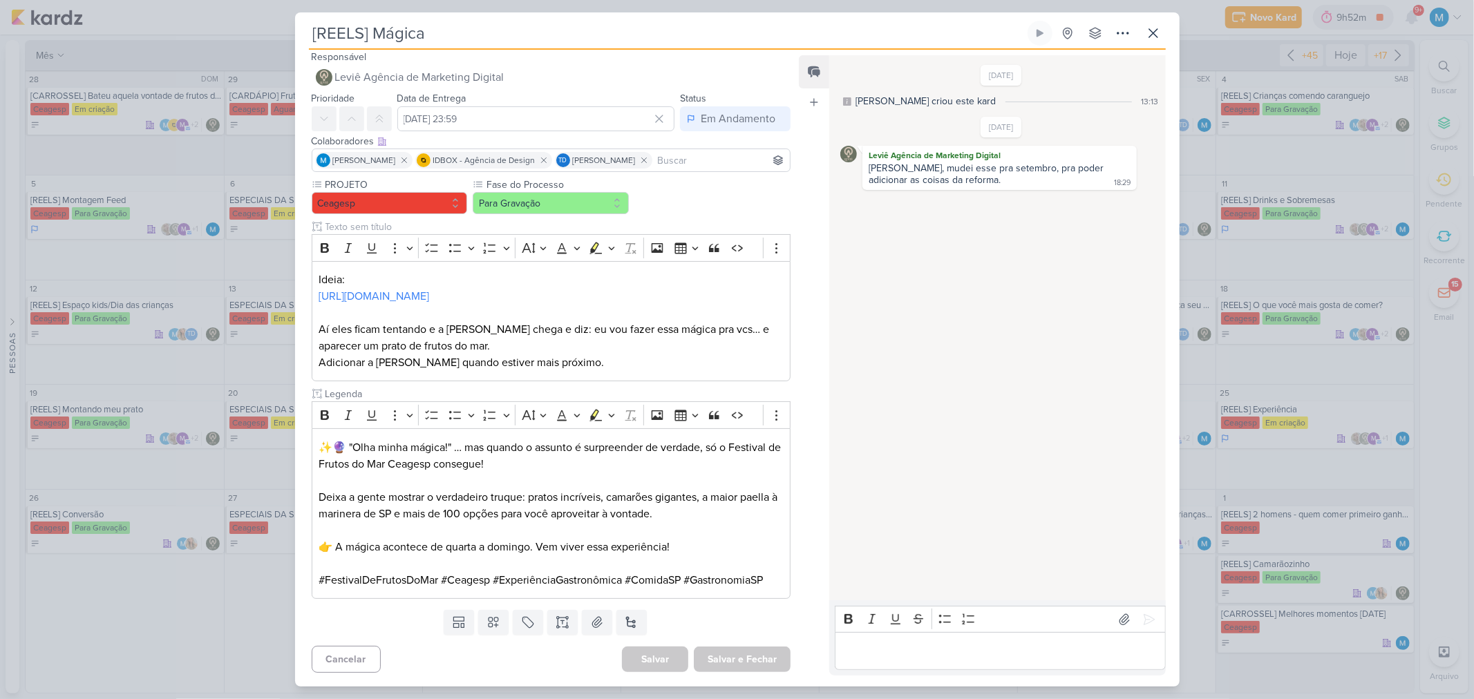
scroll to position [0, 0]
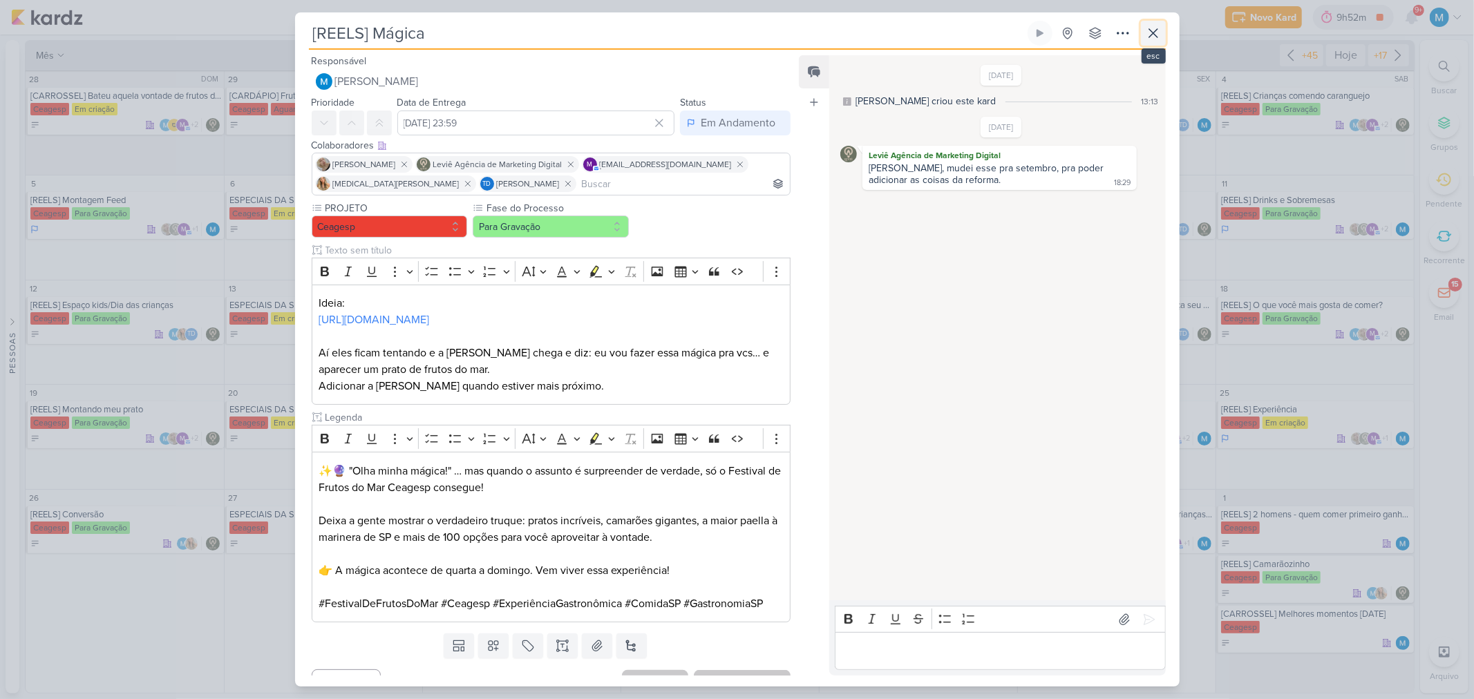
click at [1047, 33] on icon at bounding box center [1153, 33] width 17 height 17
